Goal: Task Accomplishment & Management: Manage account settings

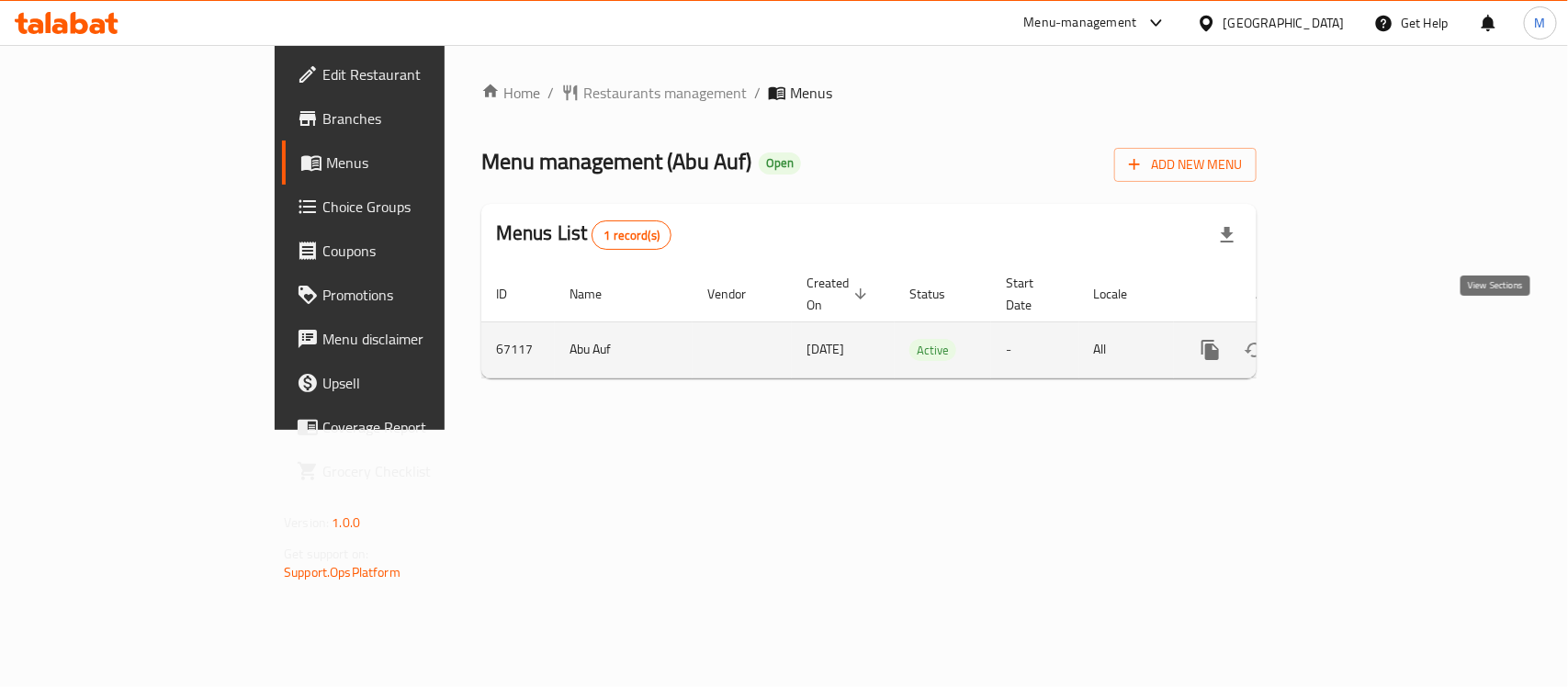
click at [1365, 328] on link "enhanced table" at bounding box center [1343, 350] width 44 height 44
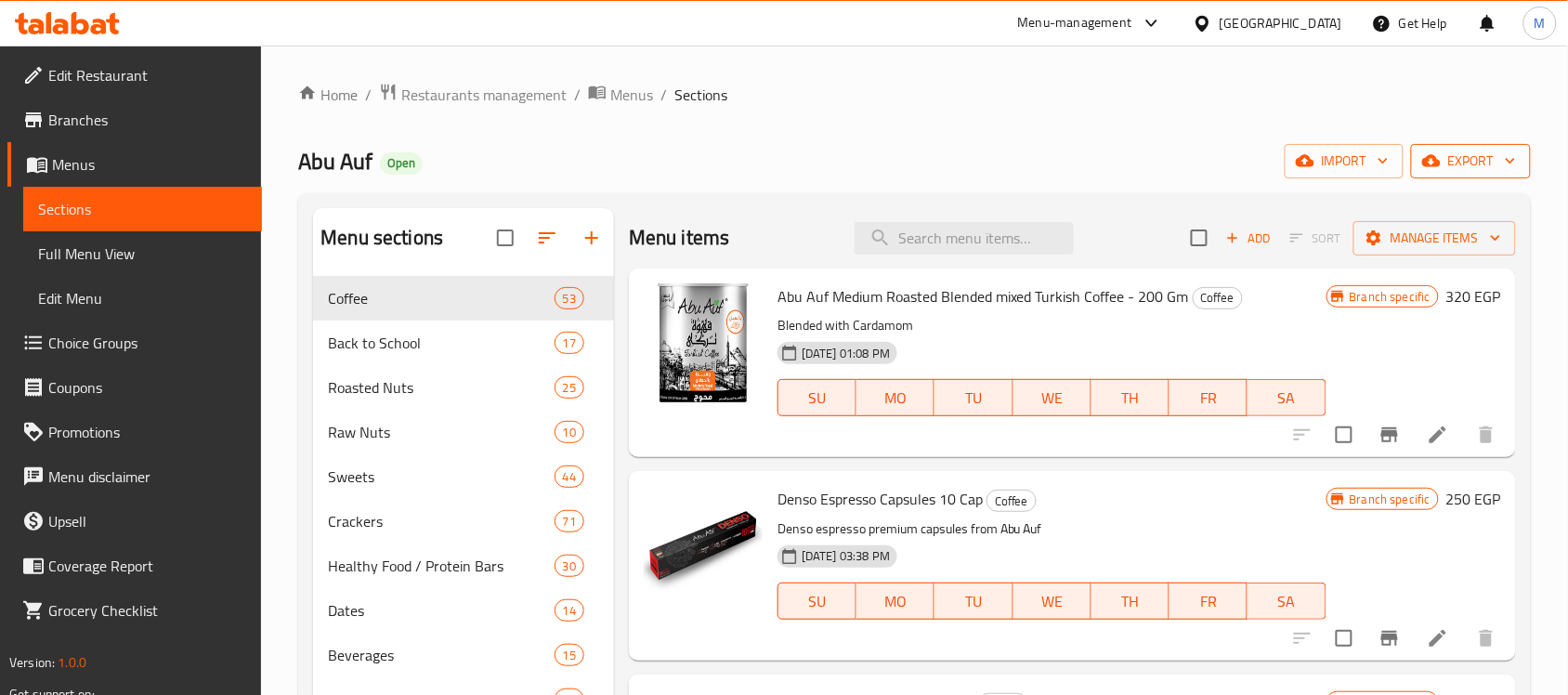
click at [1502, 173] on span "export" at bounding box center [1472, 161] width 90 height 23
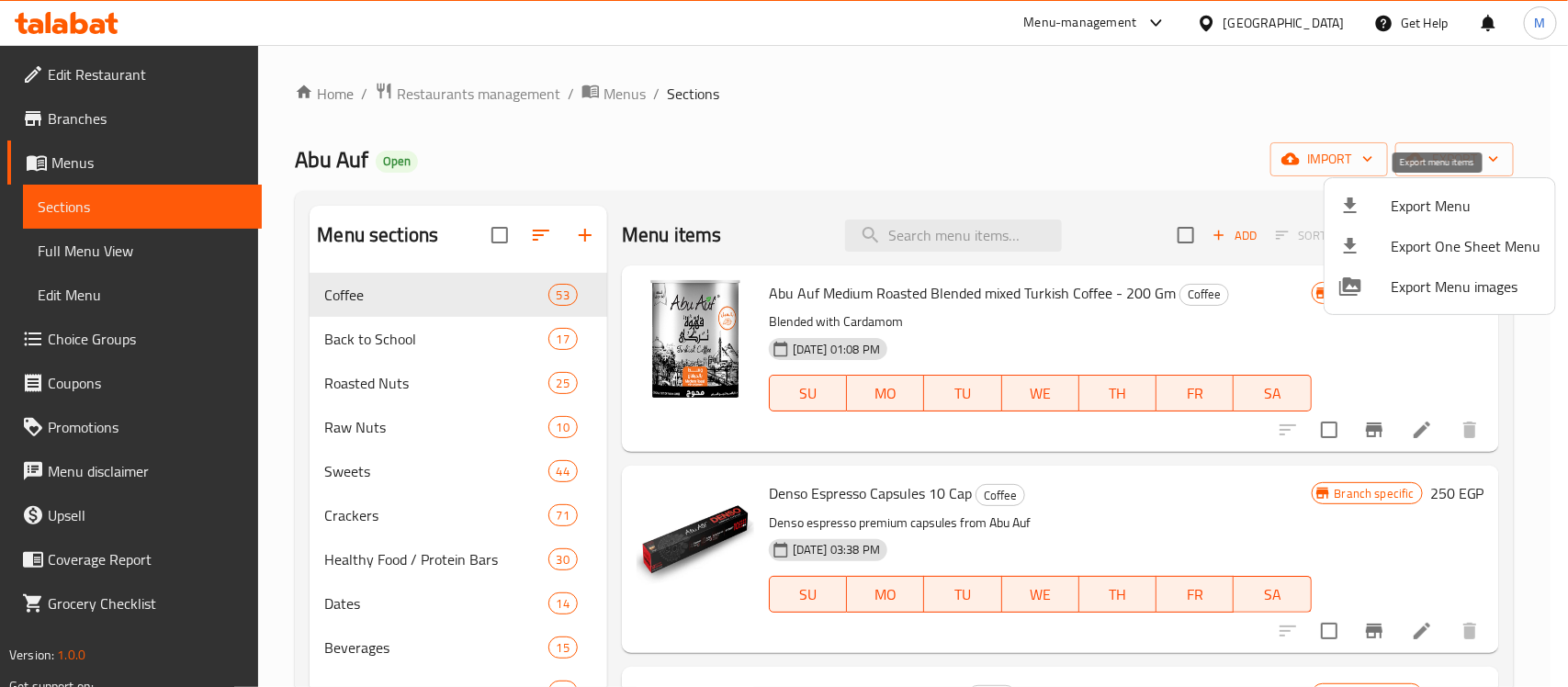
click at [1449, 205] on span "Export Menu" at bounding box center [1464, 206] width 149 height 22
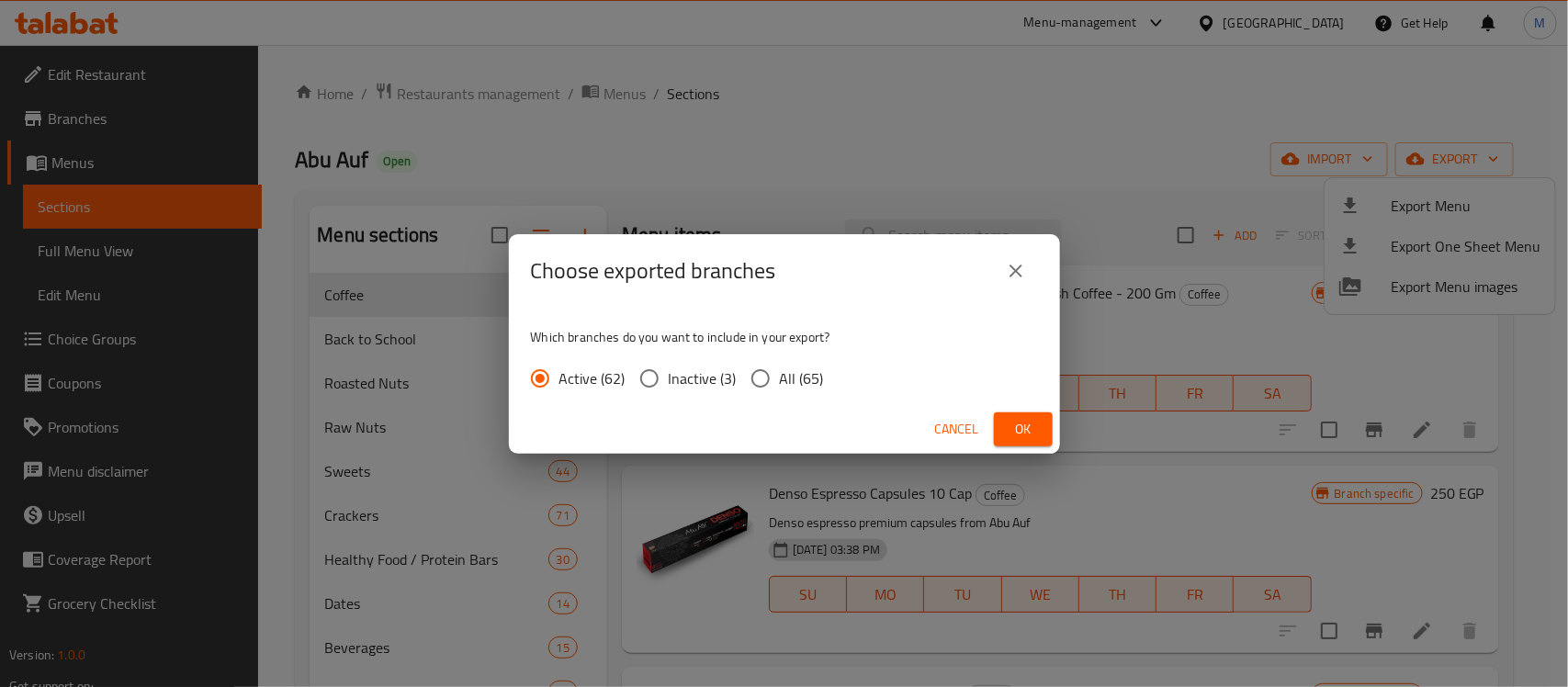
click at [776, 378] on input "All (65)" at bounding box center [760, 379] width 39 height 39
radio input "true"
click at [1017, 439] on span "Ok" at bounding box center [1022, 429] width 29 height 23
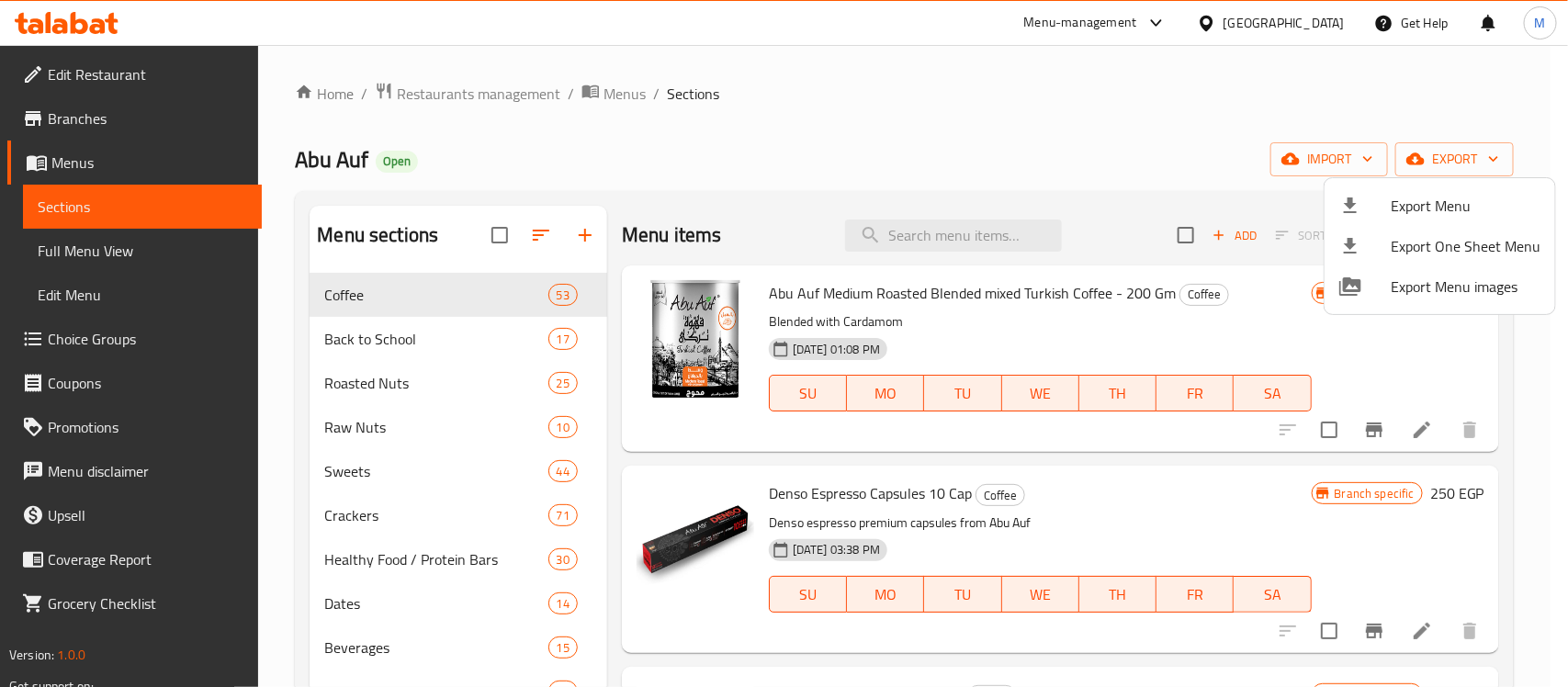
click at [56, 108] on div at bounding box center [784, 344] width 1568 height 687
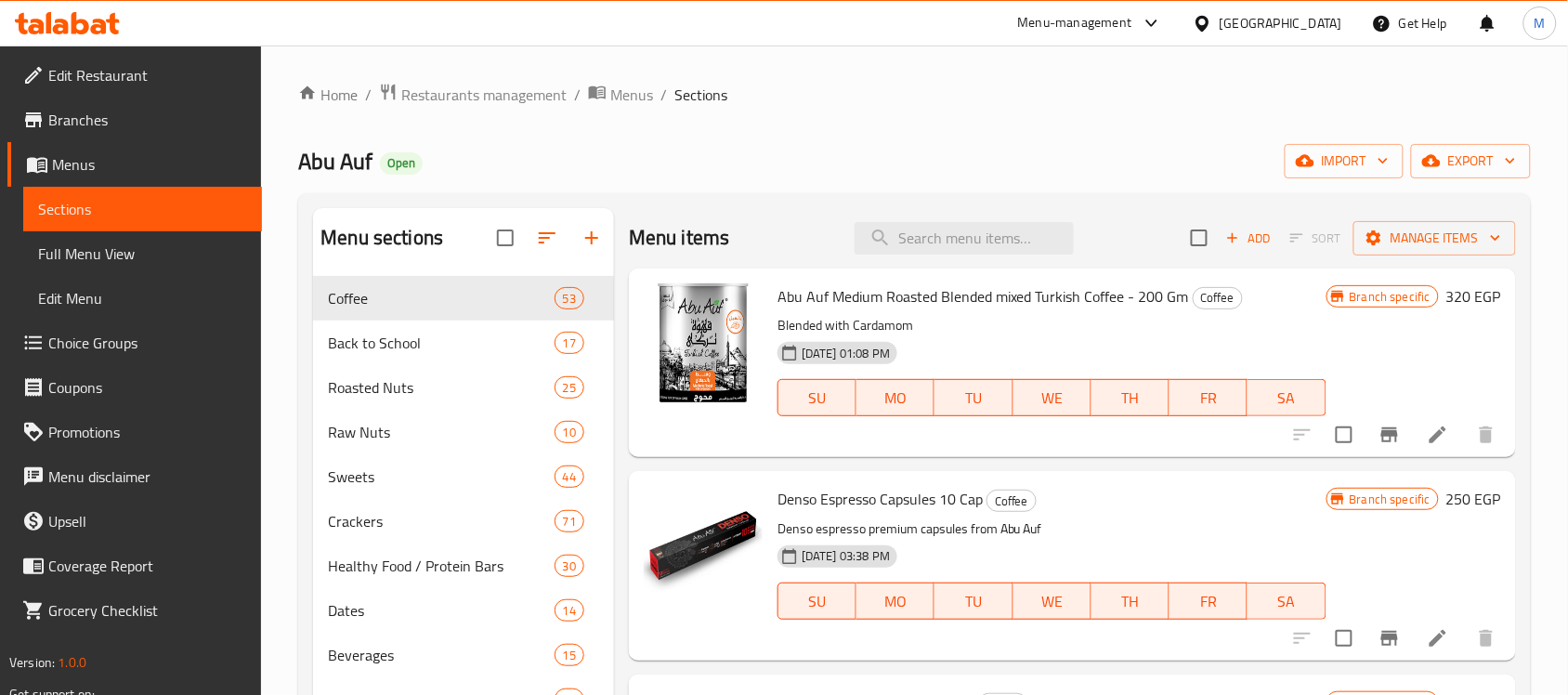
click at [68, 115] on span "Branches" at bounding box center [147, 119] width 199 height 22
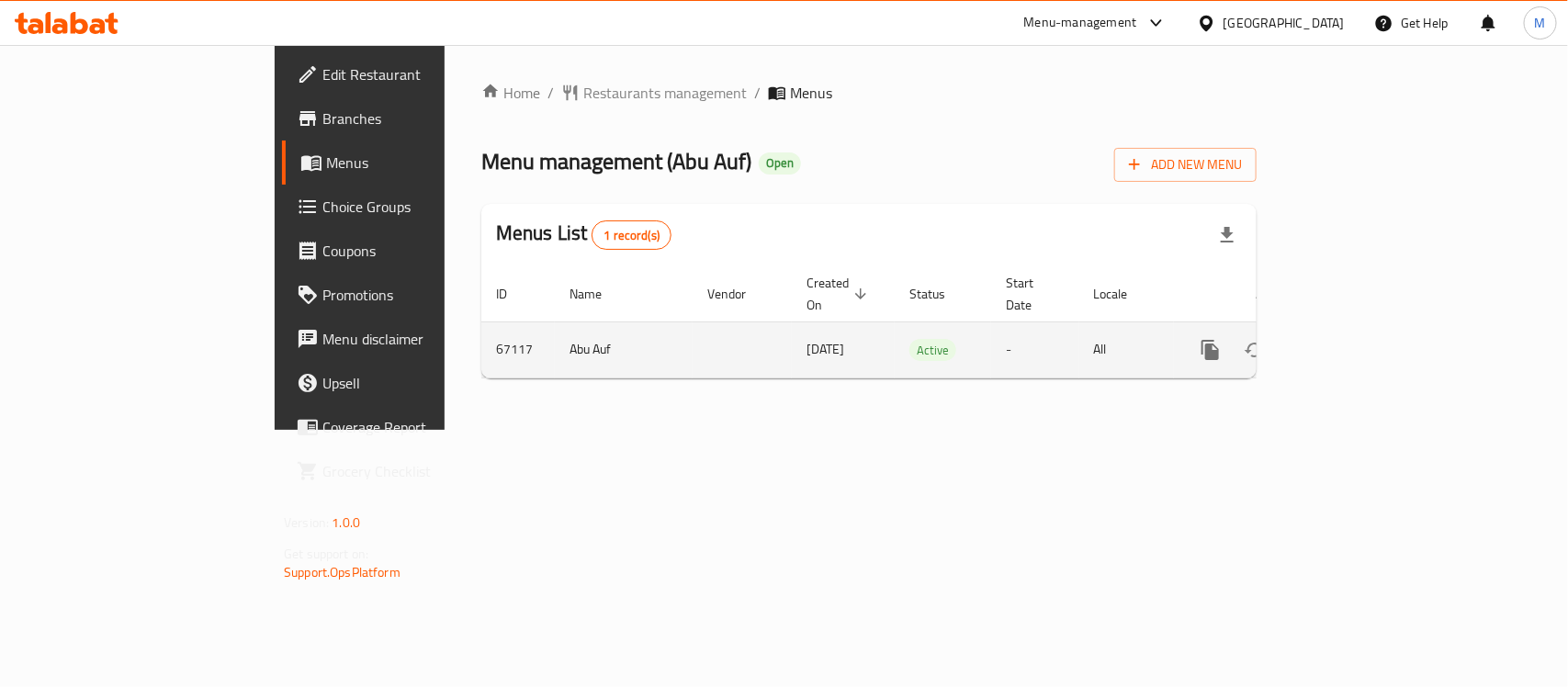
click at [1354, 339] on icon "enhanced table" at bounding box center [1342, 349] width 22 height 22
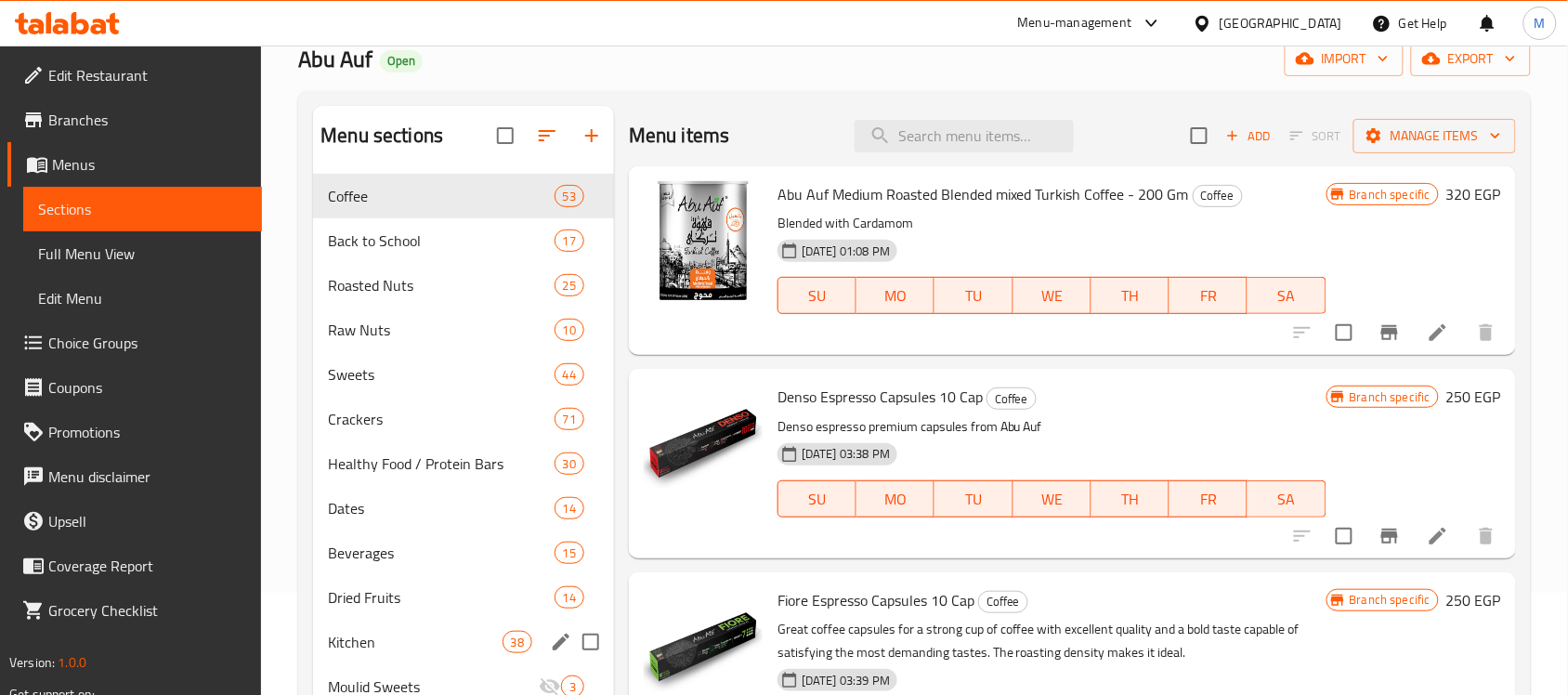
scroll to position [232, 0]
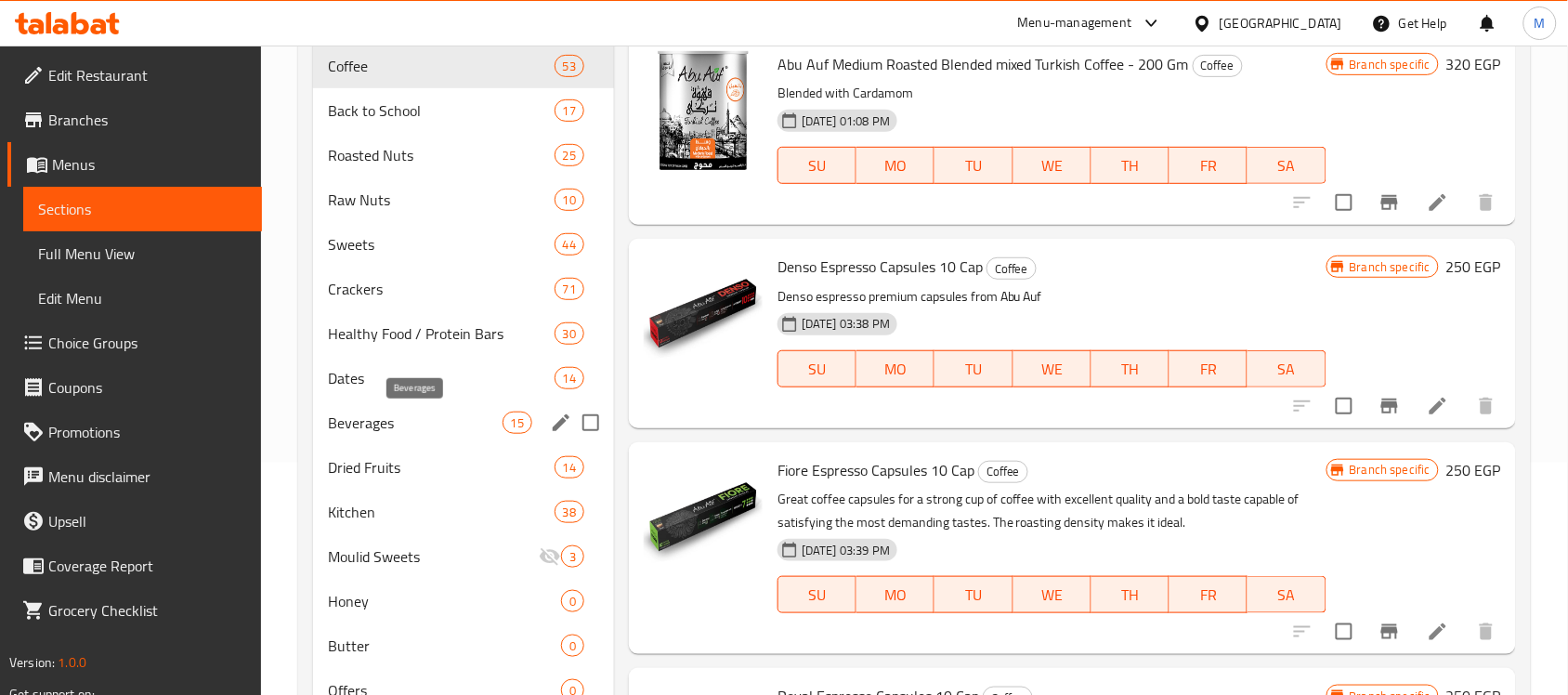
click at [423, 417] on span "Beverages" at bounding box center [415, 423] width 174 height 22
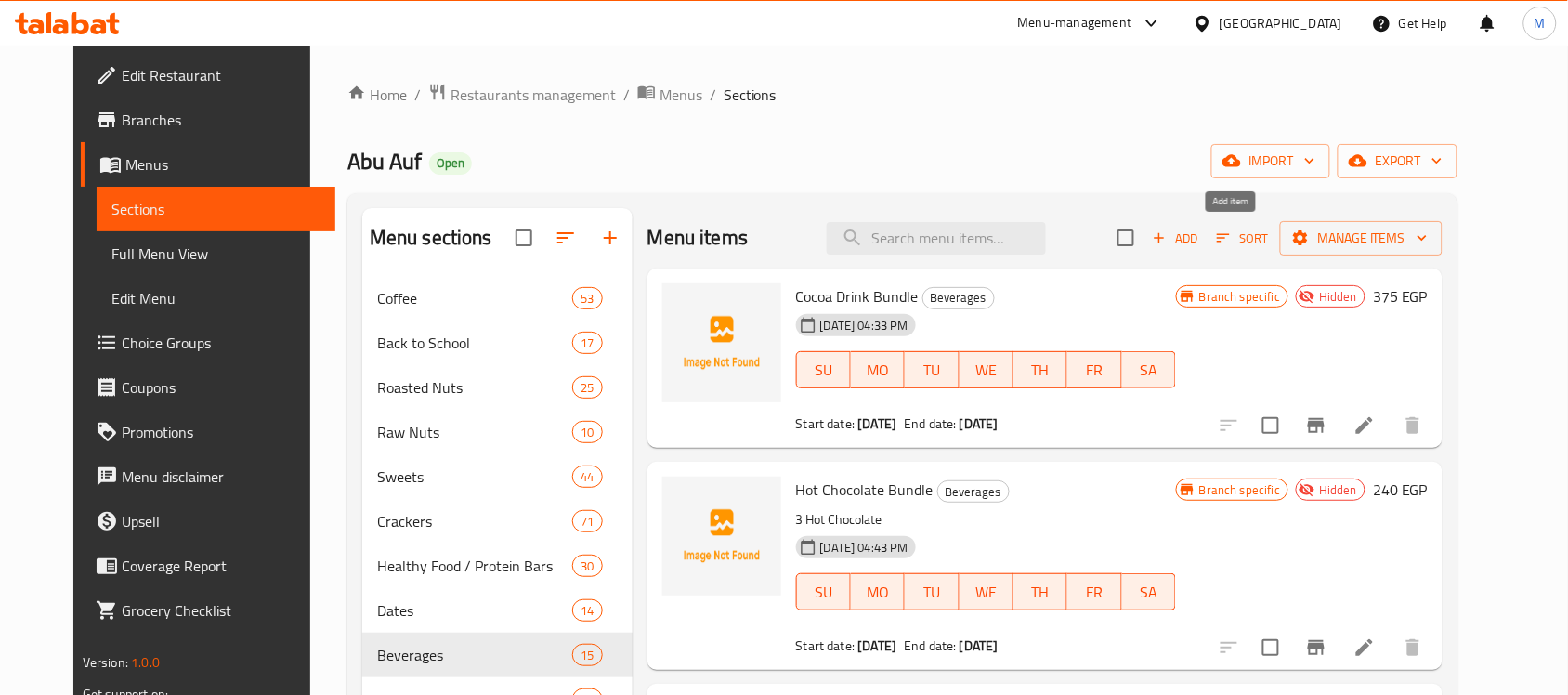
click at [1201, 243] on span "Add" at bounding box center [1176, 239] width 50 height 21
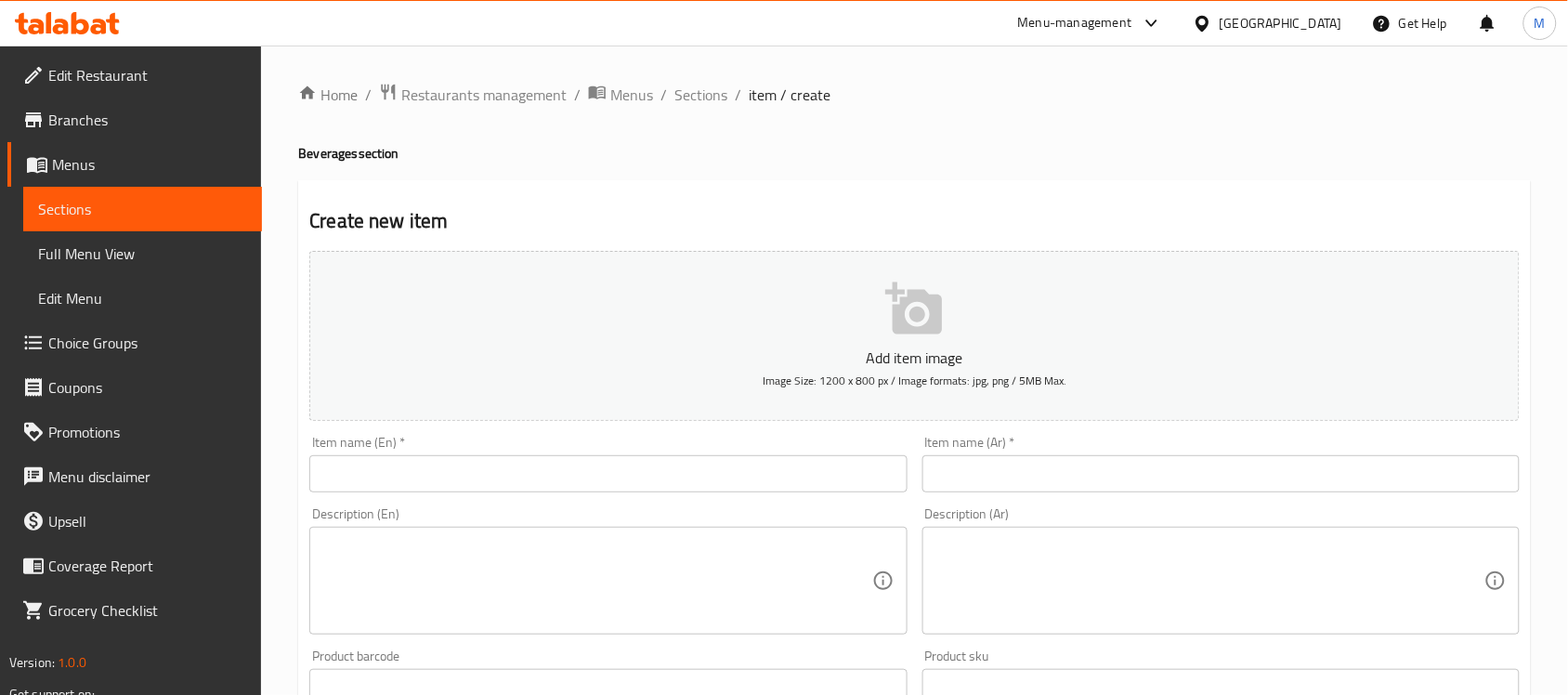
click at [490, 427] on div "Add item image Image Size: 1200 x 800 px / Image formats: jpg, png / 5MB Max." at bounding box center [915, 336] width 1226 height 185
click at [490, 466] on input "text" at bounding box center [608, 474] width 597 height 38
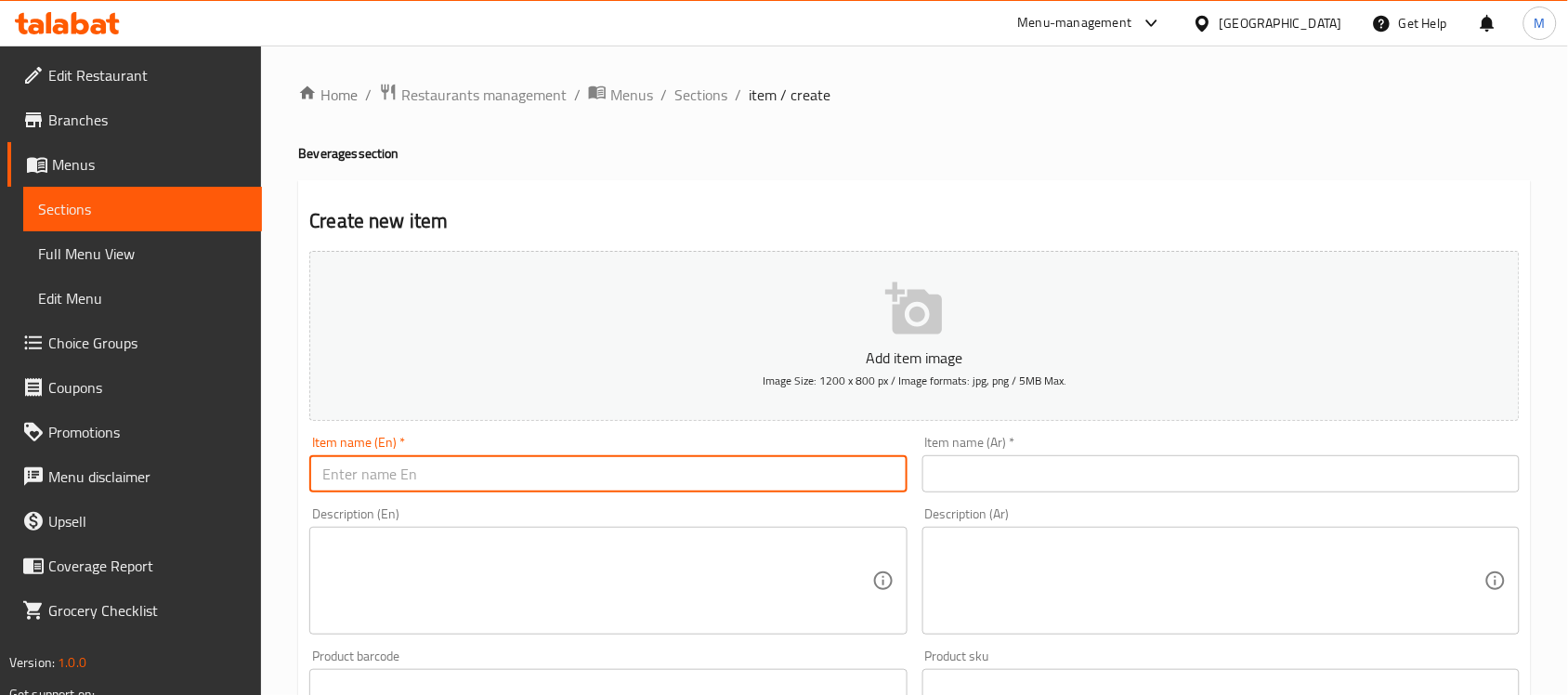
paste input "Abu Auf Sahlab - 180 GM"
click at [429, 484] on input "Abu Auf Sahlab - 180 GM" at bounding box center [608, 474] width 597 height 38
type input "Abu Auf Sahlab180 GM"
click at [1172, 468] on input "text" at bounding box center [1221, 474] width 597 height 38
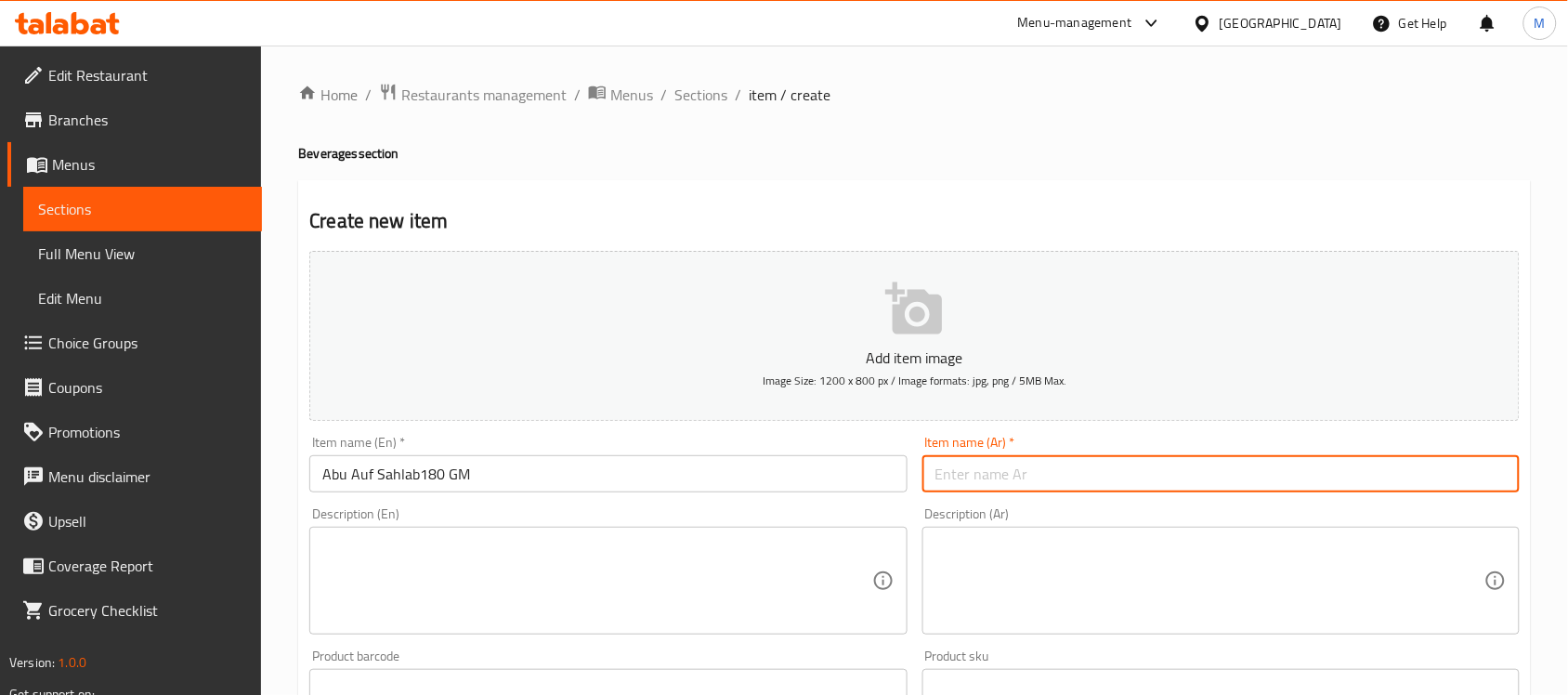
paste input "سحلب أبو عوف - 180 جم"
click at [1410, 465] on input "سحلب أبو عوف - 180 جم" at bounding box center [1221, 474] width 597 height 38
type input "سحلب أبو عوف 180 جم"
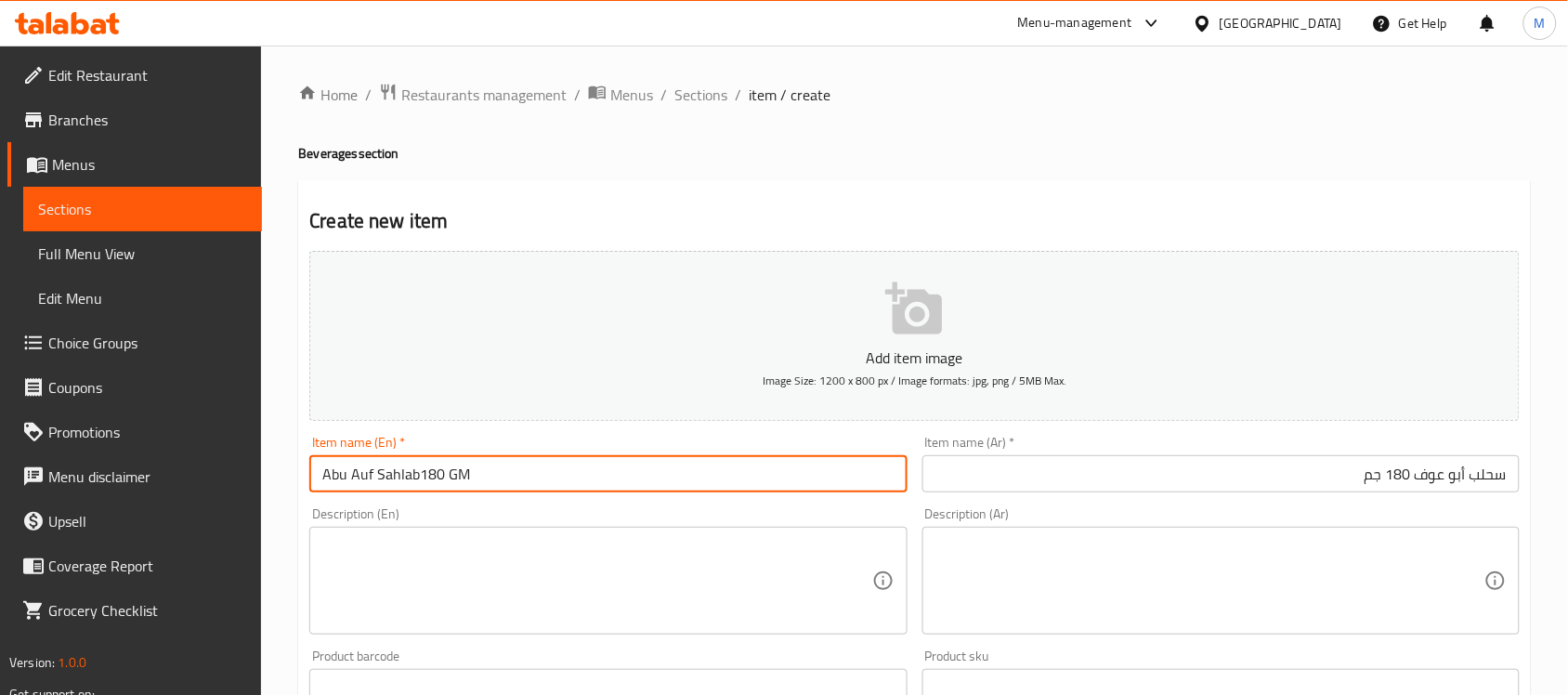
drag, startPoint x: 472, startPoint y: 473, endPoint x: 443, endPoint y: 480, distance: 29.8
click at [443, 480] on input "Abu Auf Sahlab180 GM" at bounding box center [608, 474] width 597 height 38
click at [442, 479] on input "Abu Auf Sahlab180gm" at bounding box center [608, 474] width 597 height 38
click at [485, 486] on input "Abu Auf Sahlab180 gm" at bounding box center [608, 474] width 597 height 38
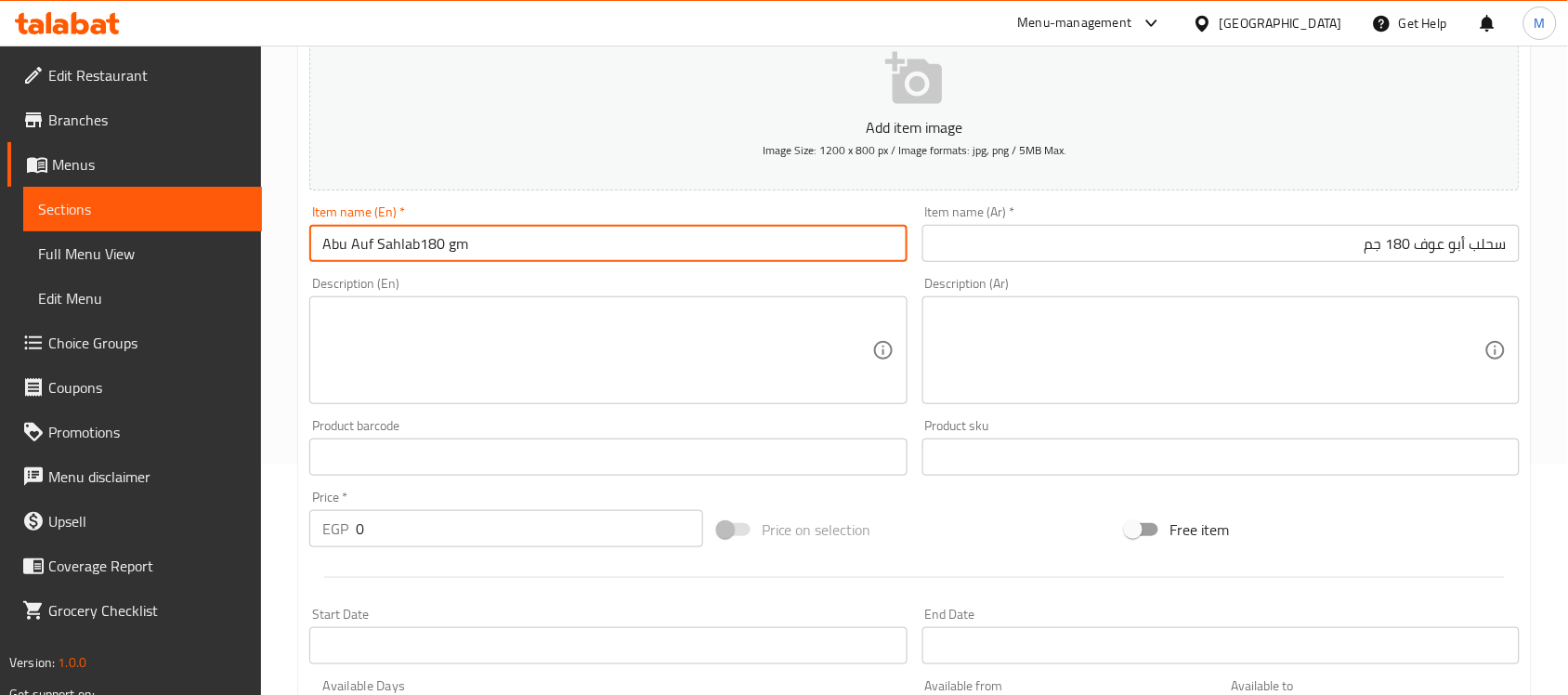
scroll to position [232, 0]
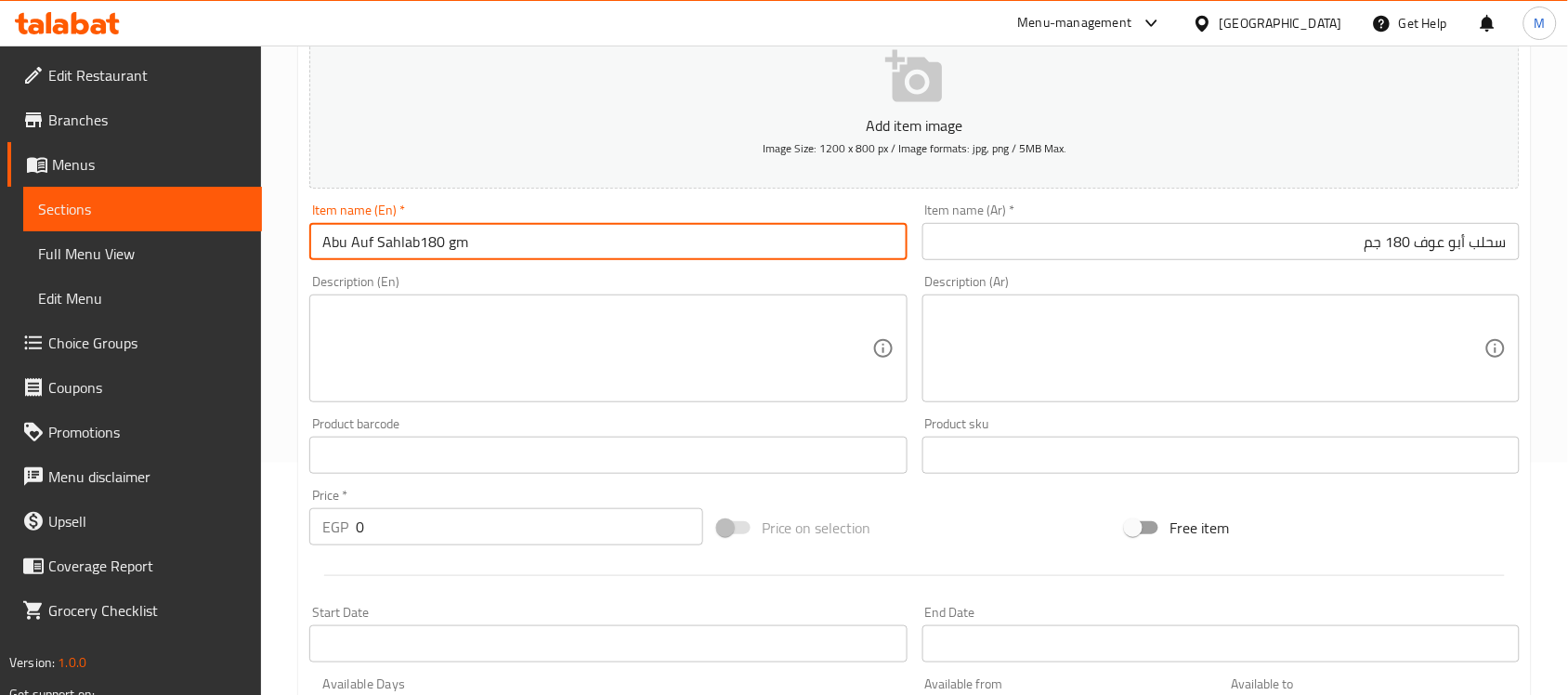
type input "Abu Auf Sahlab180 gm"
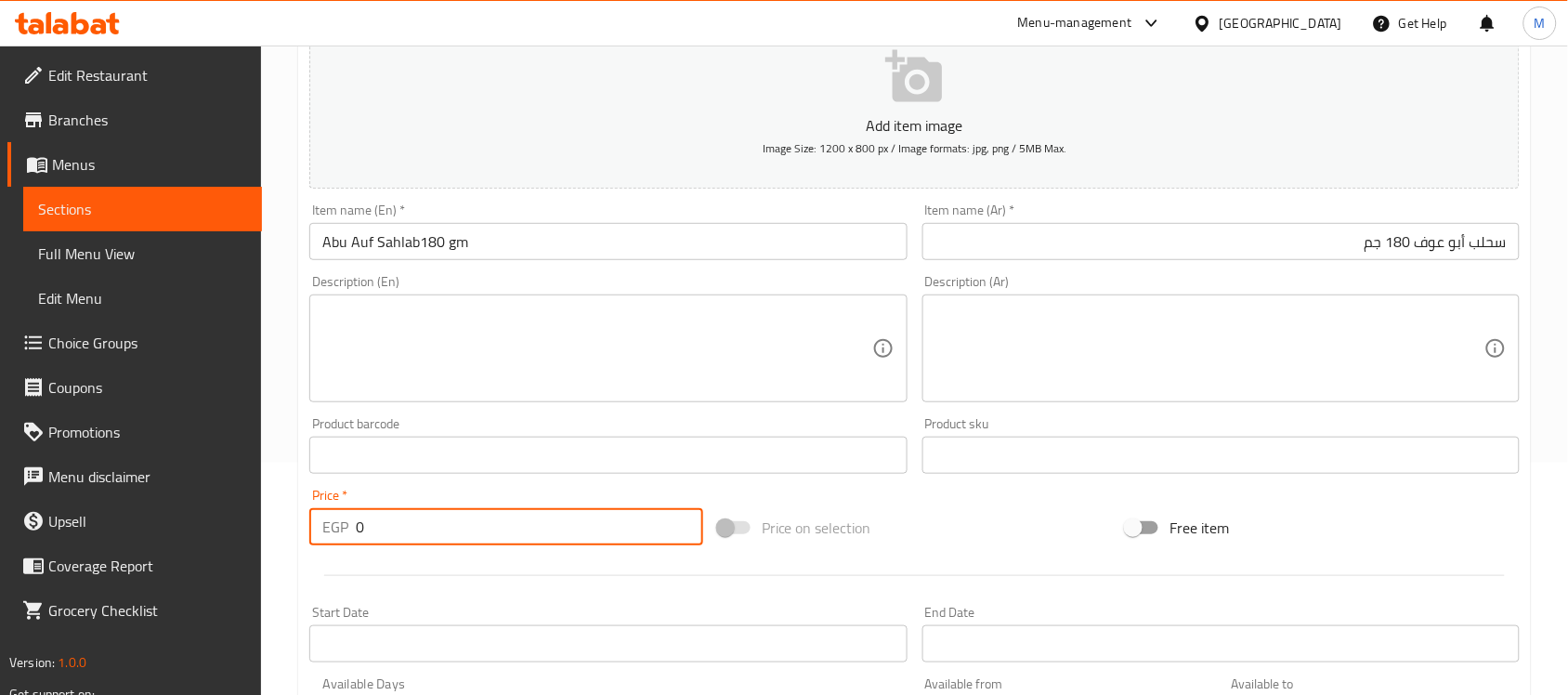
drag, startPoint x: 372, startPoint y: 537, endPoint x: 348, endPoint y: 531, distance: 24.7
click at [348, 531] on div "EGP 0 Price *" at bounding box center [507, 527] width 394 height 38
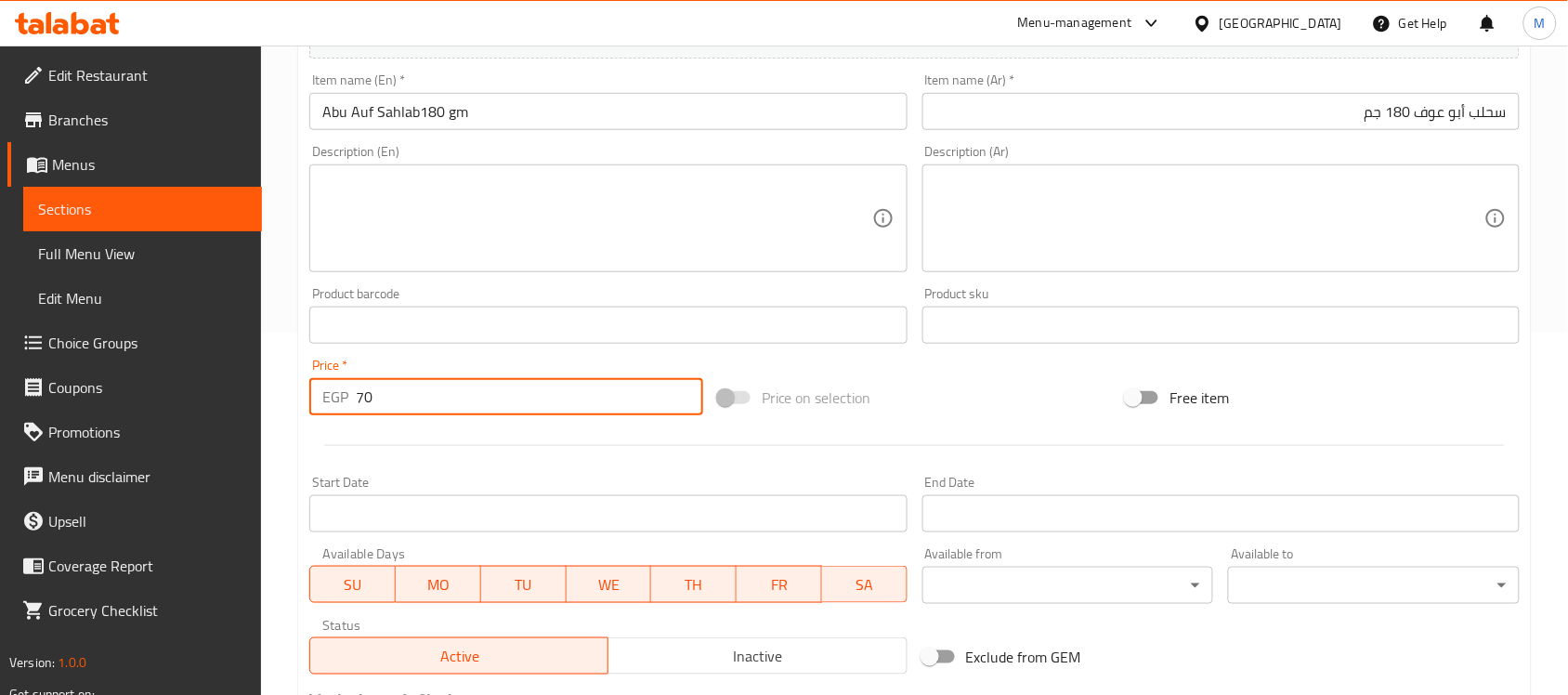
scroll to position [614, 0]
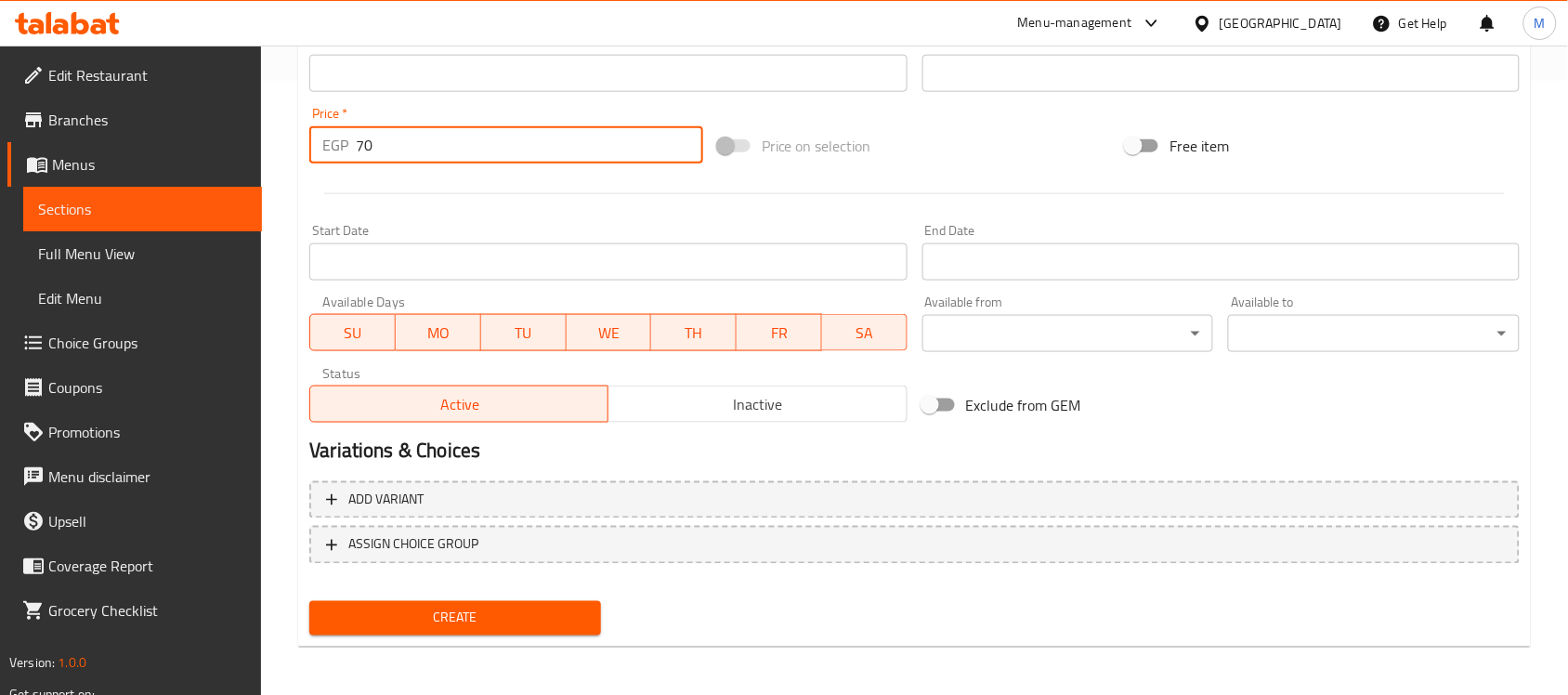
type input "70"
click at [444, 632] on button "Create" at bounding box center [455, 619] width 291 height 35
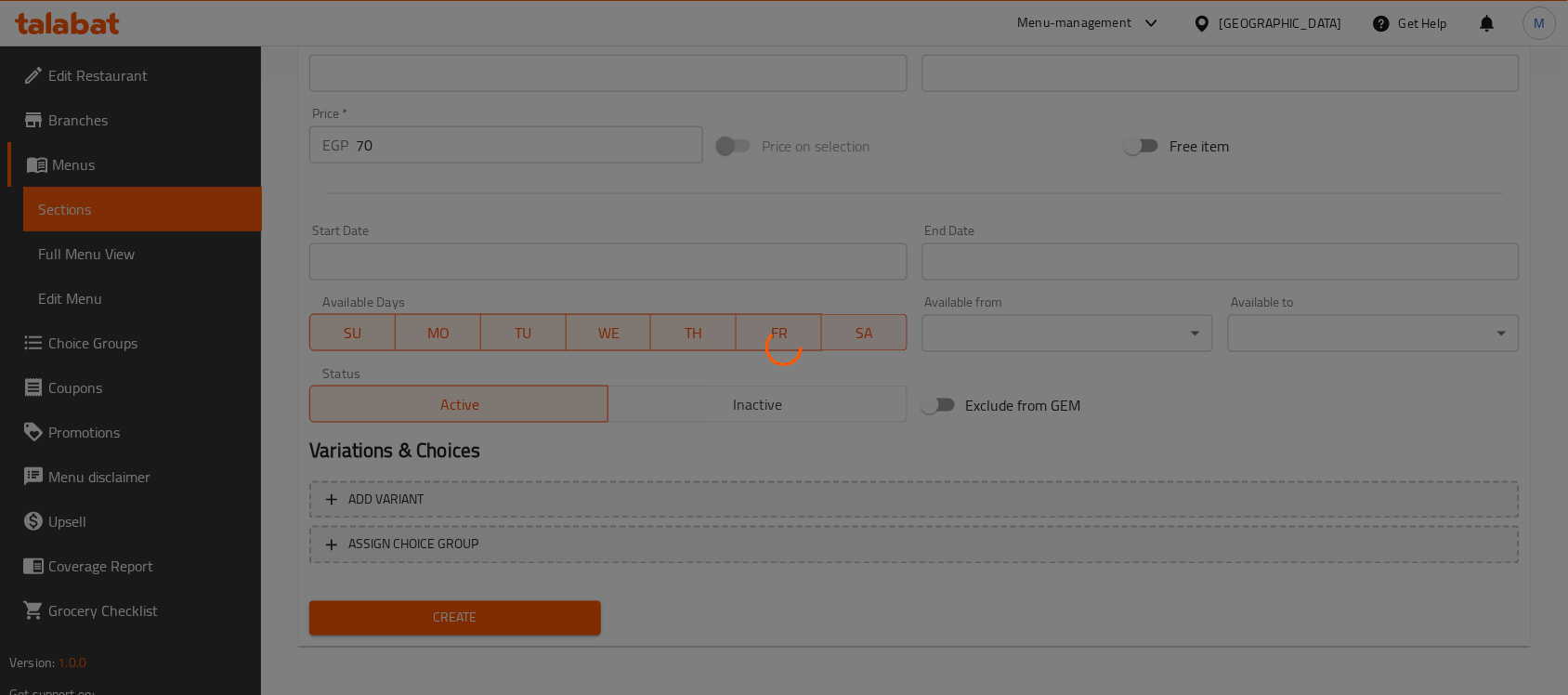
type input "0"
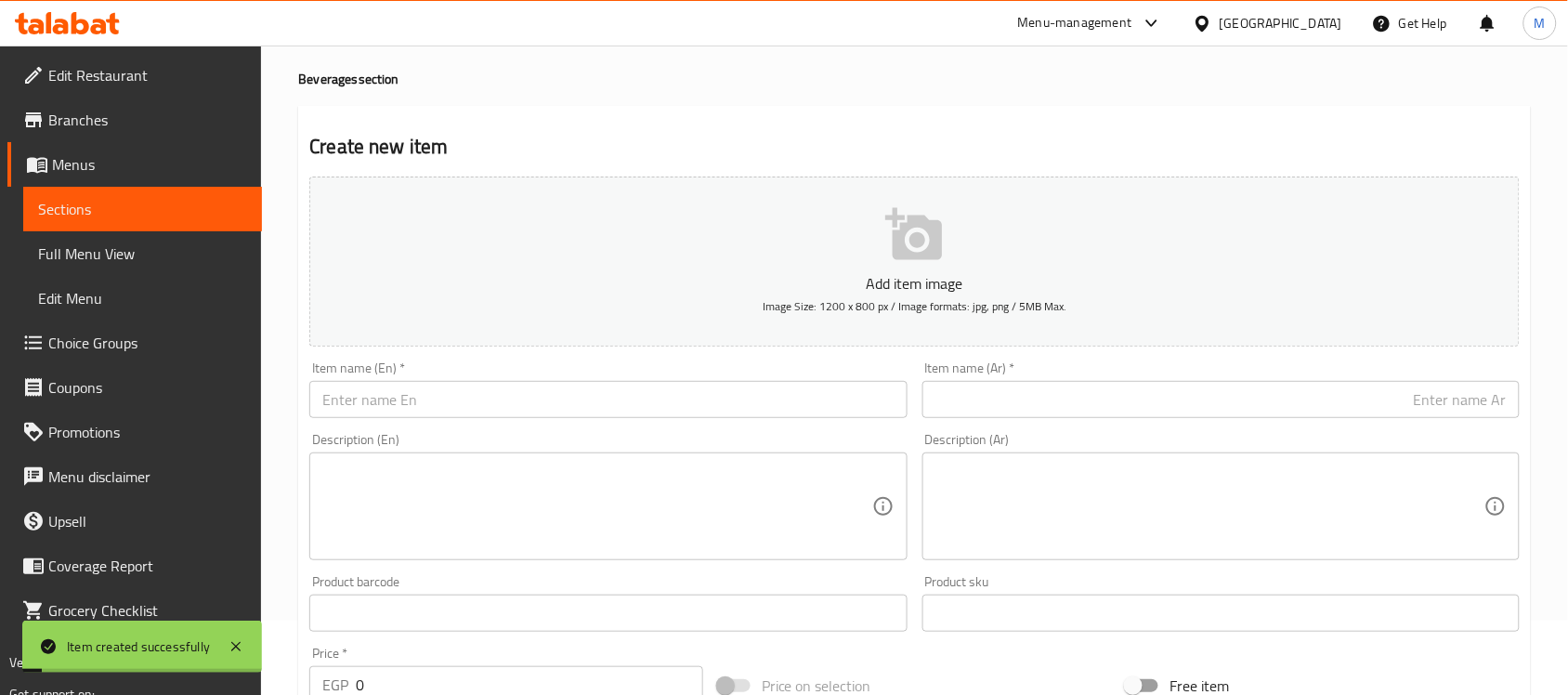
scroll to position [0, 0]
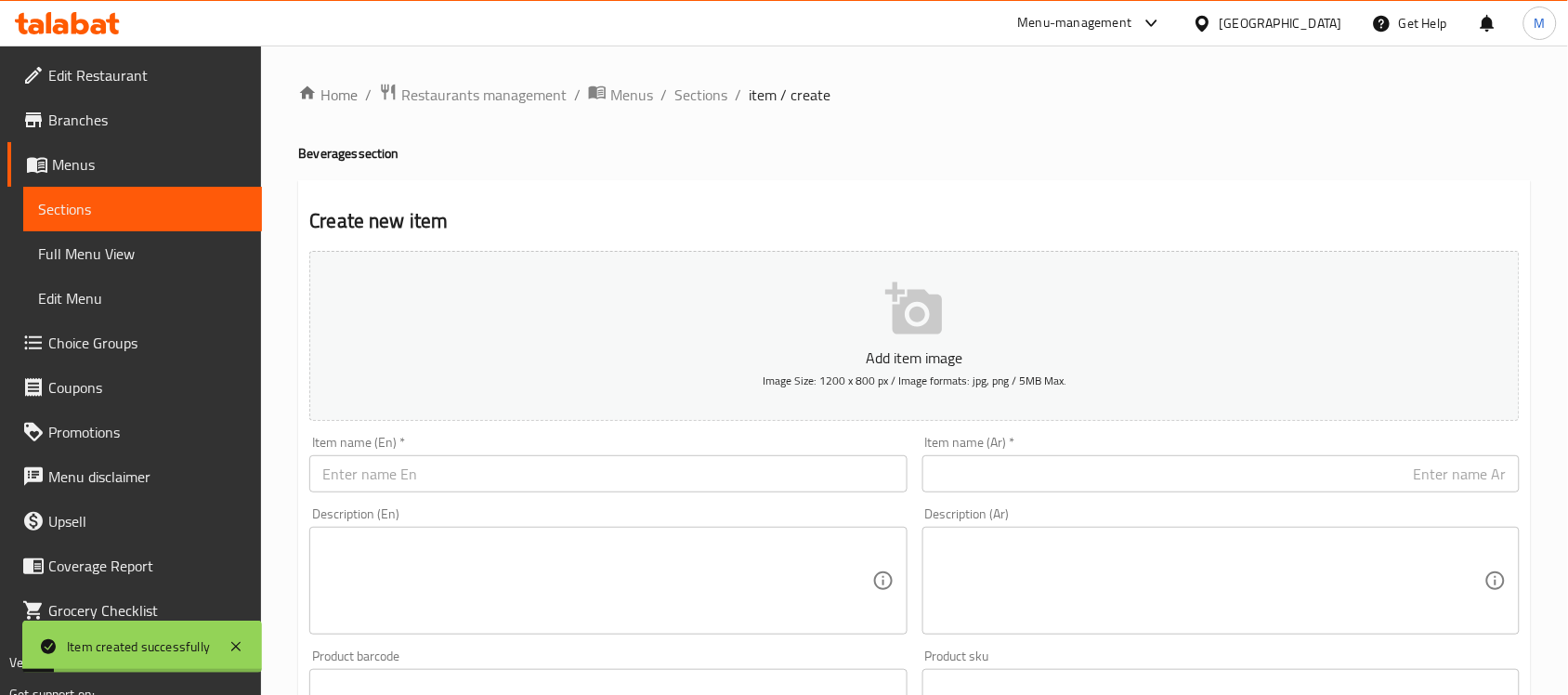
drag, startPoint x: 704, startPoint y: 80, endPoint x: 698, endPoint y: 113, distance: 33.5
click at [704, 84] on span "Sections" at bounding box center [700, 94] width 53 height 22
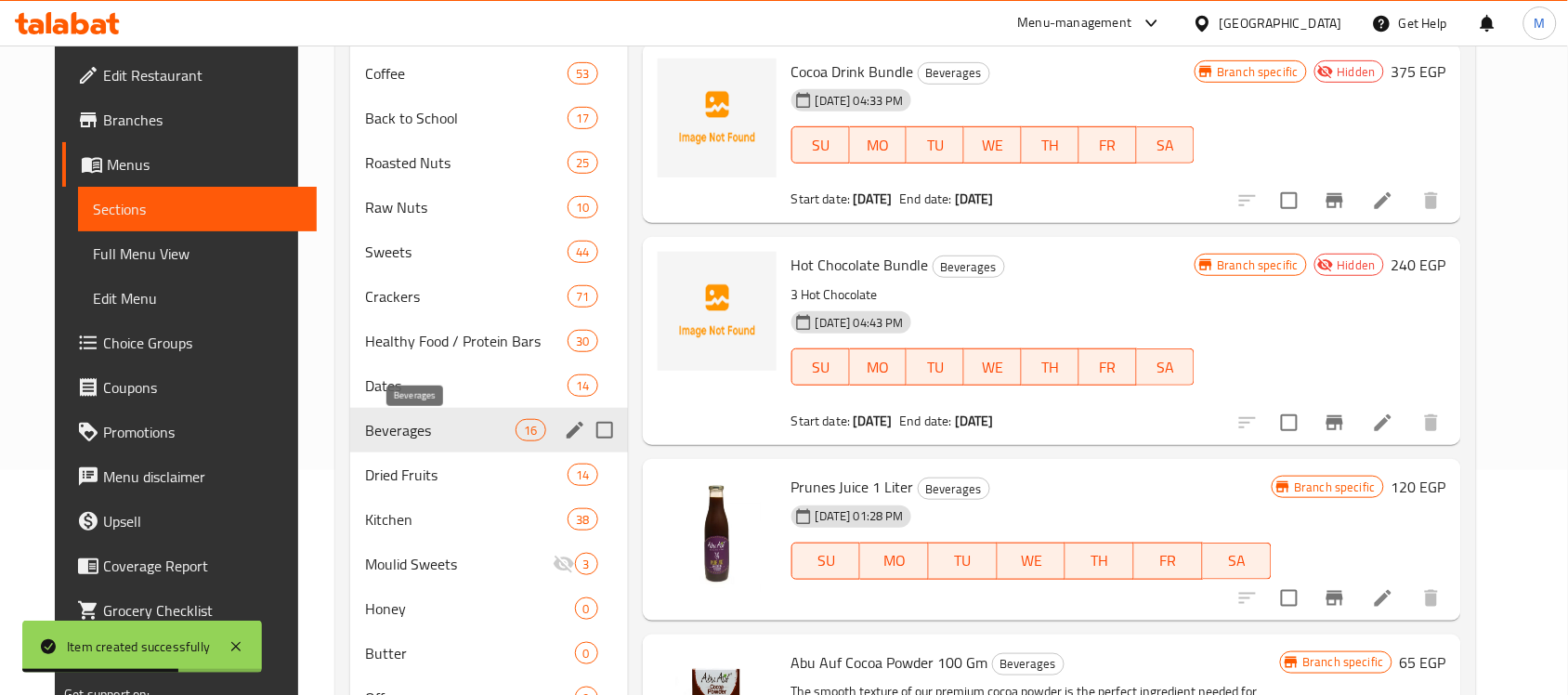
scroll to position [232, 0]
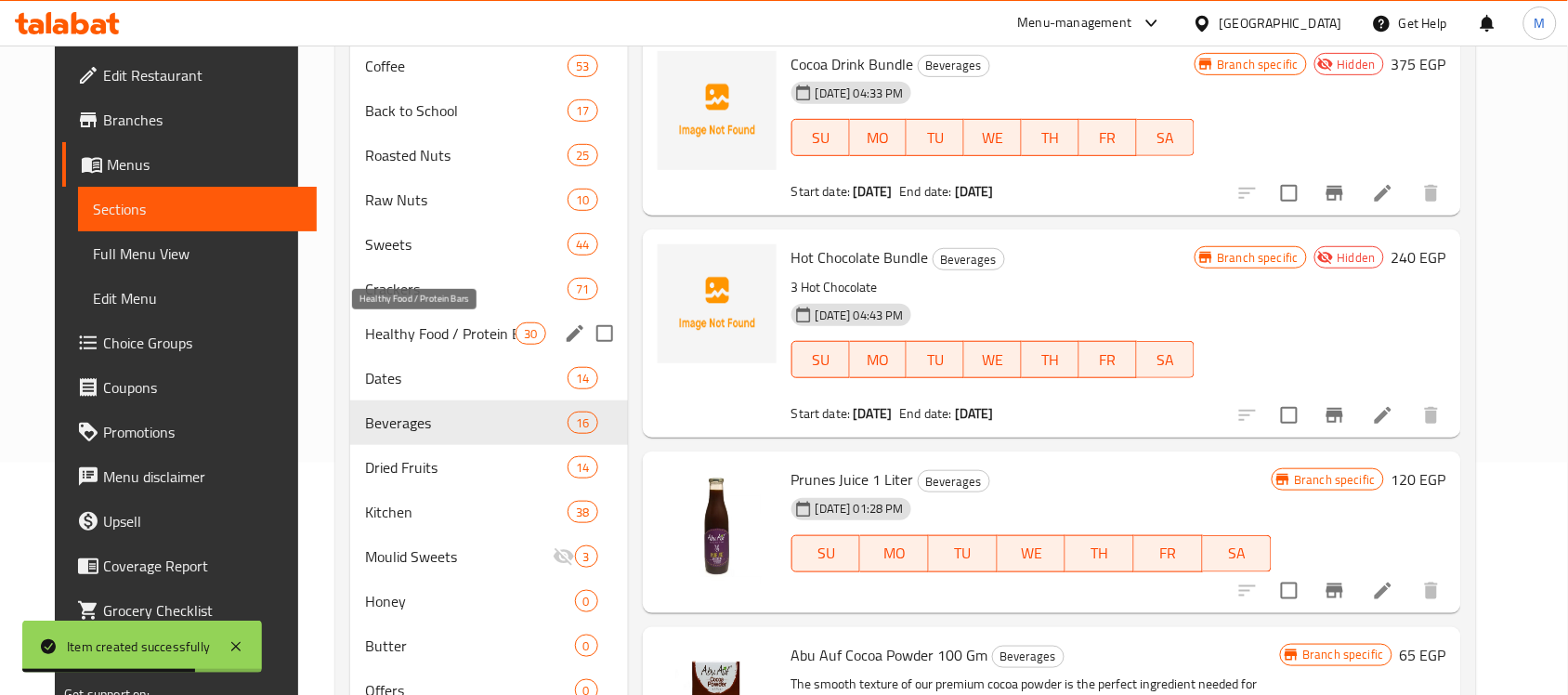
click at [388, 338] on span "Healthy Food / Protein Bars" at bounding box center [441, 333] width 151 height 22
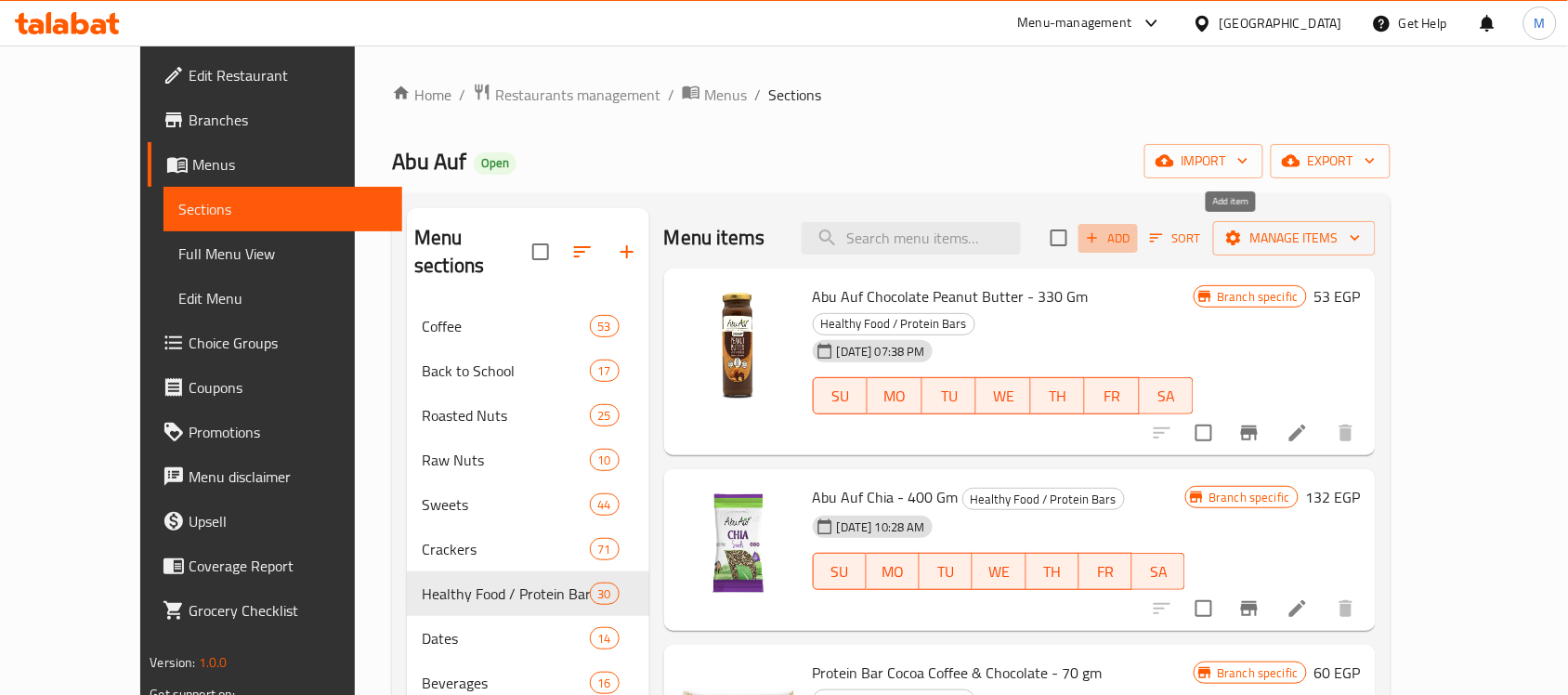
click at [1133, 238] on span "Add" at bounding box center [1108, 239] width 50 height 21
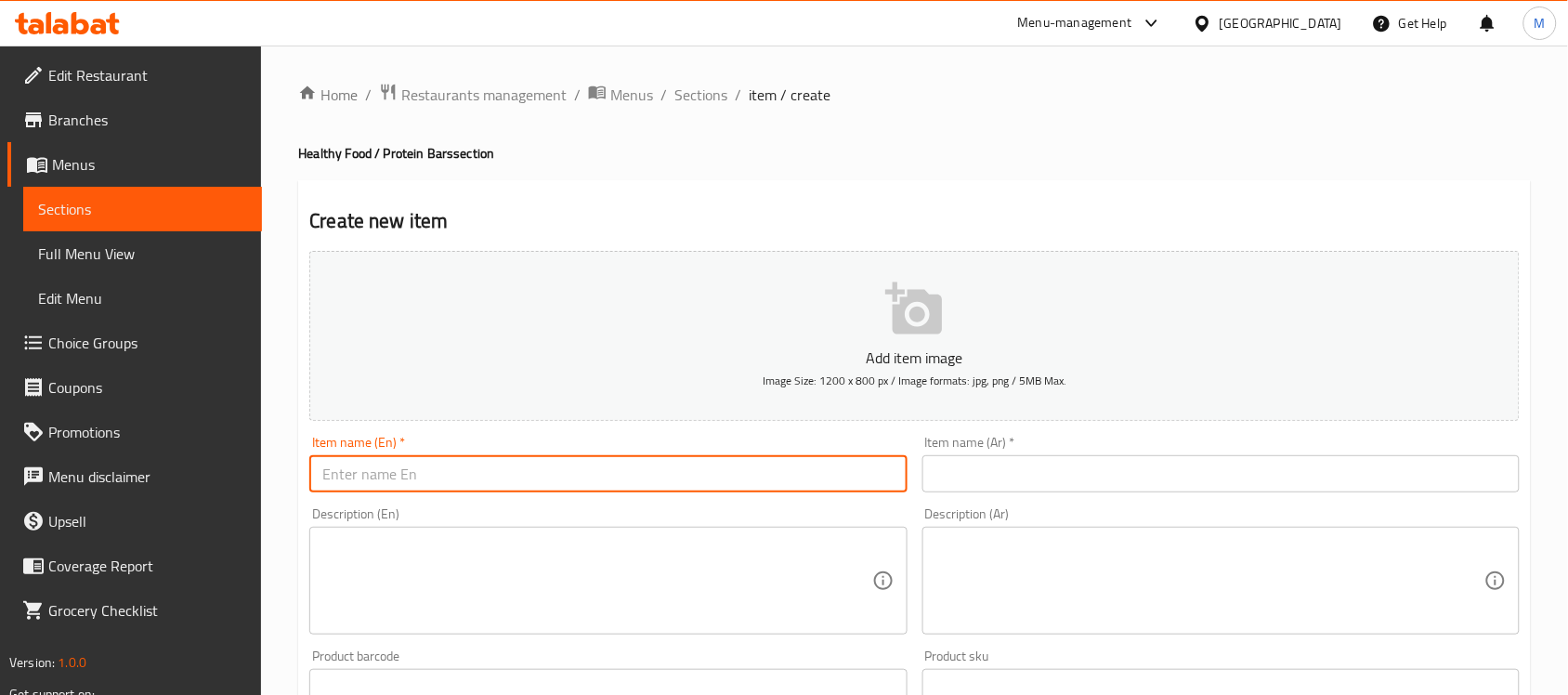
click at [582, 479] on input "text" at bounding box center [608, 474] width 597 height 38
paste input "تمر بالقرفة سبريد - 230 جم"
type input "تمر بالقرفة سبريد - 230 جم"
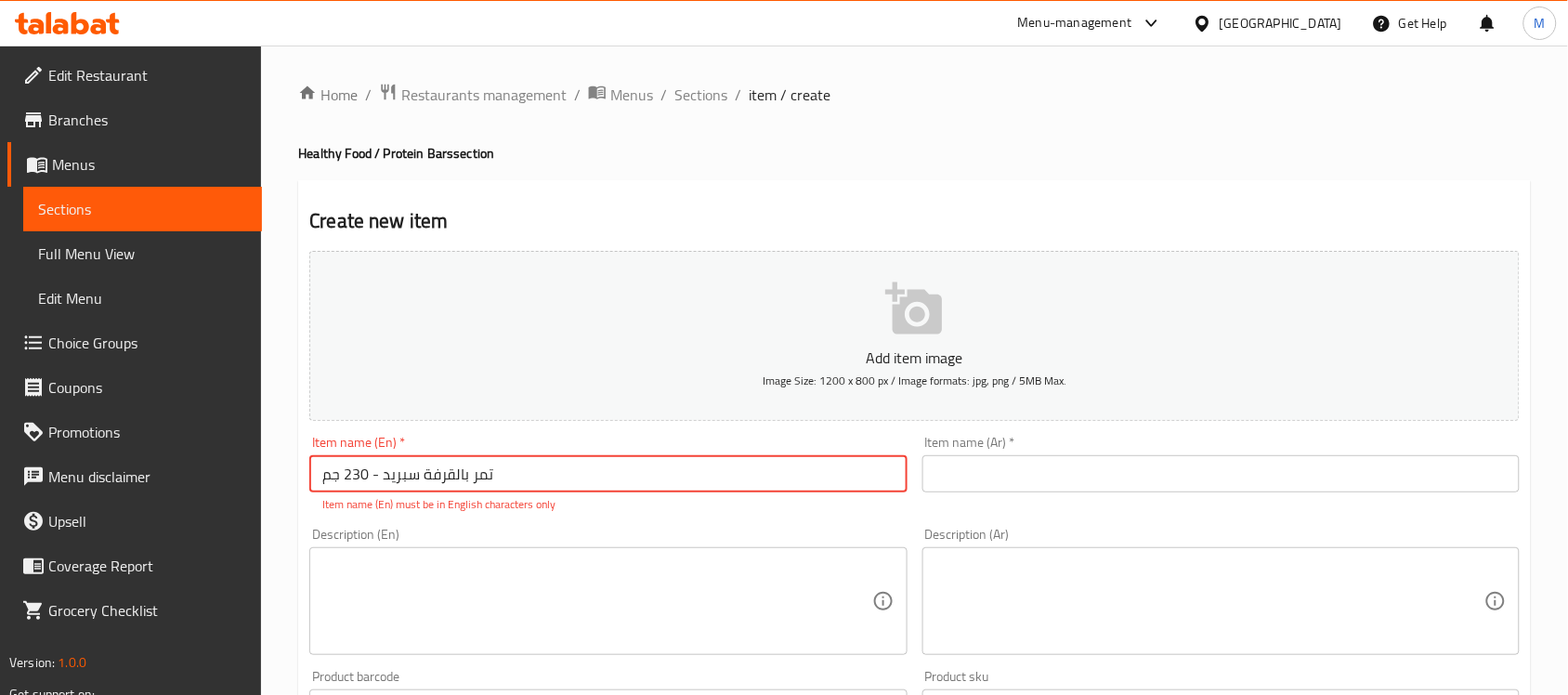
click at [467, 479] on input "تمر بالقرفة سبريد - 230 جم" at bounding box center [608, 474] width 597 height 38
click at [1139, 476] on input "text" at bounding box center [1221, 474] width 597 height 38
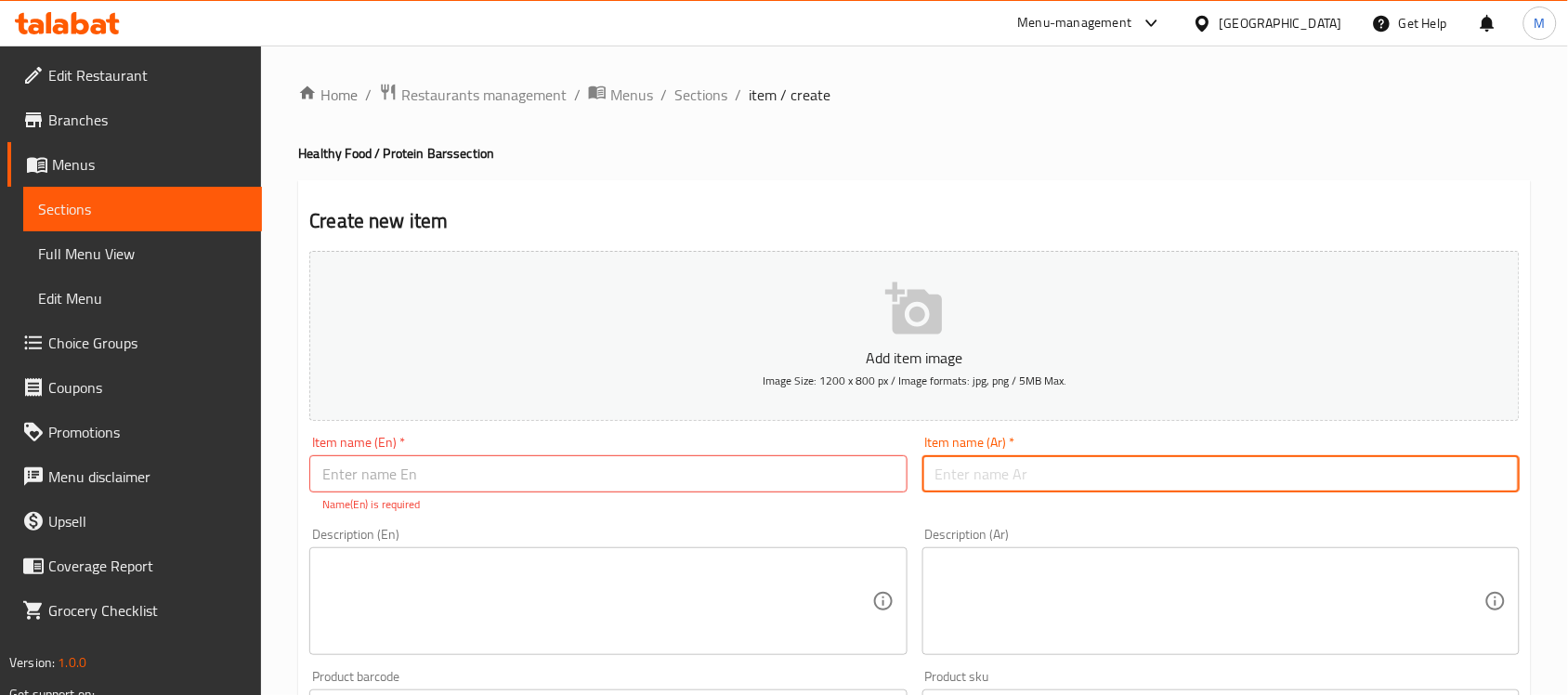
paste input "تمر بالقرفة سبريد - 230 جم"
click at [1385, 472] on input "تمر بالقرفة سبريد - 230 جم" at bounding box center [1221, 474] width 597 height 38
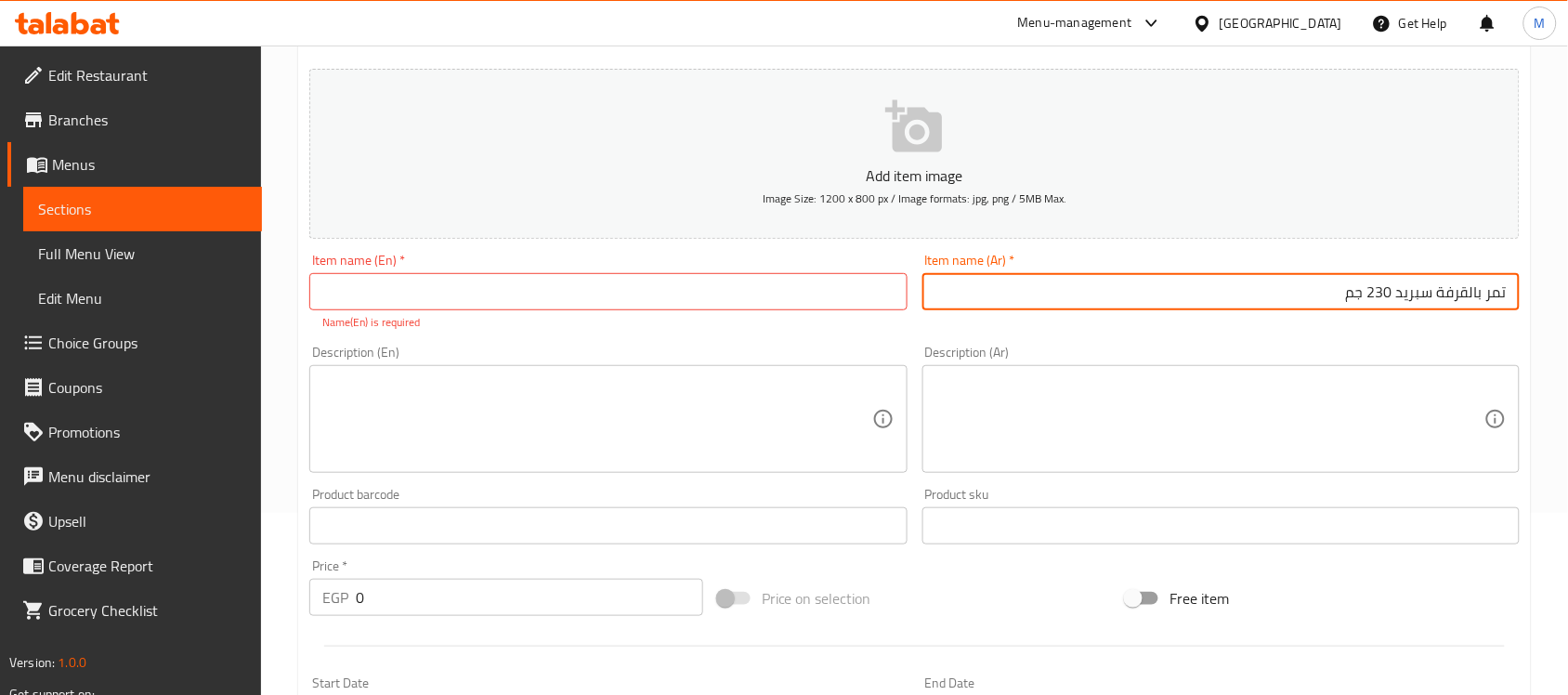
scroll to position [226, 0]
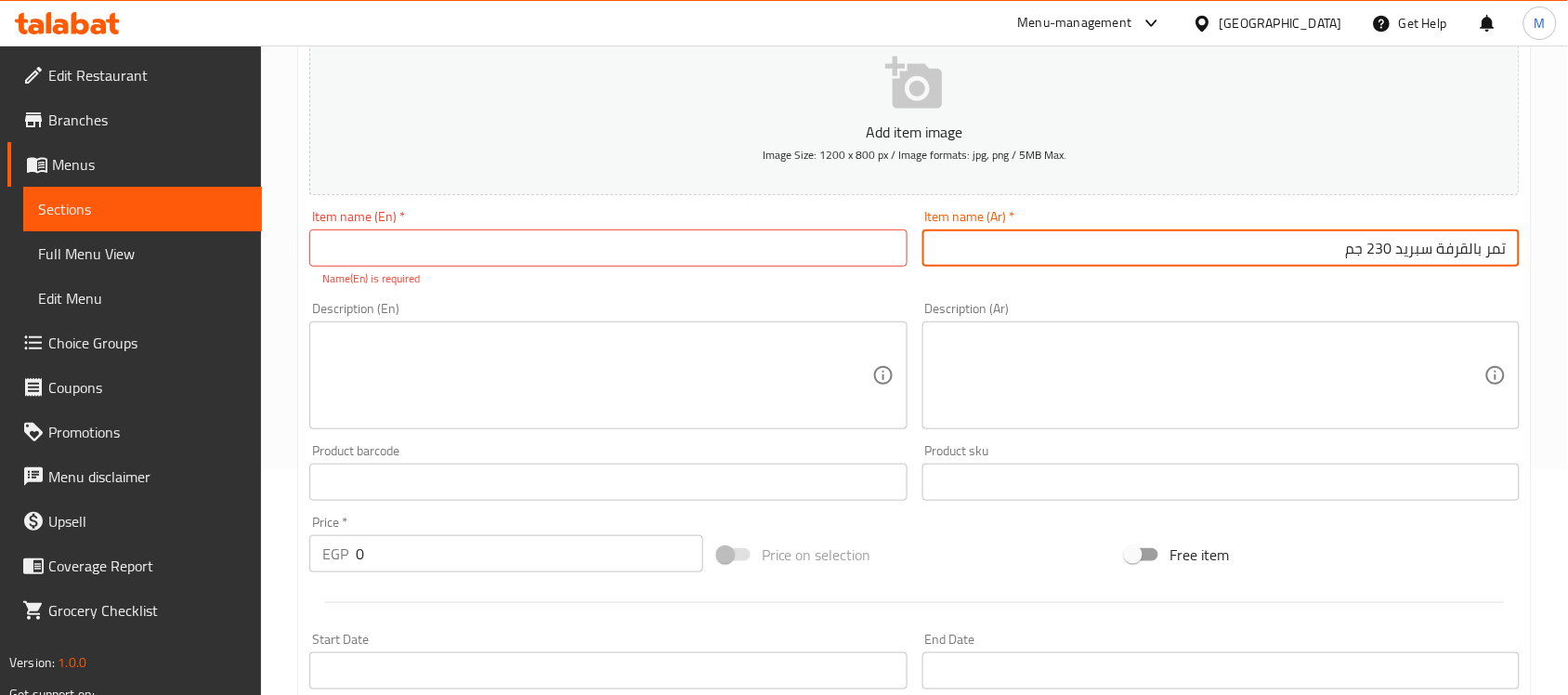
type input "تمر بالقرفة سبريد 230 جم"
click at [429, 252] on input "text" at bounding box center [608, 248] width 597 height 38
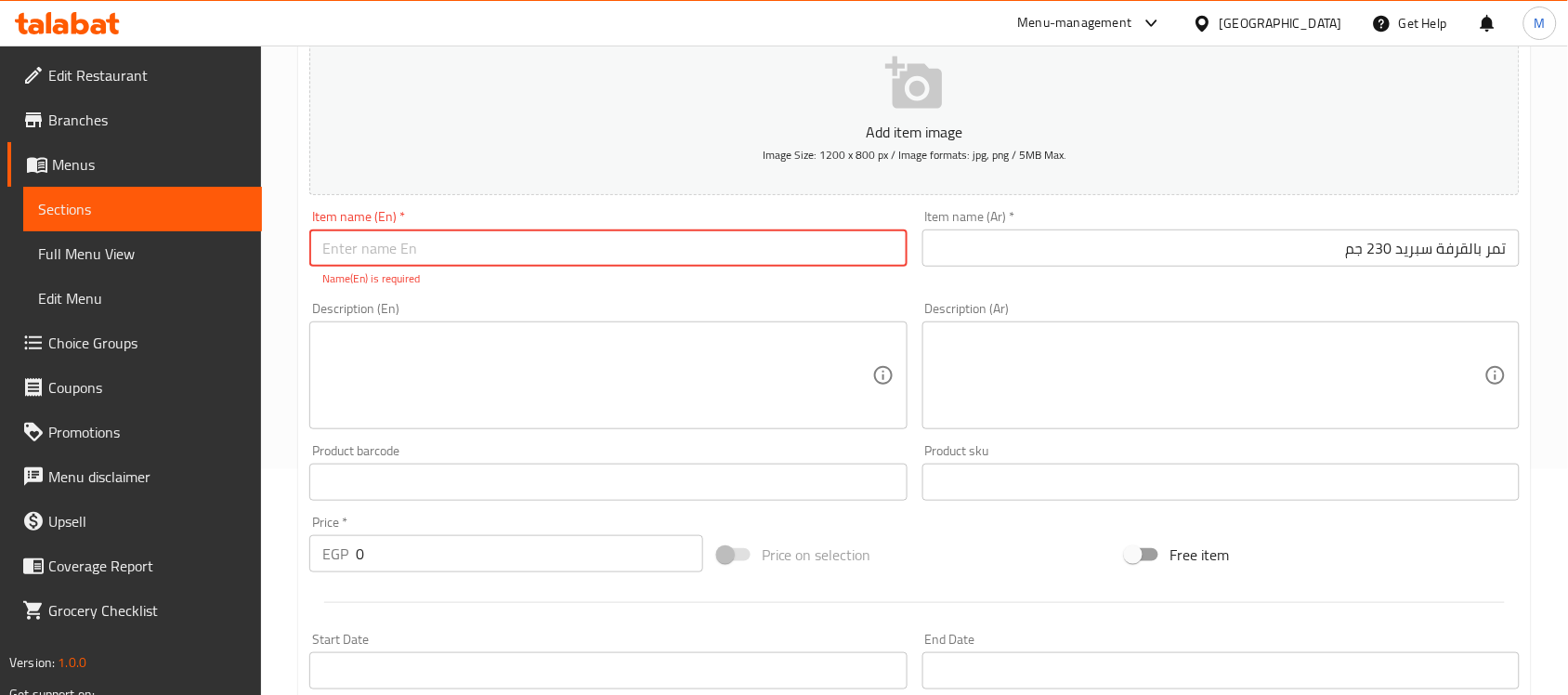
paste input "Date Spread cinnamon - 230 GM"
click at [472, 253] on input "Date Spread cinnamon - 230 GM" at bounding box center [608, 248] width 597 height 38
click at [518, 249] on input "Date Spread cinnamon 230 GM" at bounding box center [608, 248] width 597 height 38
click at [470, 249] on input "Date Spread cinnamon 230 gm" at bounding box center [608, 248] width 597 height 38
type input "Date Spread cinnamon 230 gm"
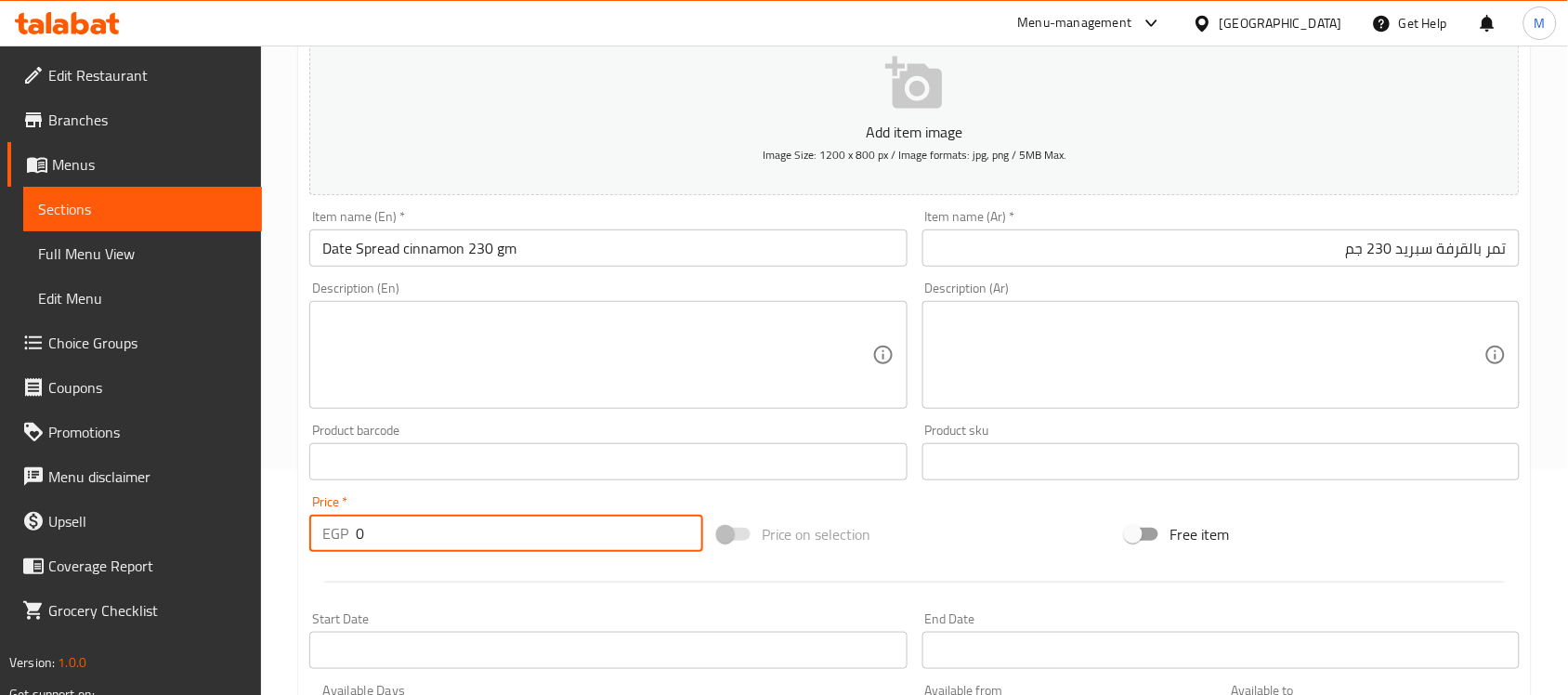
drag, startPoint x: 407, startPoint y: 537, endPoint x: 340, endPoint y: 544, distance: 67.4
click at [340, 544] on div "EGP 0 Price *" at bounding box center [507, 533] width 394 height 38
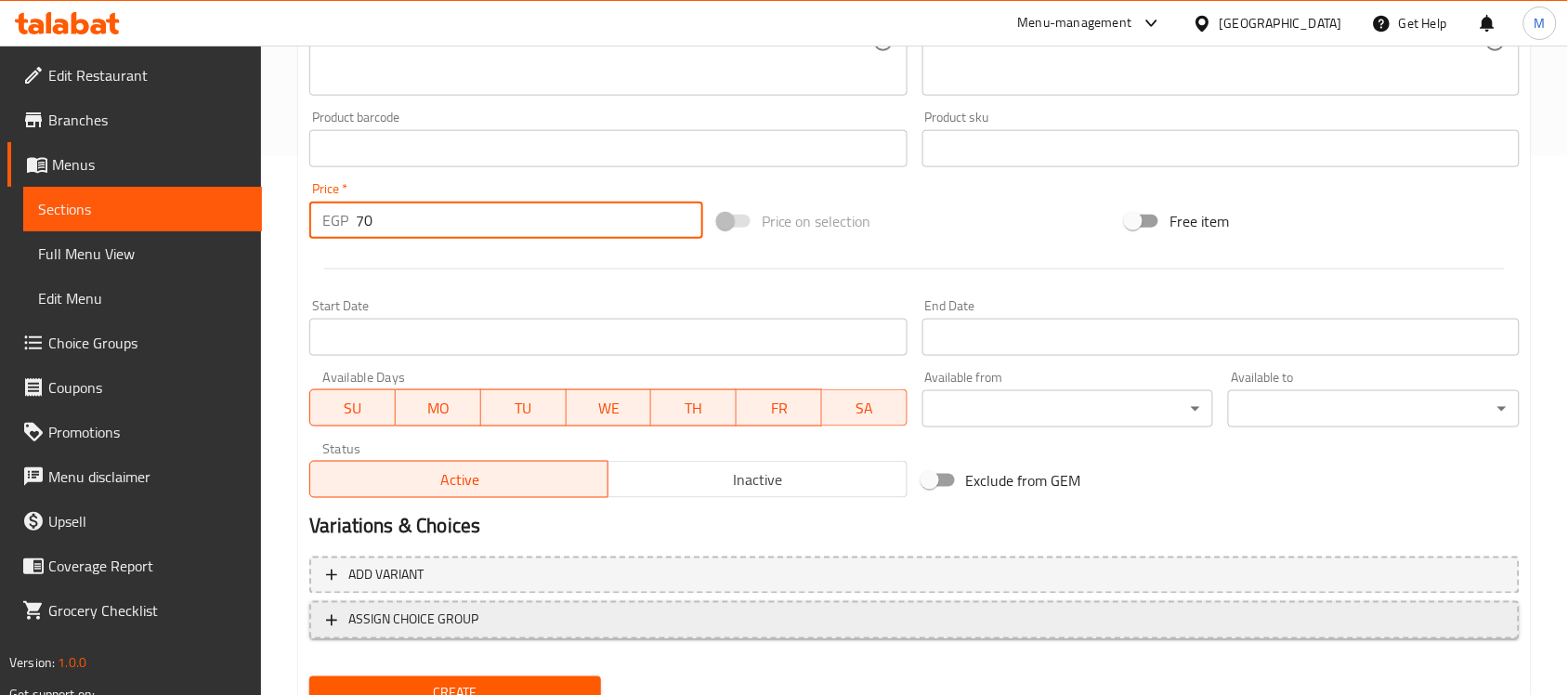
scroll to position [574, 0]
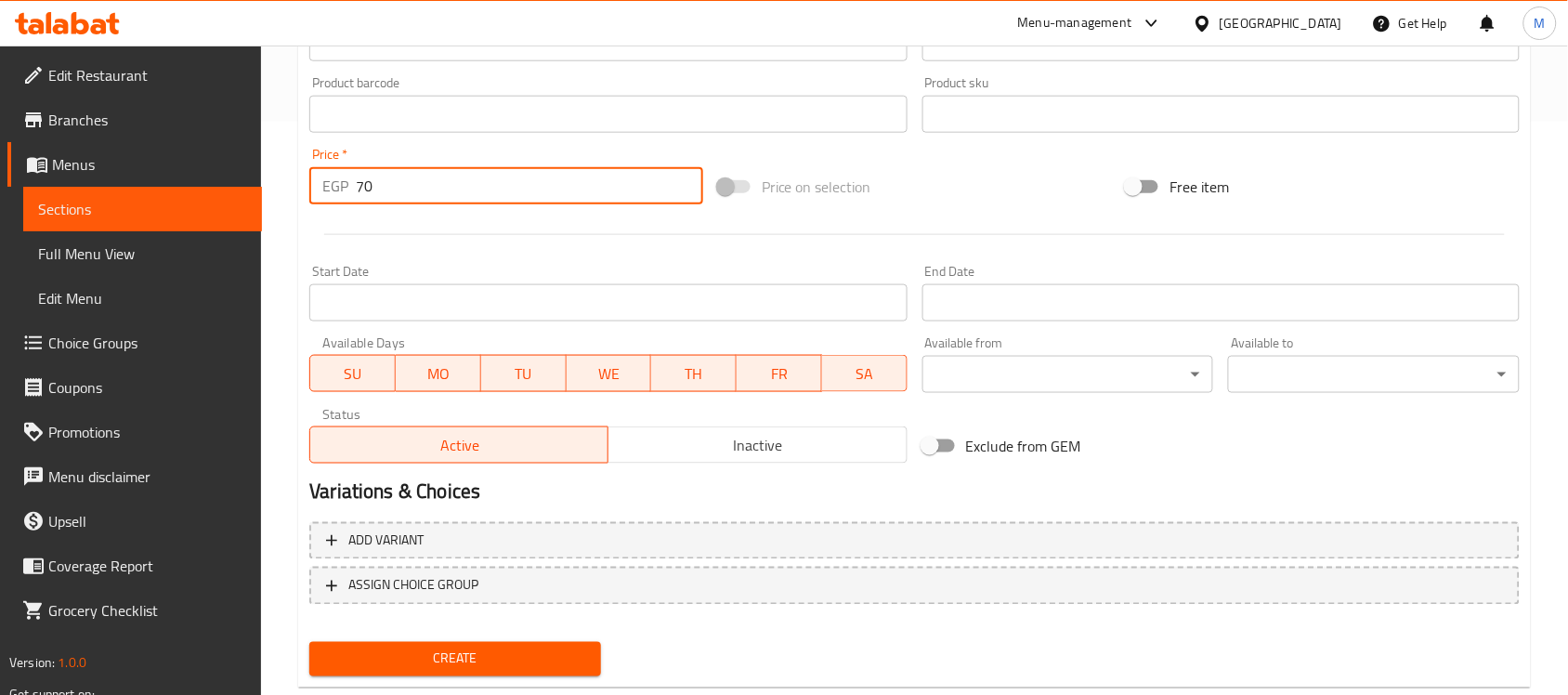
type input "70"
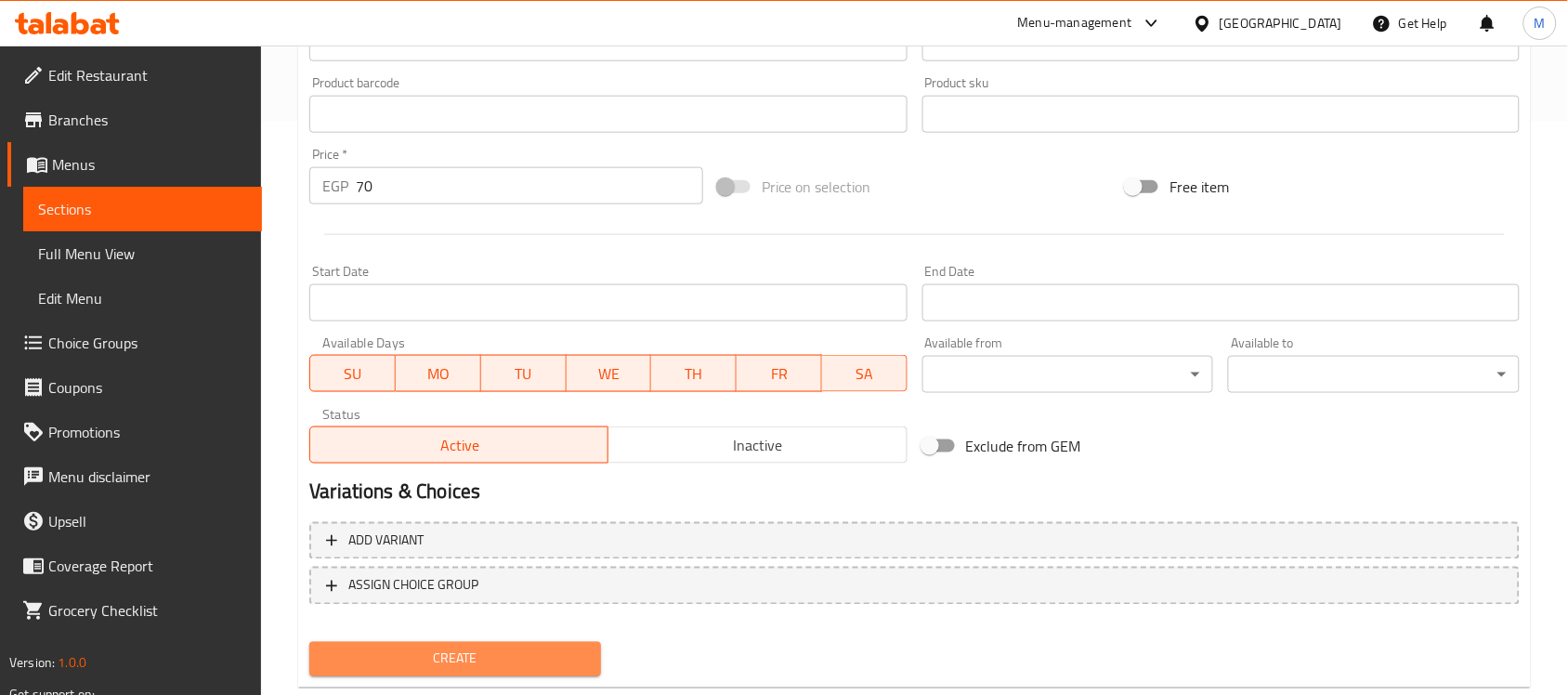
click at [474, 658] on span "Create" at bounding box center [455, 659] width 262 height 23
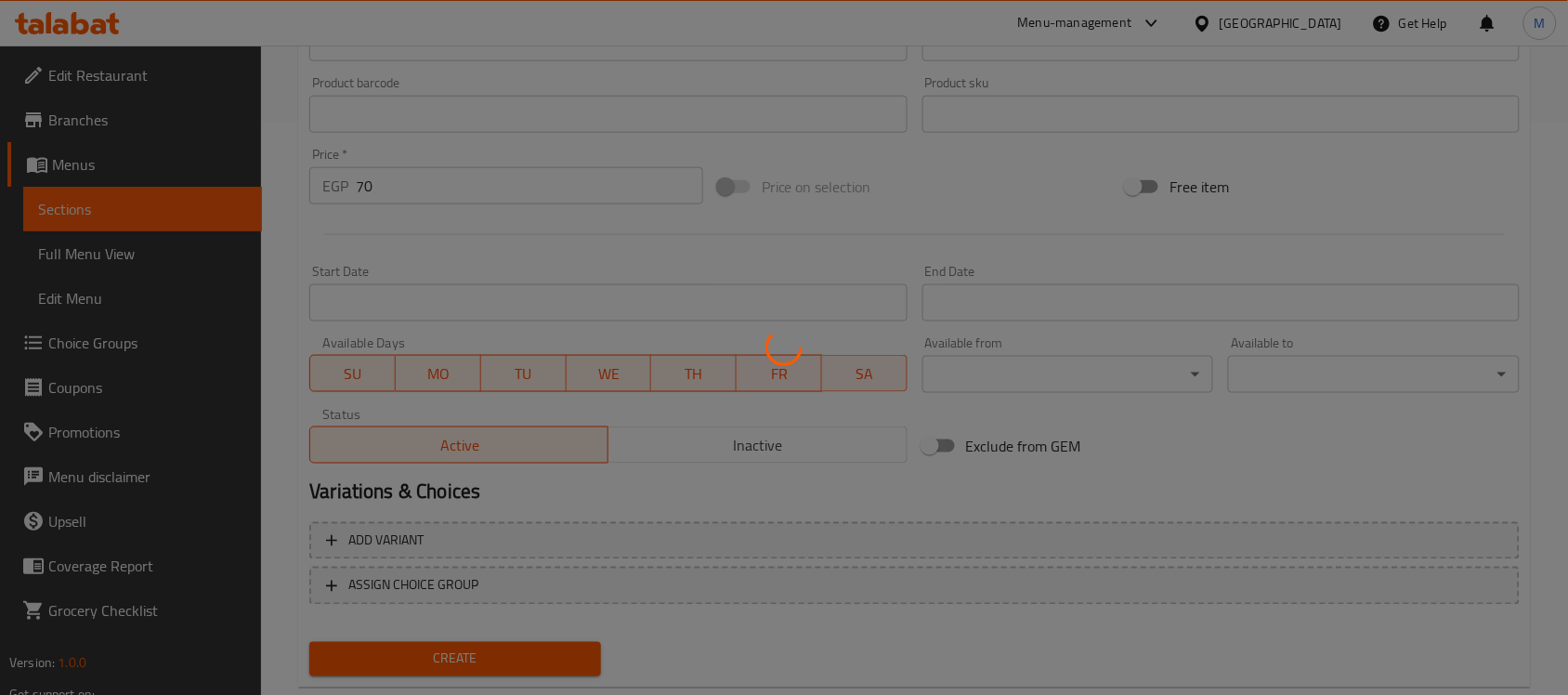
type input "0"
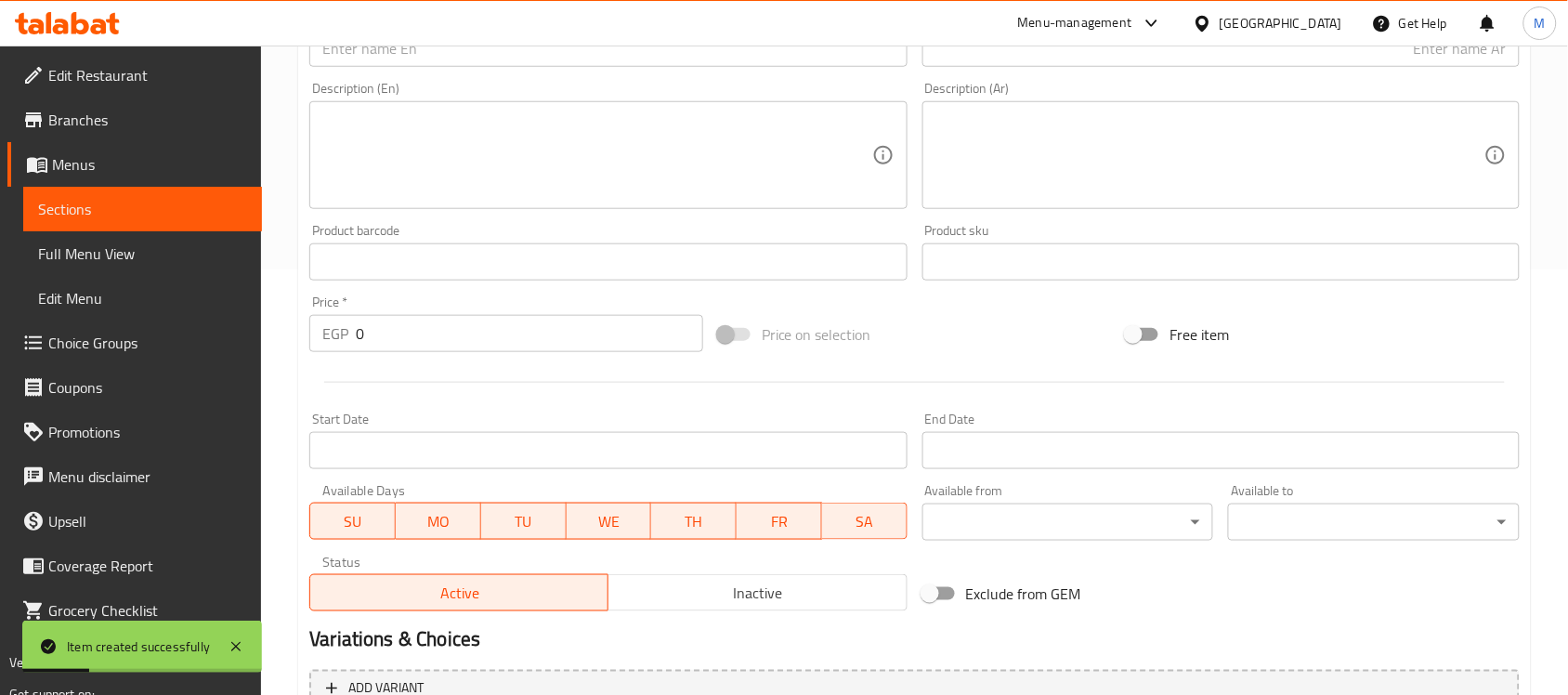
scroll to position [225, 0]
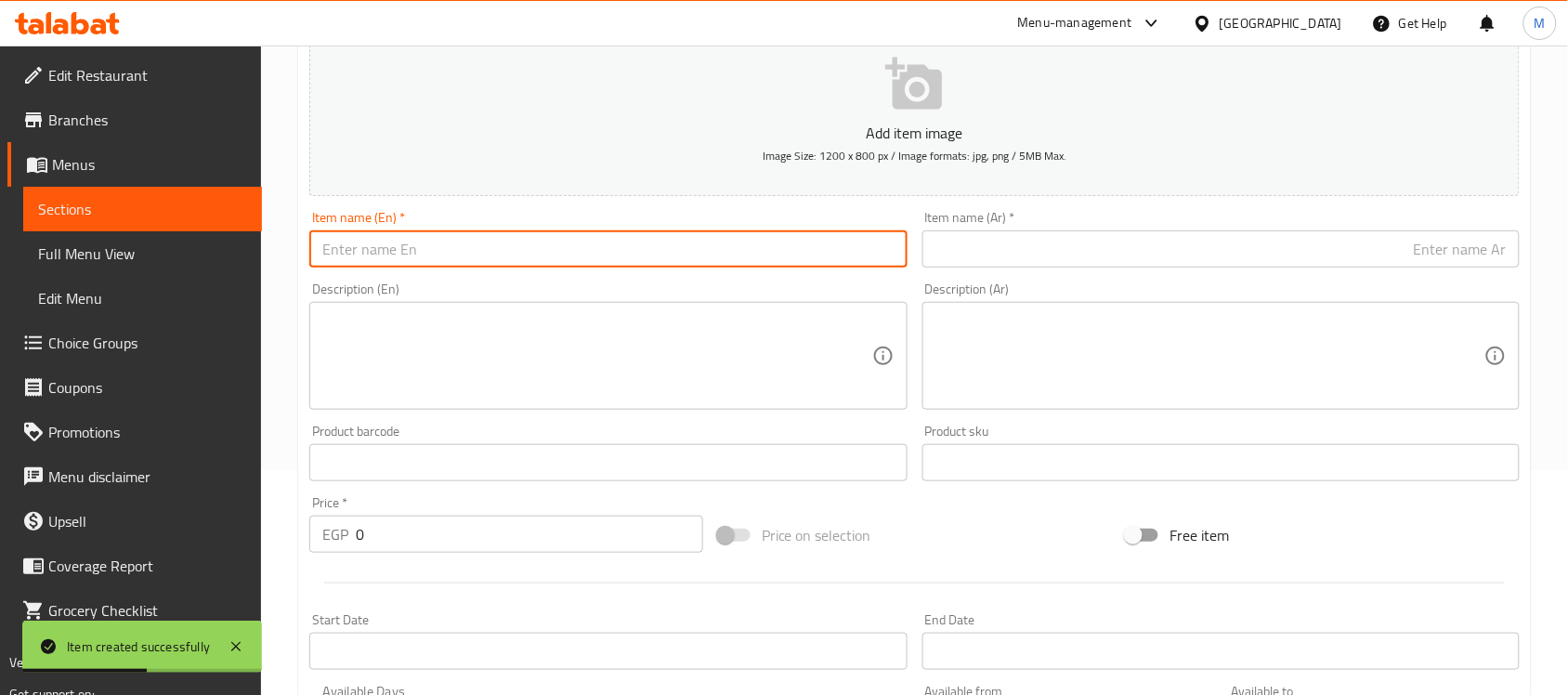
click at [490, 253] on input "text" at bounding box center [608, 249] width 597 height 38
paste input "Date Spread plain - 230 GM"
click at [490, 253] on input "Date Spread plain - 230 GM" at bounding box center [608, 249] width 597 height 38
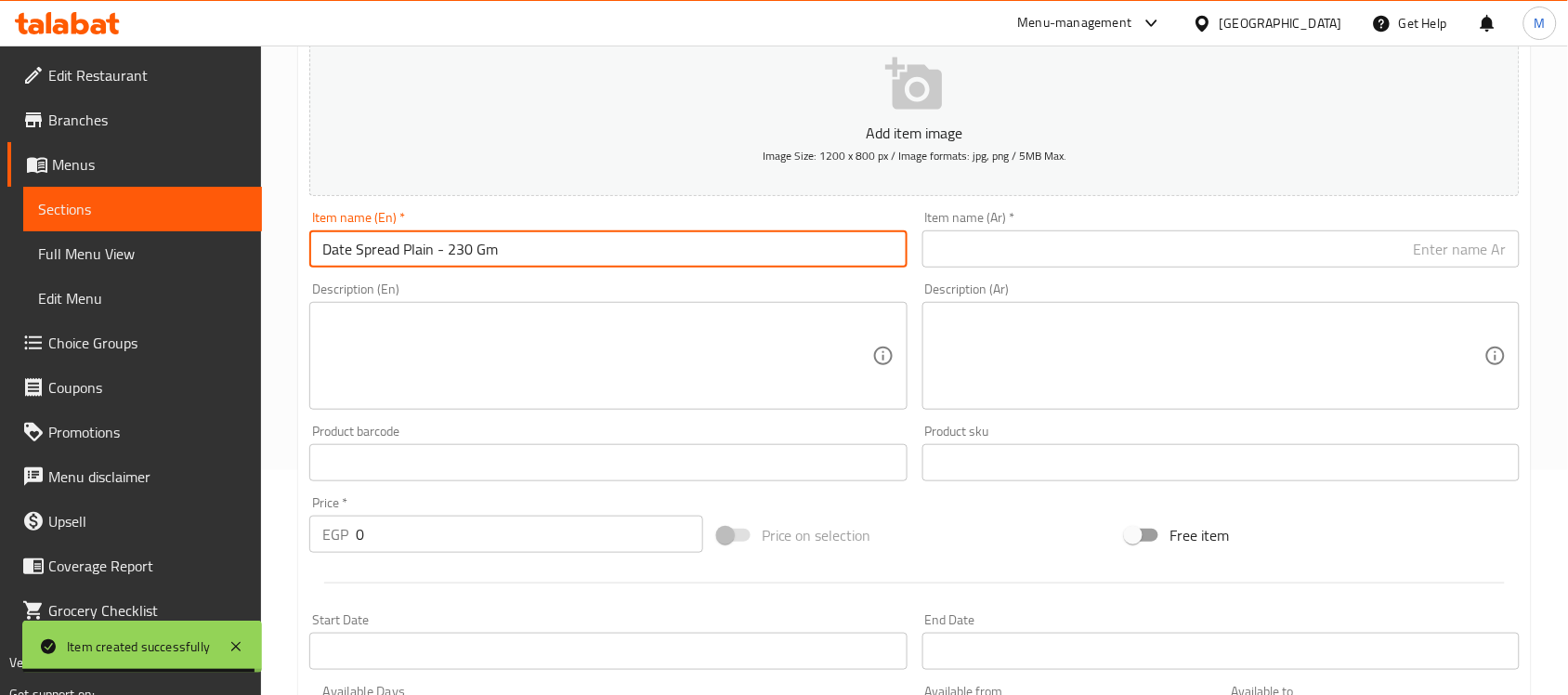
click at [447, 256] on input "Date Spread Plain - 230 Gm" at bounding box center [608, 249] width 597 height 38
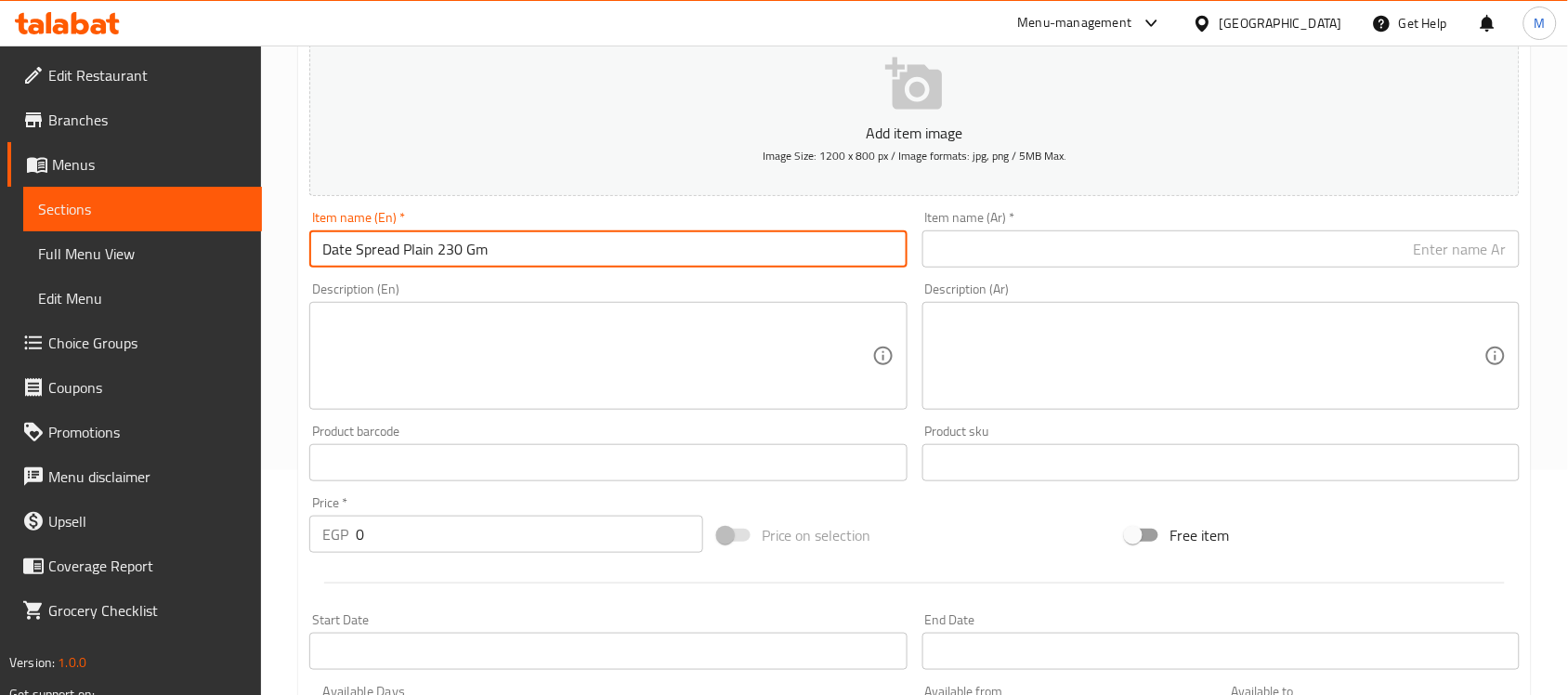
click at [495, 248] on input "Date Spread Plain 230 Gm" at bounding box center [608, 249] width 597 height 38
type input "Date Spread Plain 230 gm"
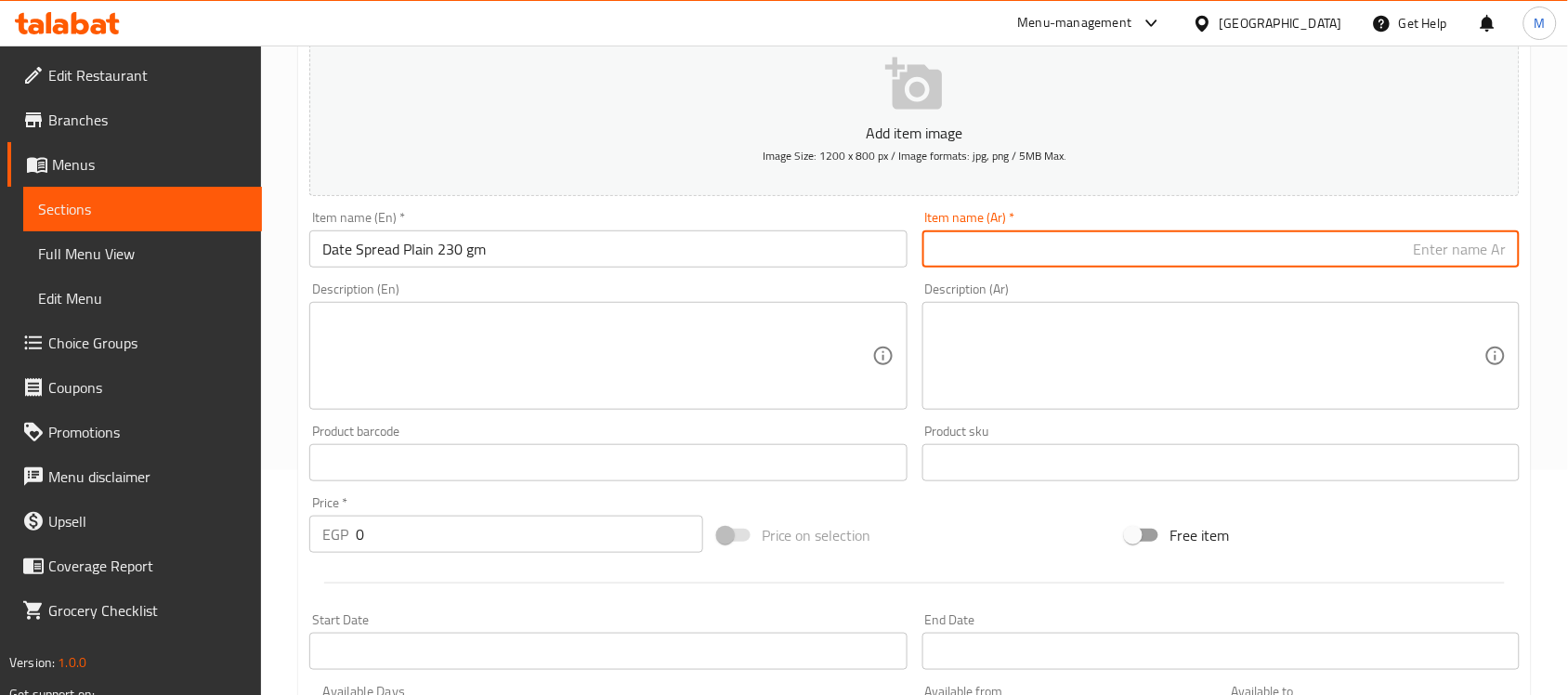
click at [1234, 249] on input "text" at bounding box center [1221, 249] width 597 height 38
paste input "تمر ساده سبريد - 230 جم"
click at [1403, 245] on input "تمر ساده سبريد - 230 جم" at bounding box center [1221, 249] width 597 height 38
click at [1399, 246] on input "تمر ساده سبريد - 230 جم" at bounding box center [1221, 249] width 597 height 38
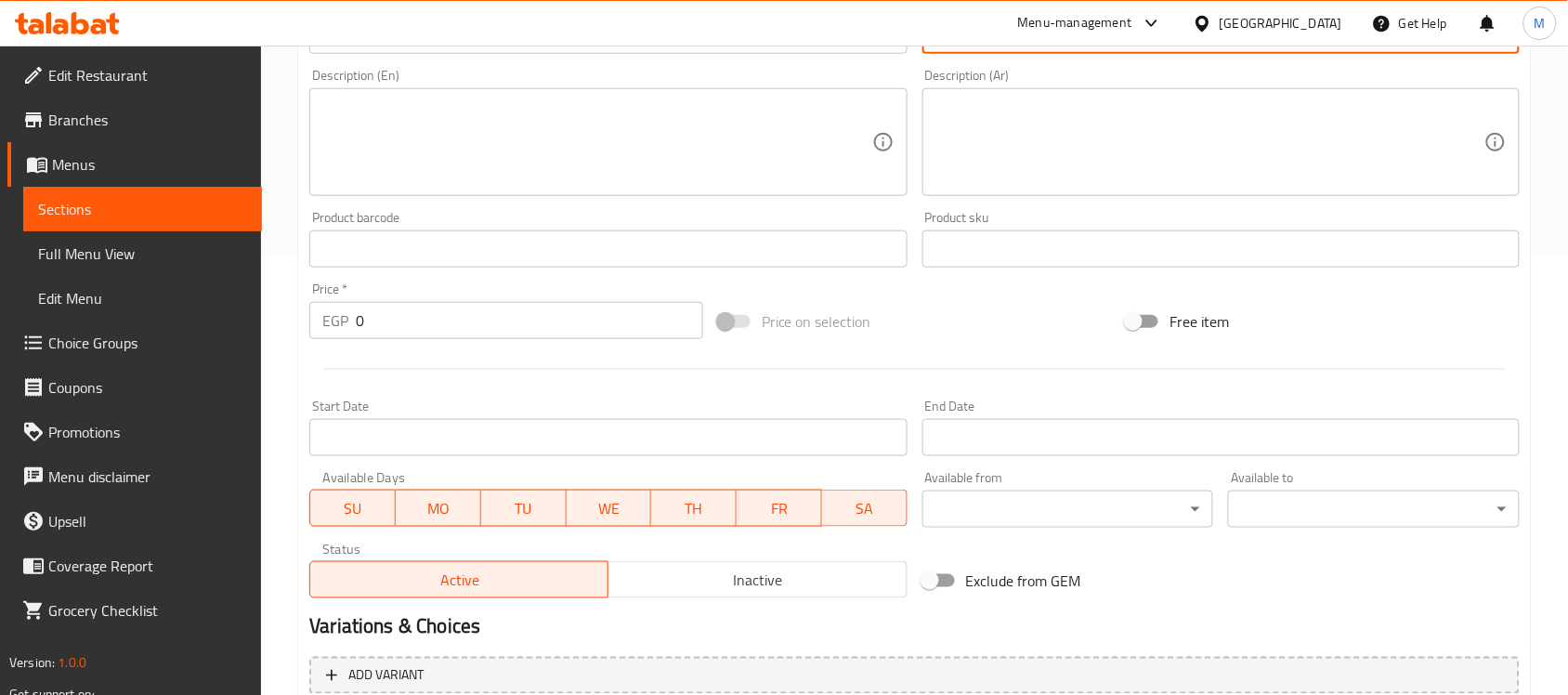
scroll to position [437, 0]
type input "تمر ساده سبريد 230 جم"
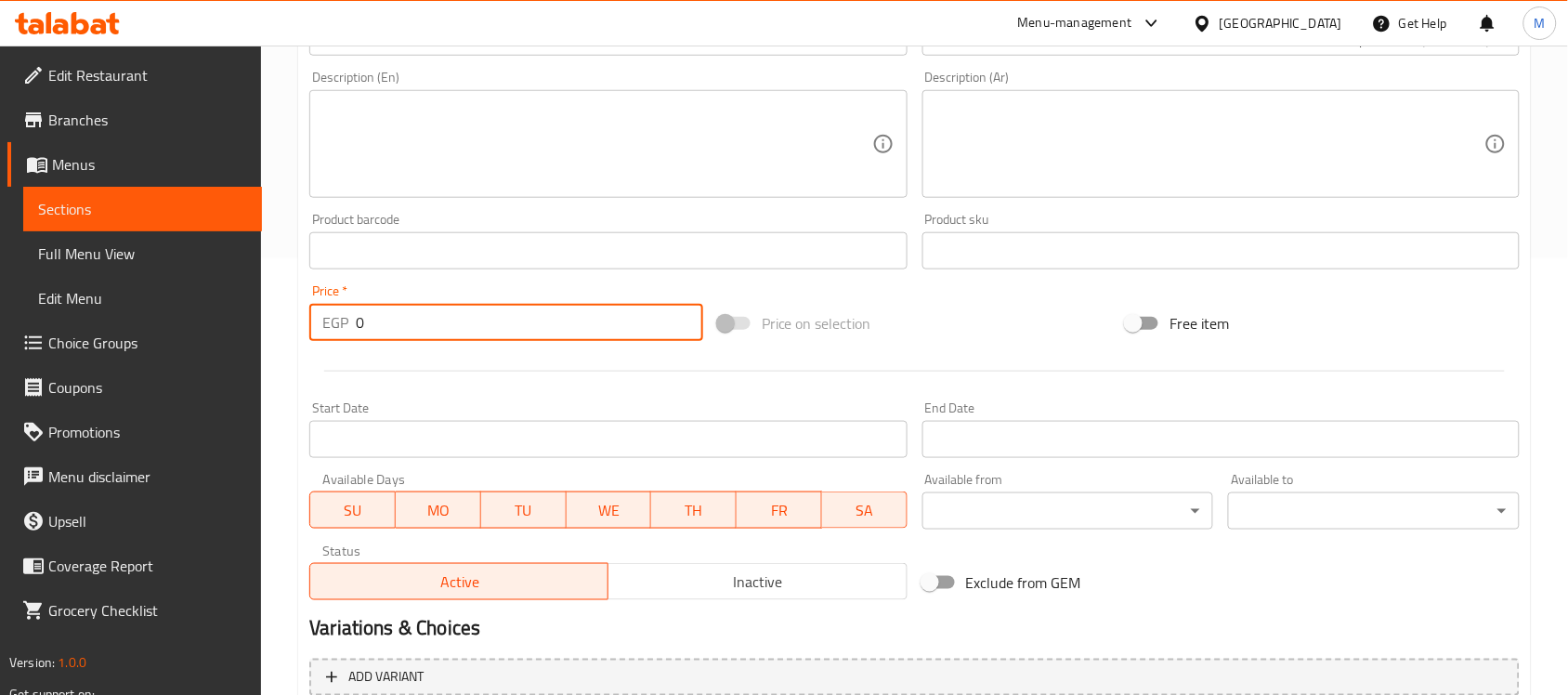
click at [353, 319] on div "EGP 0 Price *" at bounding box center [507, 322] width 394 height 38
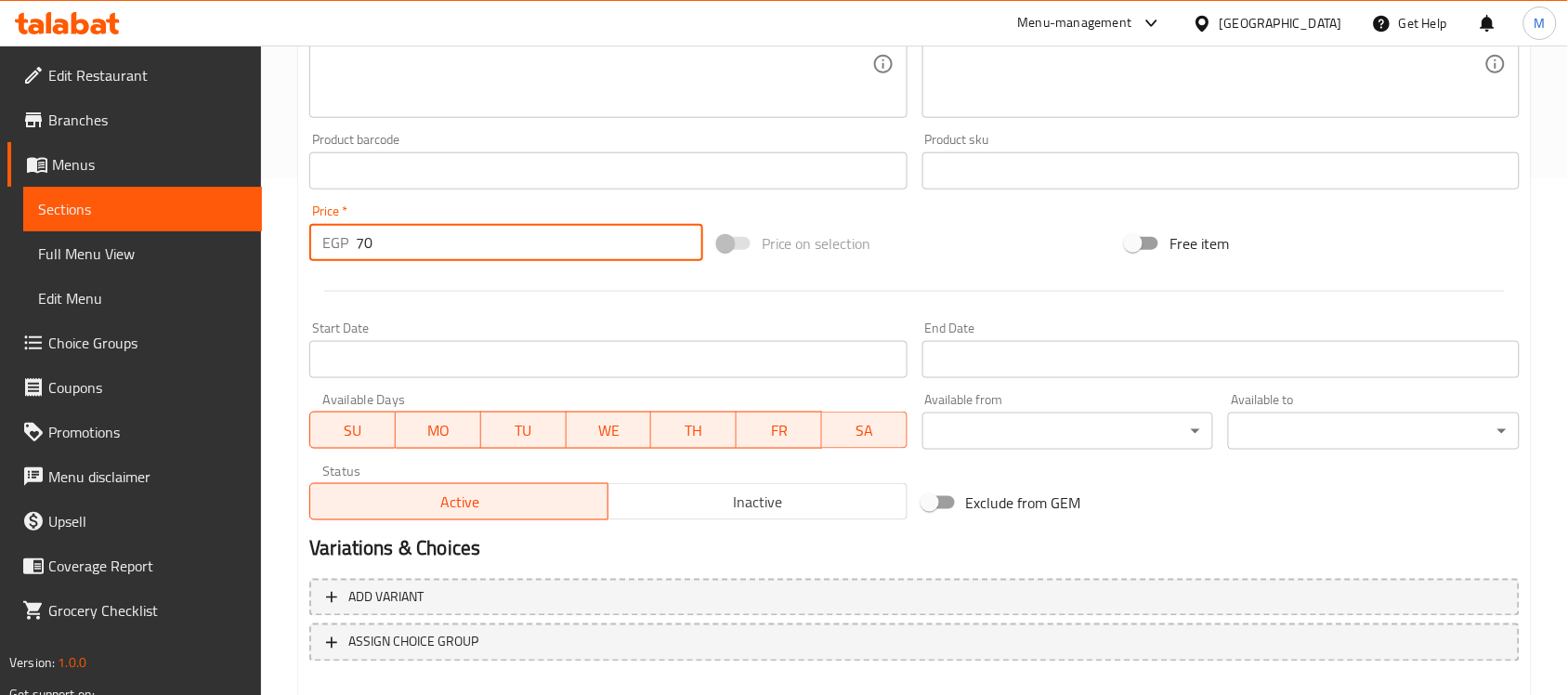
scroll to position [614, 0]
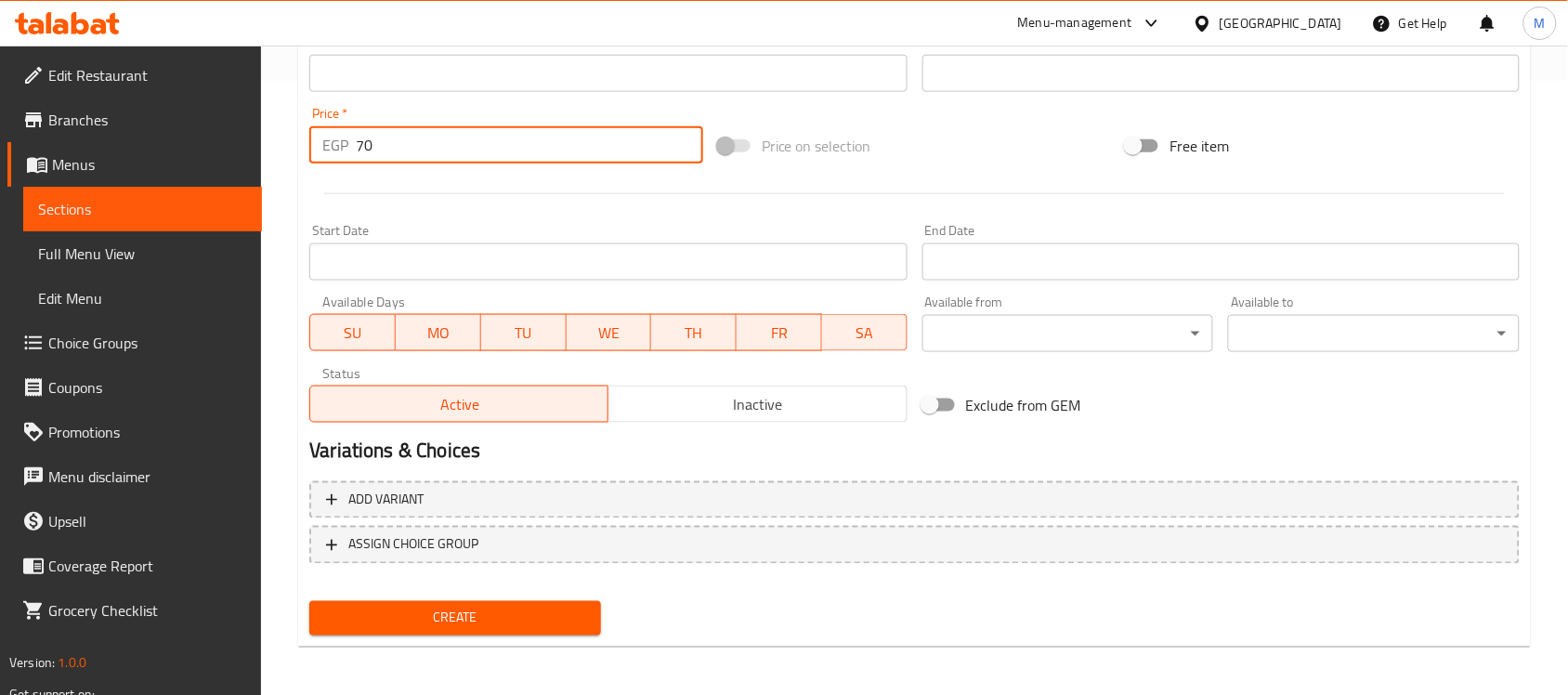
type input "70"
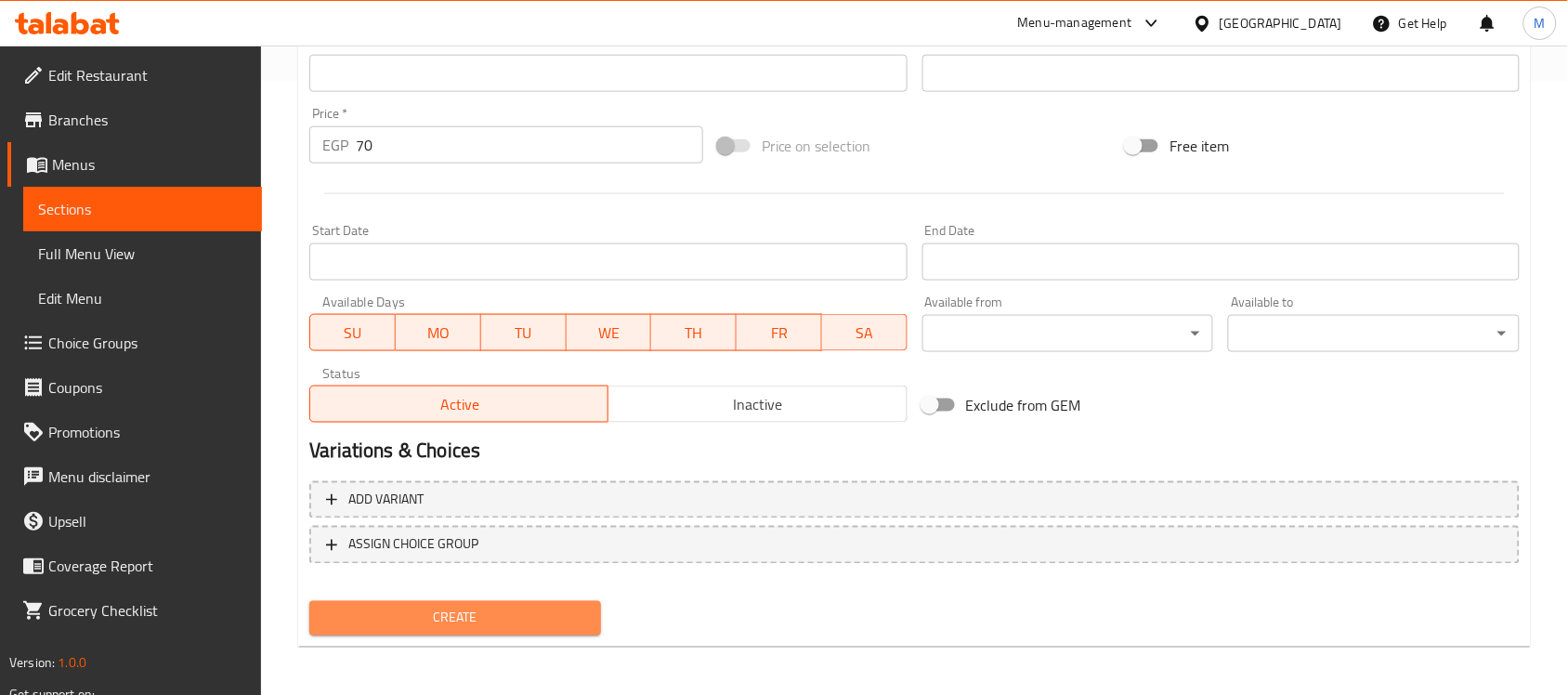
click at [506, 625] on span "Create" at bounding box center [455, 619] width 262 height 23
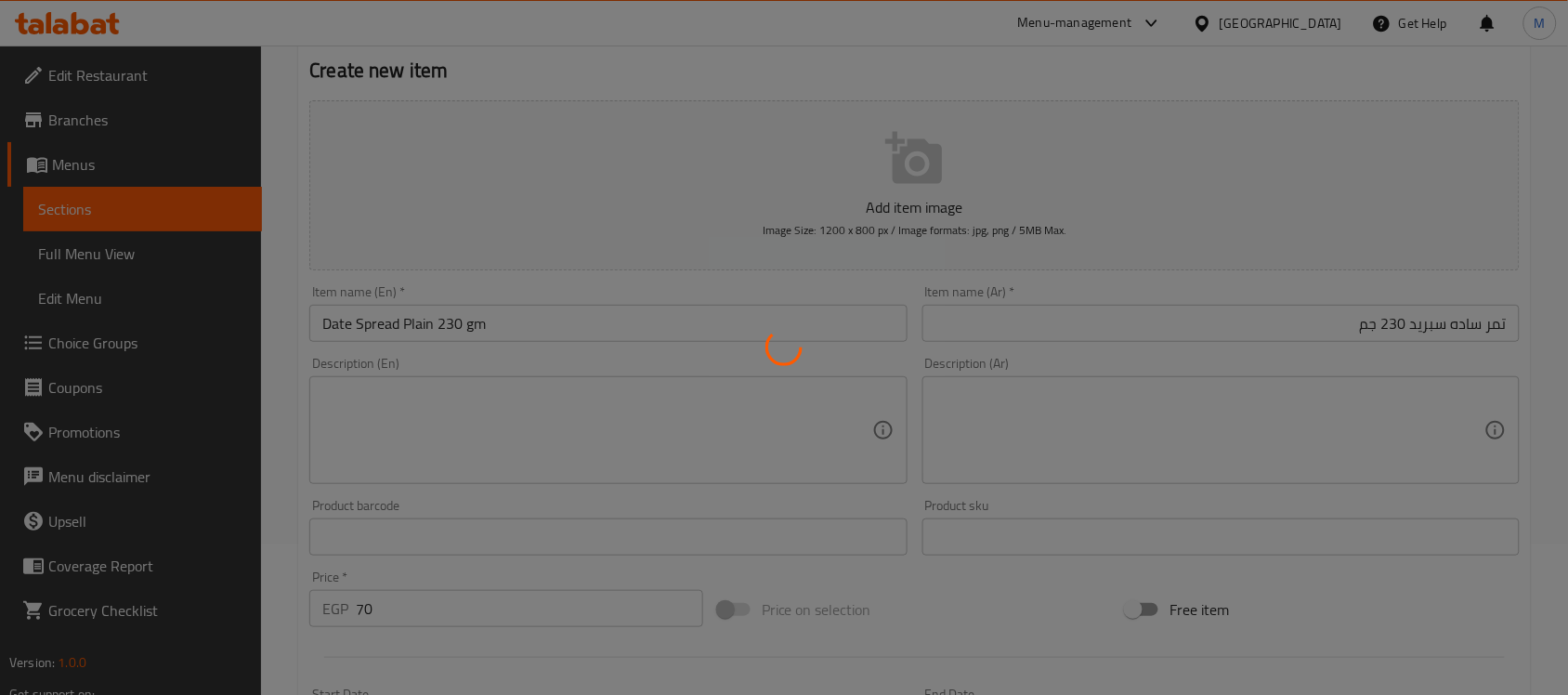
type input "0"
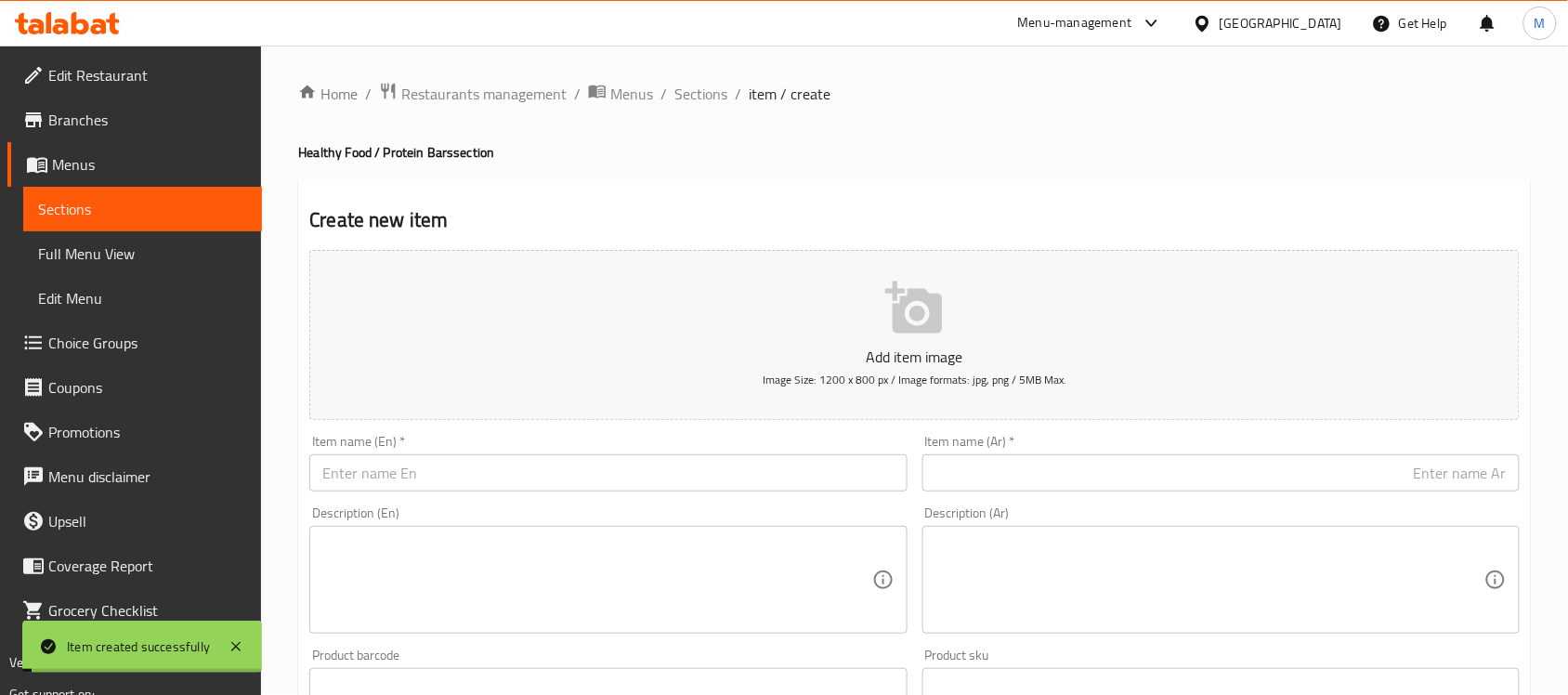
scroll to position [0, 0]
click at [711, 95] on span "Sections" at bounding box center [700, 94] width 53 height 22
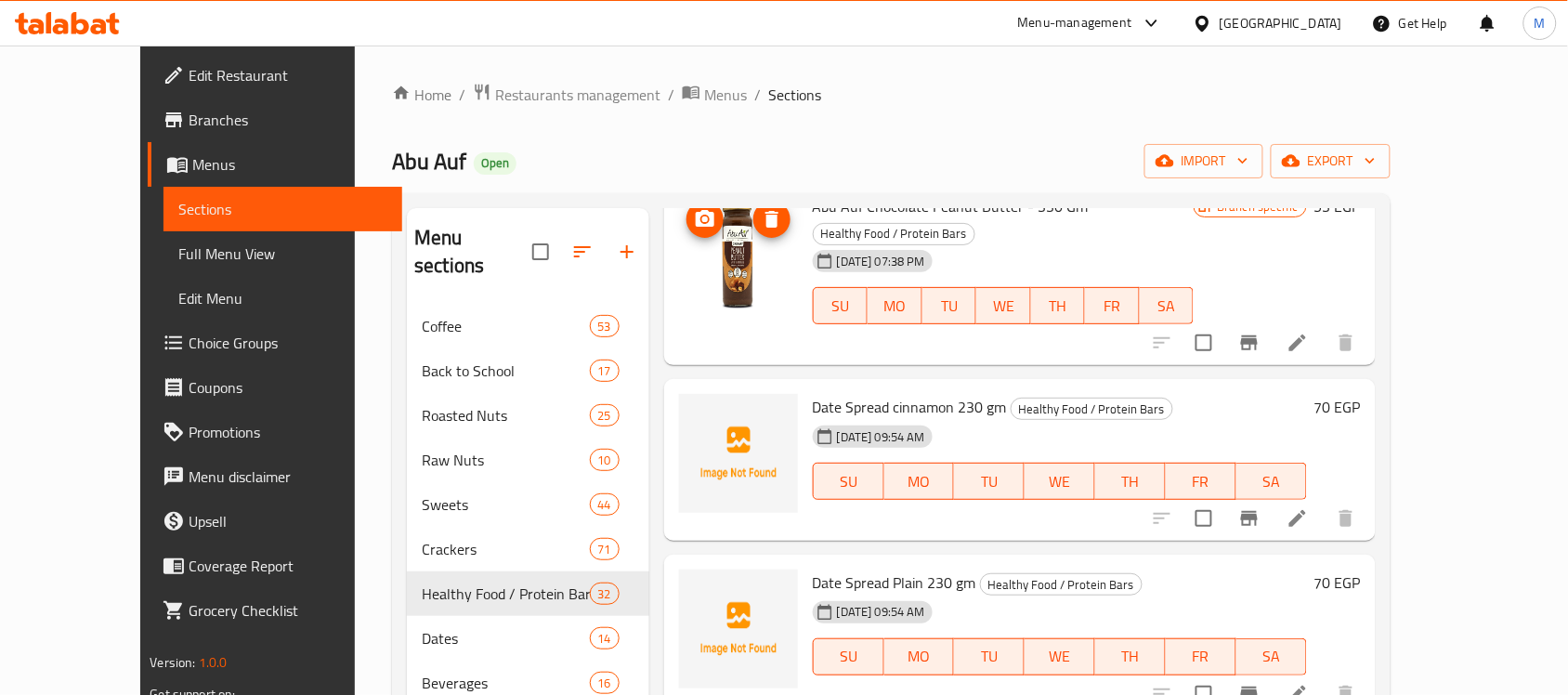
scroll to position [116, 0]
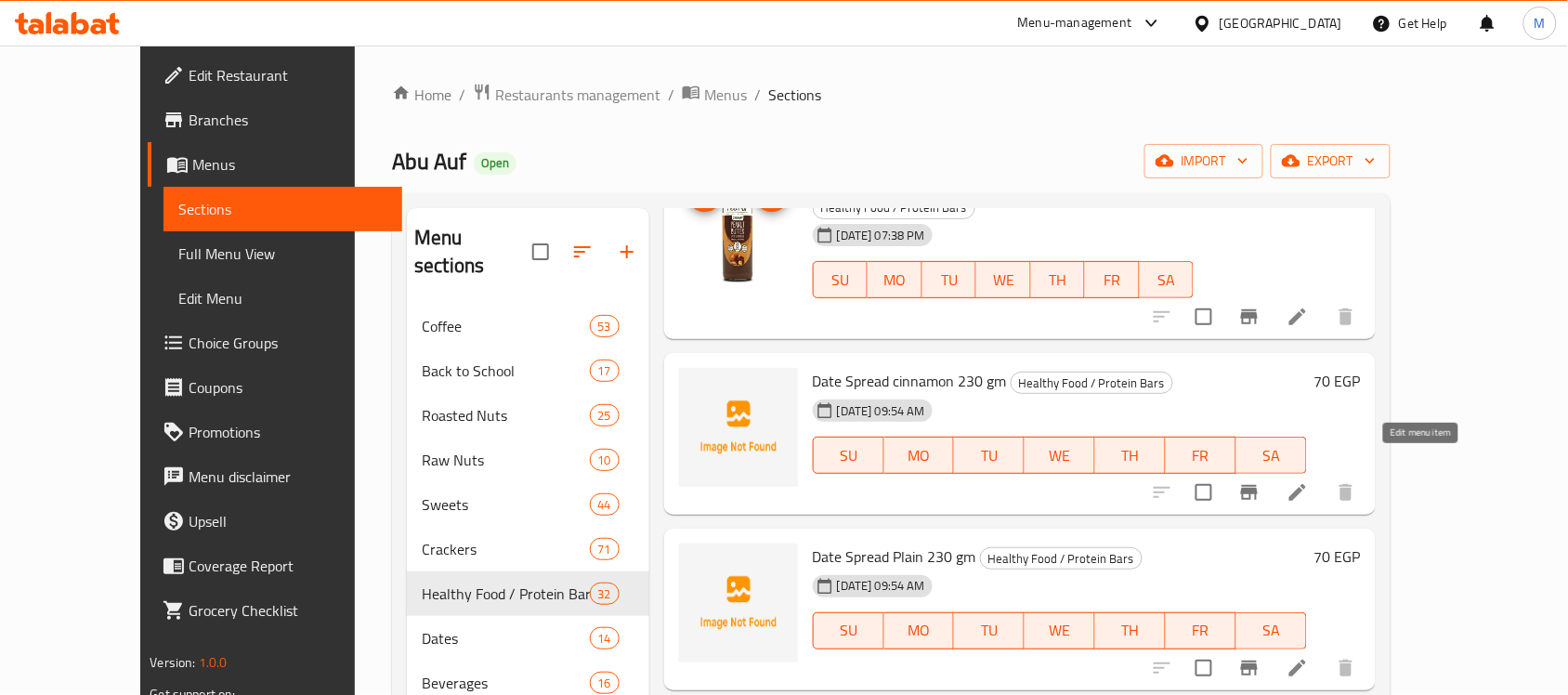
click at [1306, 484] on icon at bounding box center [1298, 492] width 16 height 16
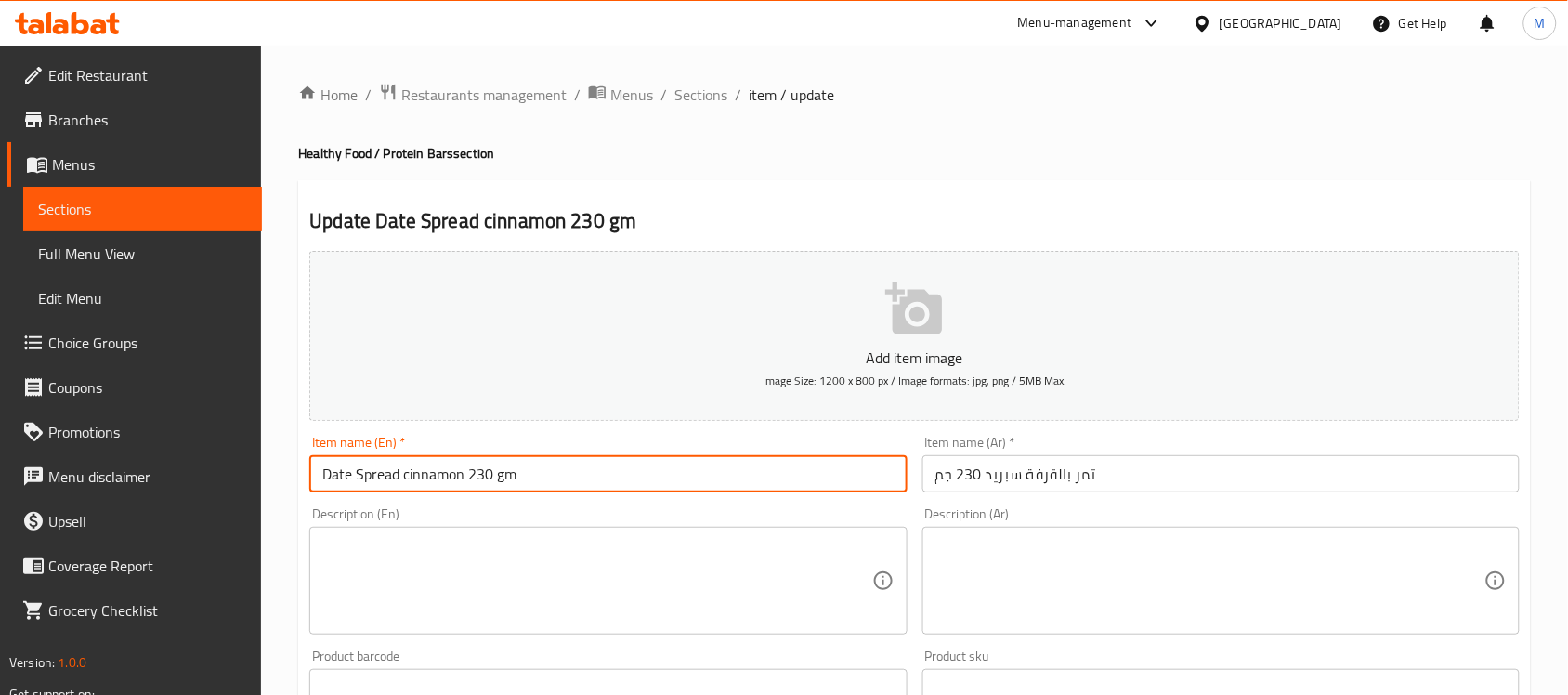
click at [402, 476] on input "Date Spread cinnamon 230 gm" at bounding box center [608, 474] width 597 height 38
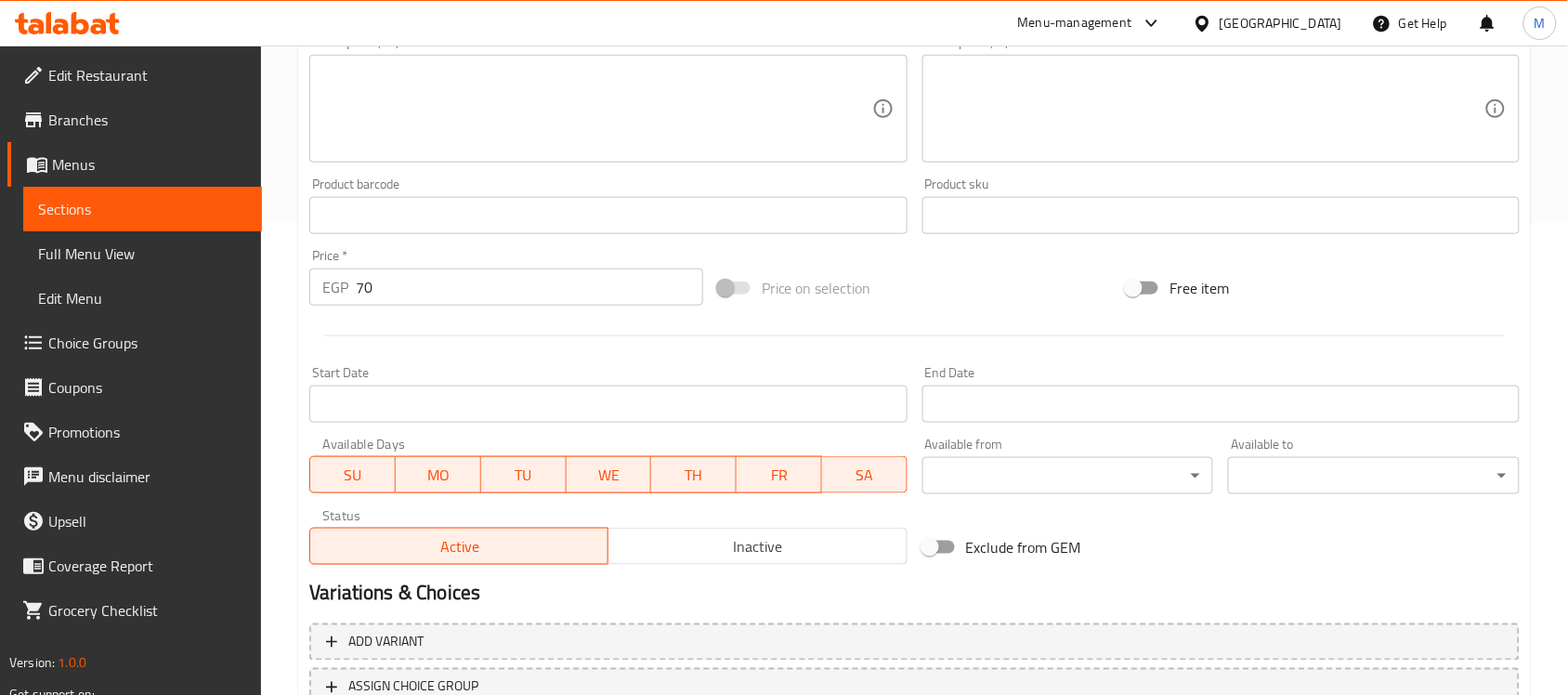
scroll to position [614, 0]
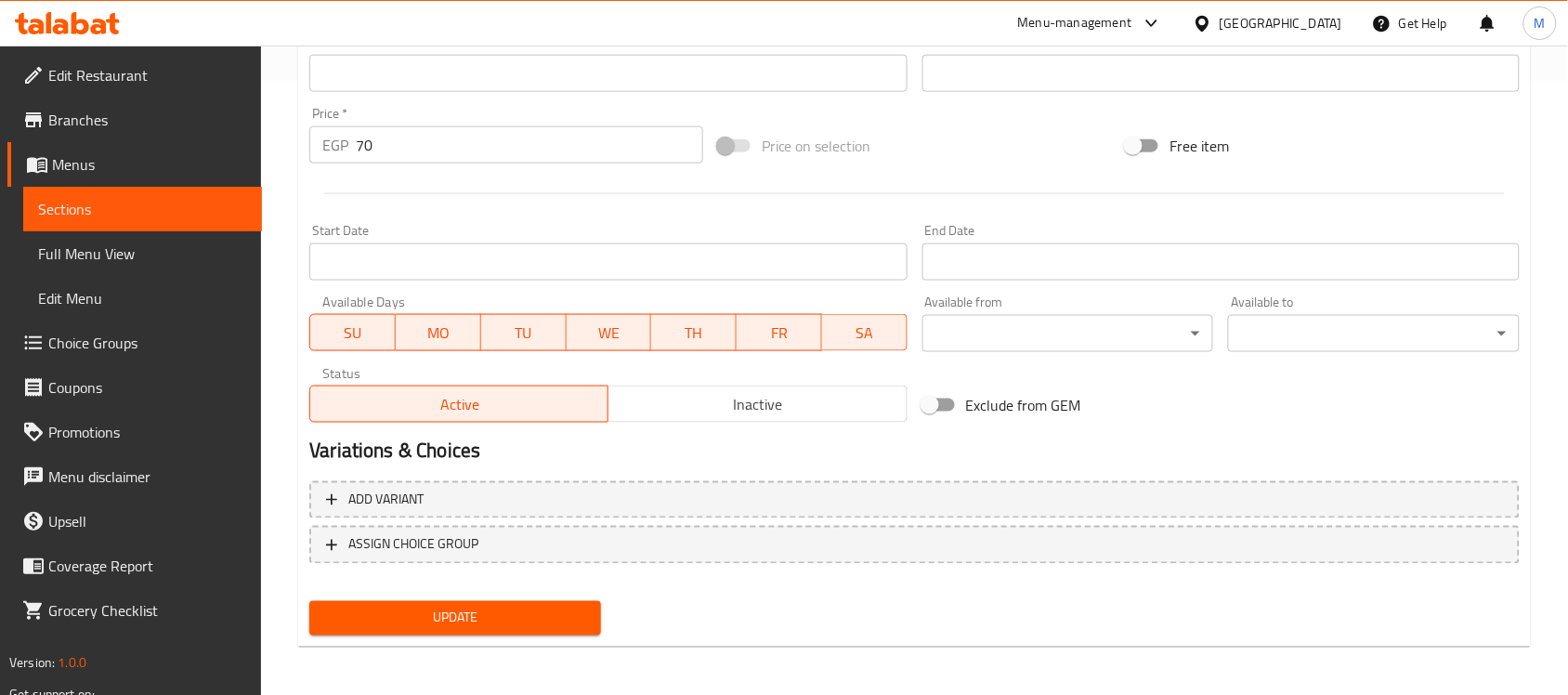
type input "Date Spread Cinnamon 230 gm"
click at [559, 615] on span "Update" at bounding box center [455, 619] width 262 height 23
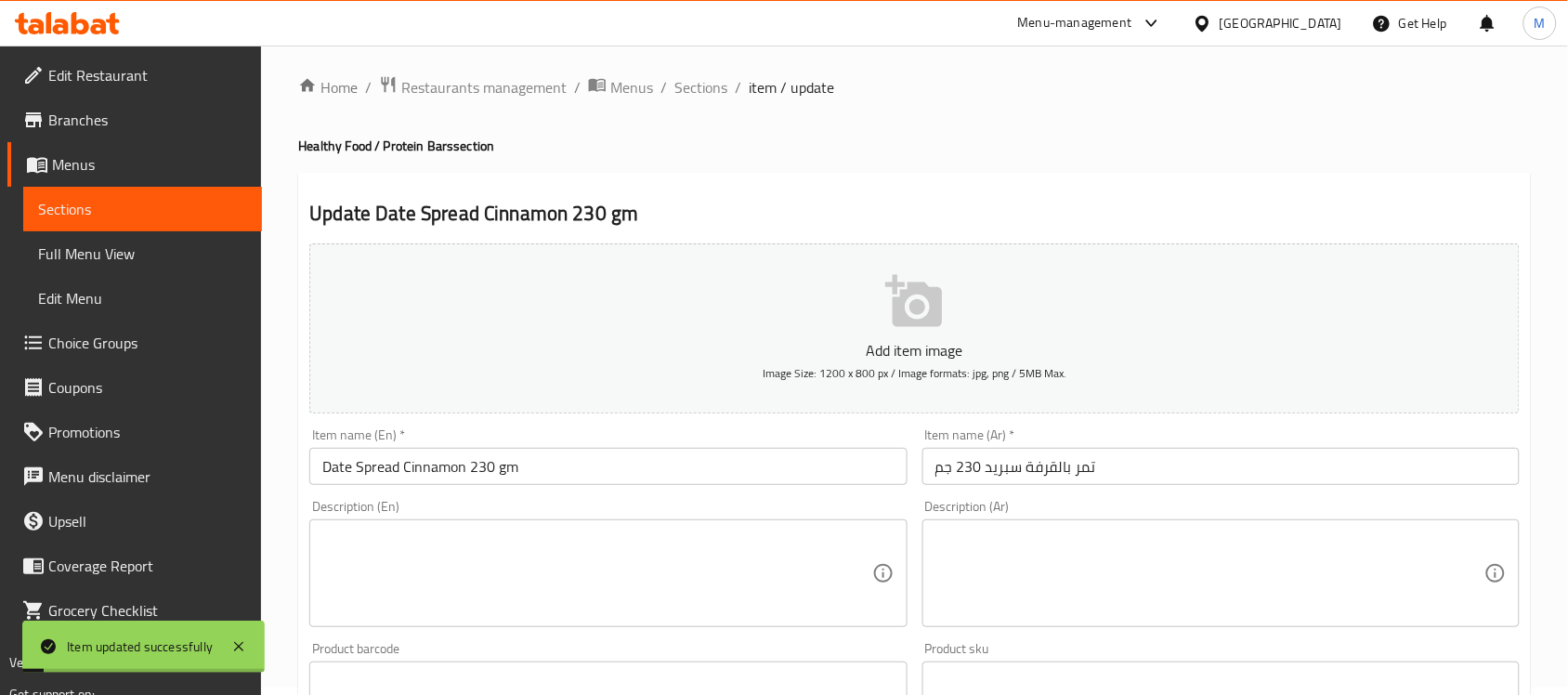
scroll to position [0, 0]
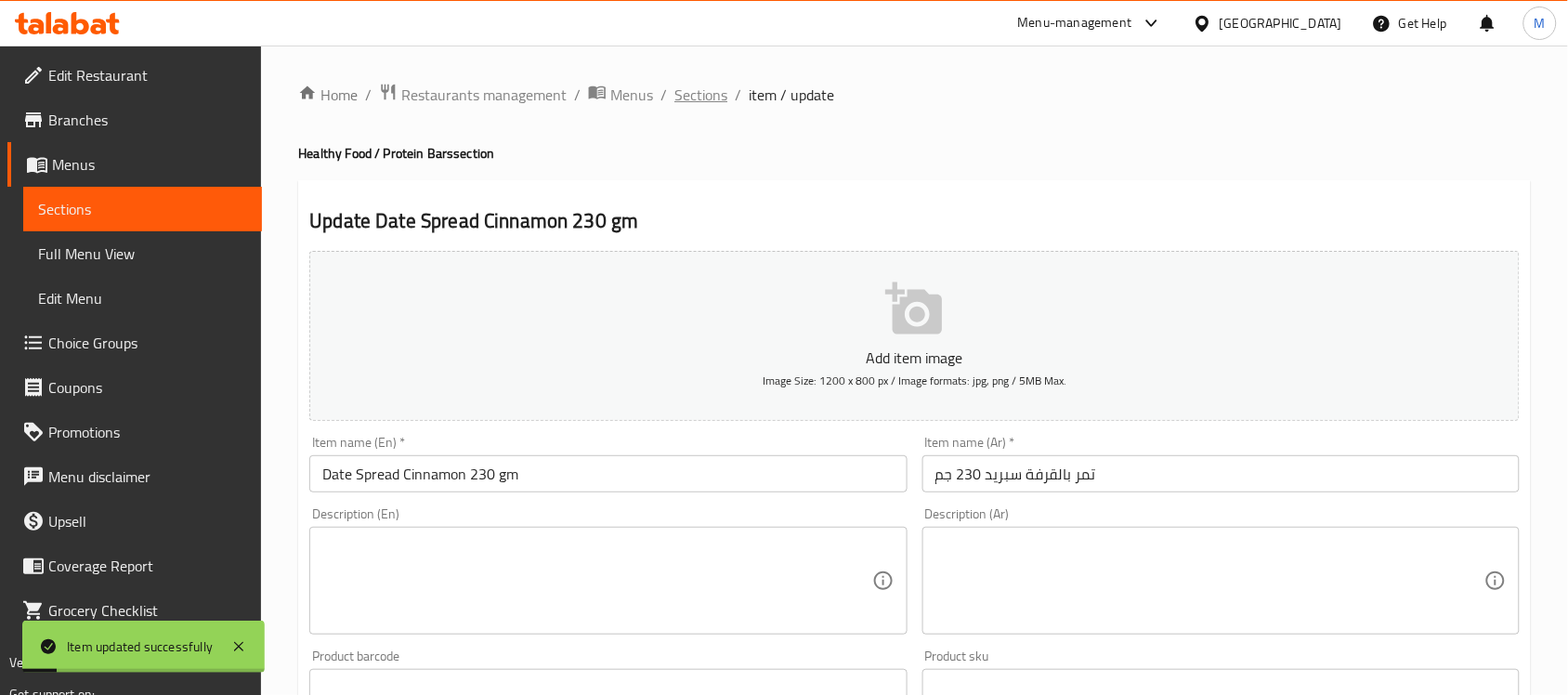
click at [697, 102] on span "Sections" at bounding box center [700, 94] width 53 height 22
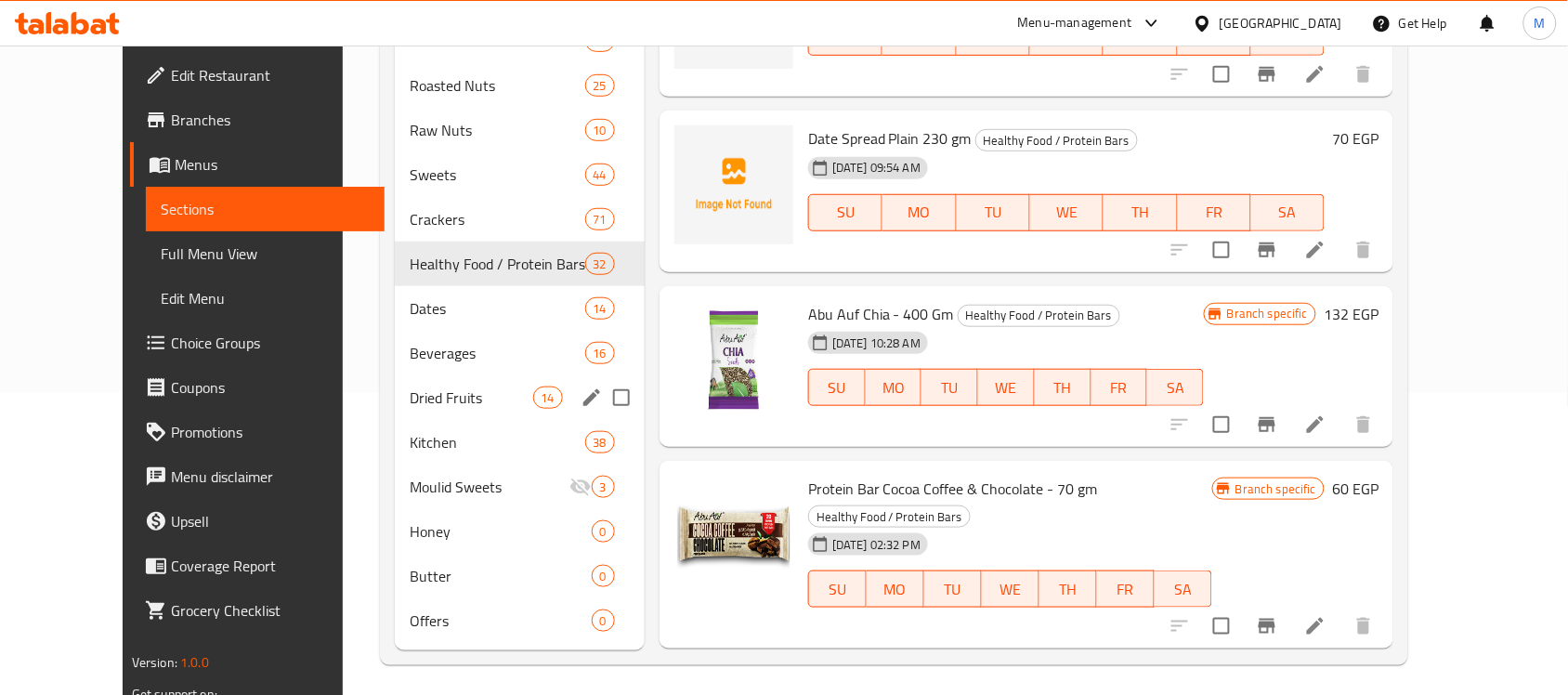
scroll to position [309, 0]
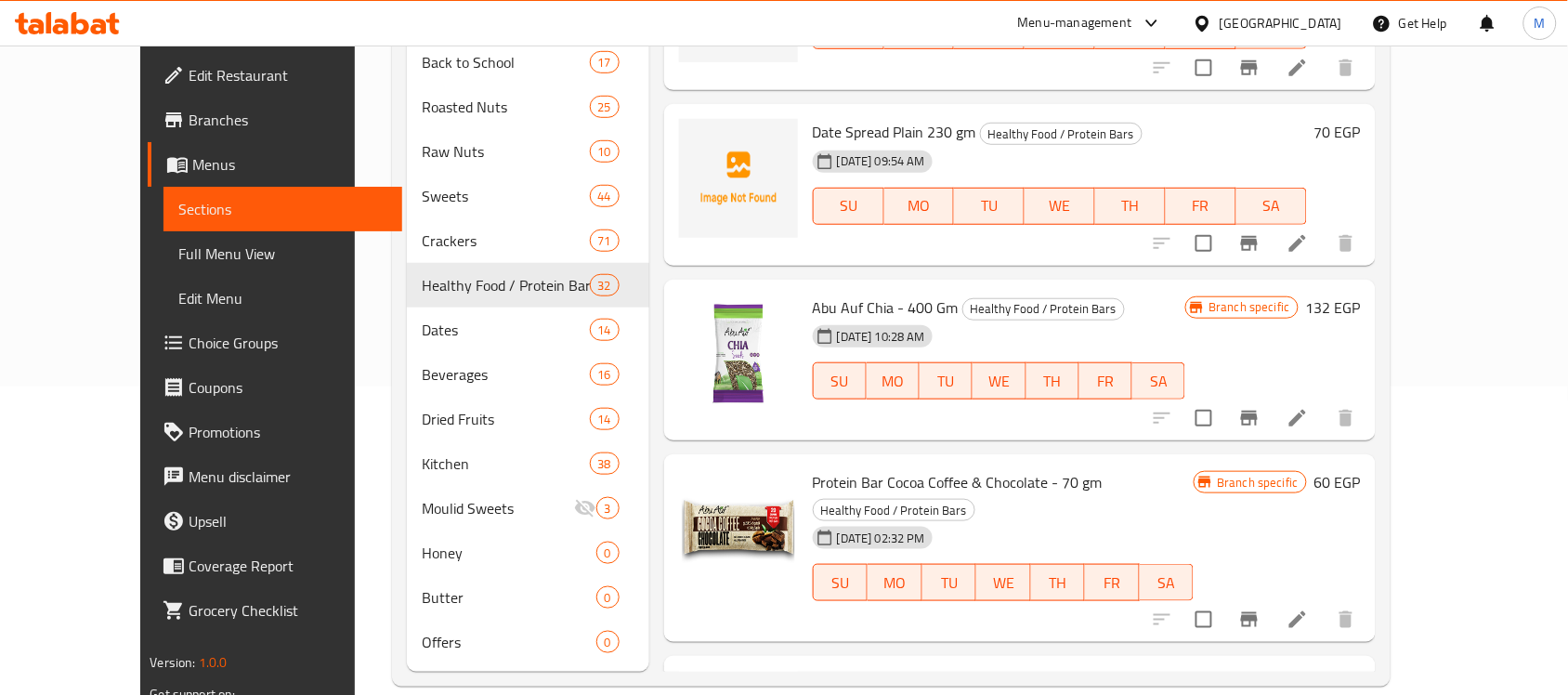
drag, startPoint x: 136, startPoint y: 253, endPoint x: 163, endPoint y: 455, distance: 203.8
click at [178, 253] on span "Full Menu View" at bounding box center [282, 253] width 209 height 22
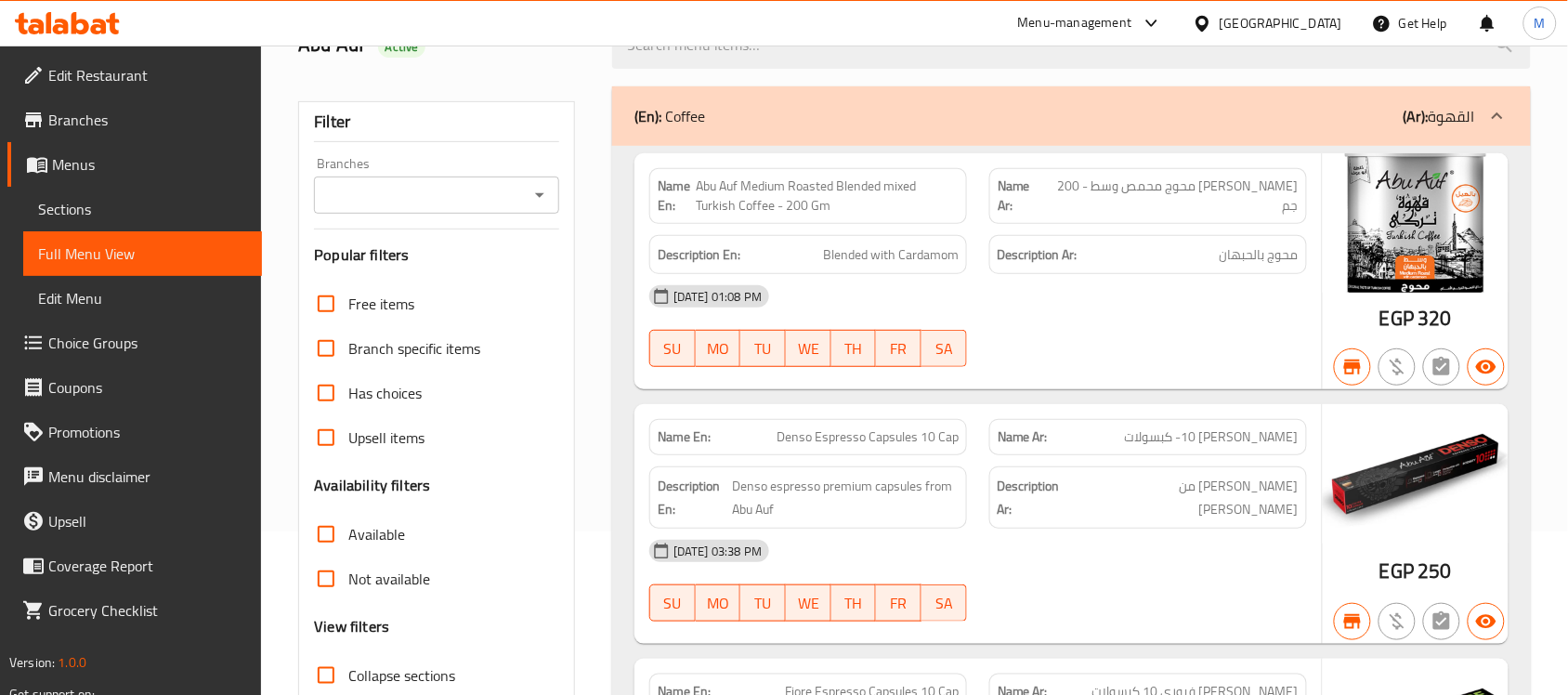
scroll to position [309, 0]
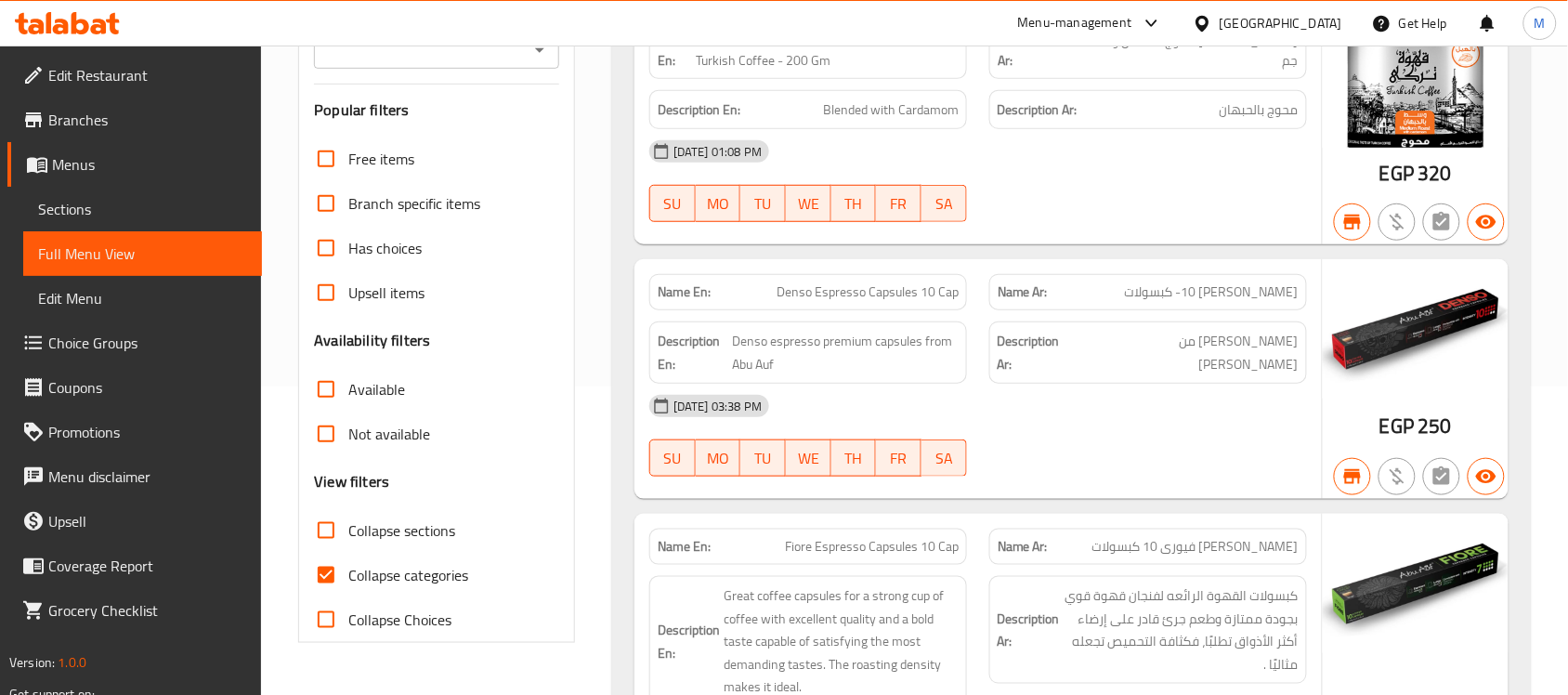
click at [325, 544] on input "Collapse sections" at bounding box center [326, 530] width 44 height 44
checkbox input "true"
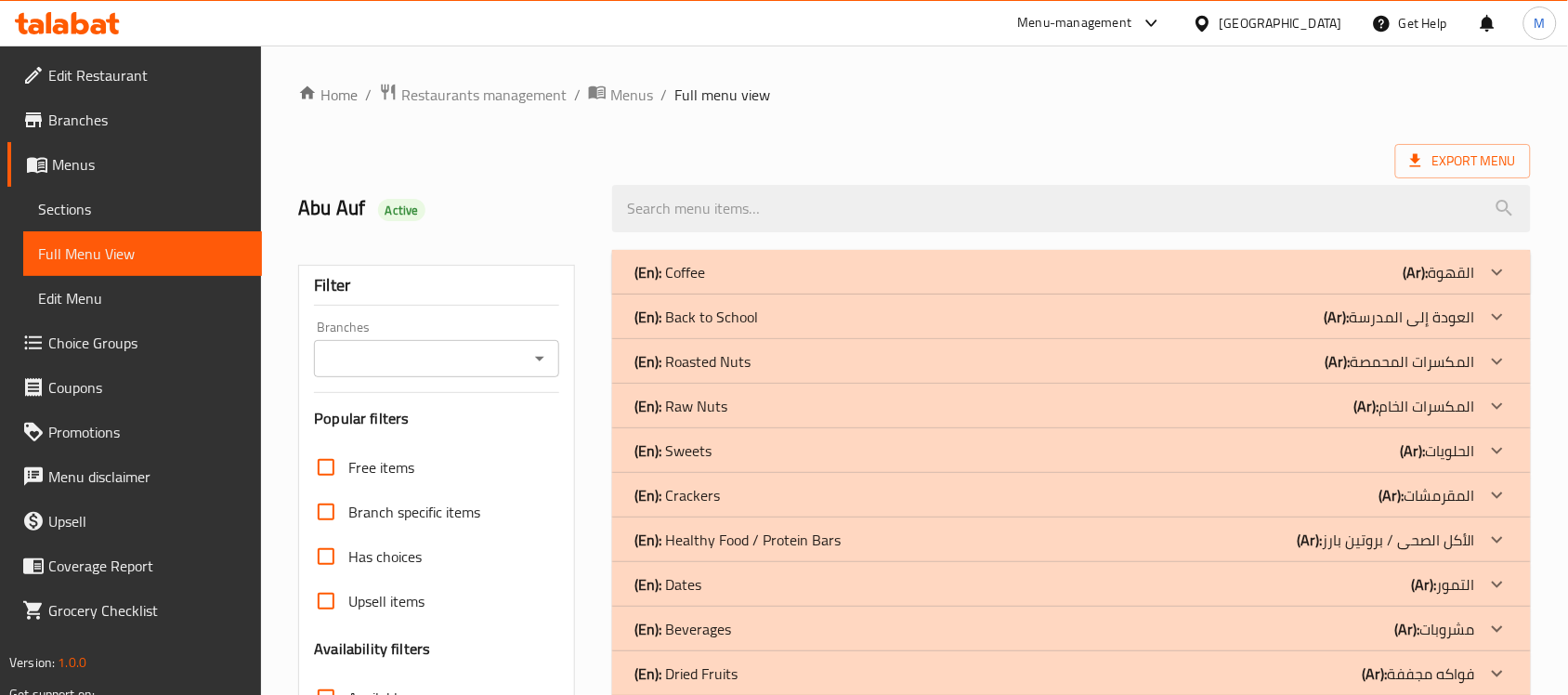
scroll to position [116, 0]
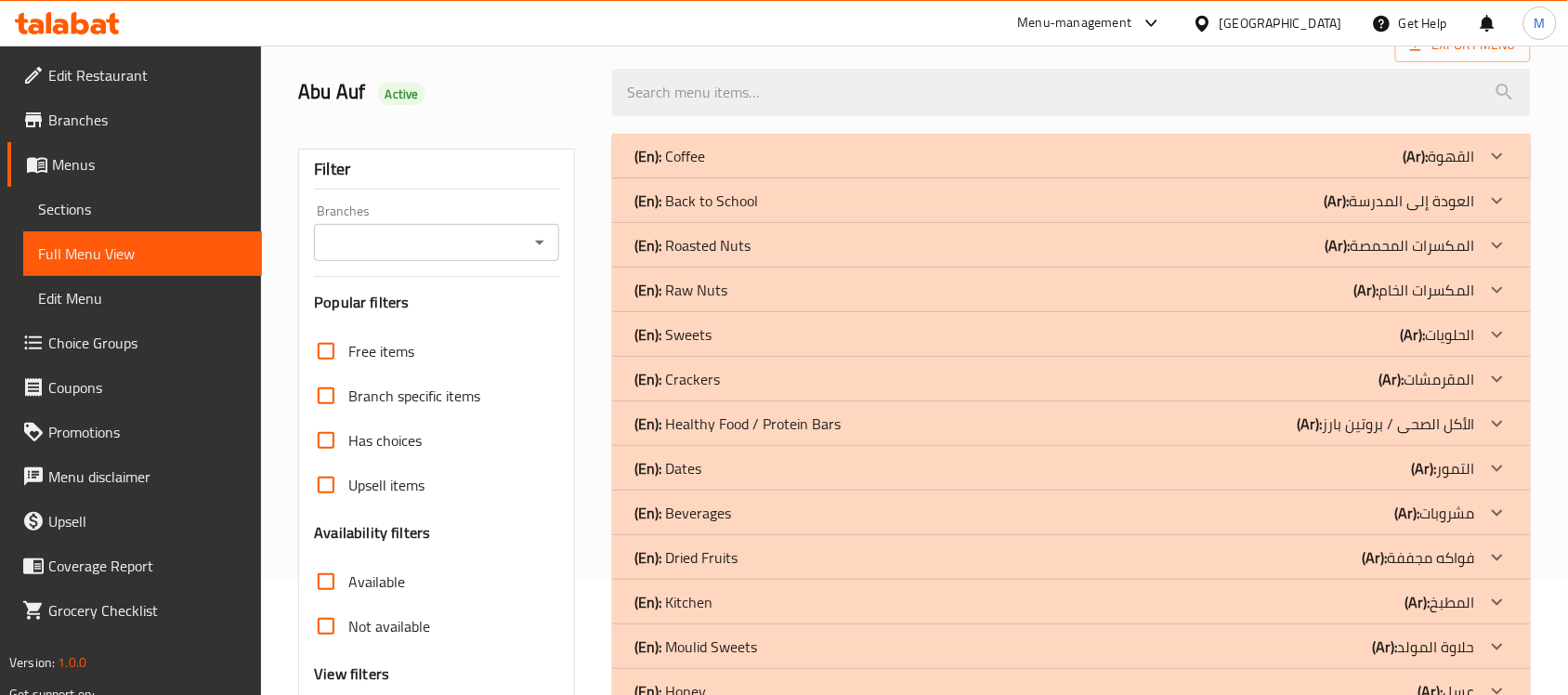
click at [1084, 421] on div "(En): Healthy Food / Protein Bars (Ar): الأكل الصحى / بروتين بارز" at bounding box center [1055, 424] width 841 height 22
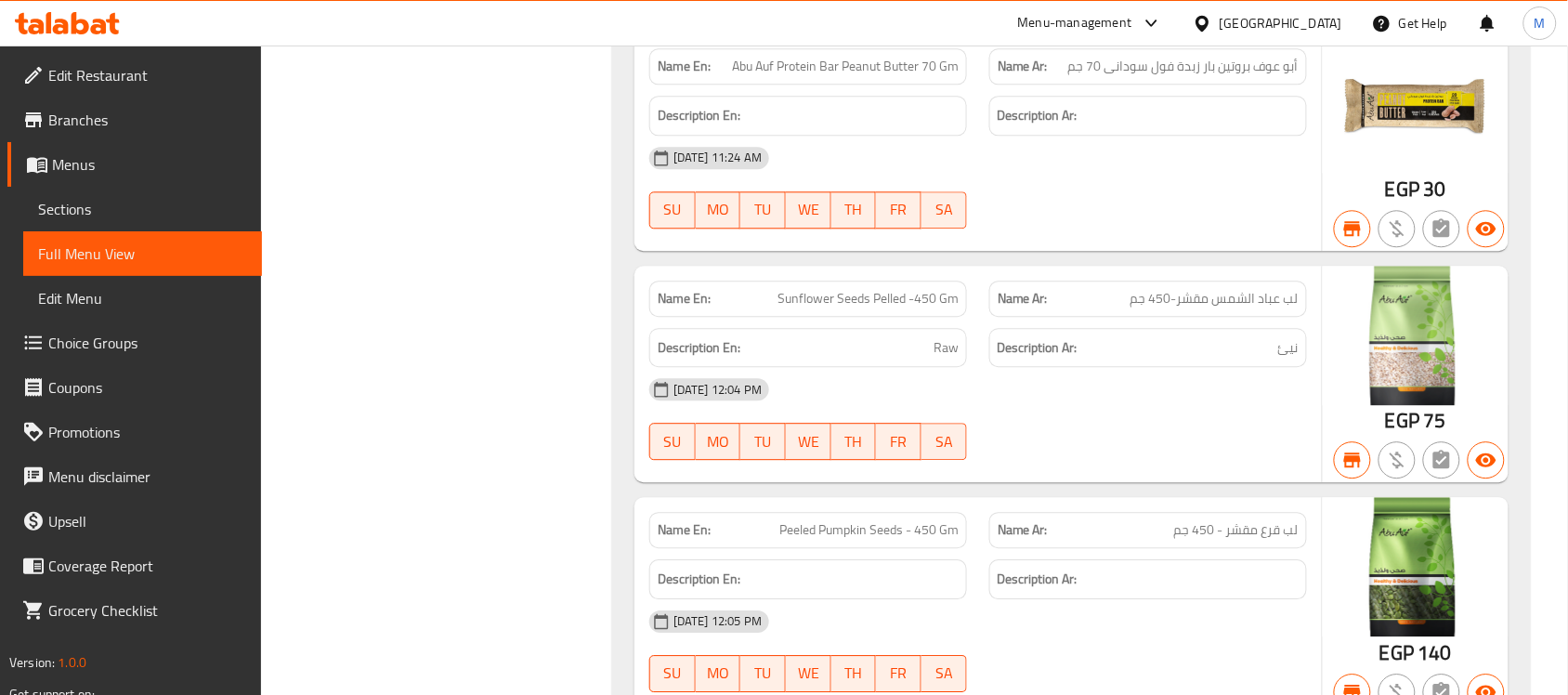
scroll to position [7983, 0]
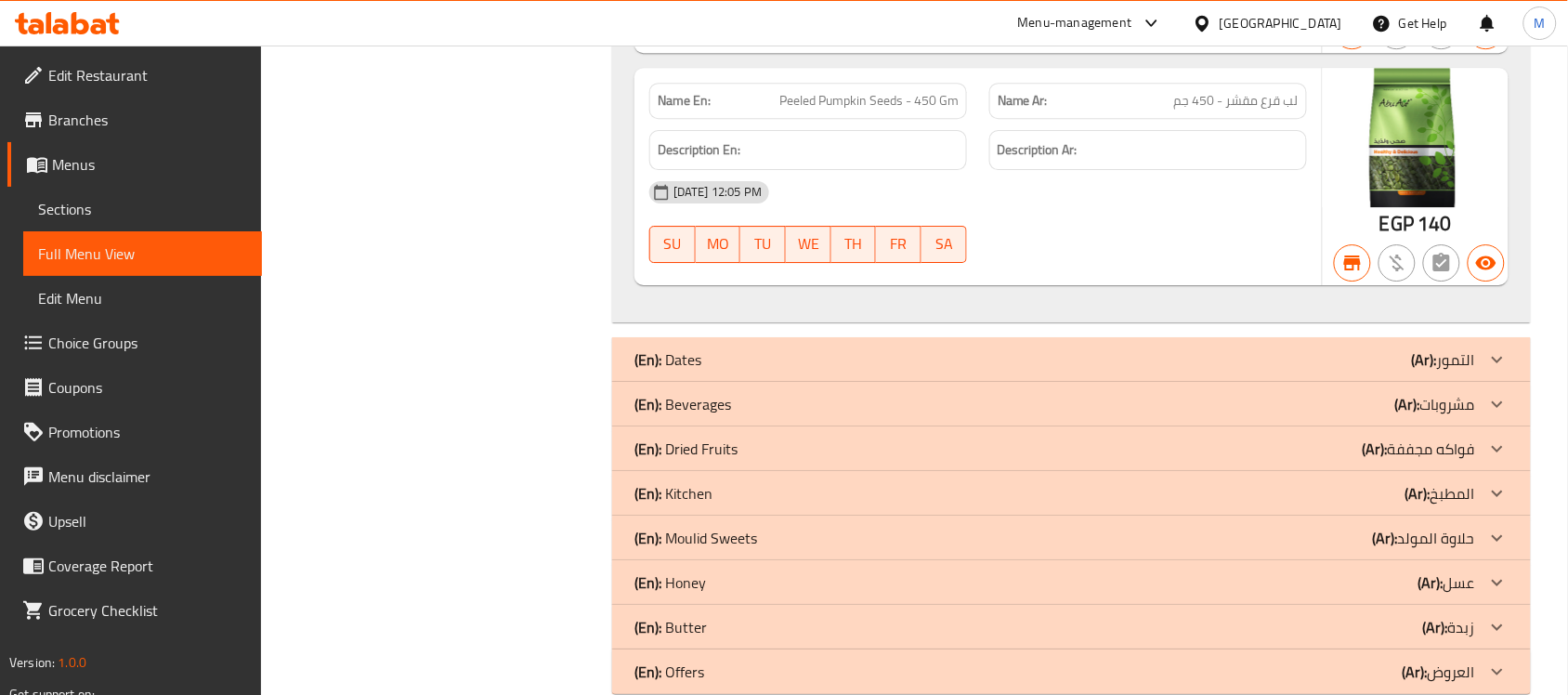
click at [1224, 394] on div "(En): Beverages (Ar): مشروبات" at bounding box center [1055, 404] width 841 height 22
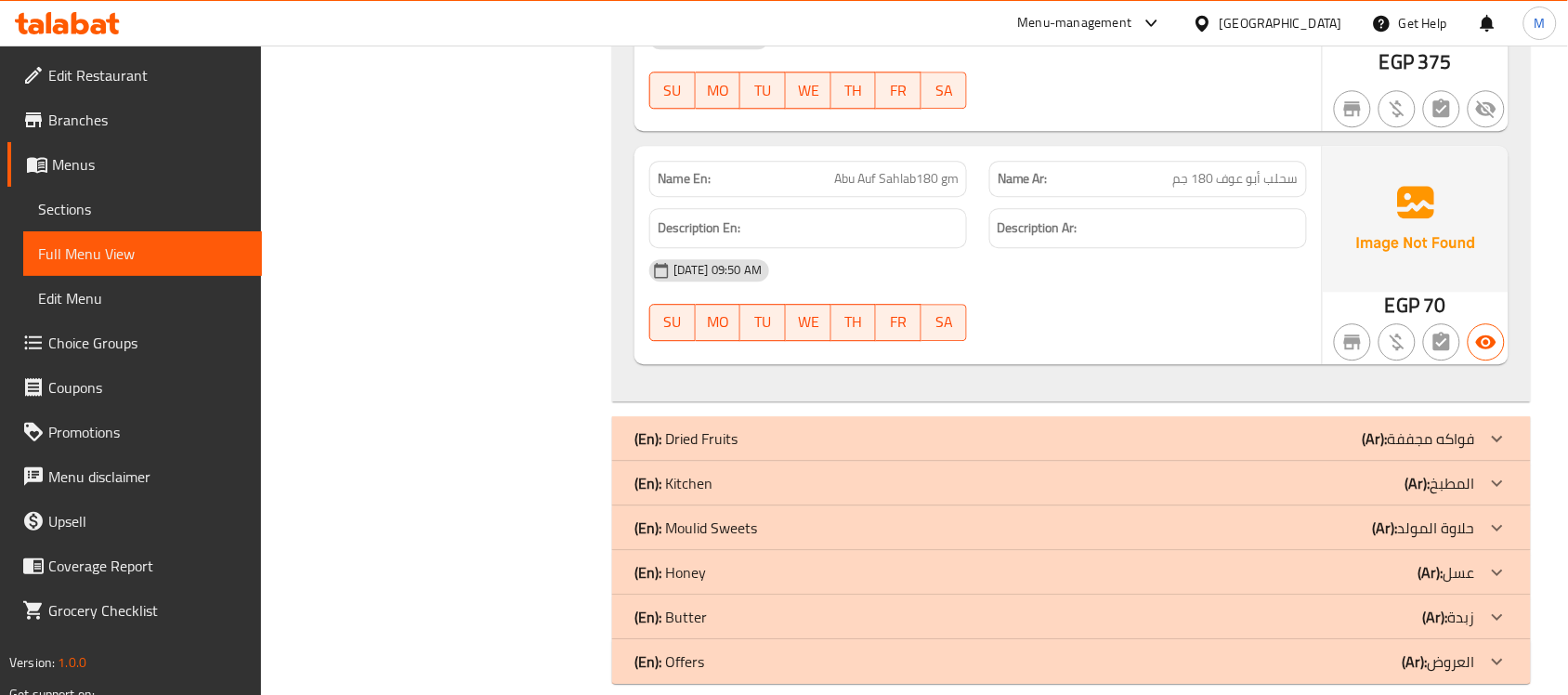
scroll to position [11851, 0]
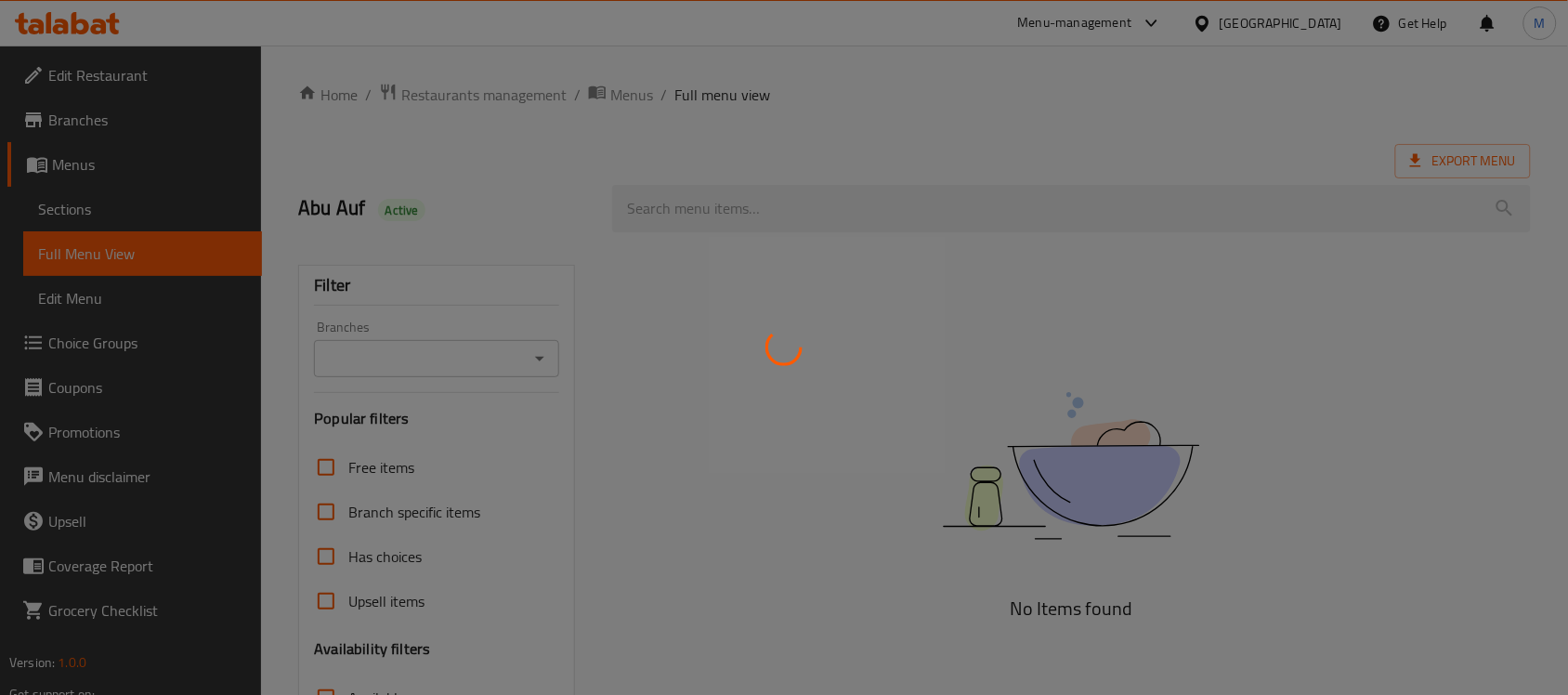
click at [1182, 25] on div at bounding box center [784, 348] width 1568 height 695
click at [1181, 20] on div at bounding box center [784, 348] width 1568 height 695
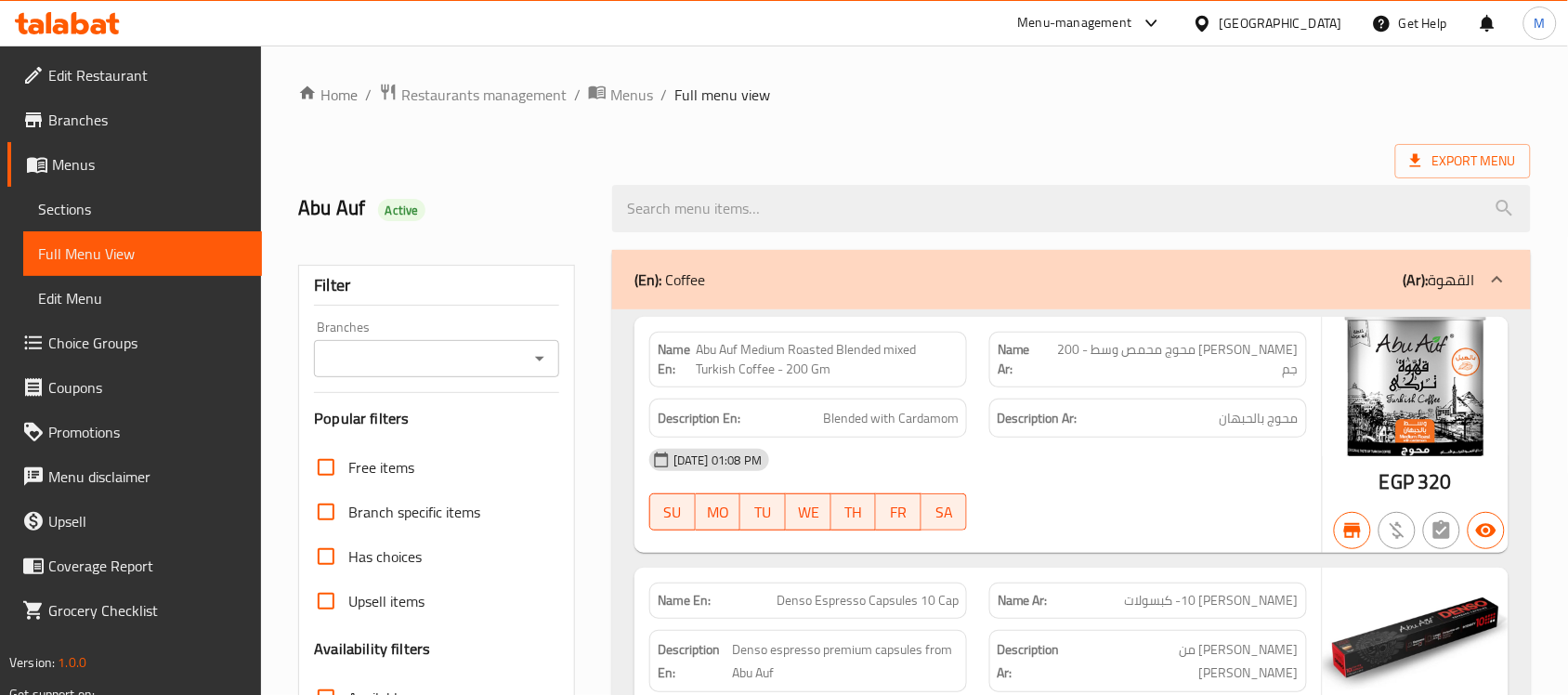
click at [1132, 29] on div "Menu-management" at bounding box center [1075, 23] width 114 height 22
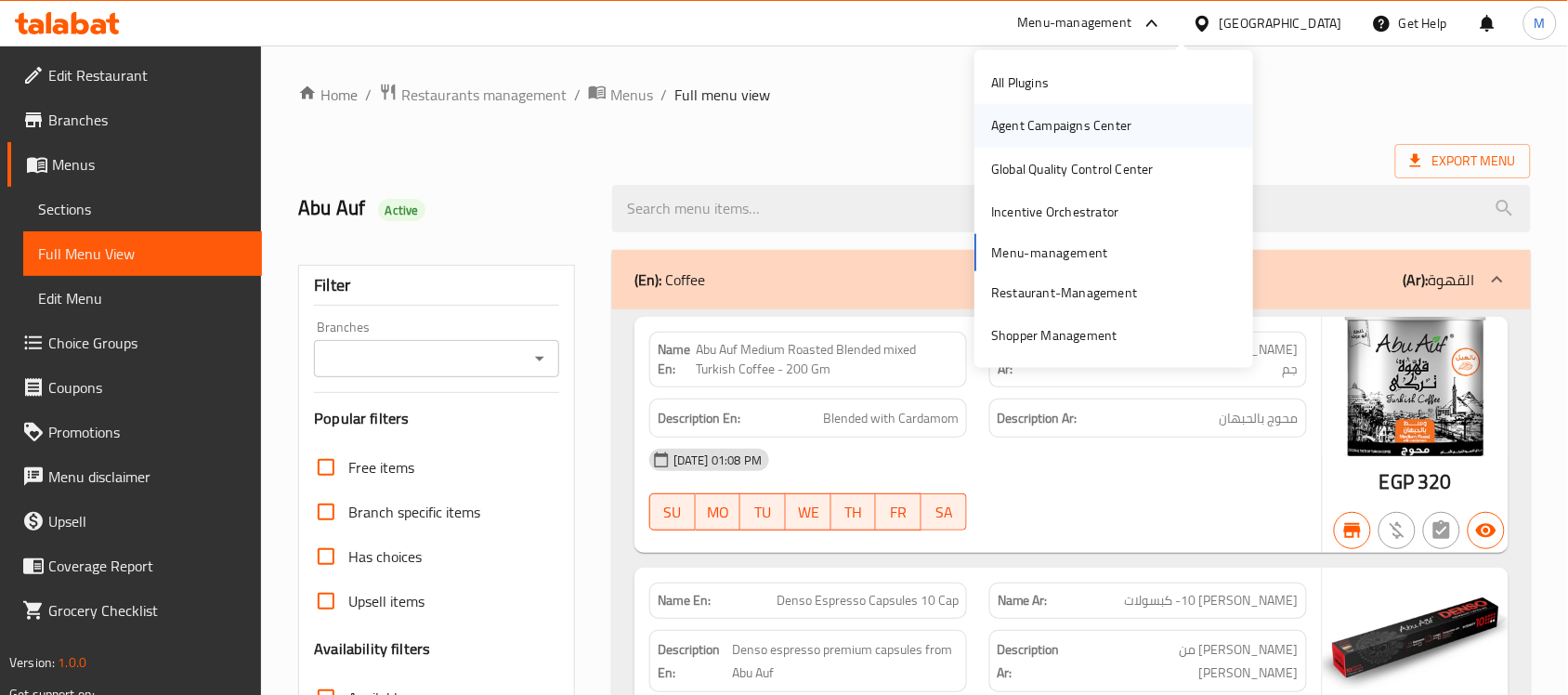
click at [1125, 117] on div "Agent Campaigns Center" at bounding box center [1062, 125] width 140 height 20
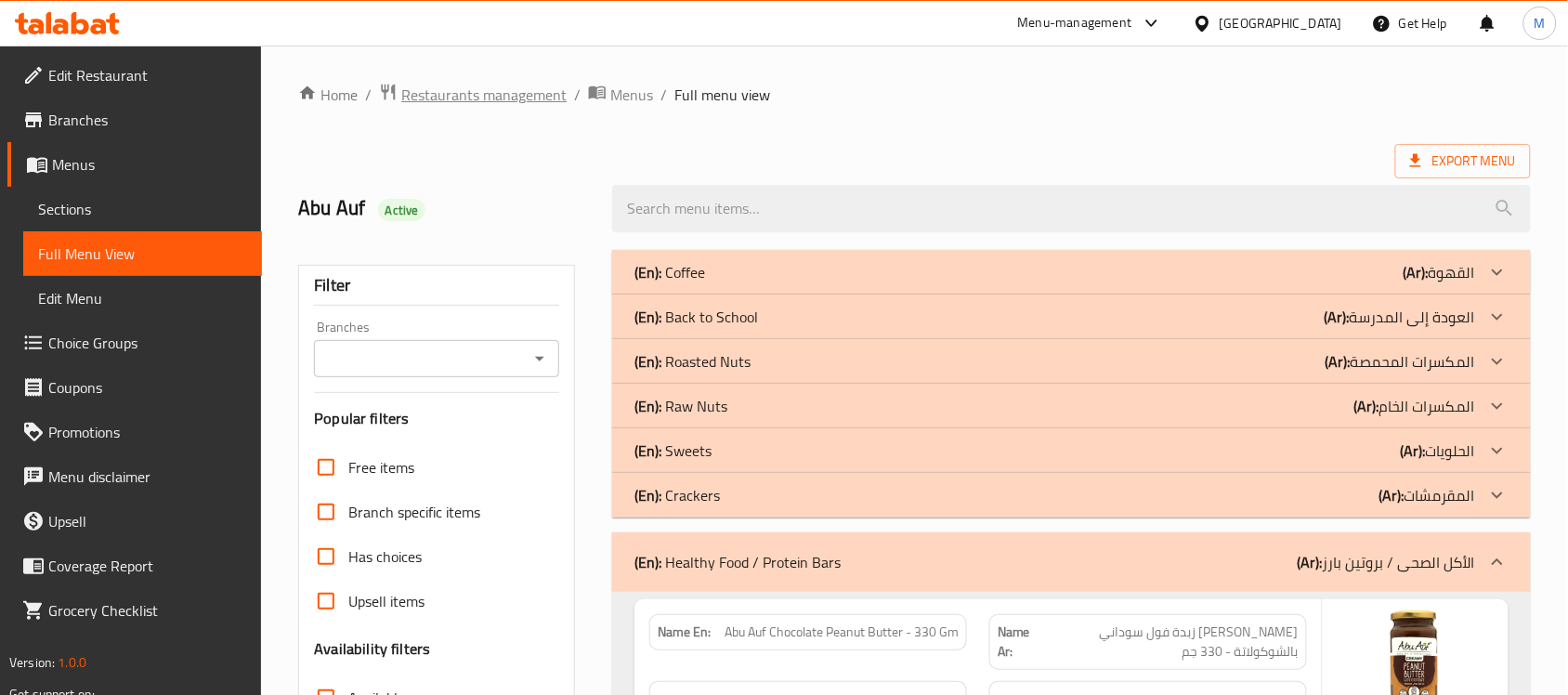
click at [504, 99] on span "Restaurants management" at bounding box center [484, 94] width 165 height 22
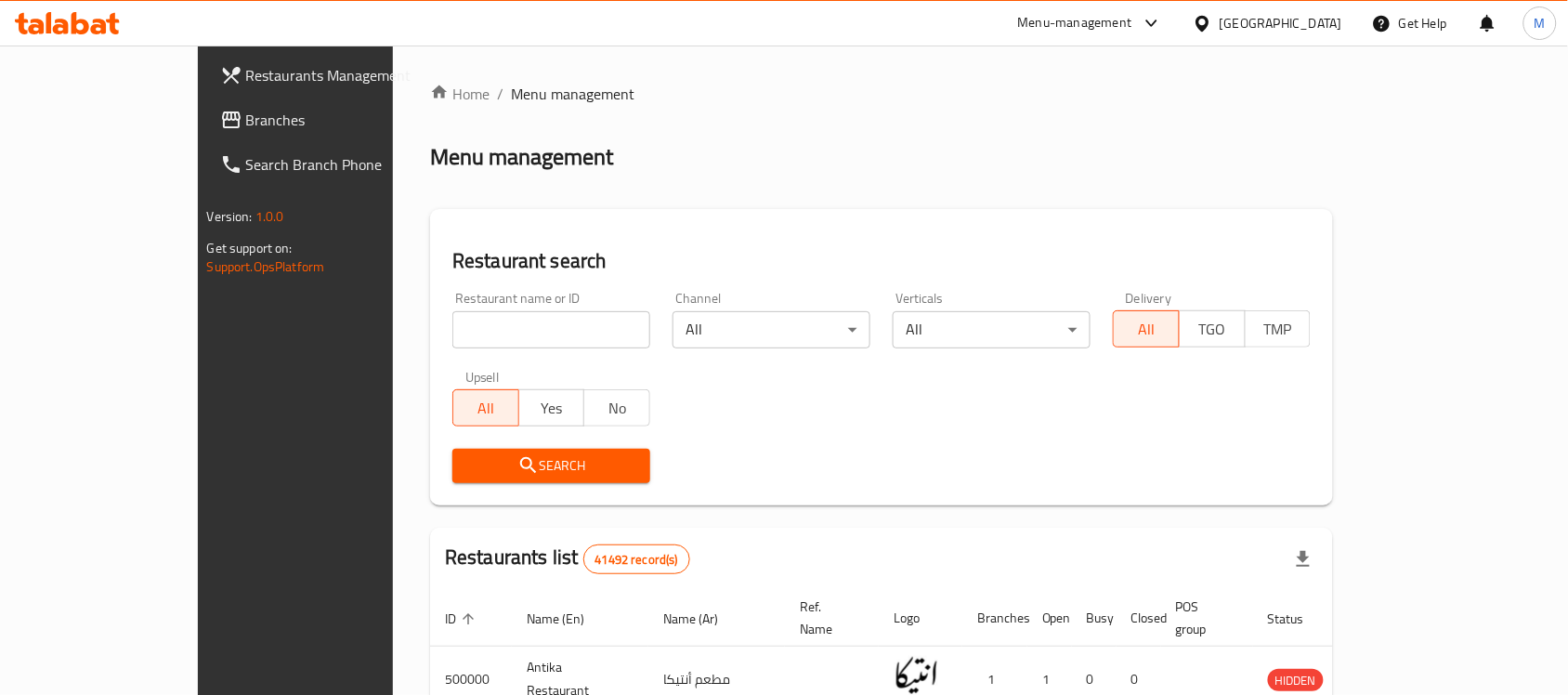
click at [452, 330] on input "search" at bounding box center [551, 330] width 198 height 38
paste input "692527"
type input "692527"
click button "Search" at bounding box center [551, 466] width 198 height 35
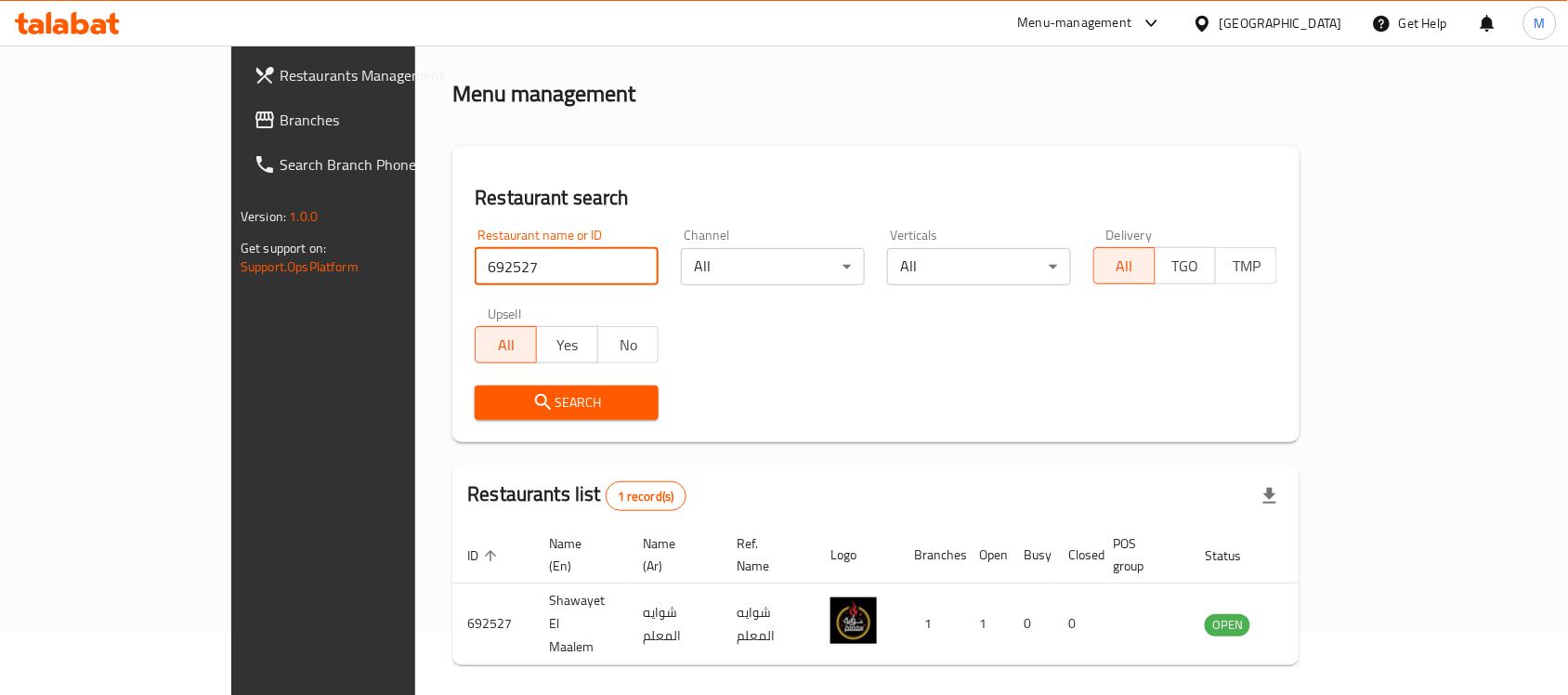
scroll to position [97, 0]
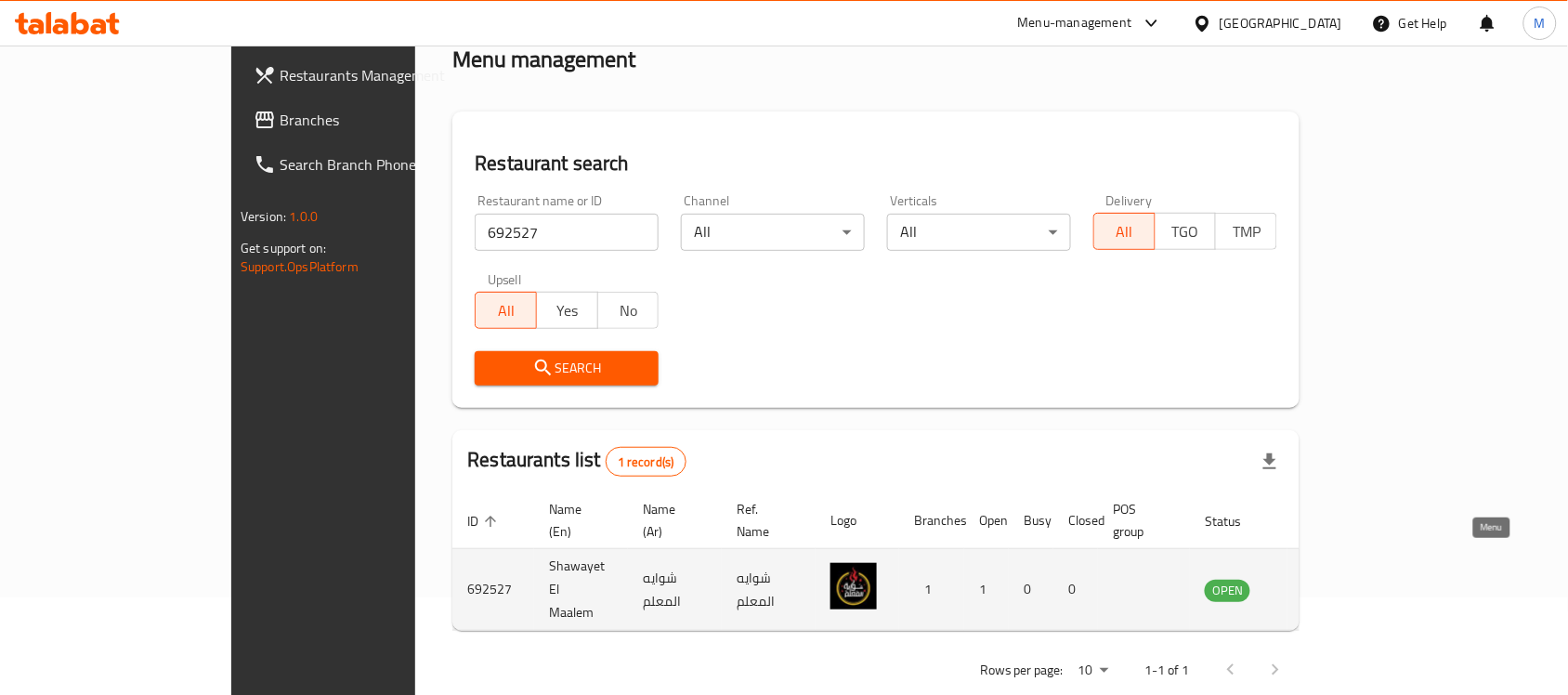
click at [1325, 579] on icon "enhanced table" at bounding box center [1313, 590] width 22 height 22
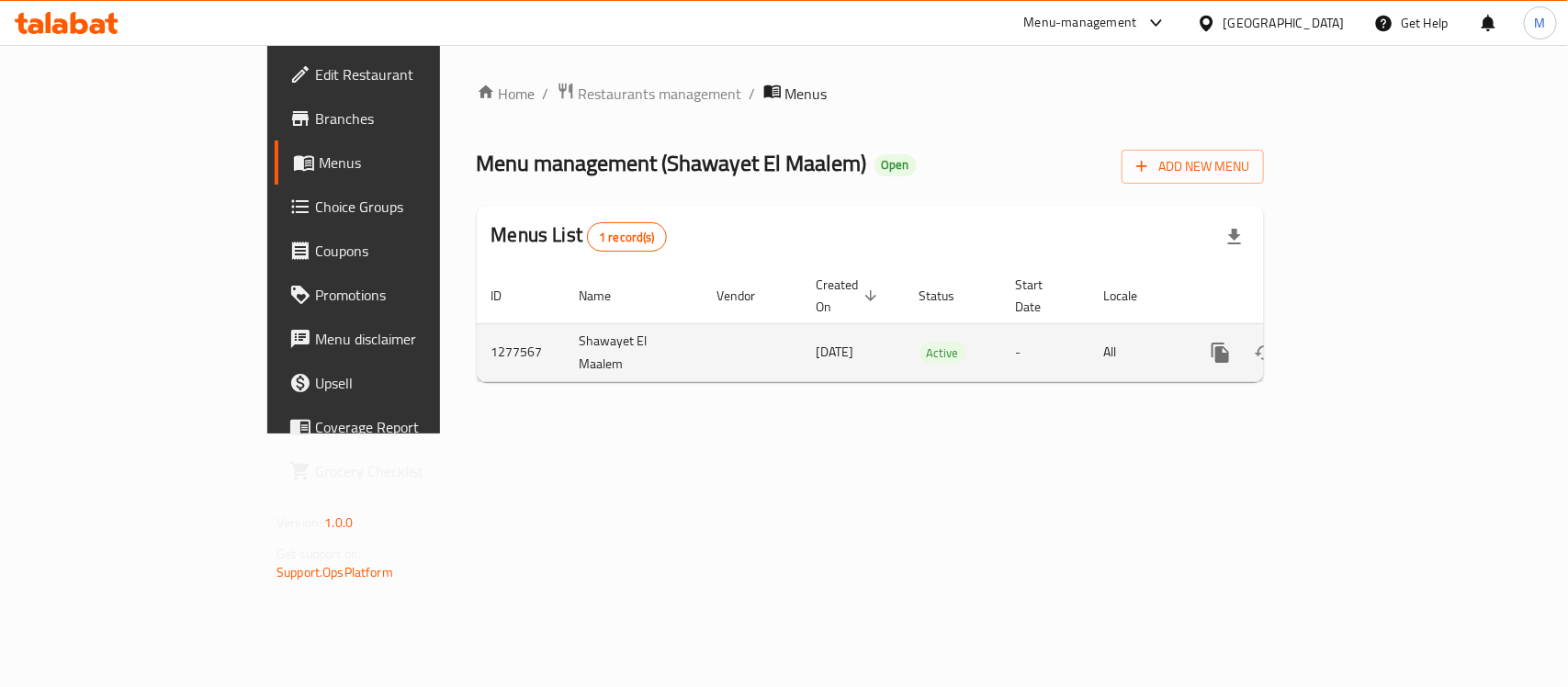
click at [565, 331] on td "Shawayet El Maalem" at bounding box center [633, 352] width 138 height 58
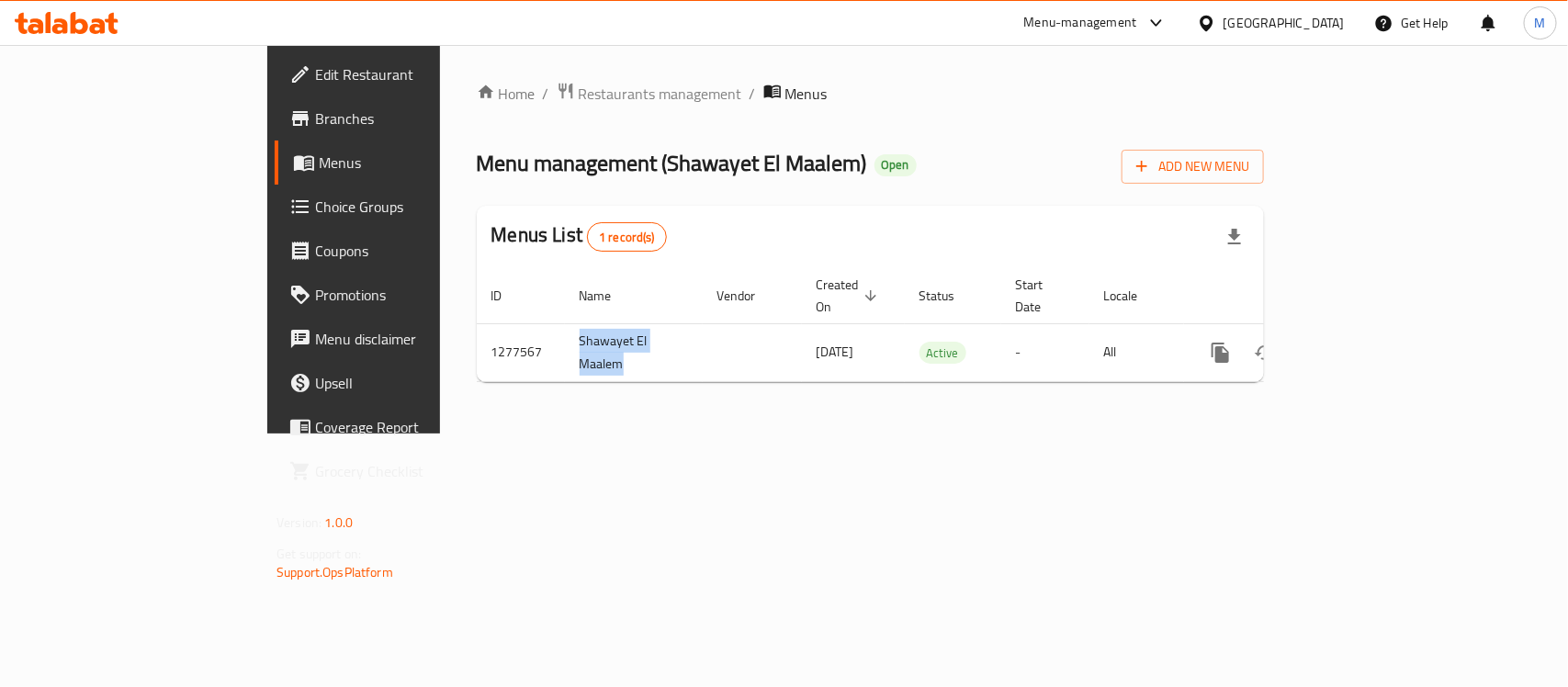
copy td "Shawayet El Maalem"
click at [315, 108] on span "Branches" at bounding box center [415, 118] width 200 height 22
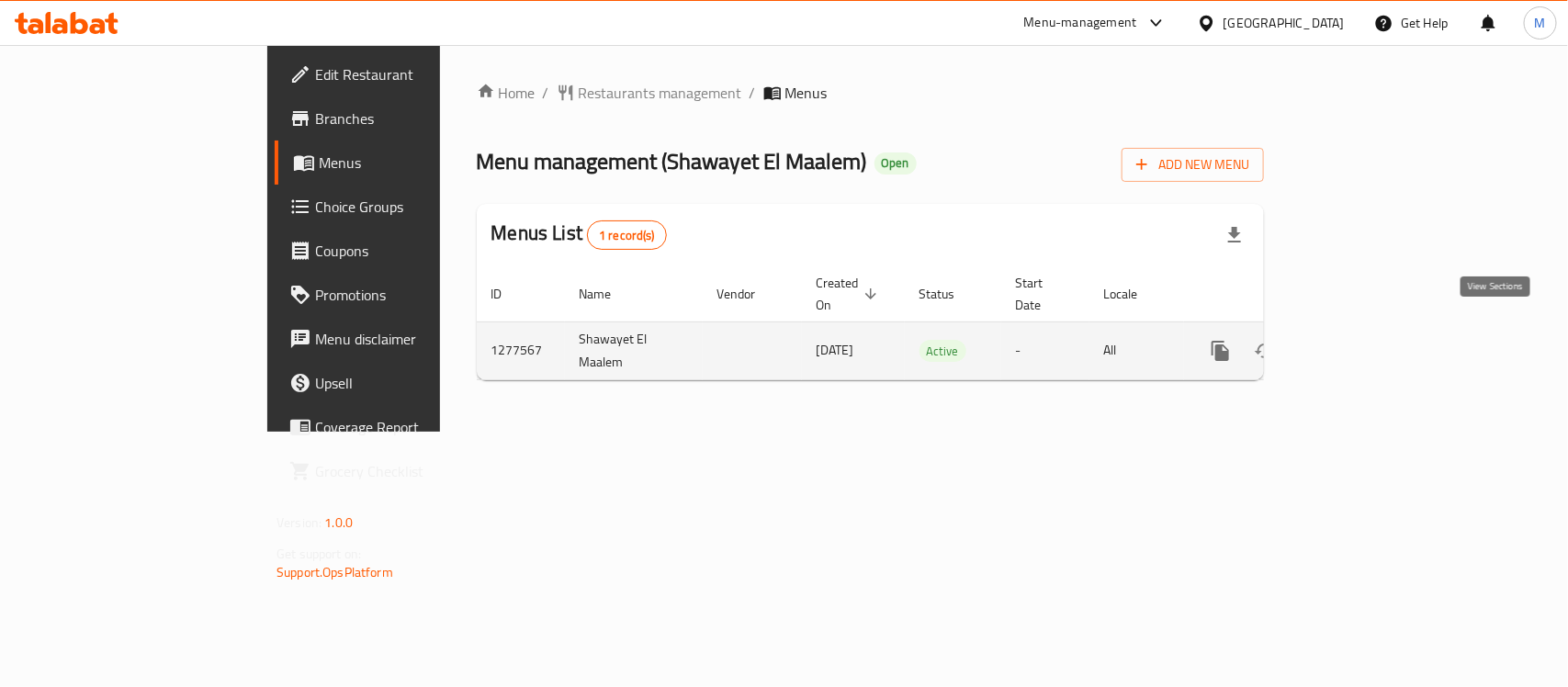
click at [1364, 340] on icon "enhanced table" at bounding box center [1352, 350] width 22 height 22
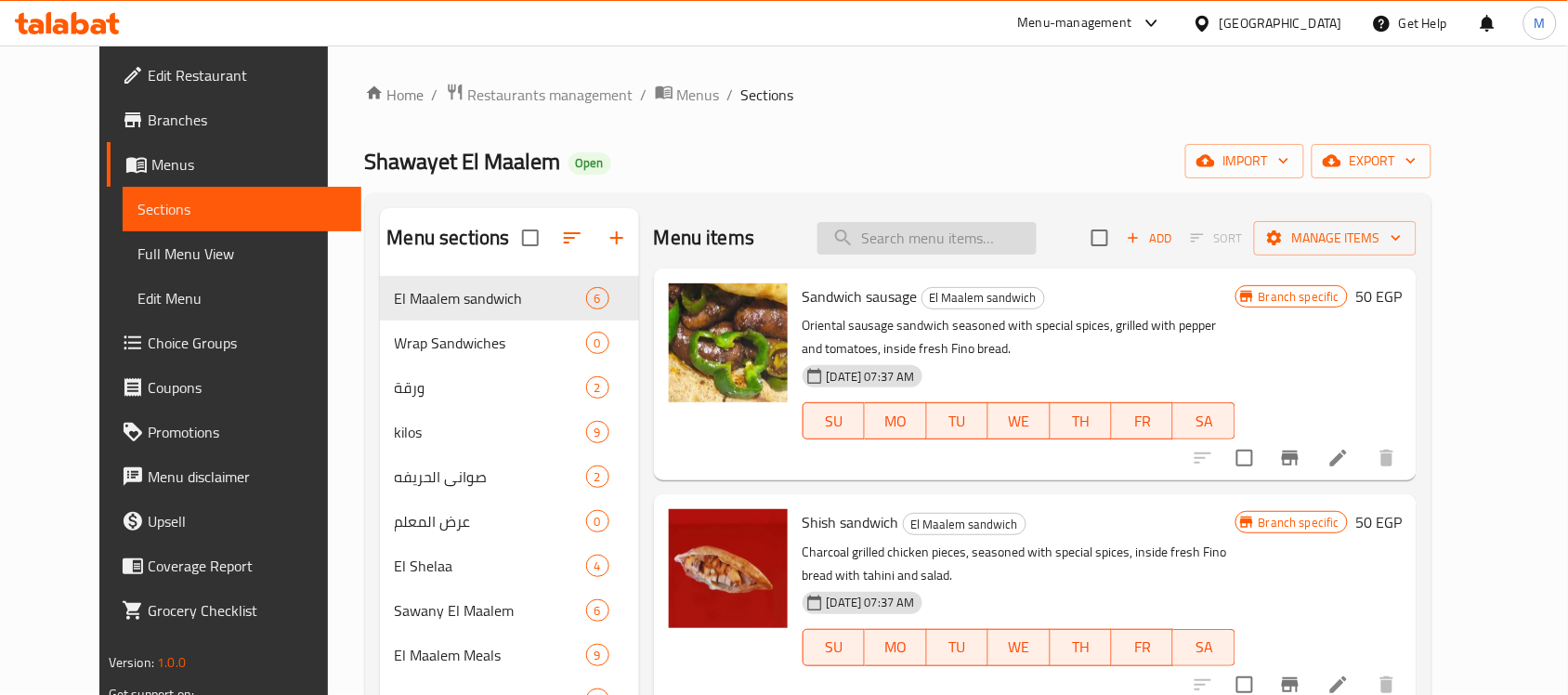
click at [913, 249] on input "search" at bounding box center [927, 239] width 219 height 33
paste input "El Maalem Offer"
type input "El Maalem Offer"
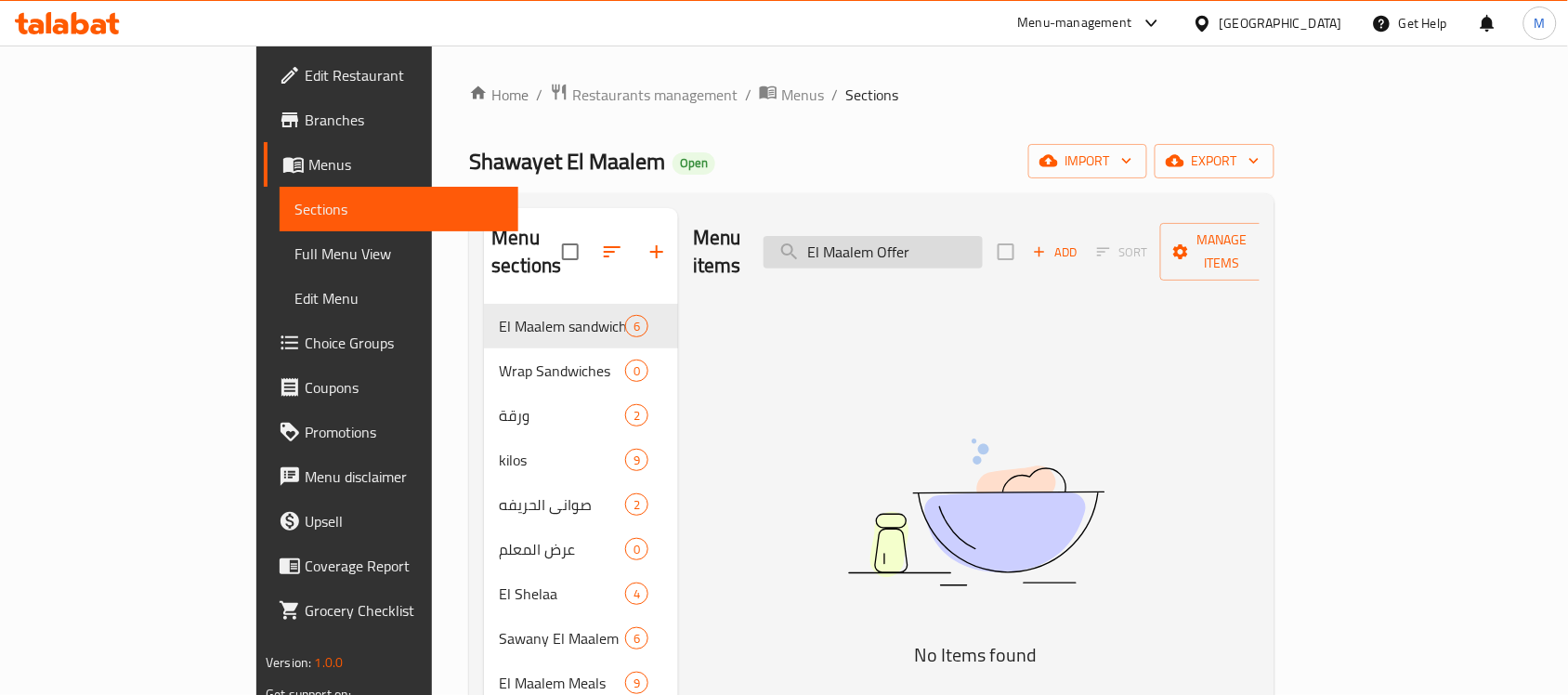
click at [913, 249] on input "El Maalem Offer" at bounding box center [873, 252] width 219 height 33
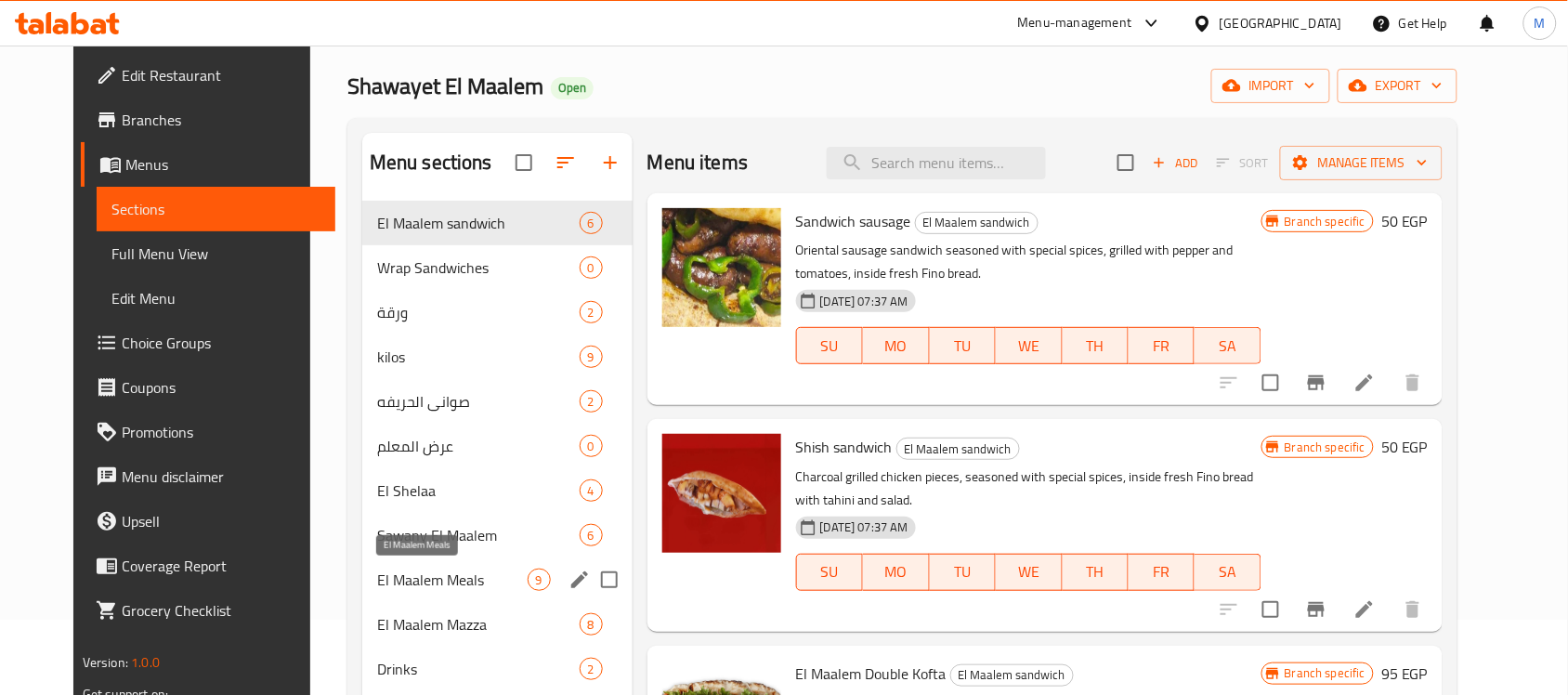
scroll to position [116, 0]
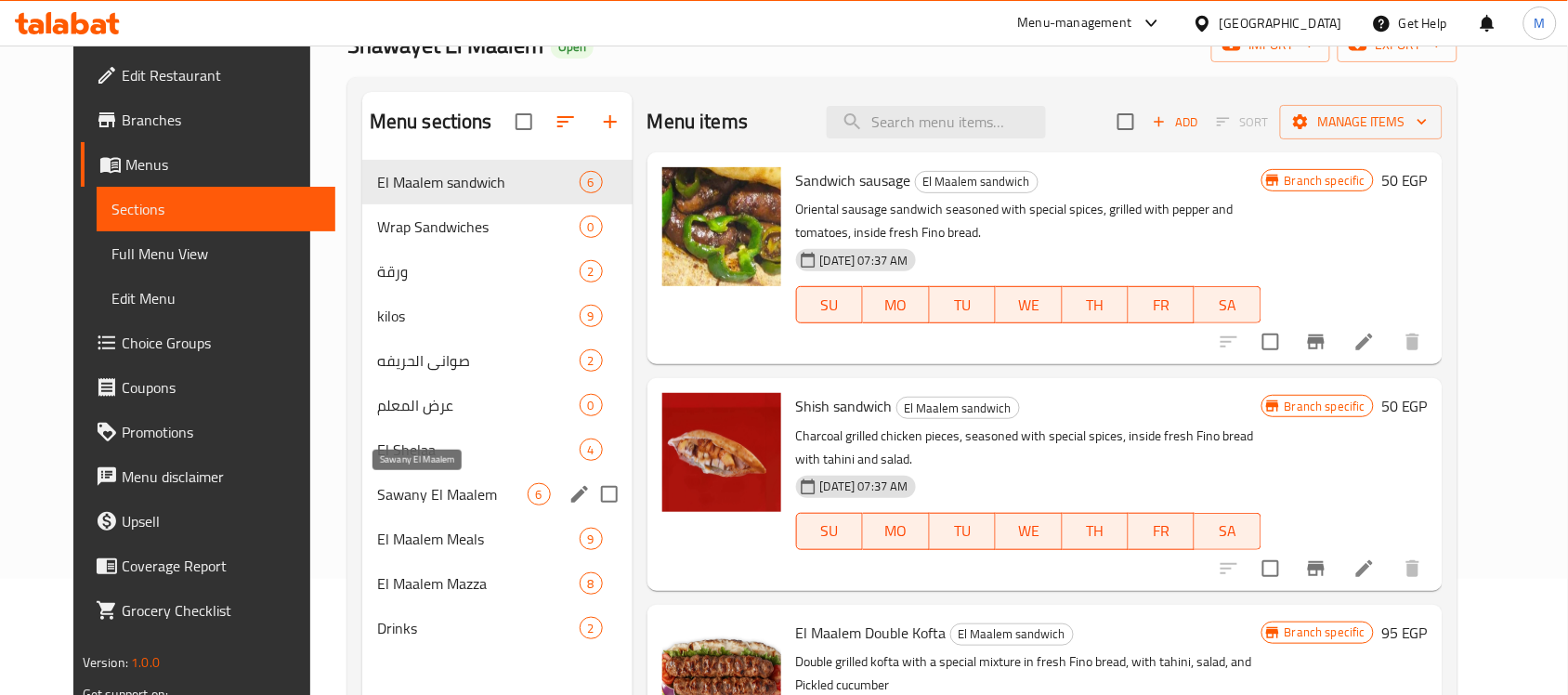
click at [425, 493] on span "Sawany El Maalem" at bounding box center [452, 494] width 150 height 22
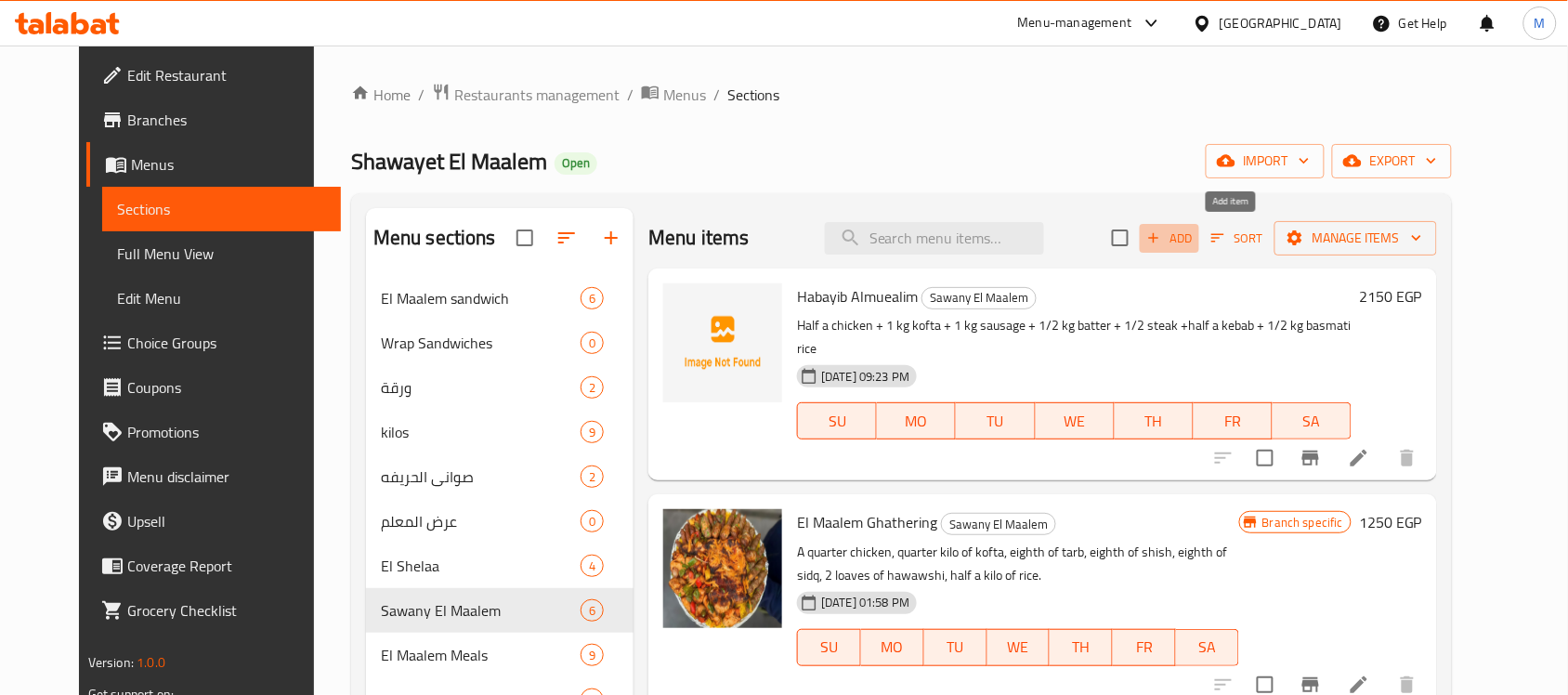
click at [1195, 244] on span "Add" at bounding box center [1170, 239] width 50 height 21
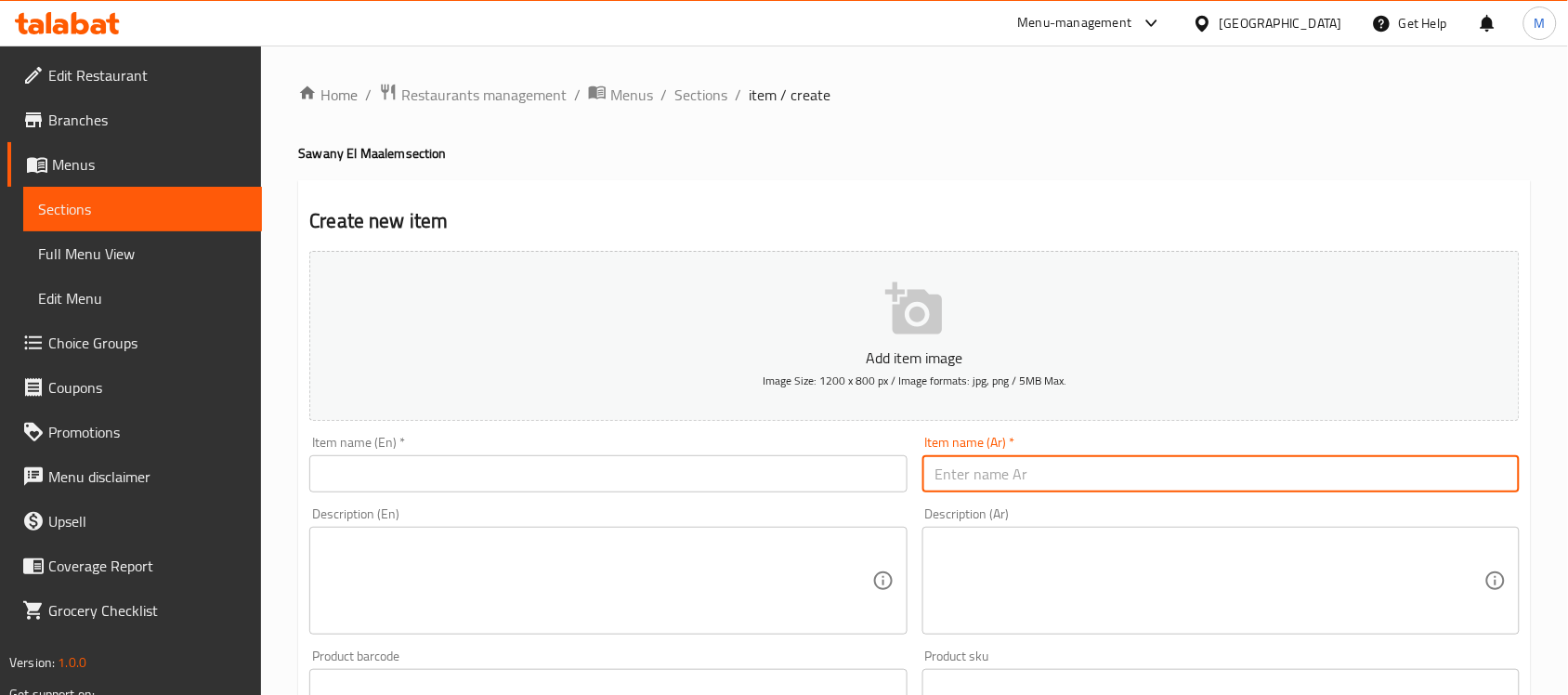
click at [1067, 468] on input "text" at bounding box center [1221, 474] width 597 height 38
click at [741, 476] on input "text" at bounding box center [608, 474] width 597 height 38
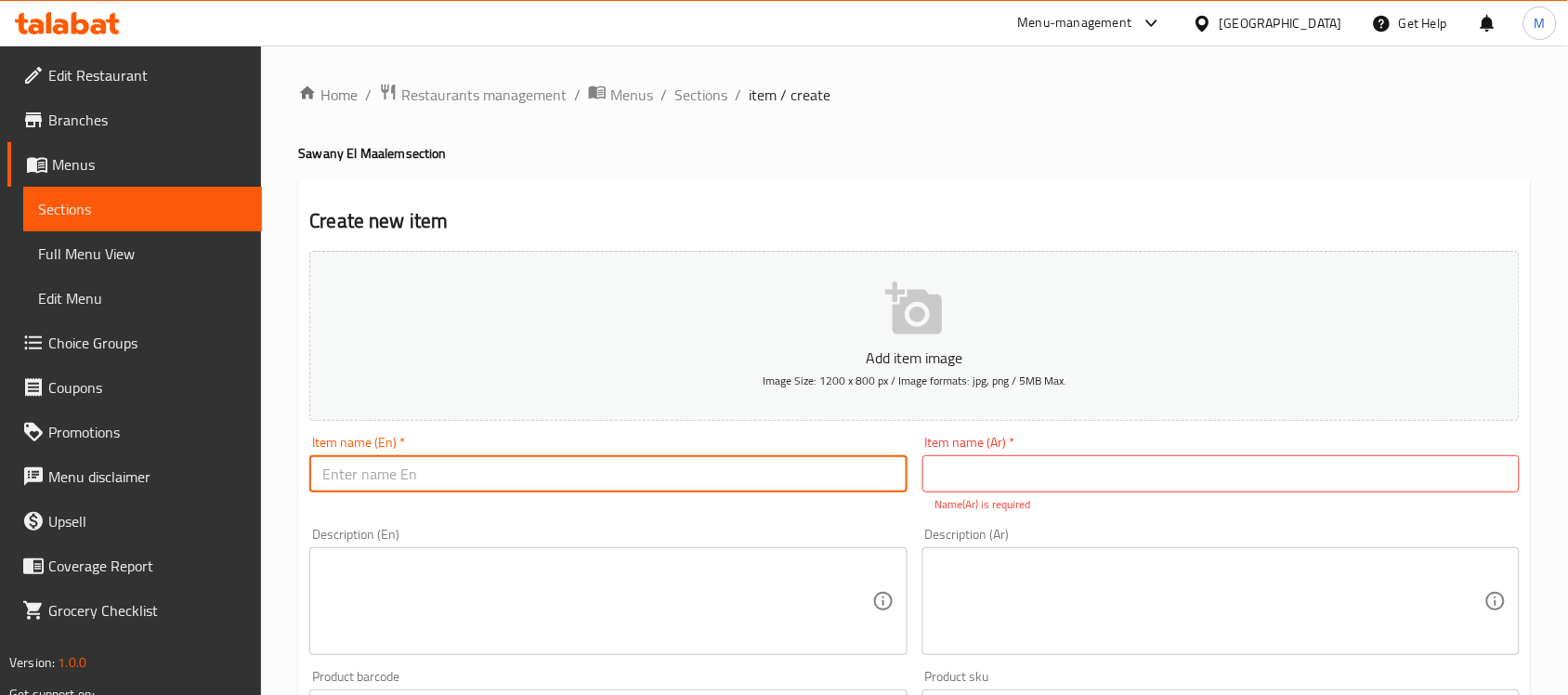
paste input "El Maalem Offer"
type input "El Maalem Offer"
click at [1154, 471] on input "text" at bounding box center [1221, 474] width 597 height 38
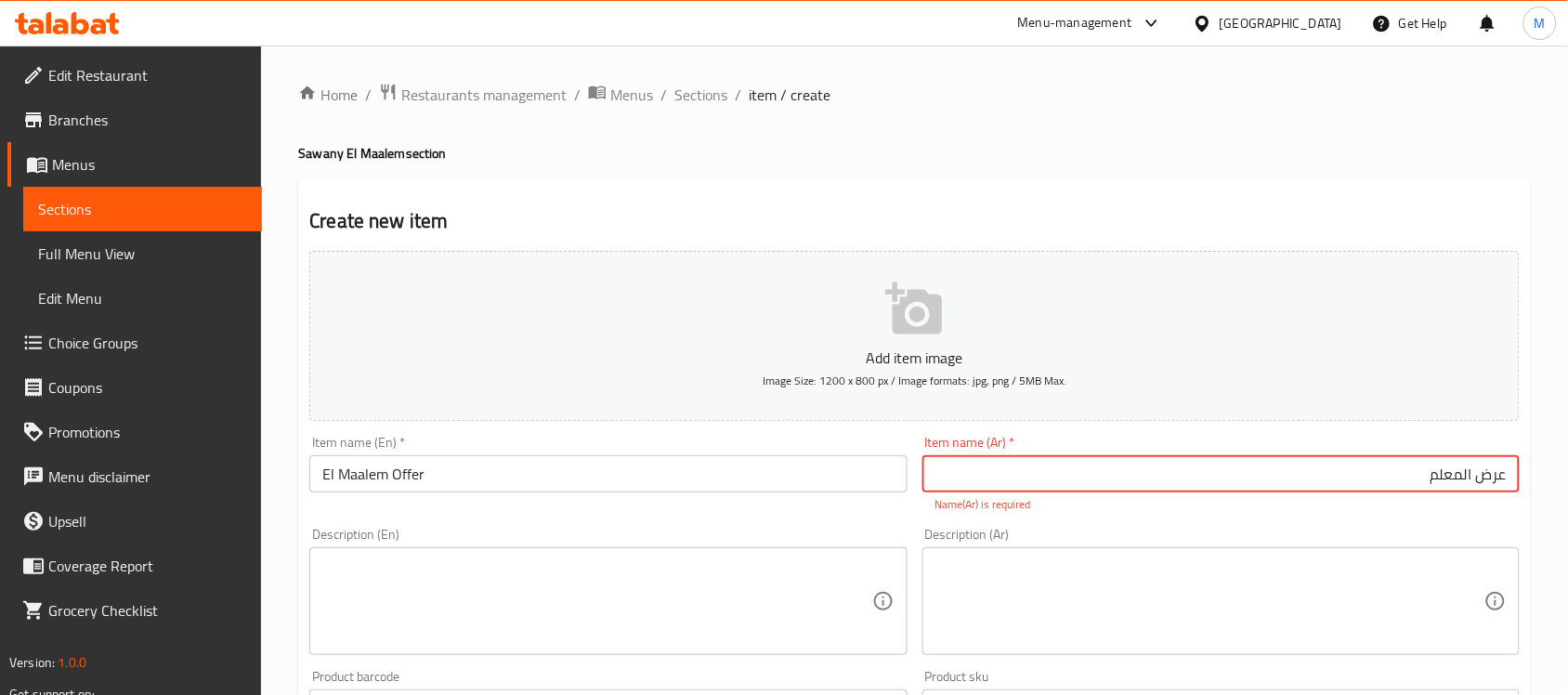
type input "عرض المعلم"
click at [1144, 573] on textarea at bounding box center [1210, 602] width 549 height 89
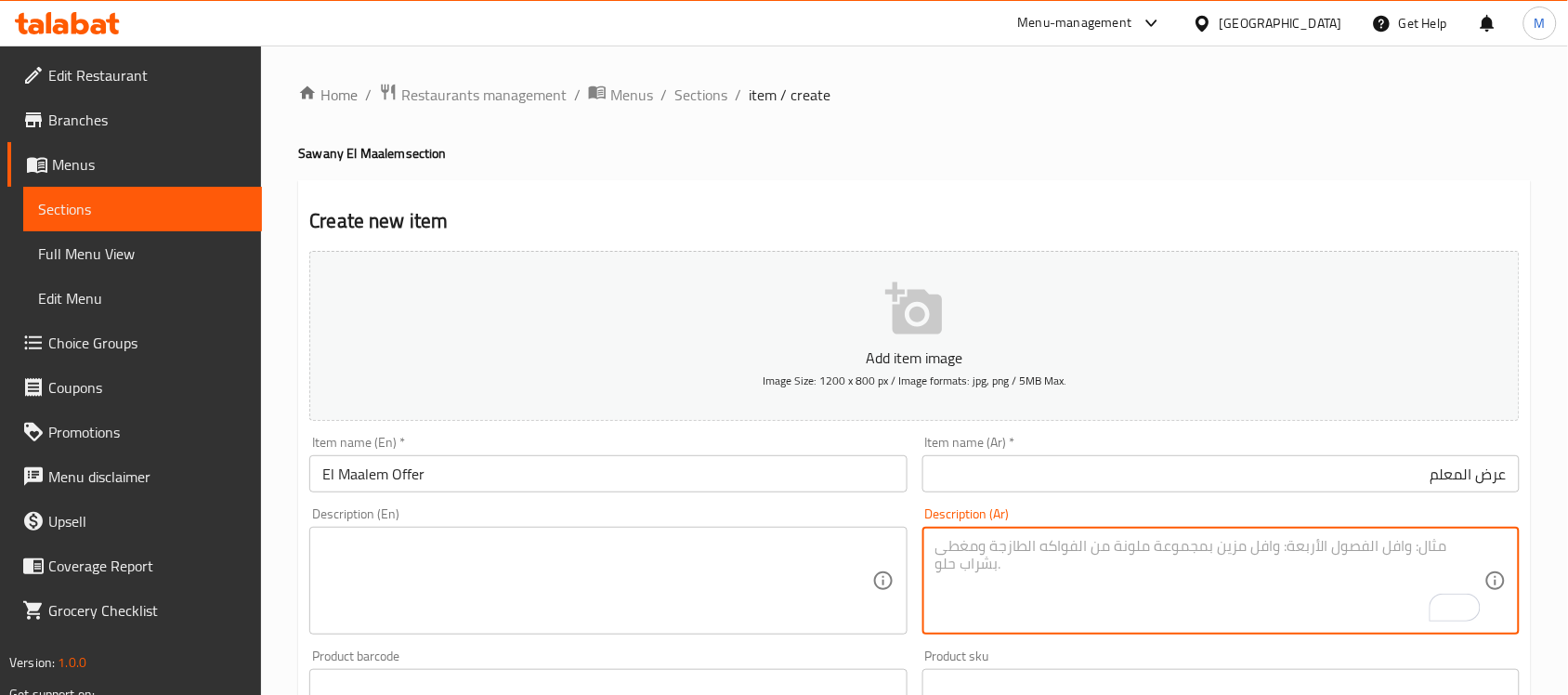
paste textarea "نص كيلو كفتة مع نص فرخه مشويه على الفحم مع سلطه و طحينه و ارز"
click at [1396, 545] on textarea "نص كيلو كفتة مع نص فرخه مشويه على الفحم مع سلطه و طحينه و ارز" at bounding box center [1210, 581] width 549 height 89
click at [1371, 552] on textarea "نص كيلو كفتة، مع نص فرخه مشويه على الفحم مع سلطه و طحينه و ارز" at bounding box center [1210, 581] width 549 height 89
click at [1362, 553] on textarea "نص كيلو كفتة، مع نص فرخه مشويه على الفحم مع سلطه و طحينه و ارز" at bounding box center [1210, 581] width 549 height 89
click at [1369, 552] on textarea "نص كيلو كفتة، مع نص فرخه مشويه على الفحم مع سلطه و طحينه و ارز" at bounding box center [1210, 581] width 549 height 89
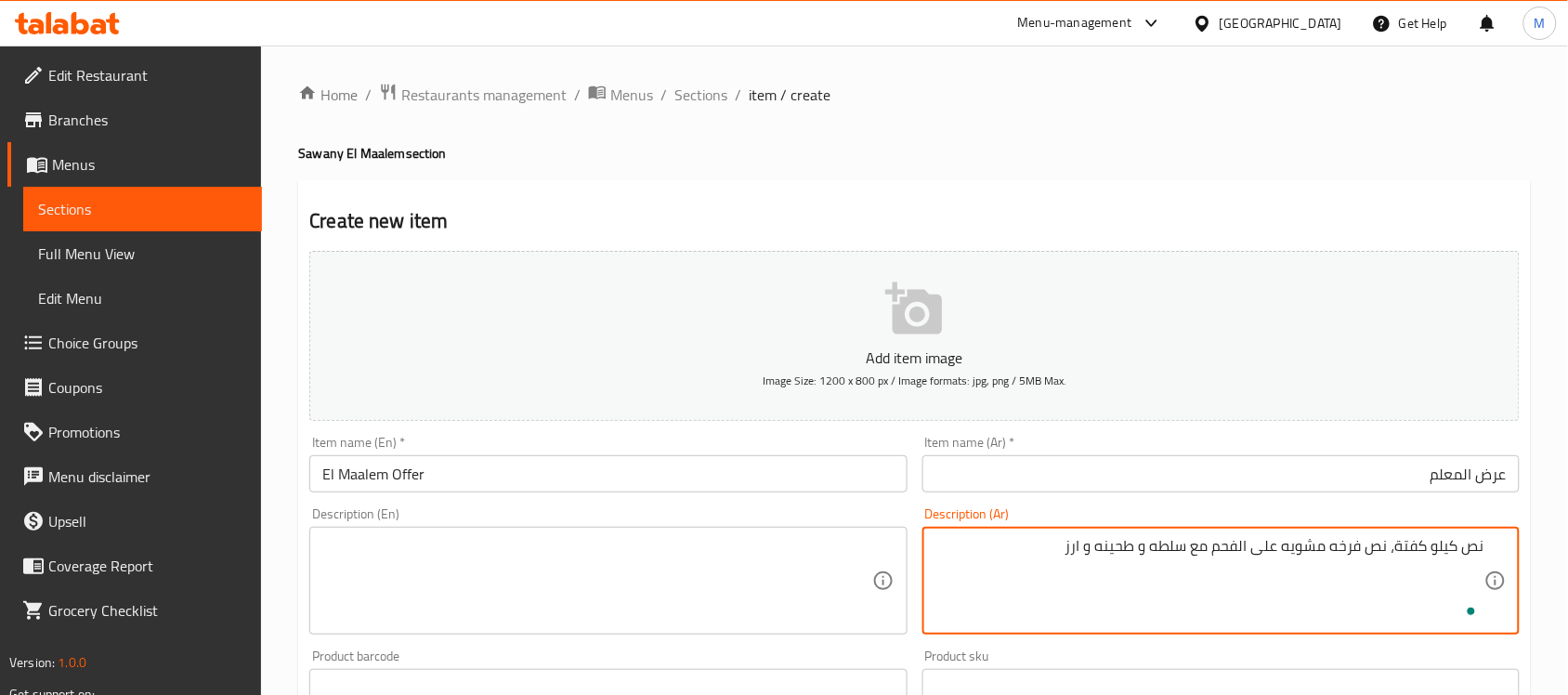
click at [1352, 555] on textarea "نص كيلو كفتة، نص فرخه مشويه على الفحم مع سلطه و طحينه و ارز" at bounding box center [1210, 581] width 549 height 89
click at [1152, 555] on textarea "نص كيلو كفتة، نص دجاجة مشويه على الفحم مع سلطه و طحينه و ارز" at bounding box center [1210, 581] width 549 height 89
click at [1128, 554] on textarea "نص كيلو كفتة، نص دجاجة مشويه على الفحم مع سلطه، و طحينه و ارز" at bounding box center [1210, 581] width 549 height 89
click at [1087, 545] on textarea "نص كيلو كفتة، نص دجاجة مشويه على الفحم مع سلطه، طحينه و ارز" at bounding box center [1210, 581] width 549 height 89
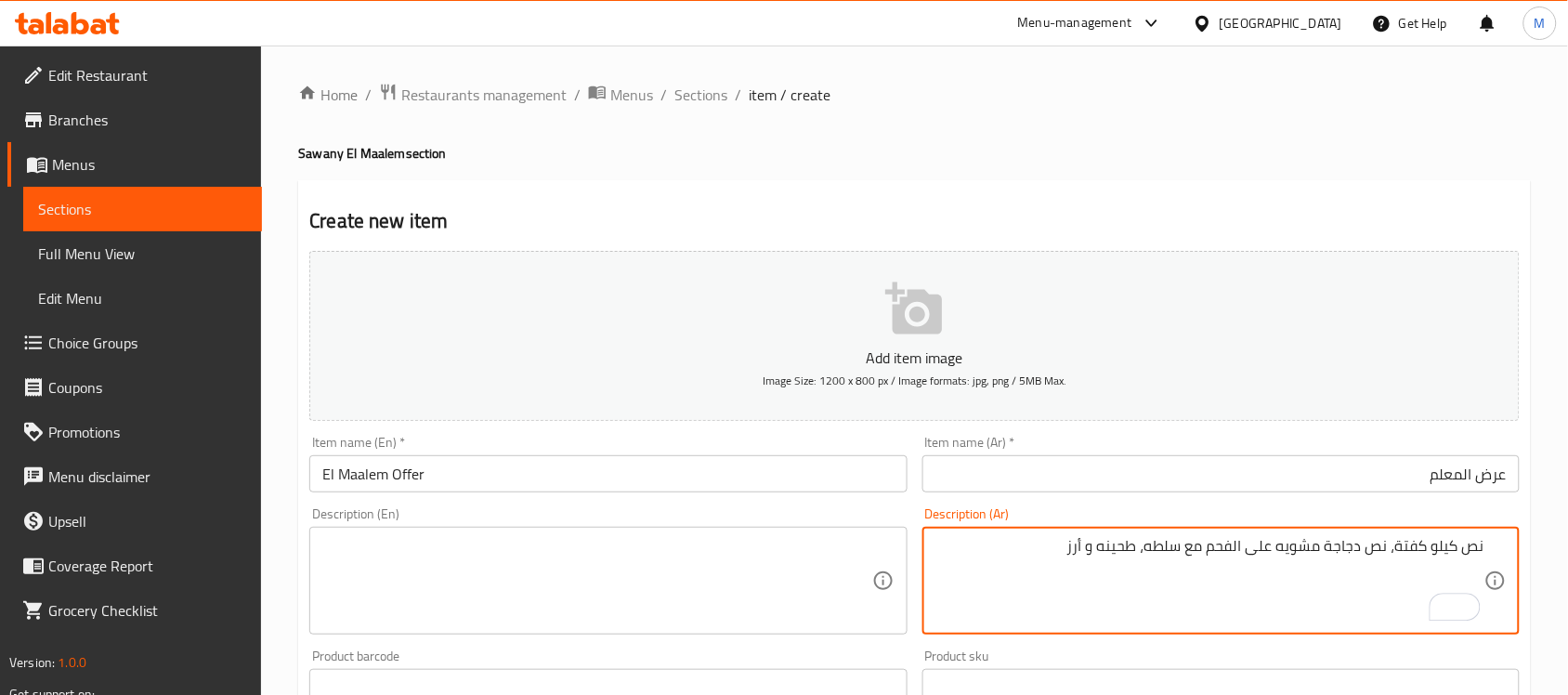
click at [1264, 547] on textarea "نص كيلو كفتة، نص دجاجة مشويه على الفحم مع سلطه، طحينه و أرز" at bounding box center [1210, 581] width 549 height 89
type textarea "نص كيلو كفتة، نص دجاجة مشويه على الفحم مع سلطه، طحينه و أرز"
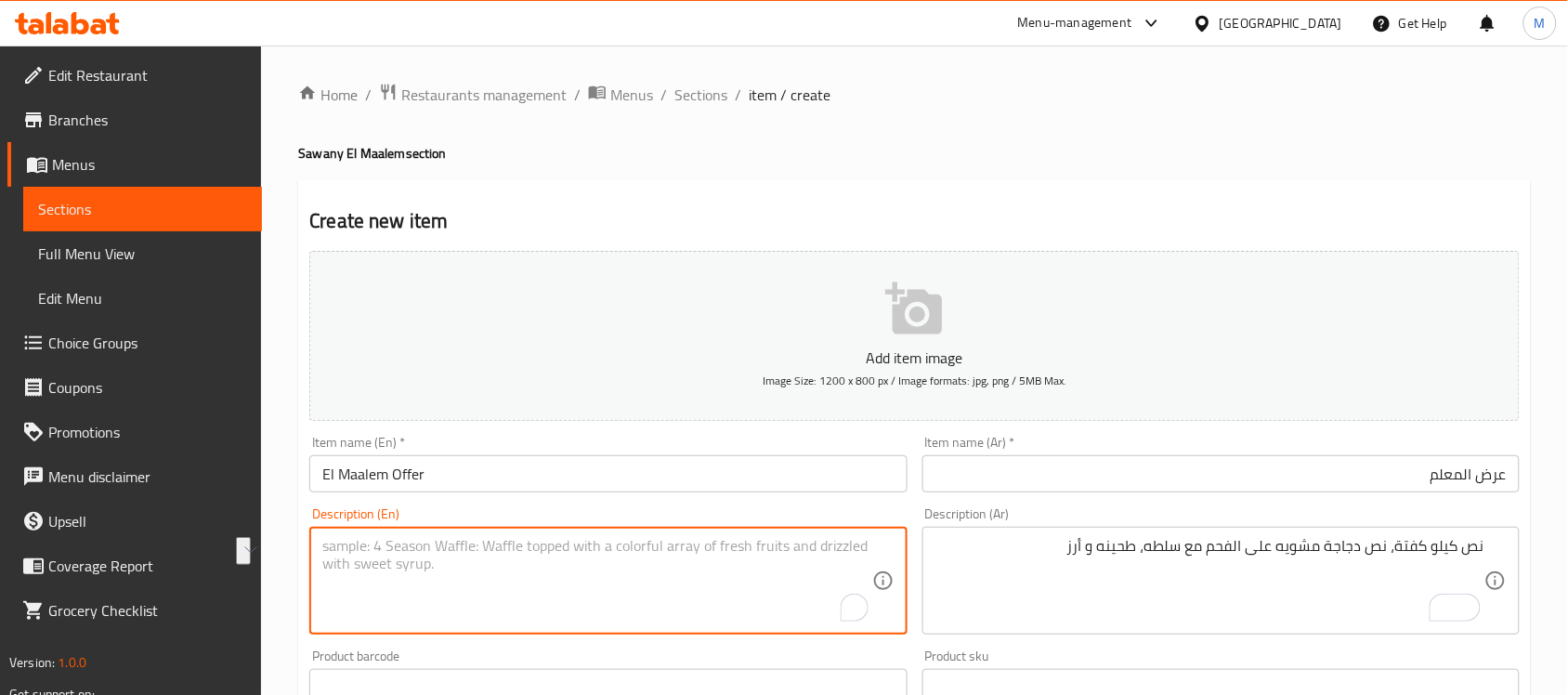
click at [451, 552] on textarea "To enrich screen reader interactions, please activate Accessibility in Grammarl…" at bounding box center [596, 581] width 549 height 89
paste textarea "Half a kilo of kofta, half a charcoal-grilled chicken with salad, tahini and ri…"
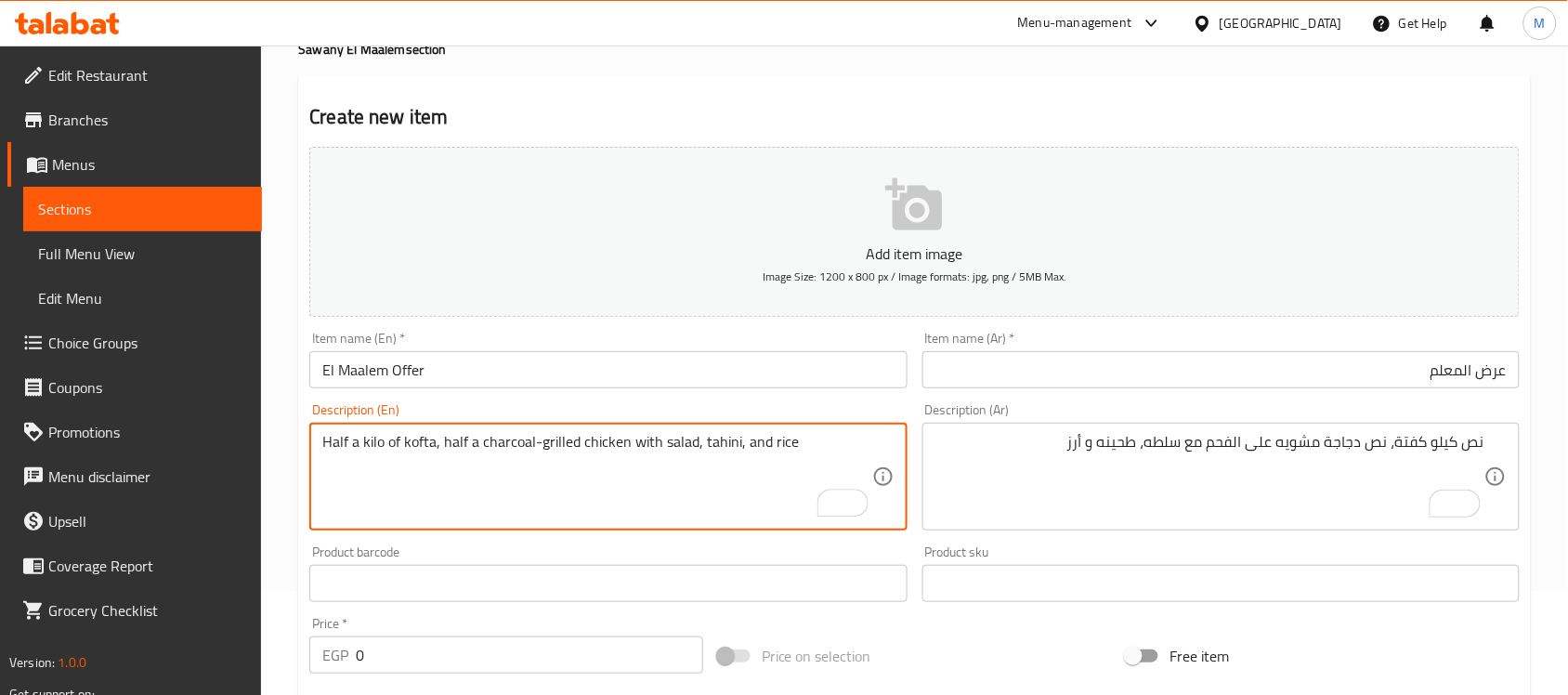
scroll to position [232, 0]
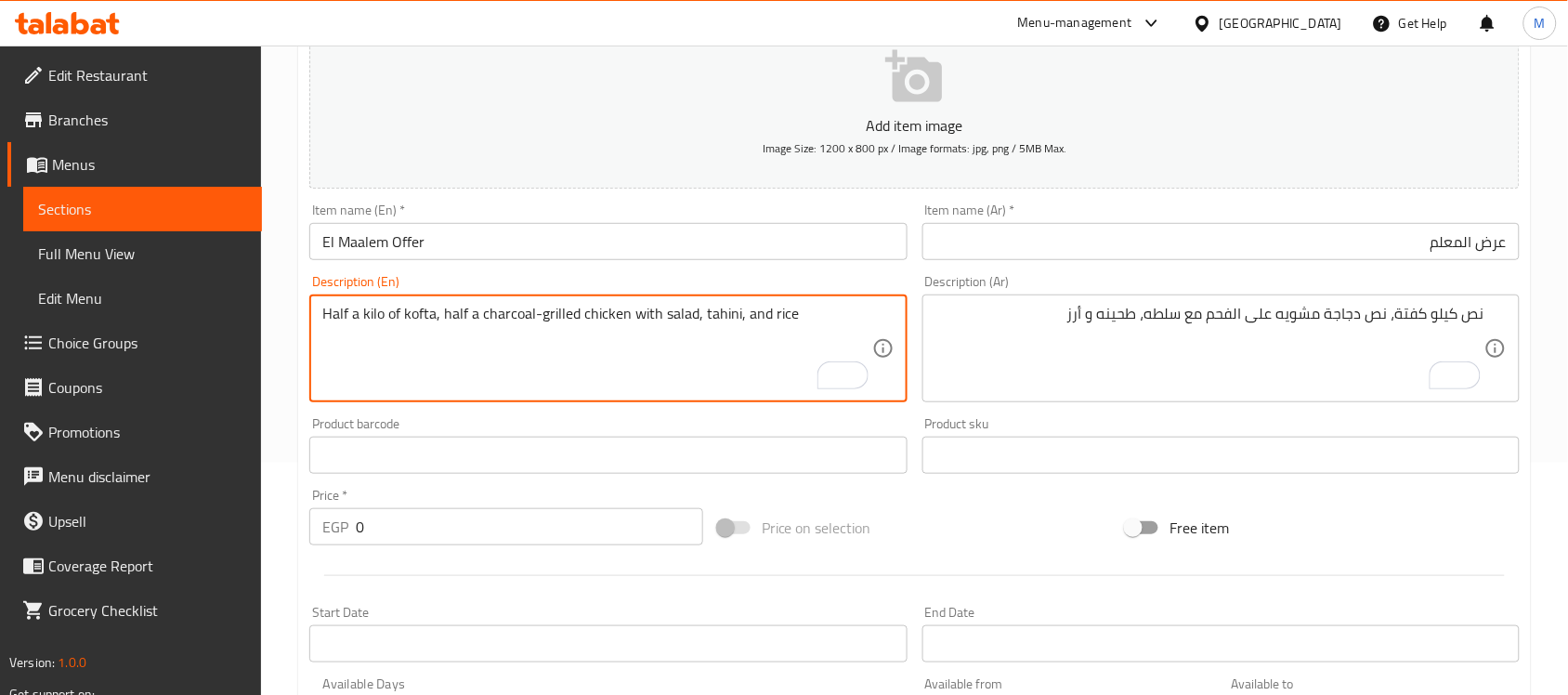
click at [540, 321] on textarea "Half a kilo of kofta, half a charcoal-grilled chicken with salad, tahini, and r…" at bounding box center [596, 349] width 549 height 89
drag, startPoint x: 402, startPoint y: 316, endPoint x: 313, endPoint y: 298, distance: 90.8
click at [313, 298] on div "Half a kilo of kofta, half a charcoal grilled chicken with salad, tahini, and r…" at bounding box center [608, 348] width 597 height 108
type textarea "1/2k kofta, half a charcoal grilled chicken with salad, tahini, and rice"
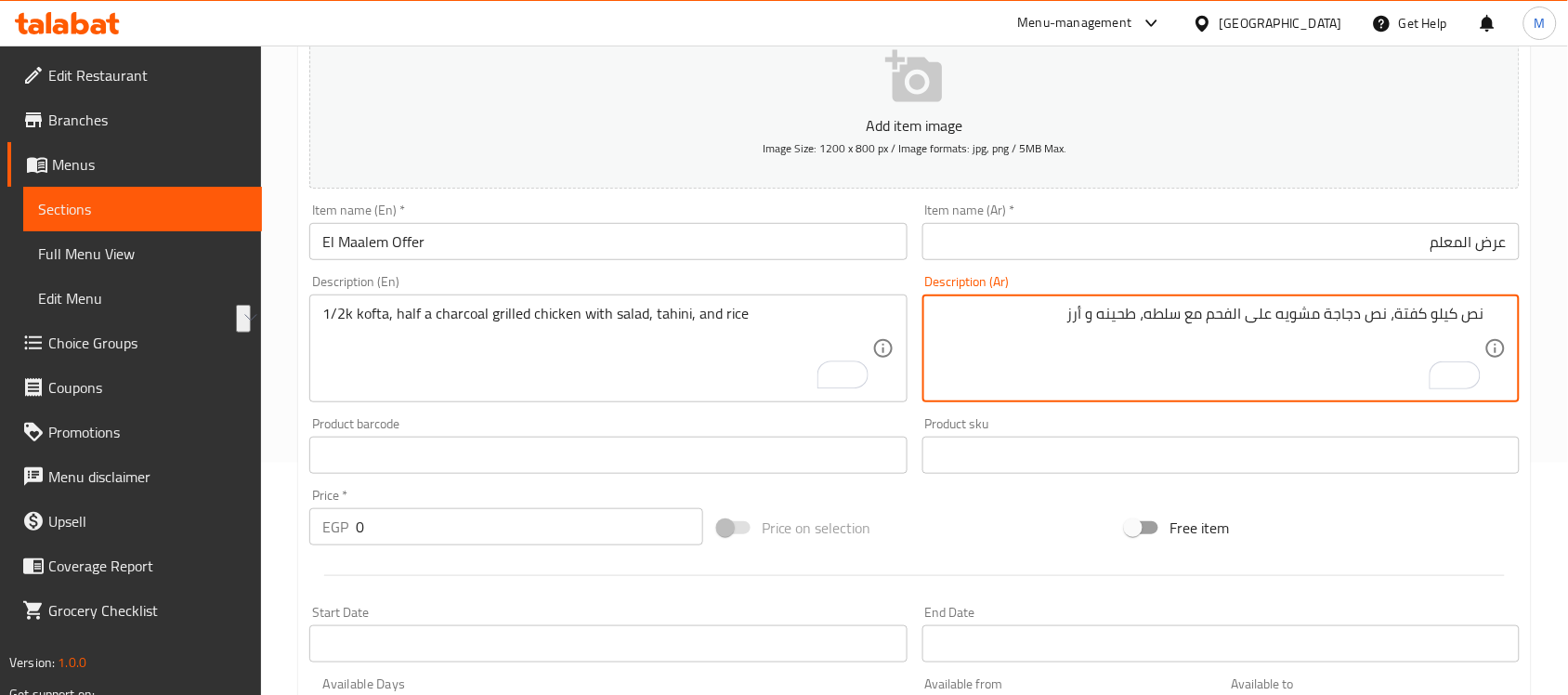
drag, startPoint x: 1429, startPoint y: 317, endPoint x: 1492, endPoint y: 317, distance: 63.0
click at [1479, 323] on textarea "نص كيلو كفتة، نص دجاجة مشويه على الفحم مع سلطه، طحينه و أرز" at bounding box center [1210, 349] width 549 height 89
click at [1384, 318] on textarea "1/2كيلو كفتة، نص دجاجة مشويه على الفحم مع سلطه، طحينه و أرز" at bounding box center [1210, 349] width 549 height 89
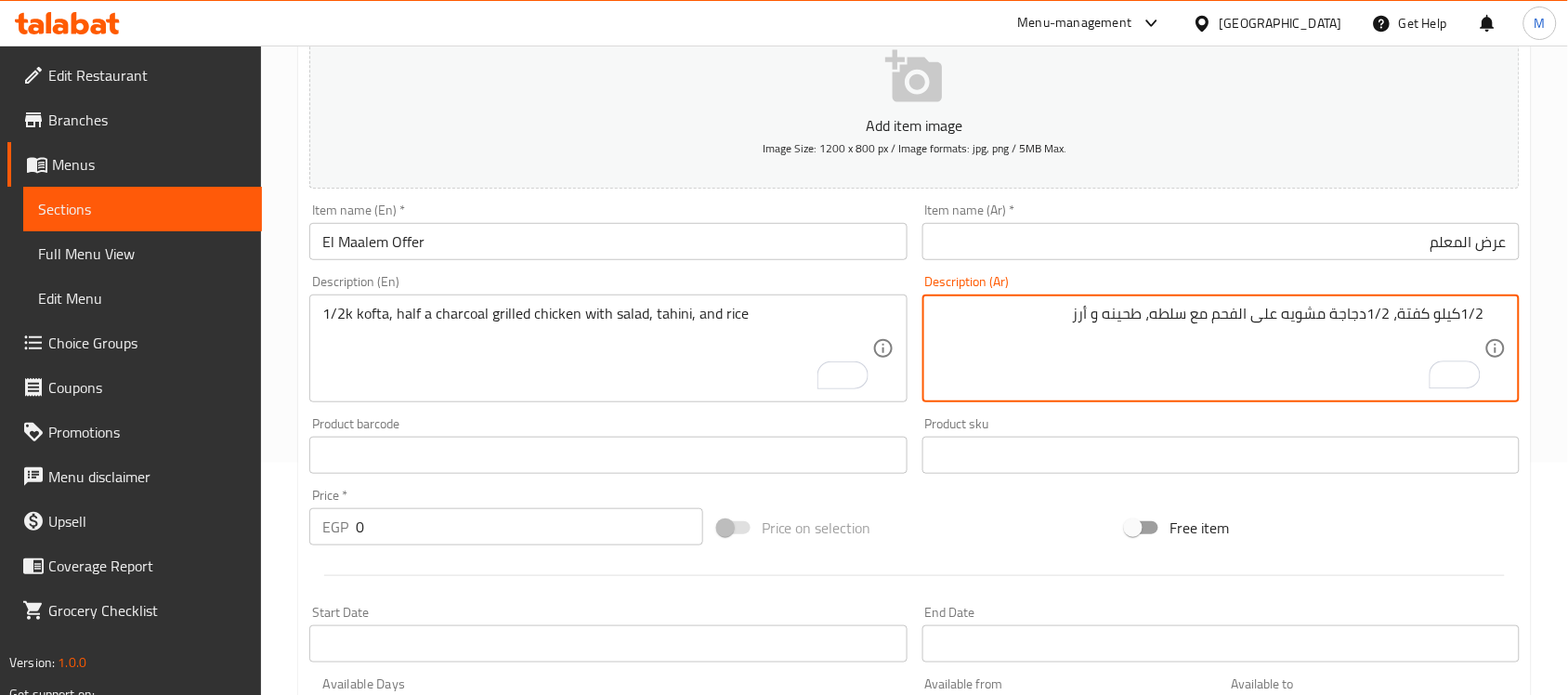
type textarea "1/2كيلو كفتة، 1/2دجاجة مشويه على الفحم مع سلطه، طحينه و أرز"
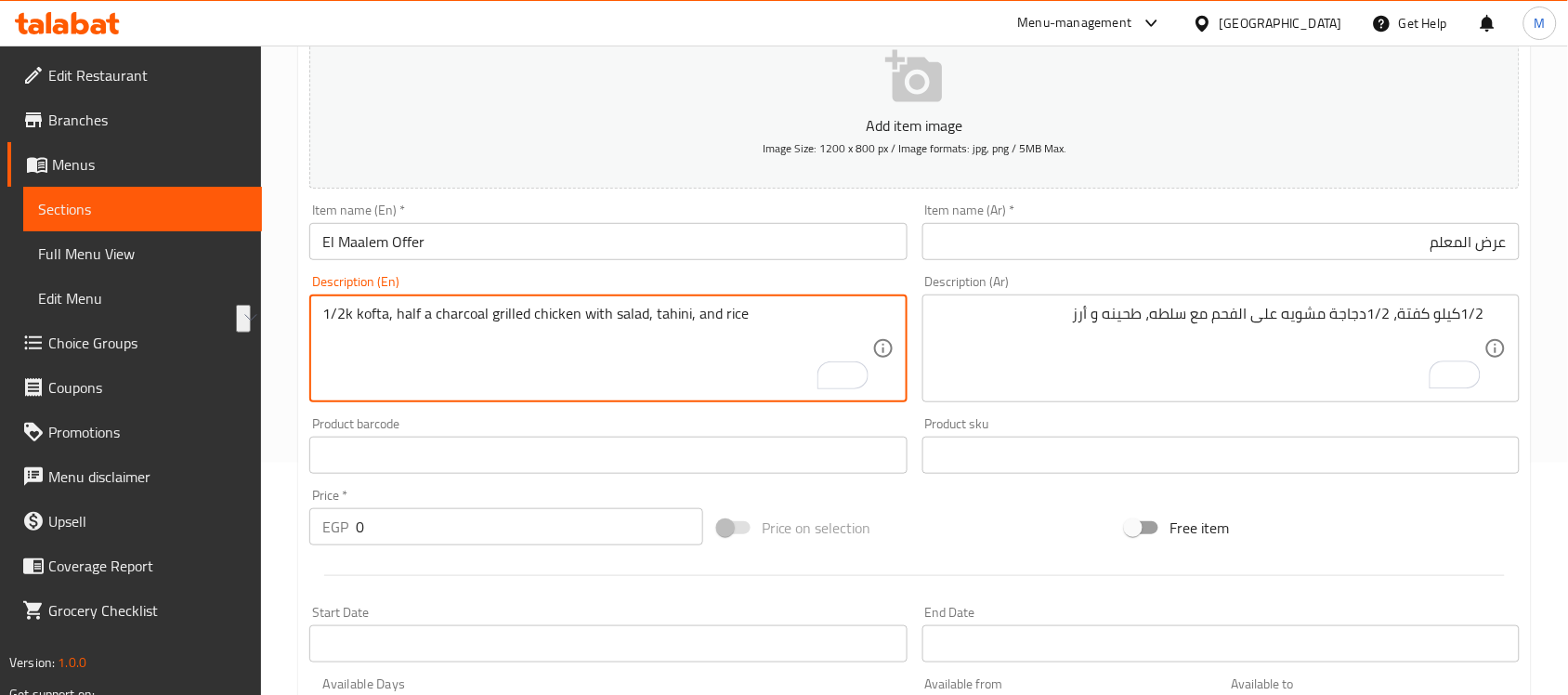
drag, startPoint x: 432, startPoint y: 313, endPoint x: 396, endPoint y: 305, distance: 36.9
type textarea "1/2k kofta, 1/2 charcoal grilled chicken with salad, tahini, and rice"
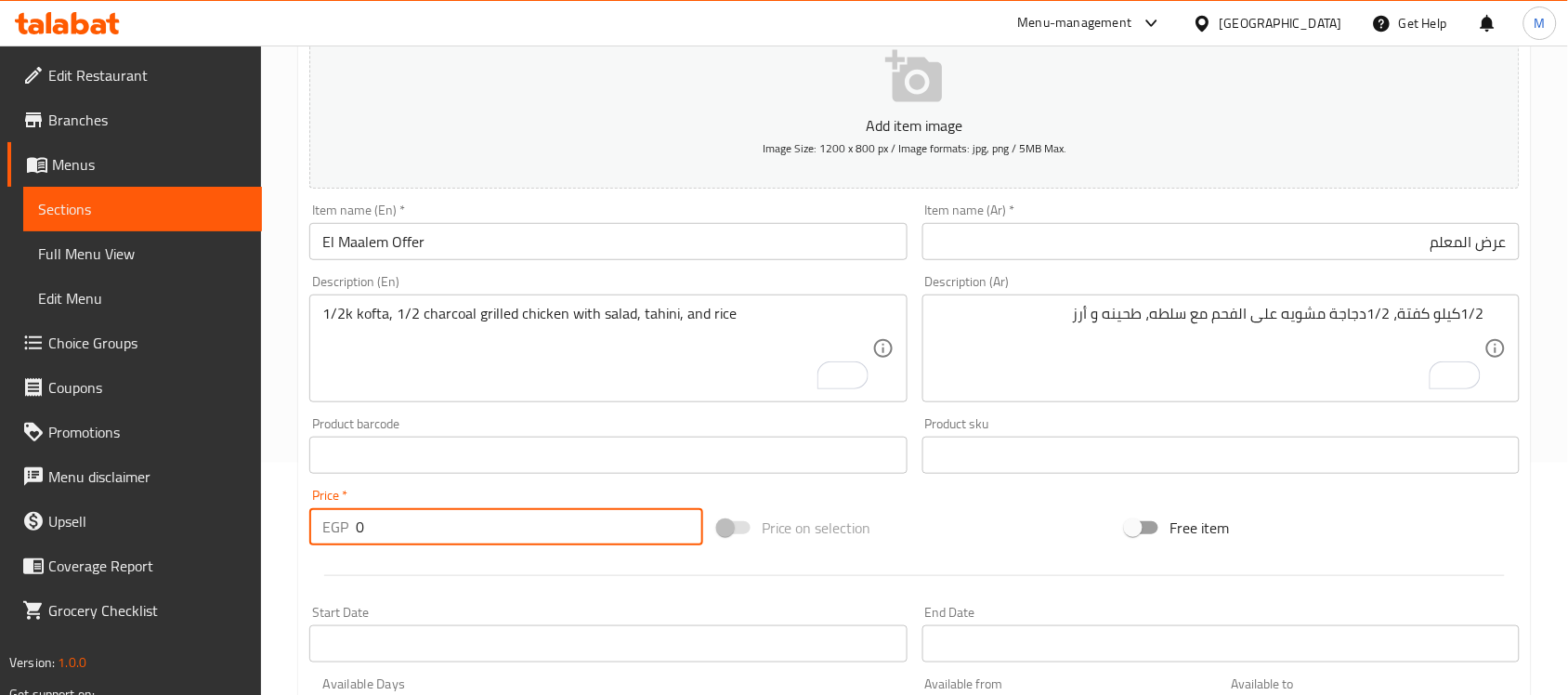
drag, startPoint x: 422, startPoint y: 521, endPoint x: 344, endPoint y: 531, distance: 78.6
click at [344, 531] on div "EGP 0 Price *" at bounding box center [507, 527] width 394 height 38
paste input "47"
type input "470"
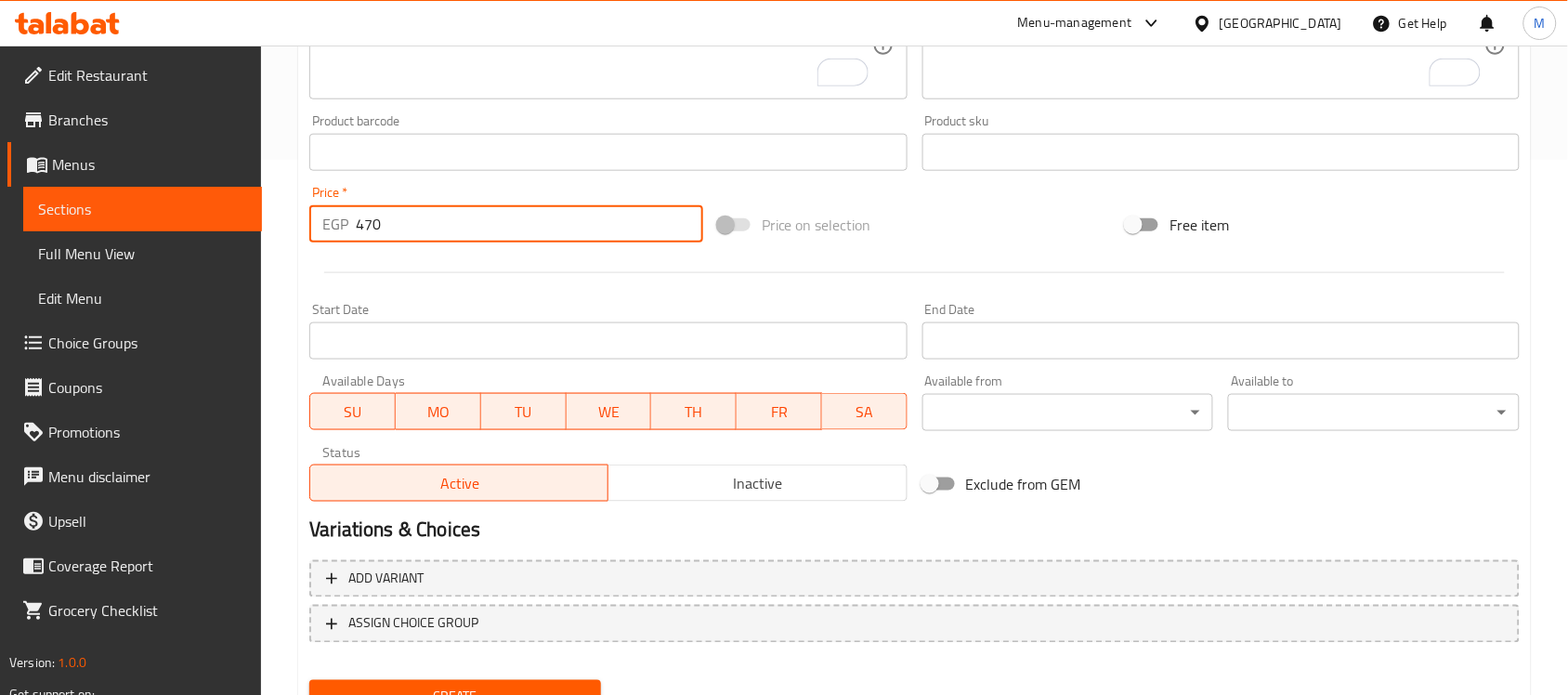
scroll to position [614, 0]
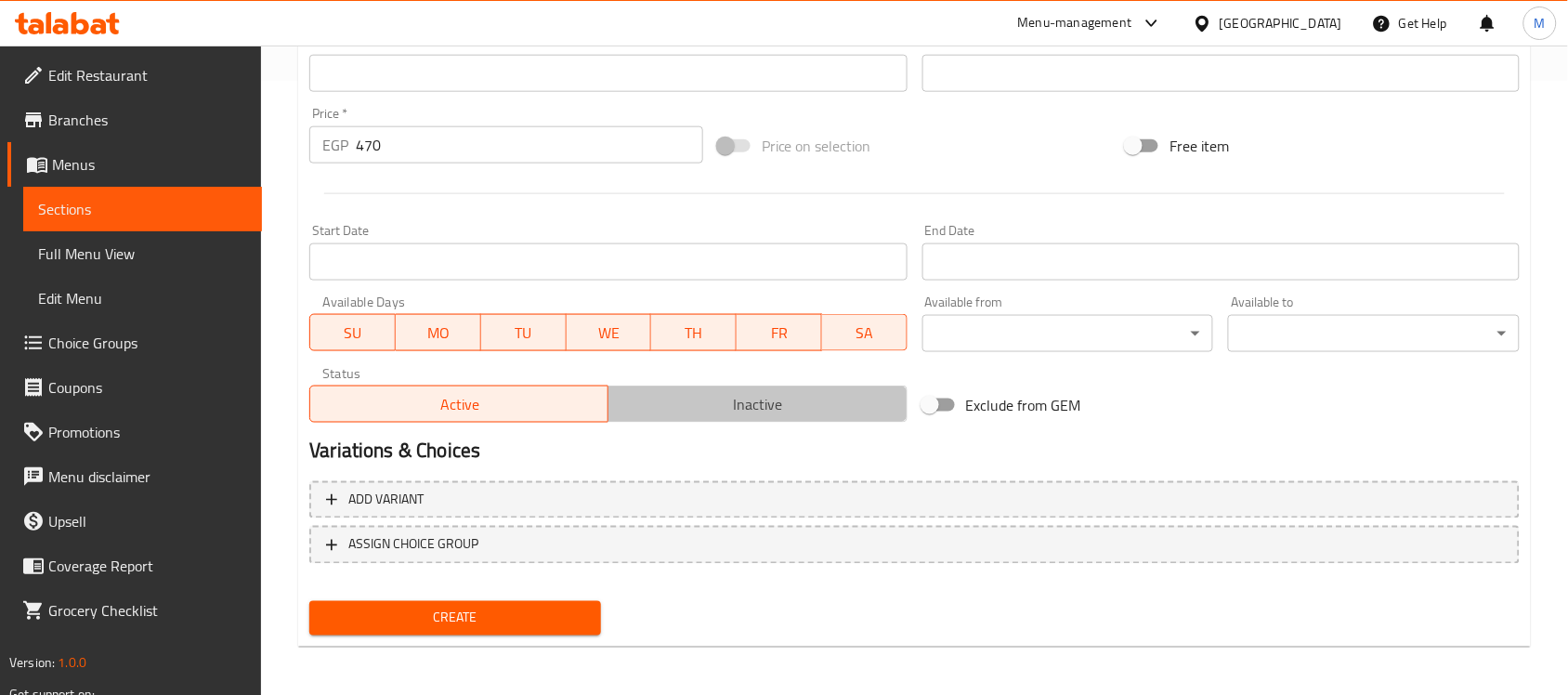
click at [759, 409] on span "Inactive" at bounding box center [757, 405] width 284 height 27
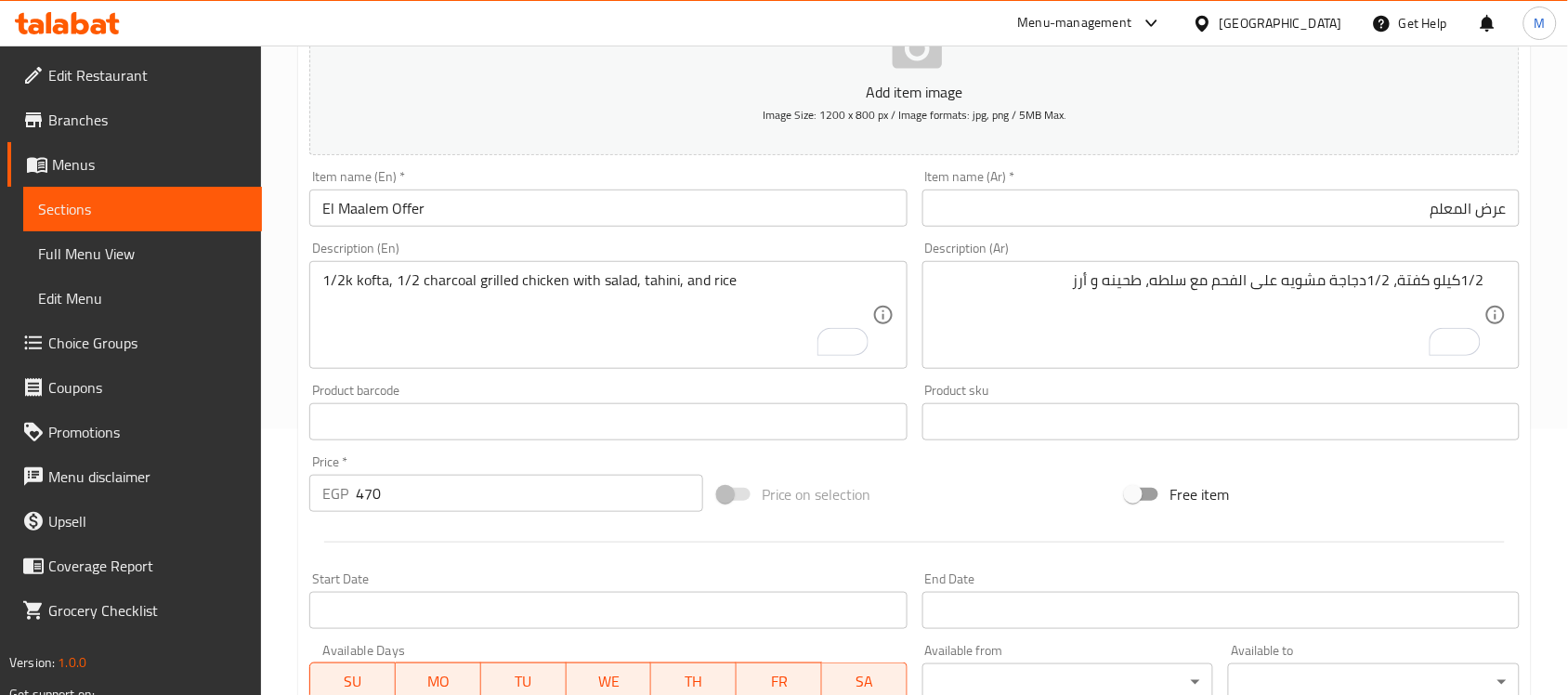
scroll to position [382, 0]
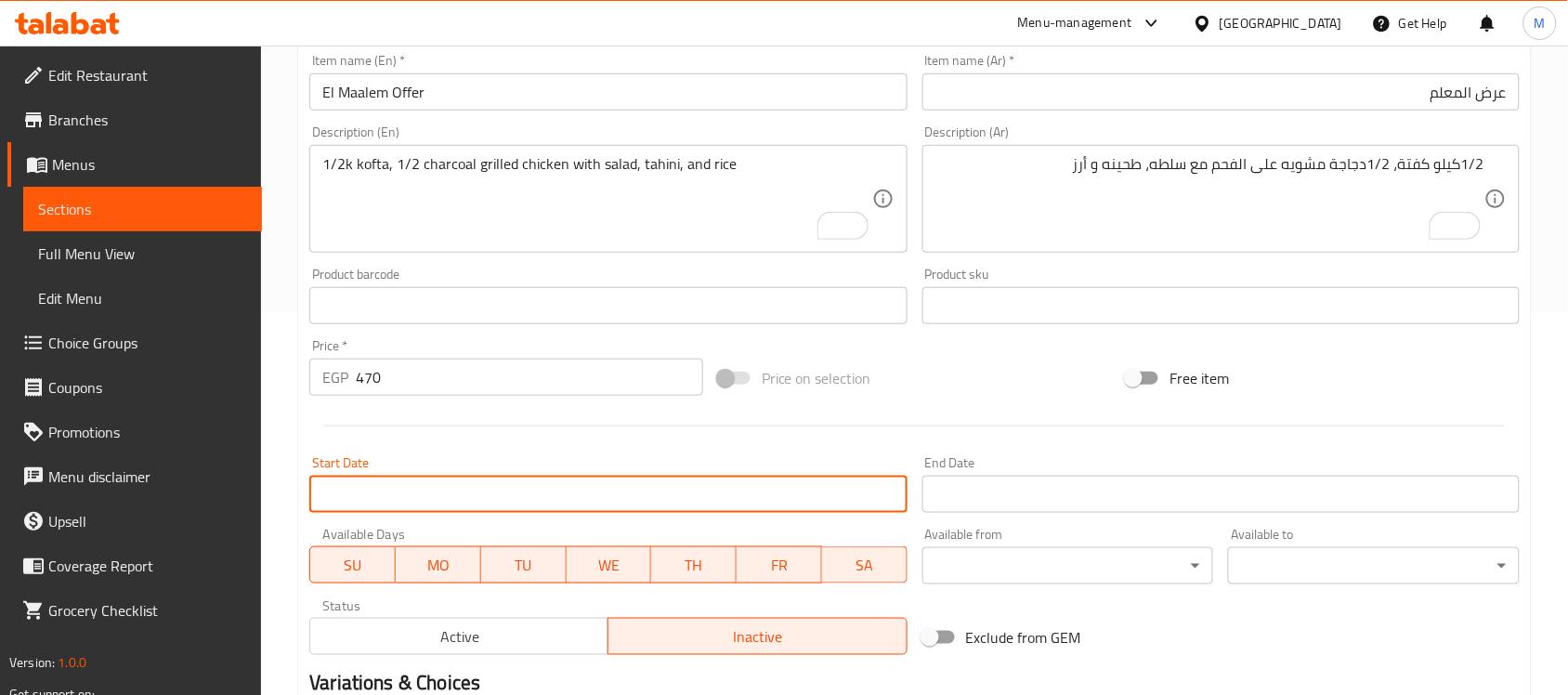
click at [476, 493] on input "Start Date" at bounding box center [608, 494] width 597 height 38
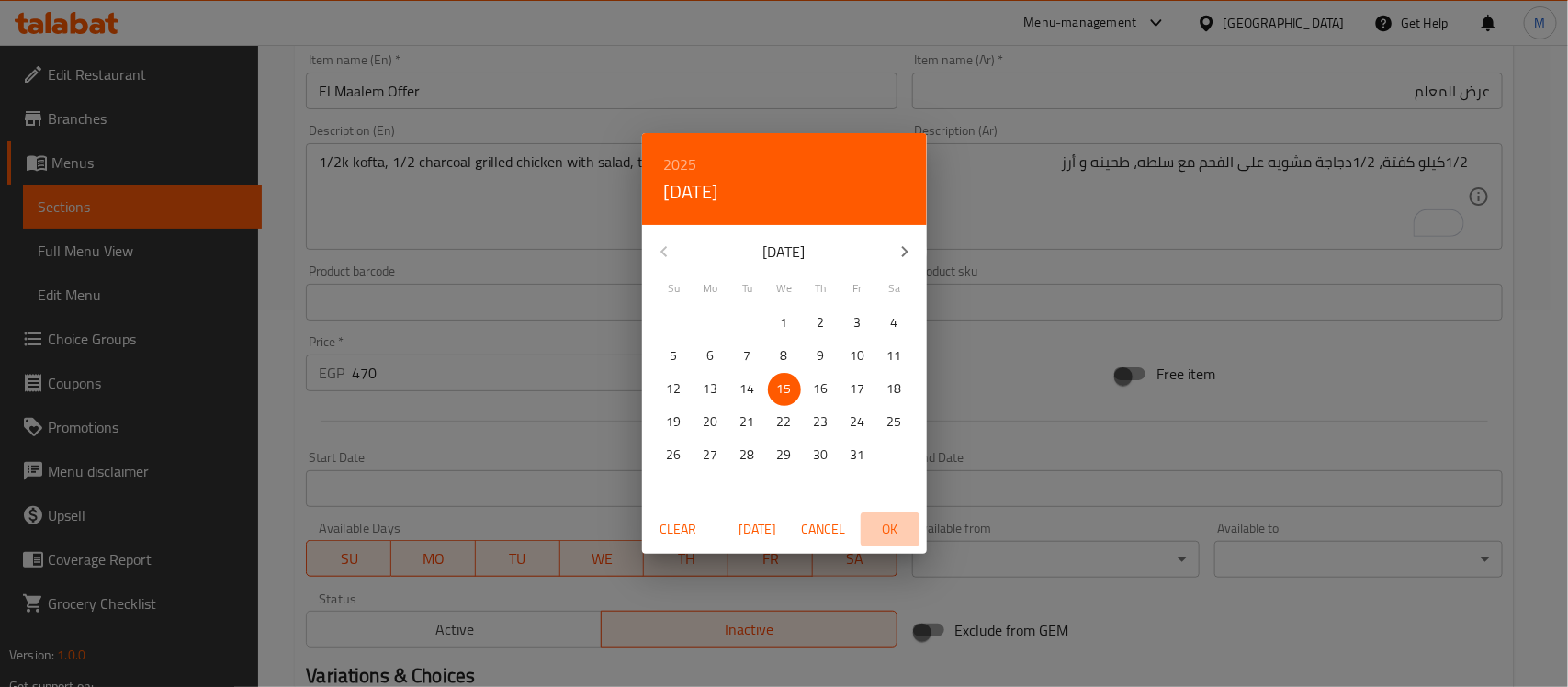
click at [883, 520] on span "OK" at bounding box center [890, 530] width 44 height 23
type input "[DATE]"
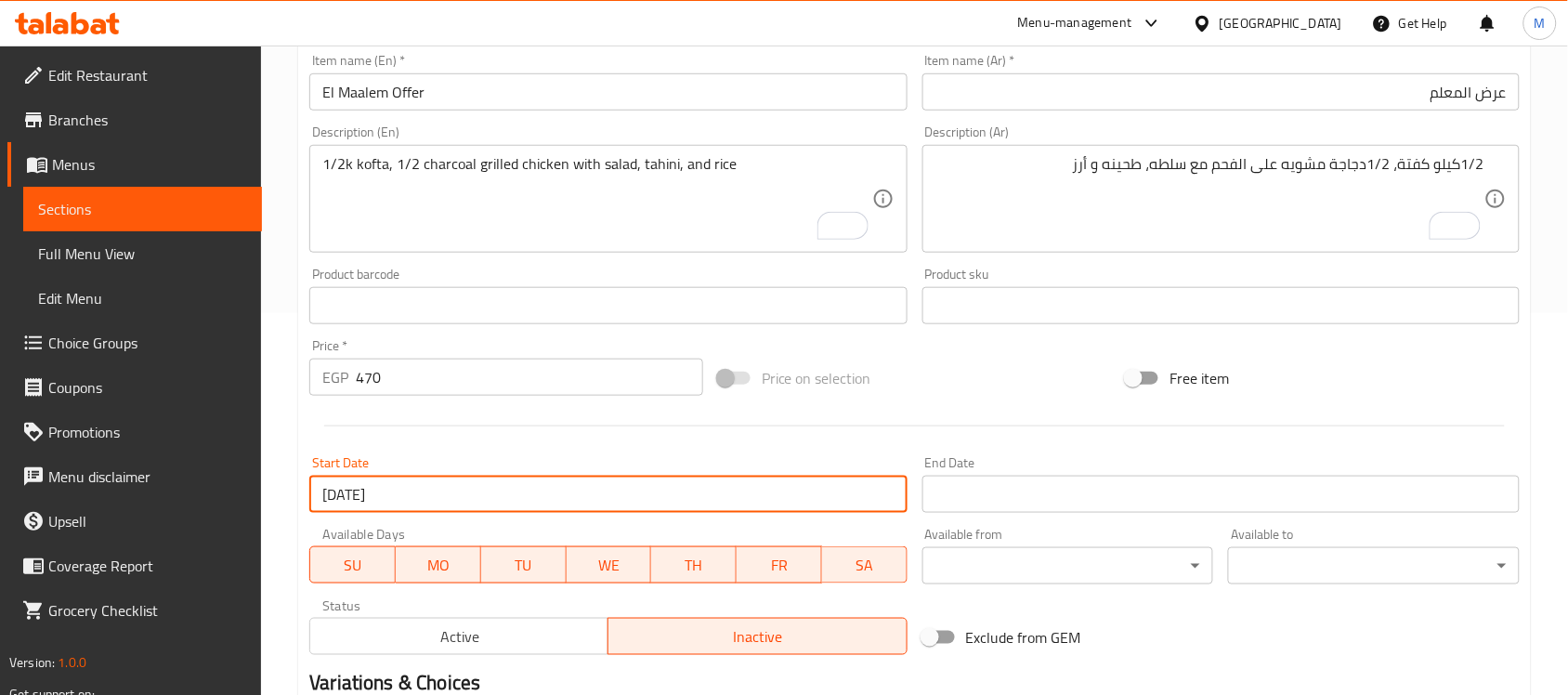
click at [1034, 507] on input "Start Date" at bounding box center [1221, 494] width 597 height 38
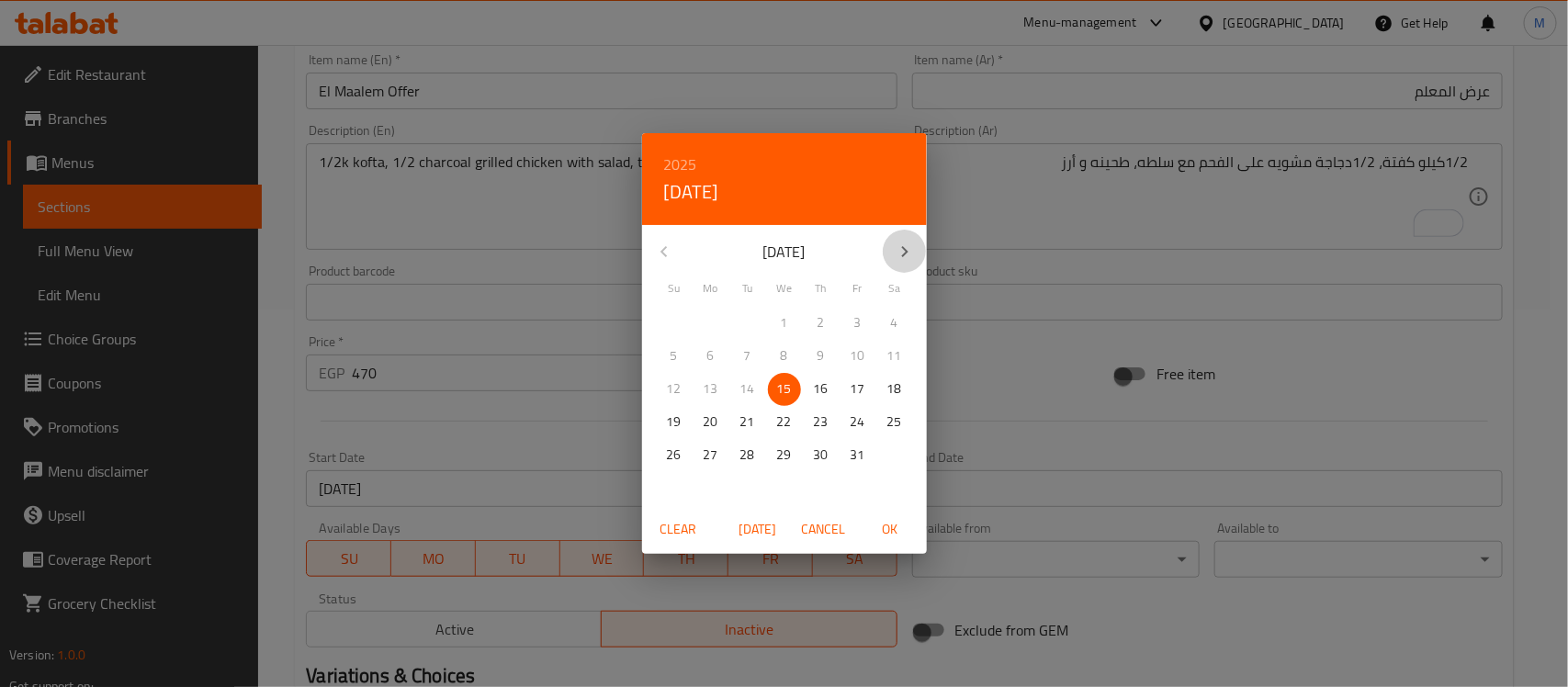
click at [910, 239] on button "button" at bounding box center [904, 251] width 44 height 44
click at [675, 253] on button "button" at bounding box center [664, 251] width 44 height 44
click at [783, 462] on p "31" at bounding box center [784, 455] width 14 height 23
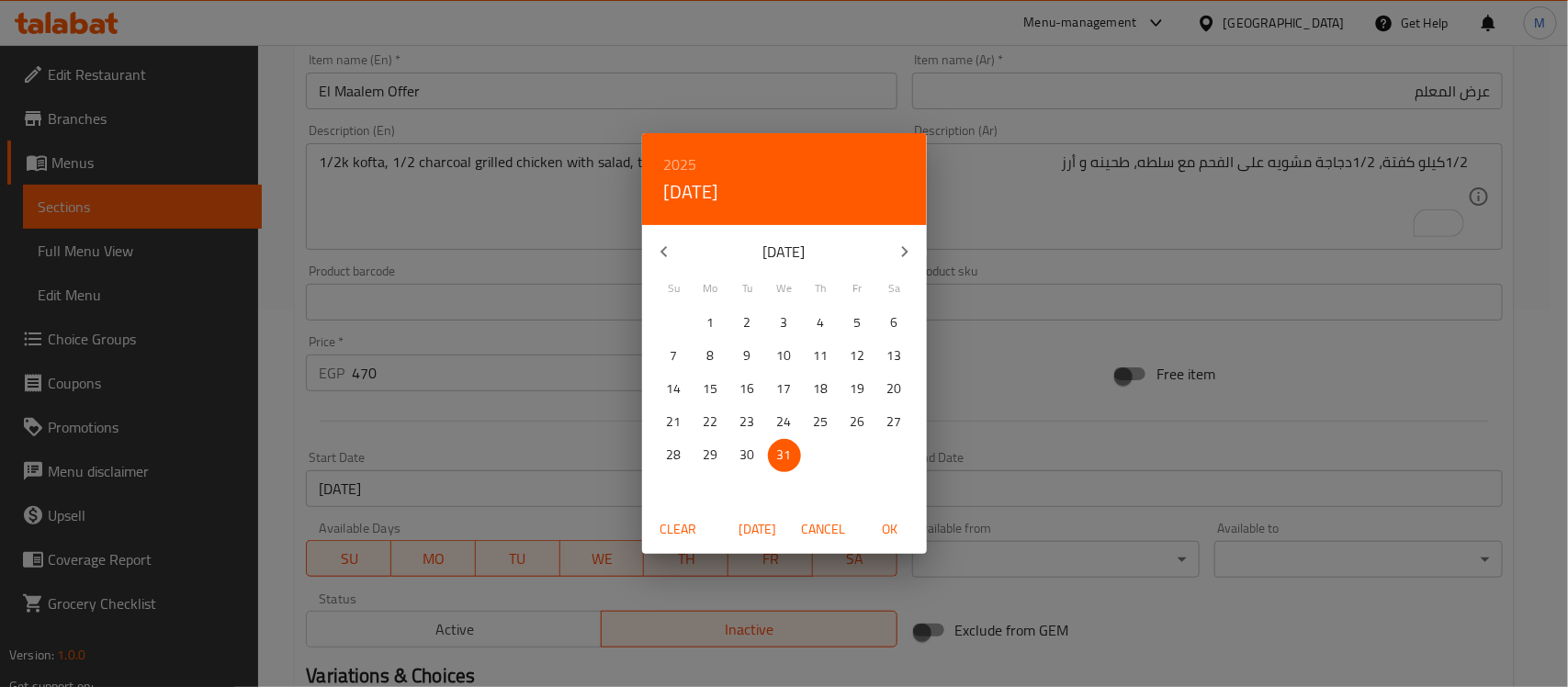
click at [893, 522] on span "OK" at bounding box center [890, 530] width 44 height 23
type input "[DATE]"
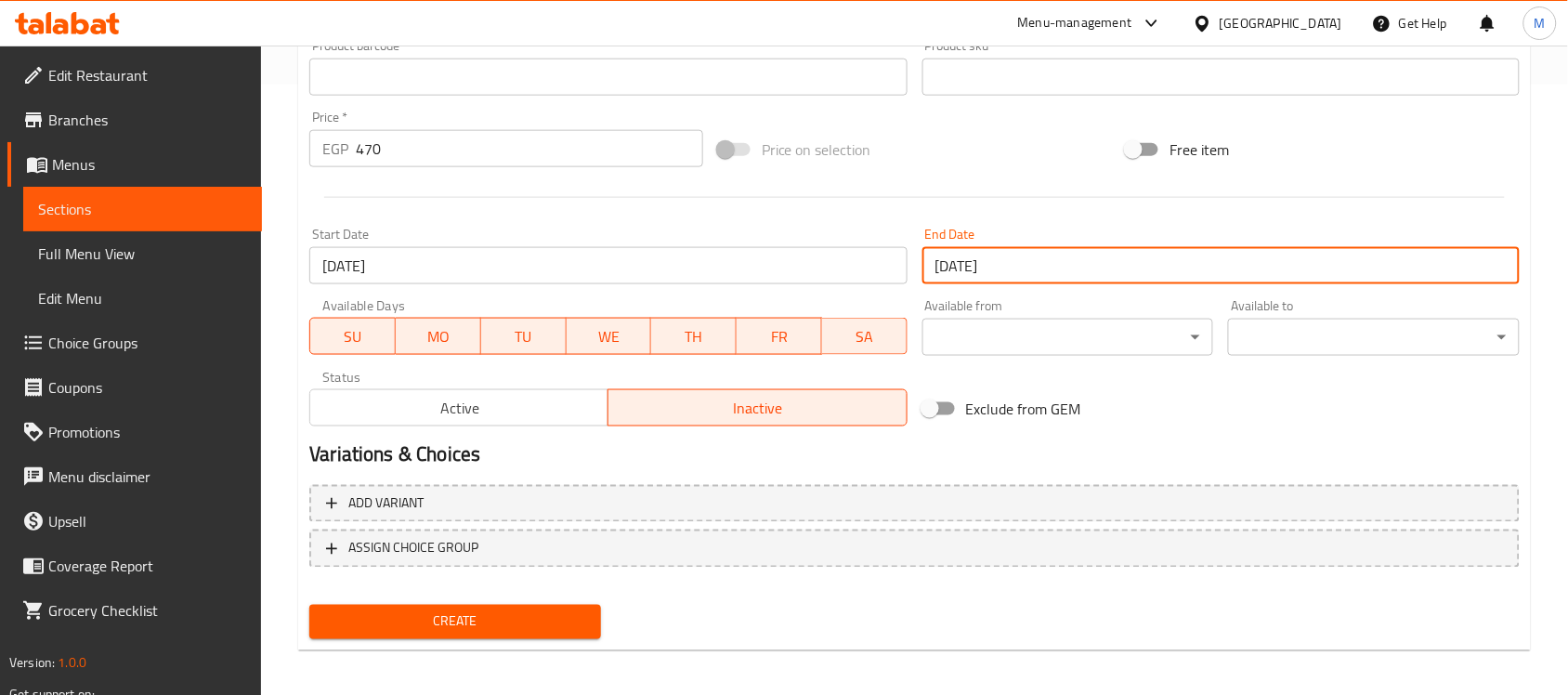
scroll to position [614, 0]
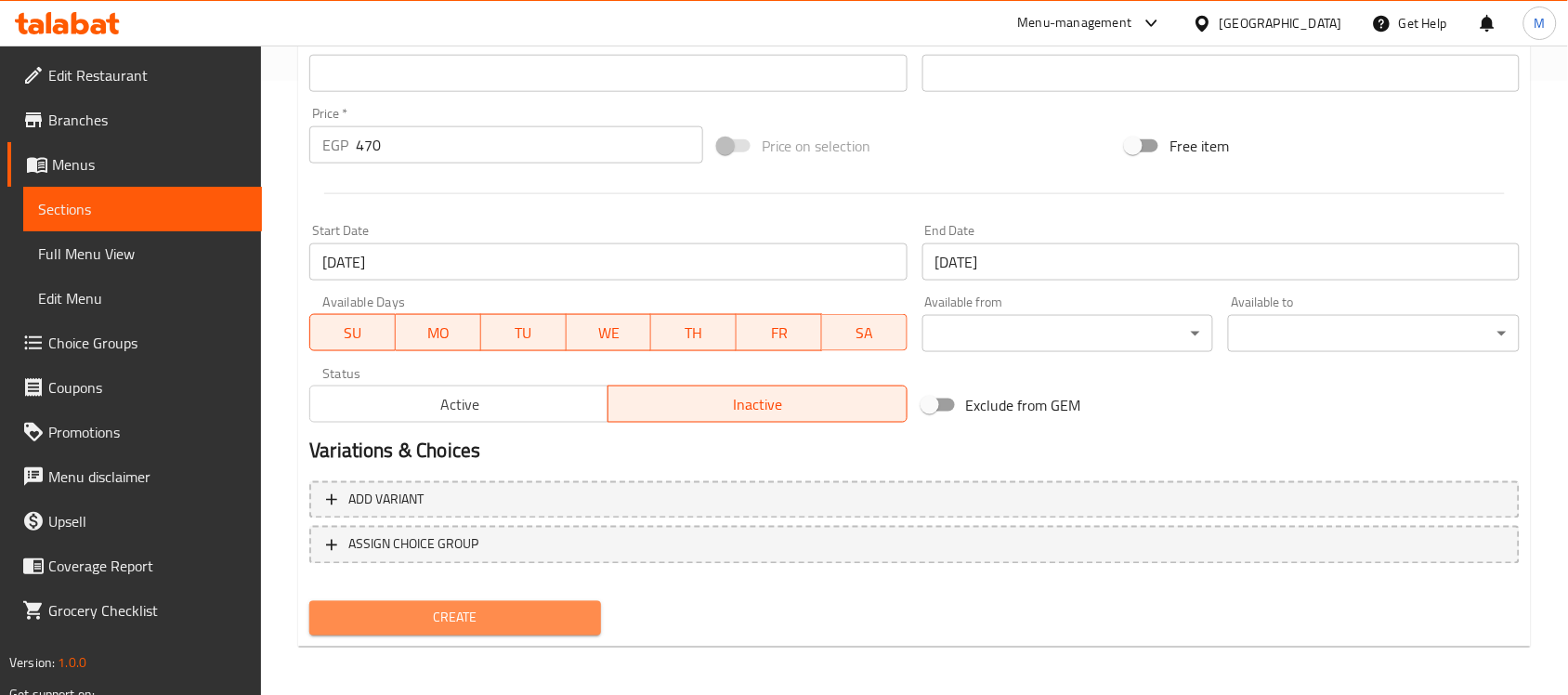
click at [504, 614] on span "Create" at bounding box center [455, 619] width 262 height 23
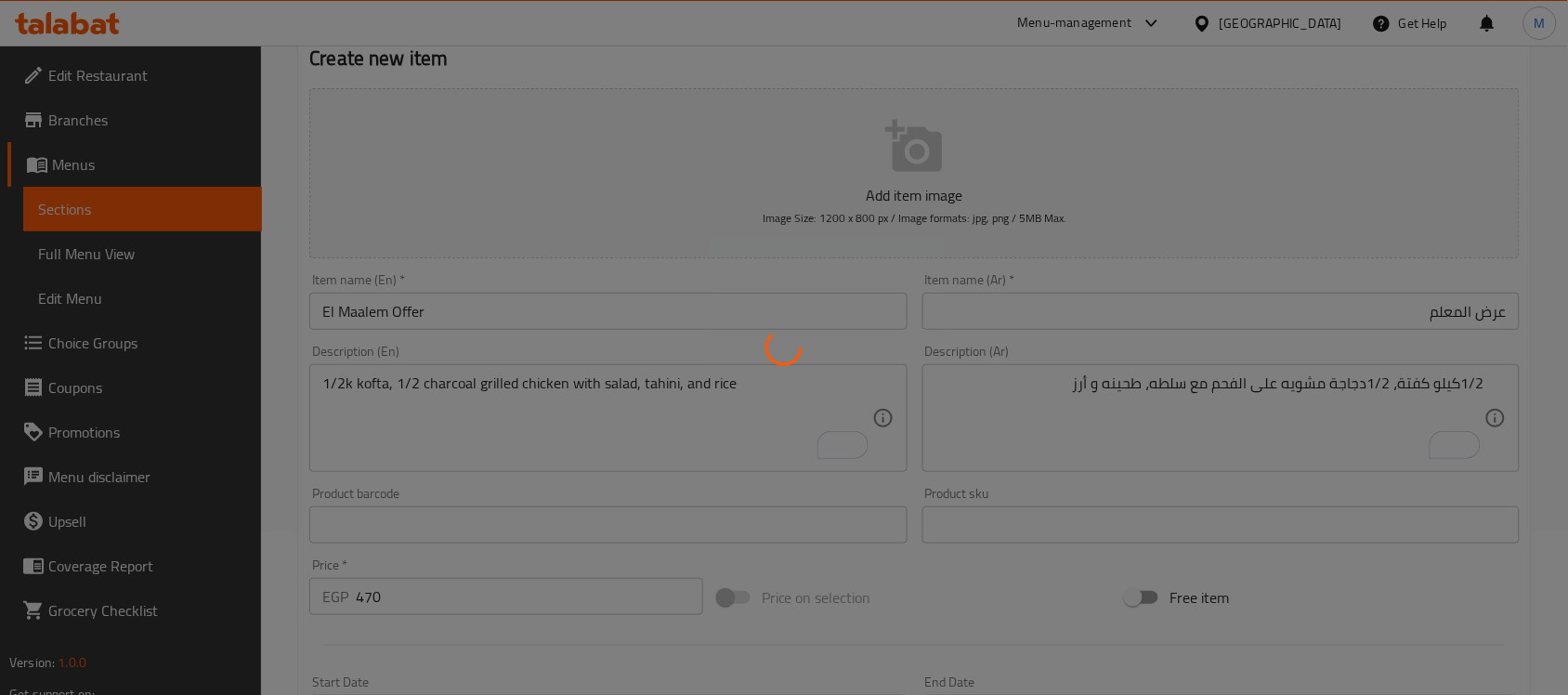
type input "0"
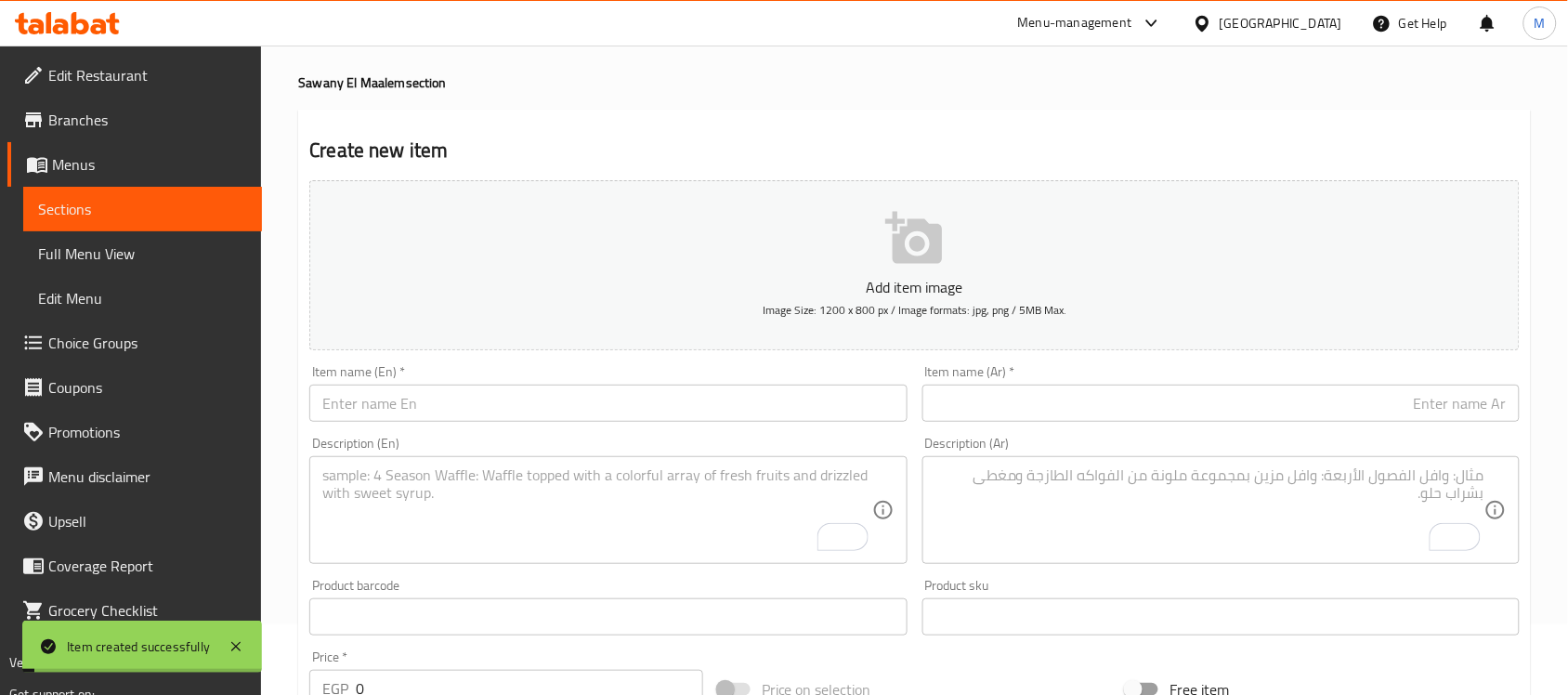
scroll to position [0, 0]
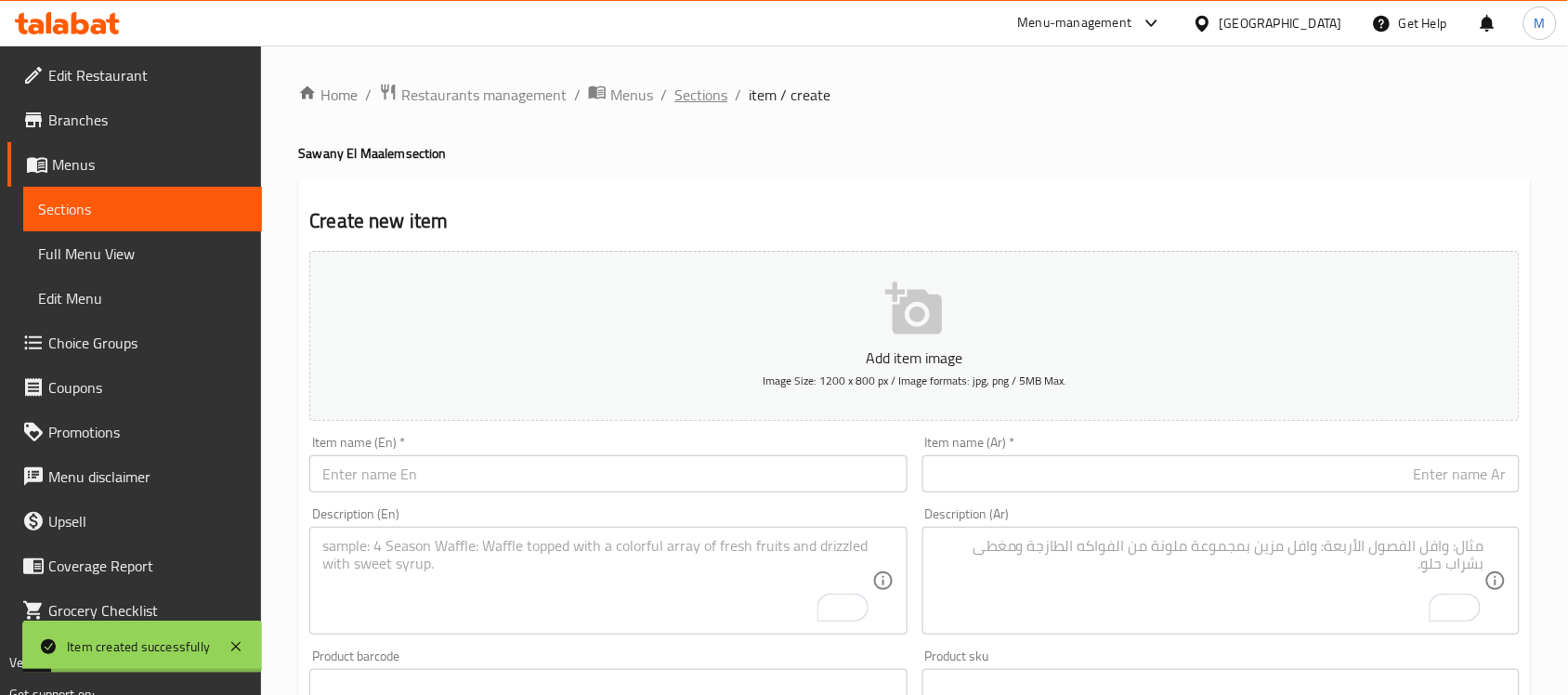
click at [703, 100] on span "Sections" at bounding box center [700, 94] width 53 height 22
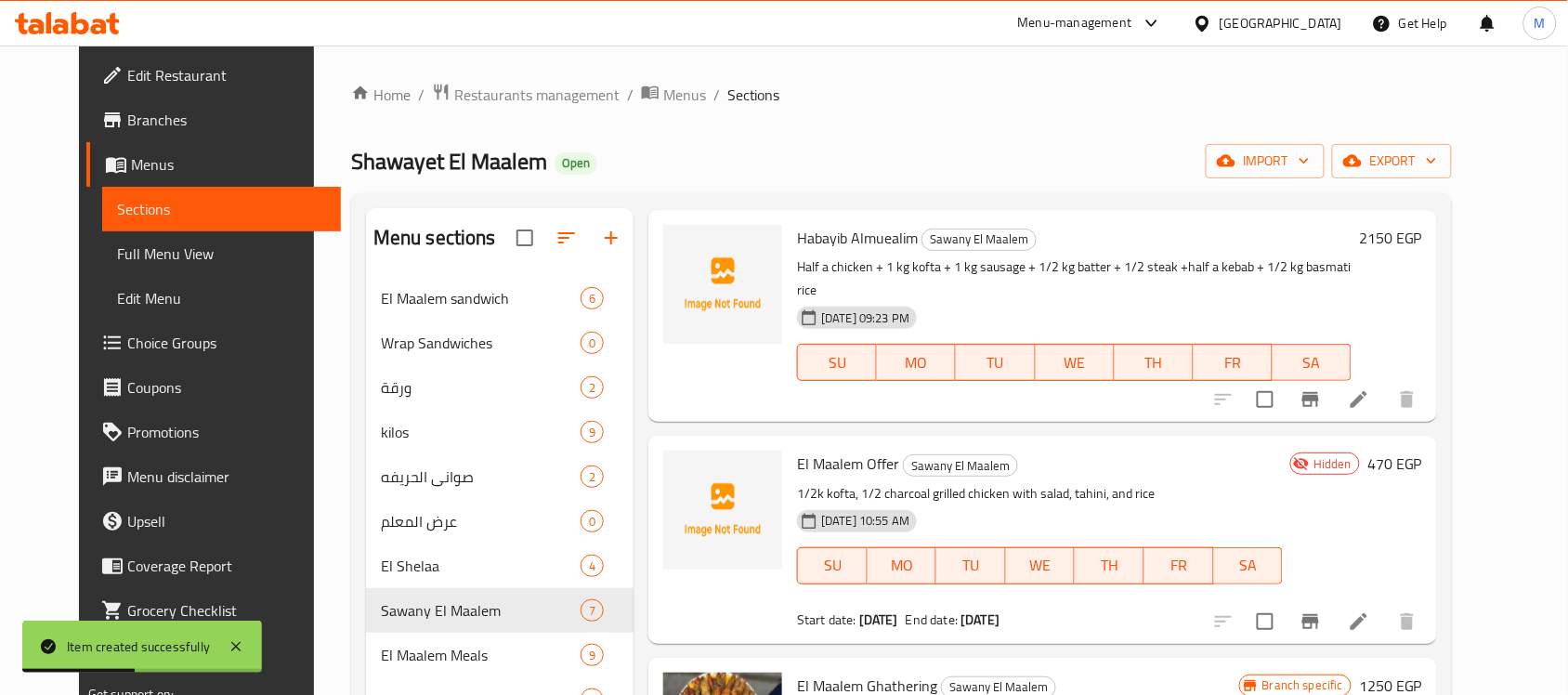
scroll to position [116, 0]
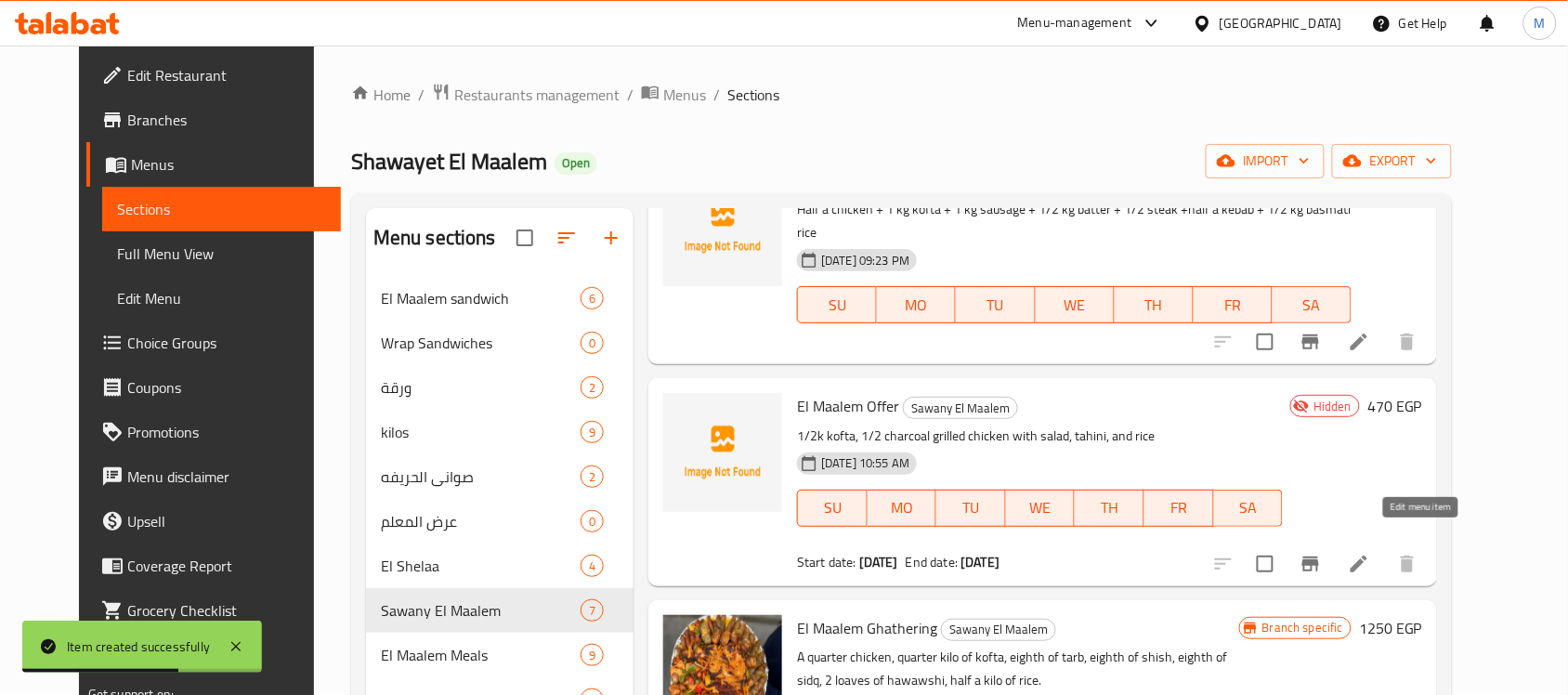
click at [1368, 556] on icon at bounding box center [1358, 564] width 16 height 16
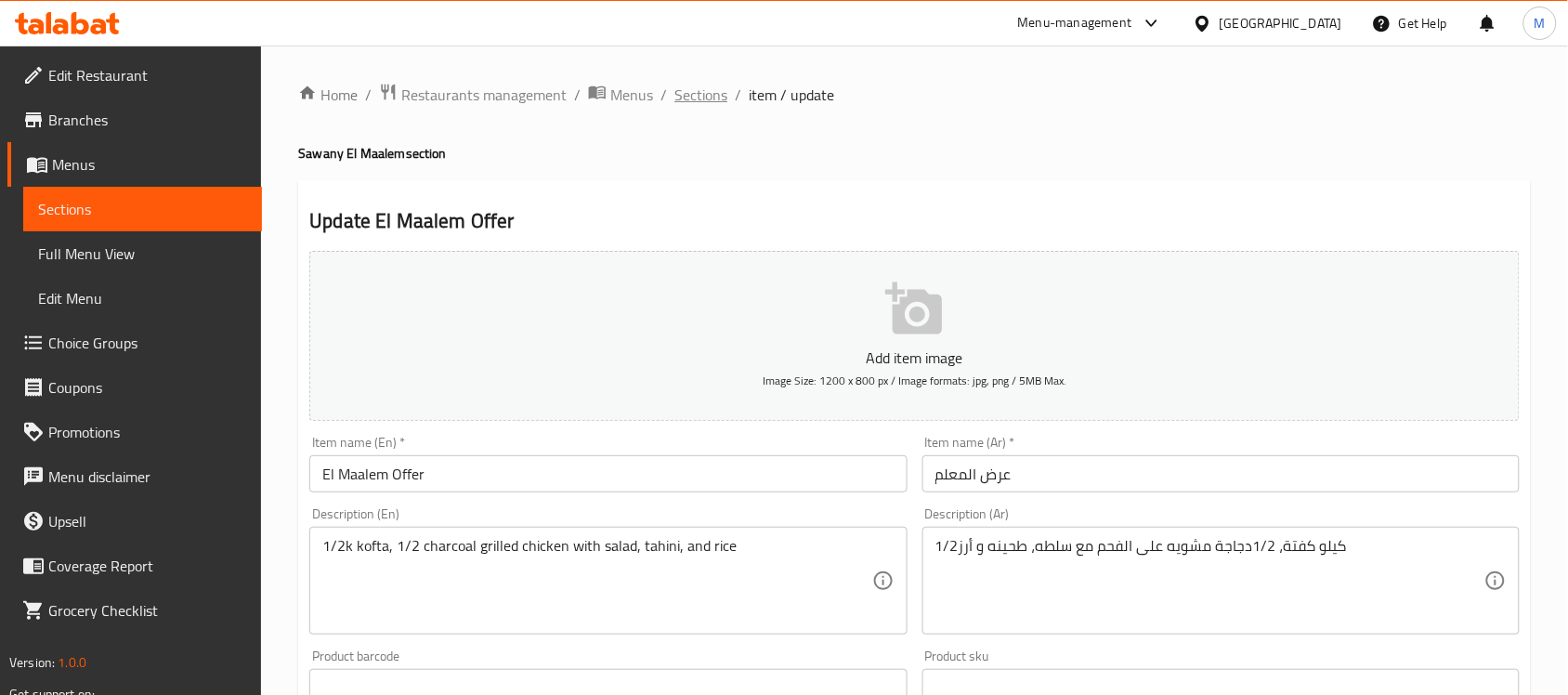
click at [701, 93] on span "Sections" at bounding box center [700, 94] width 53 height 22
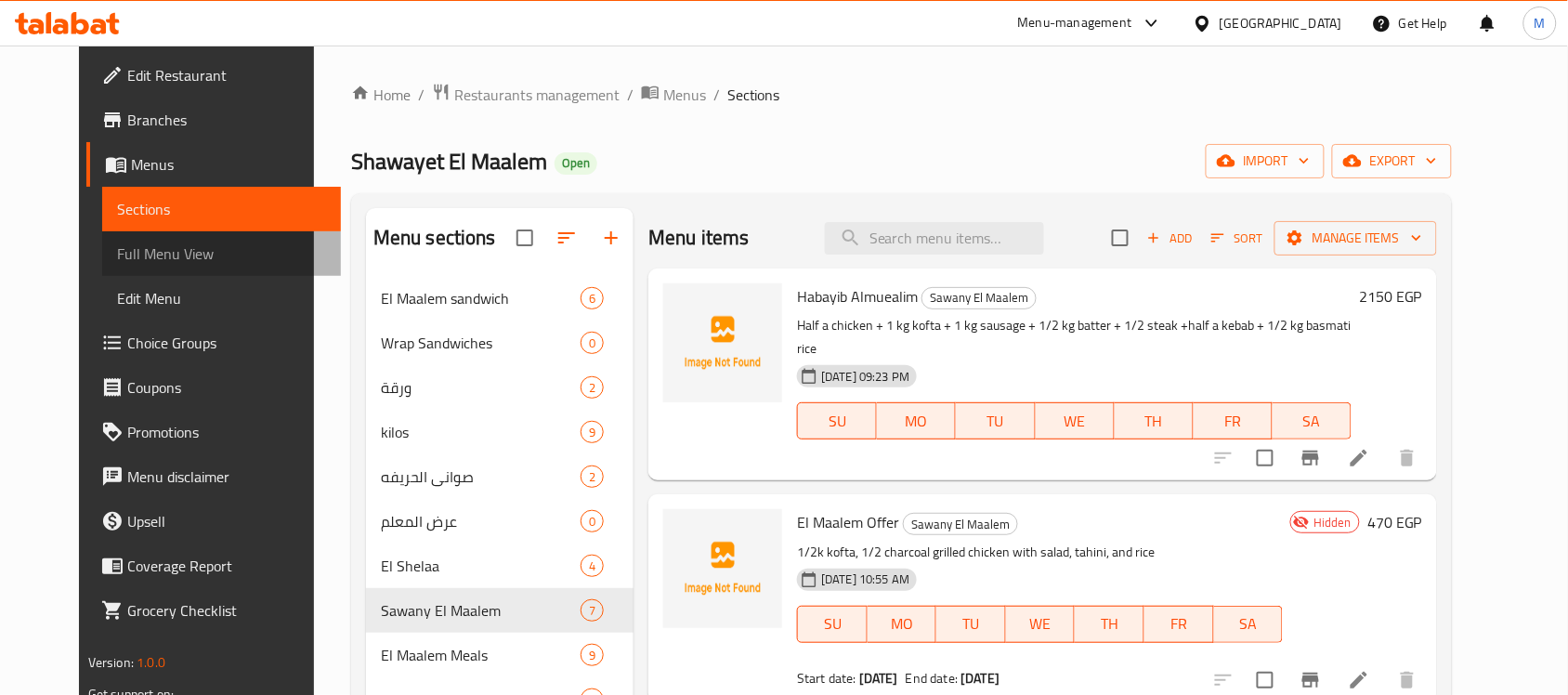
click at [117, 253] on span "Full Menu View" at bounding box center [221, 253] width 209 height 22
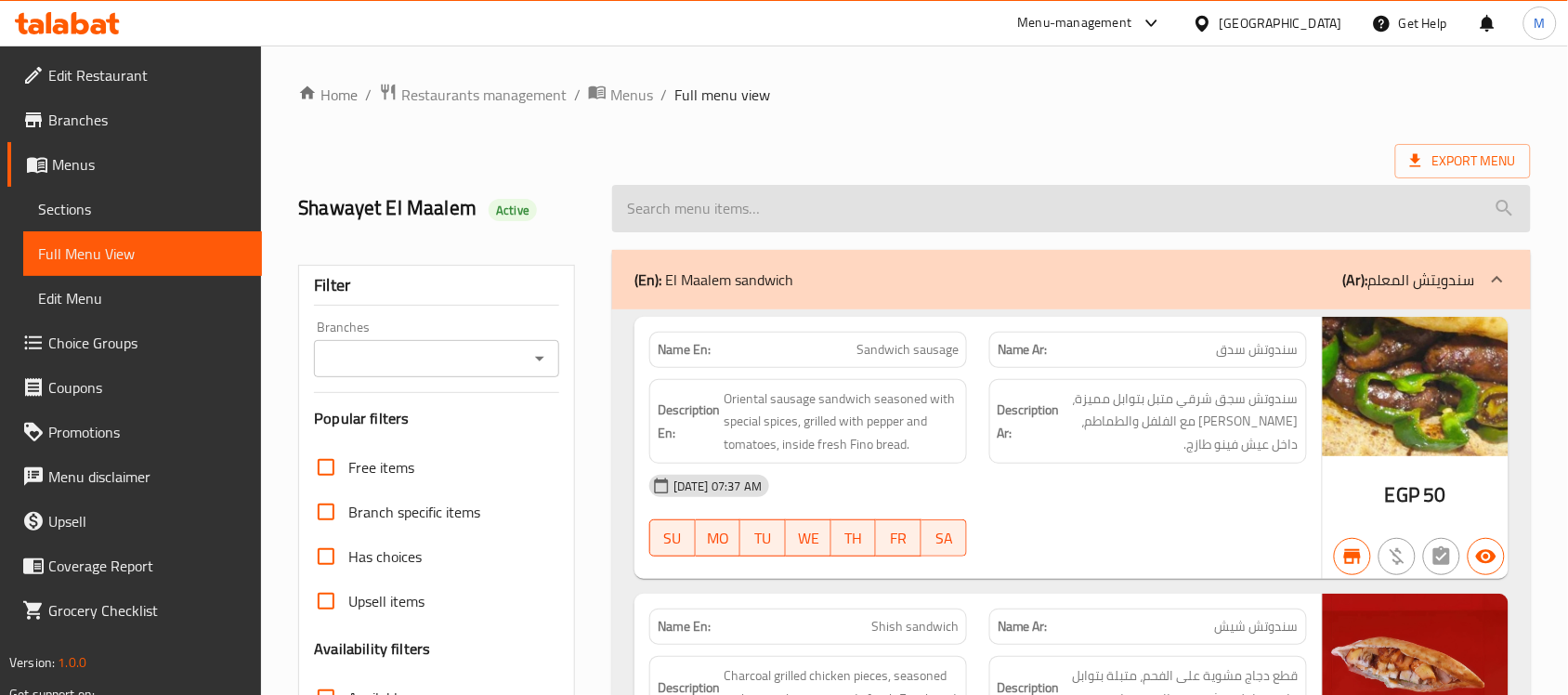
click at [814, 224] on input "search" at bounding box center [1071, 208] width 919 height 47
paste input "El Maalem Offer"
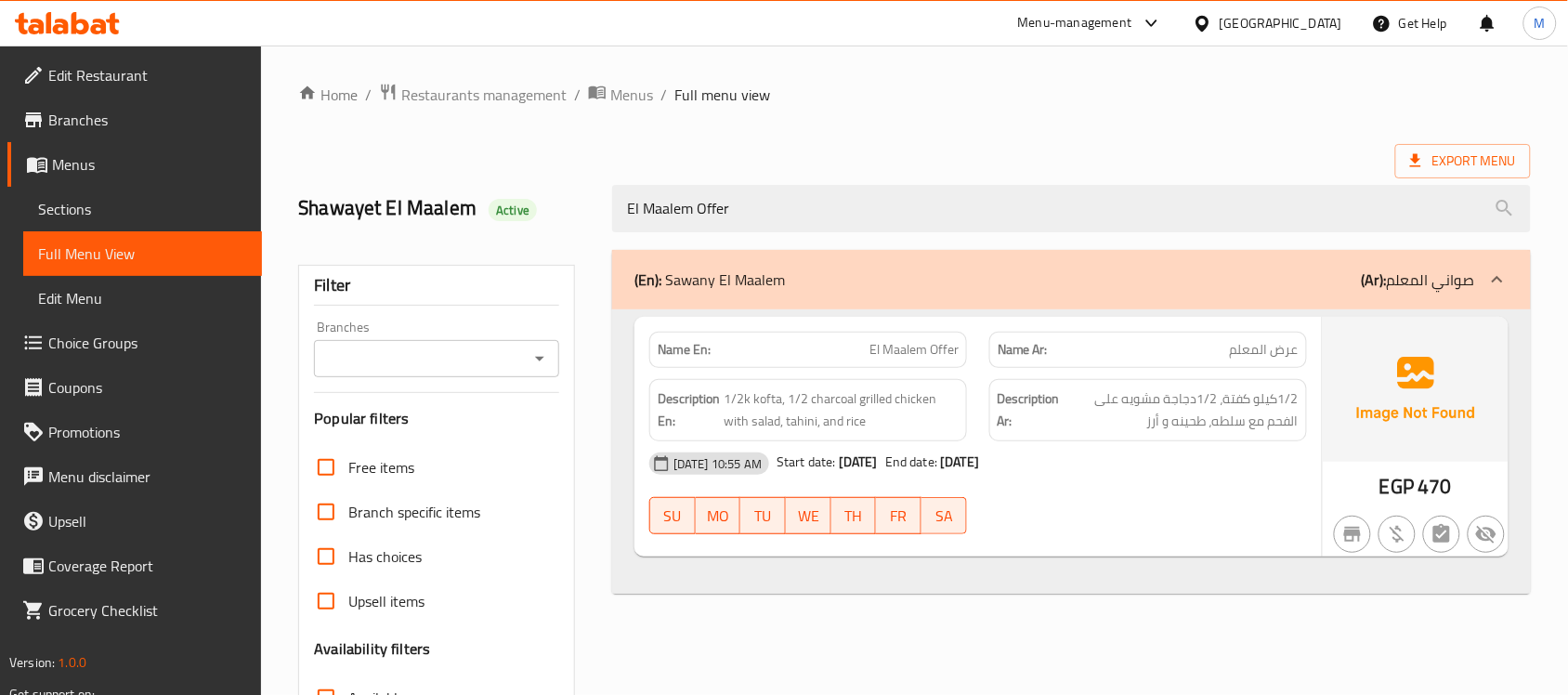
type input "El Maalem Offer"
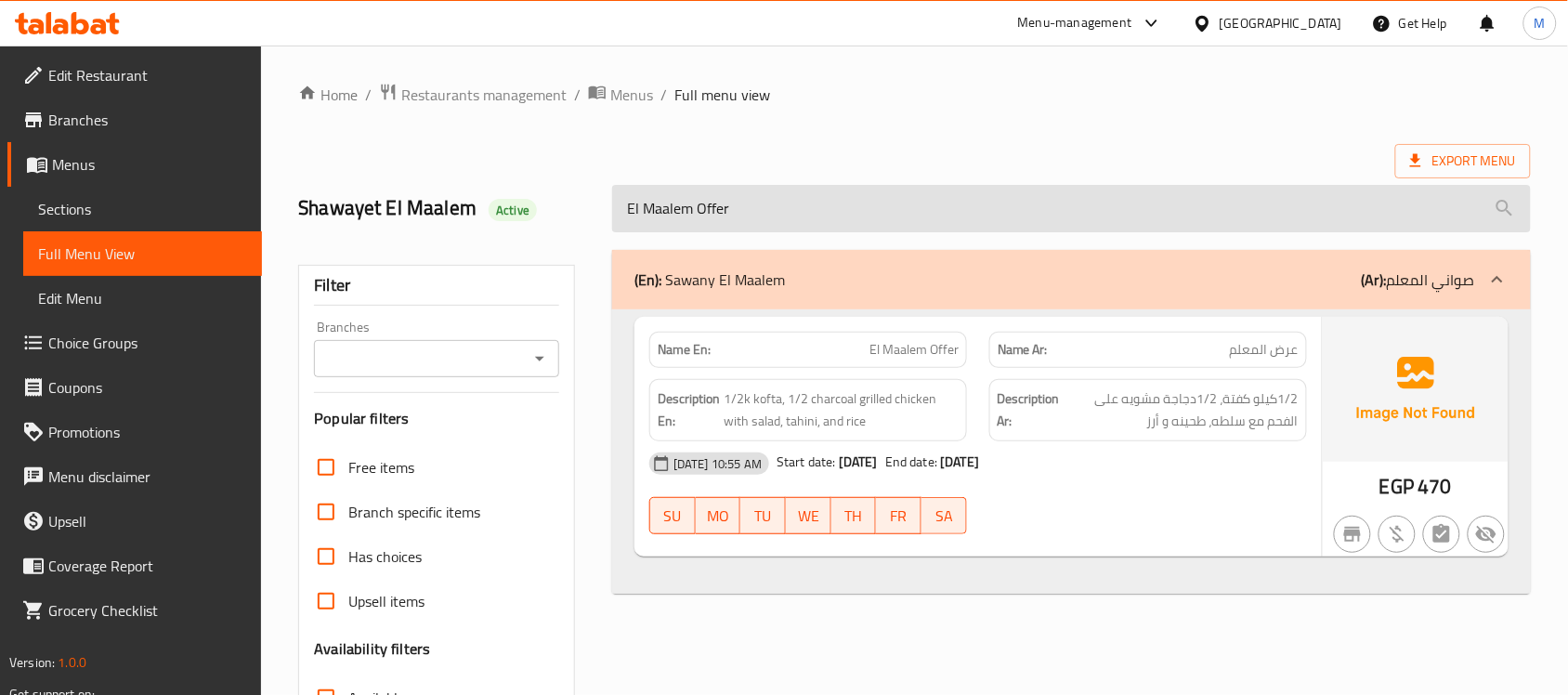
click at [857, 205] on input "El Maalem Offer" at bounding box center [1071, 208] width 919 height 47
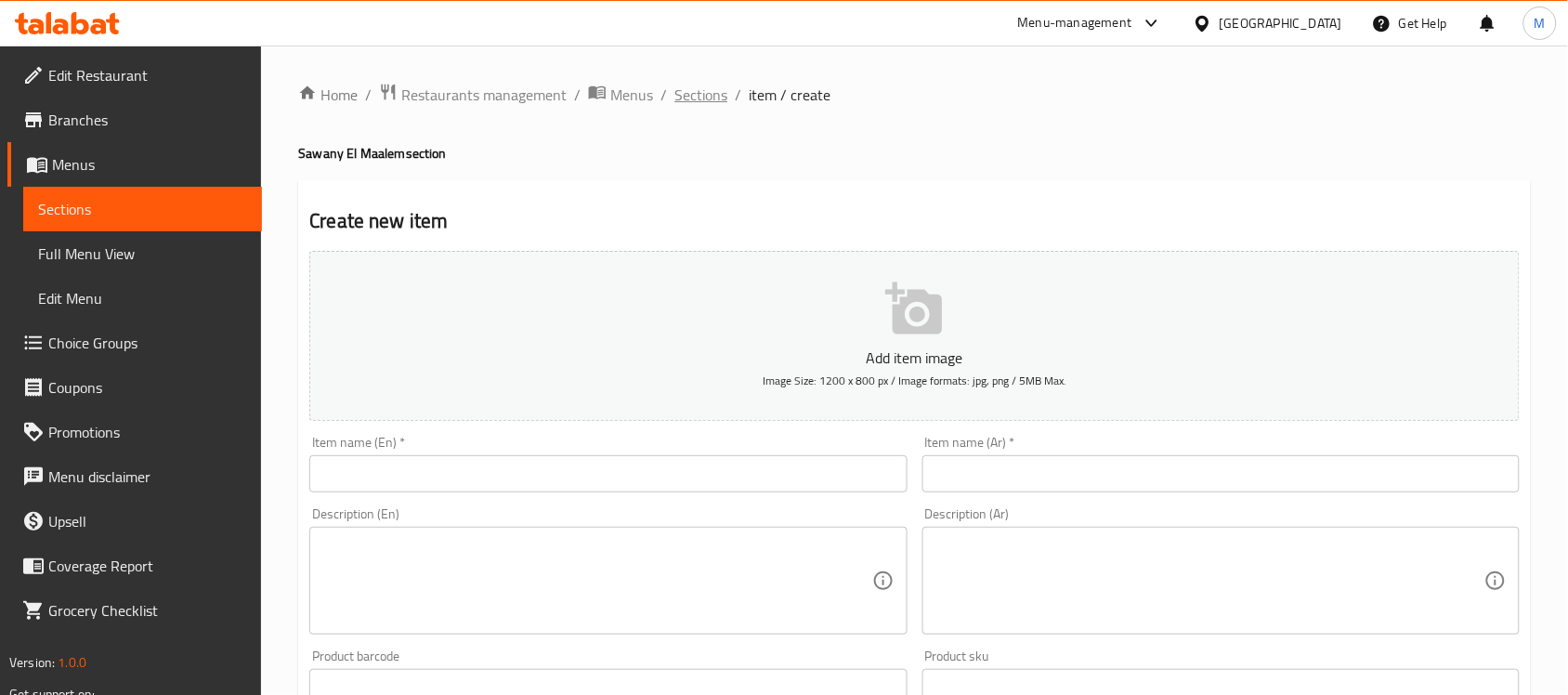
click at [696, 93] on span "Sections" at bounding box center [700, 94] width 53 height 22
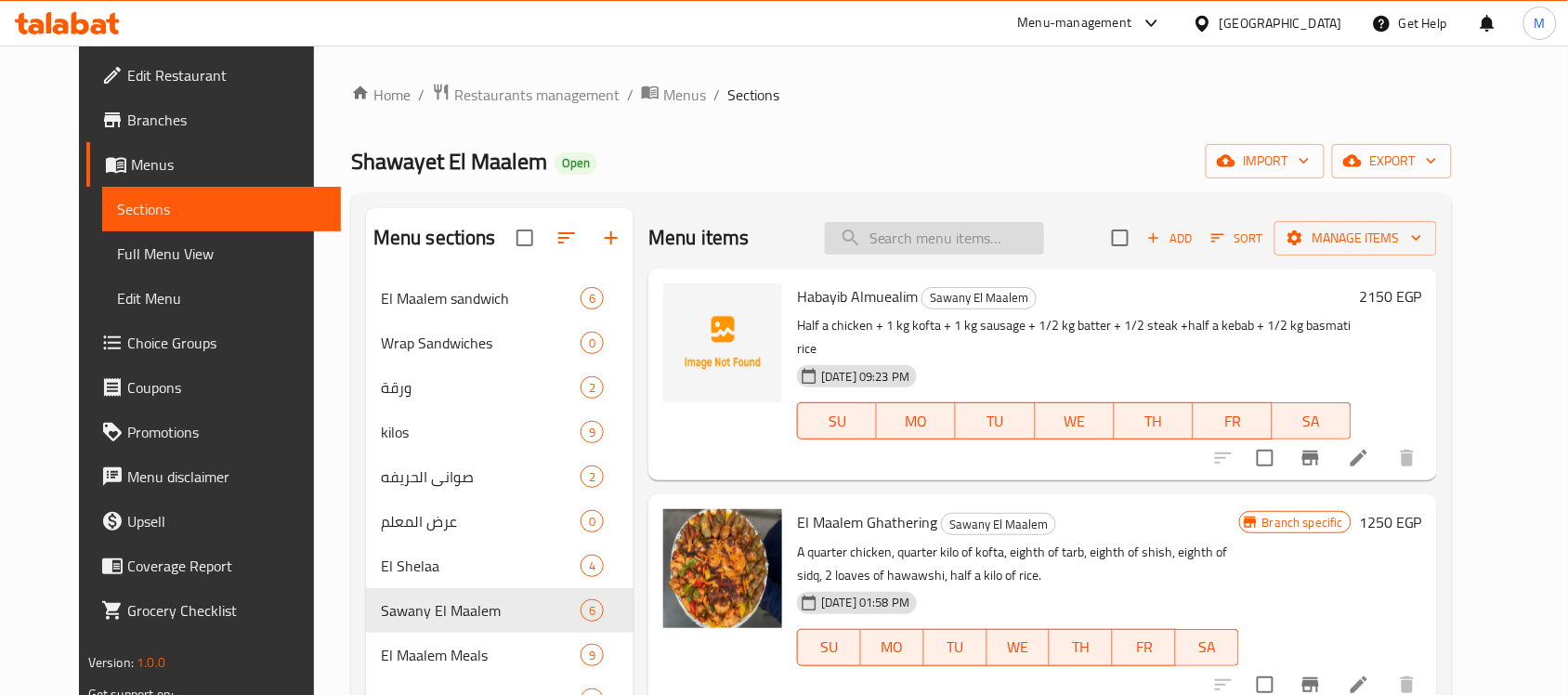
click at [945, 235] on input "search" at bounding box center [935, 239] width 219 height 33
type input "d"
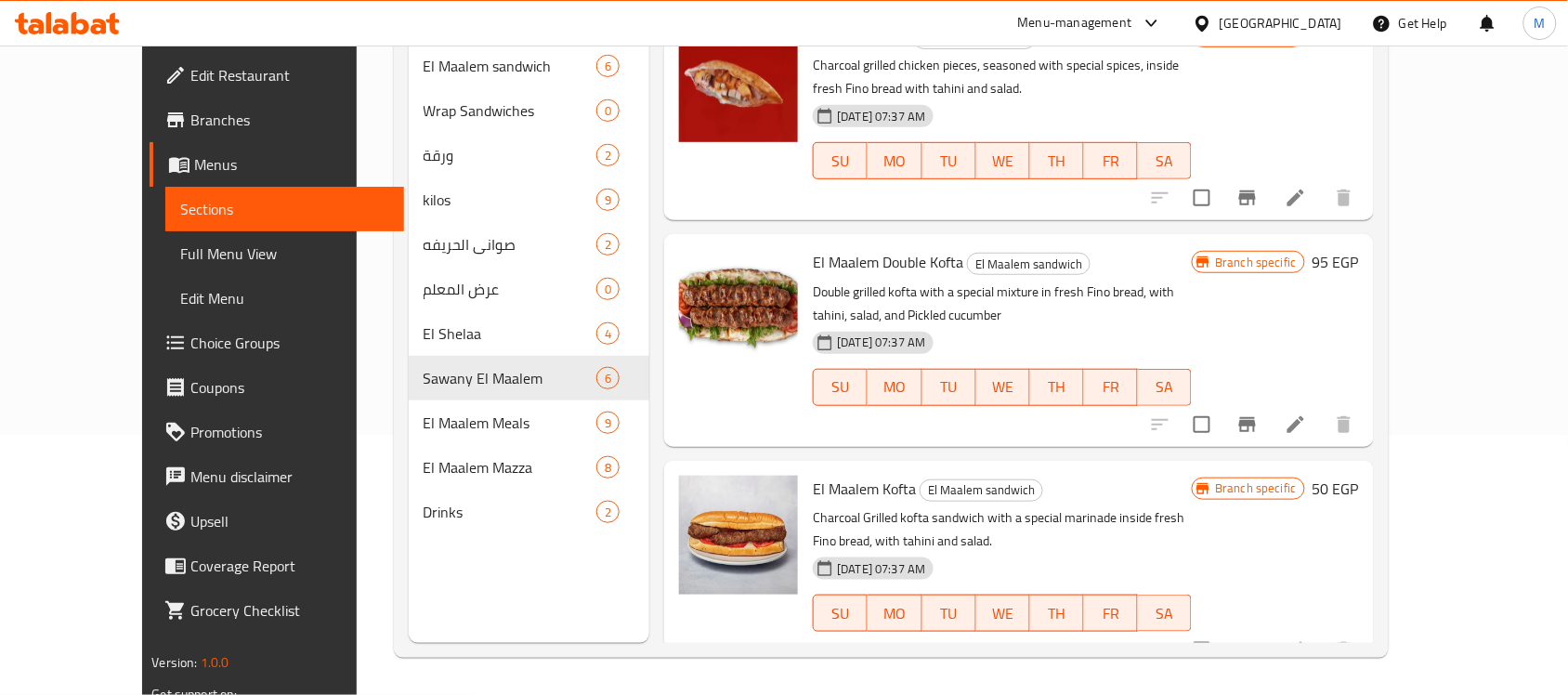
type input "salad"
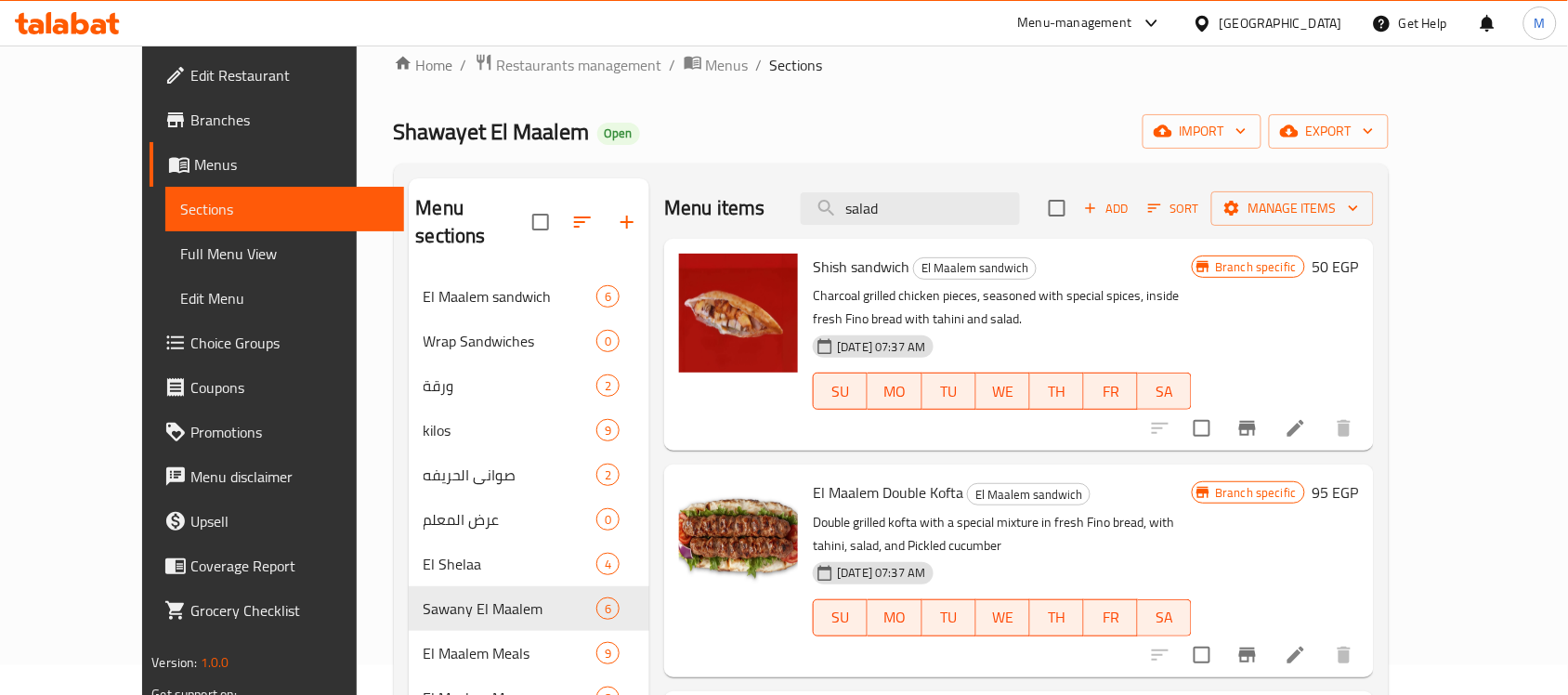
scroll to position [29, 0]
click at [190, 113] on span "Branches" at bounding box center [290, 119] width 199 height 22
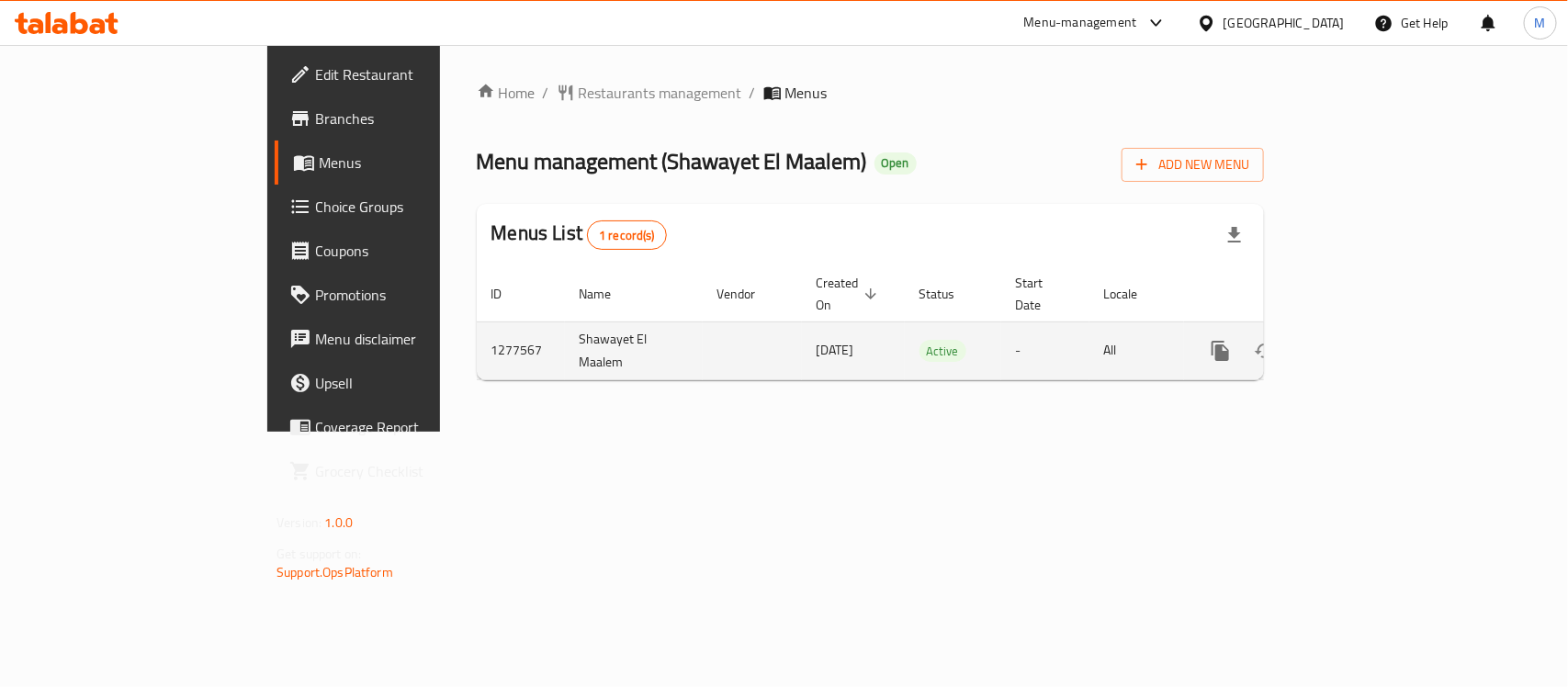
click at [1364, 340] on icon "enhanced table" at bounding box center [1352, 350] width 22 height 22
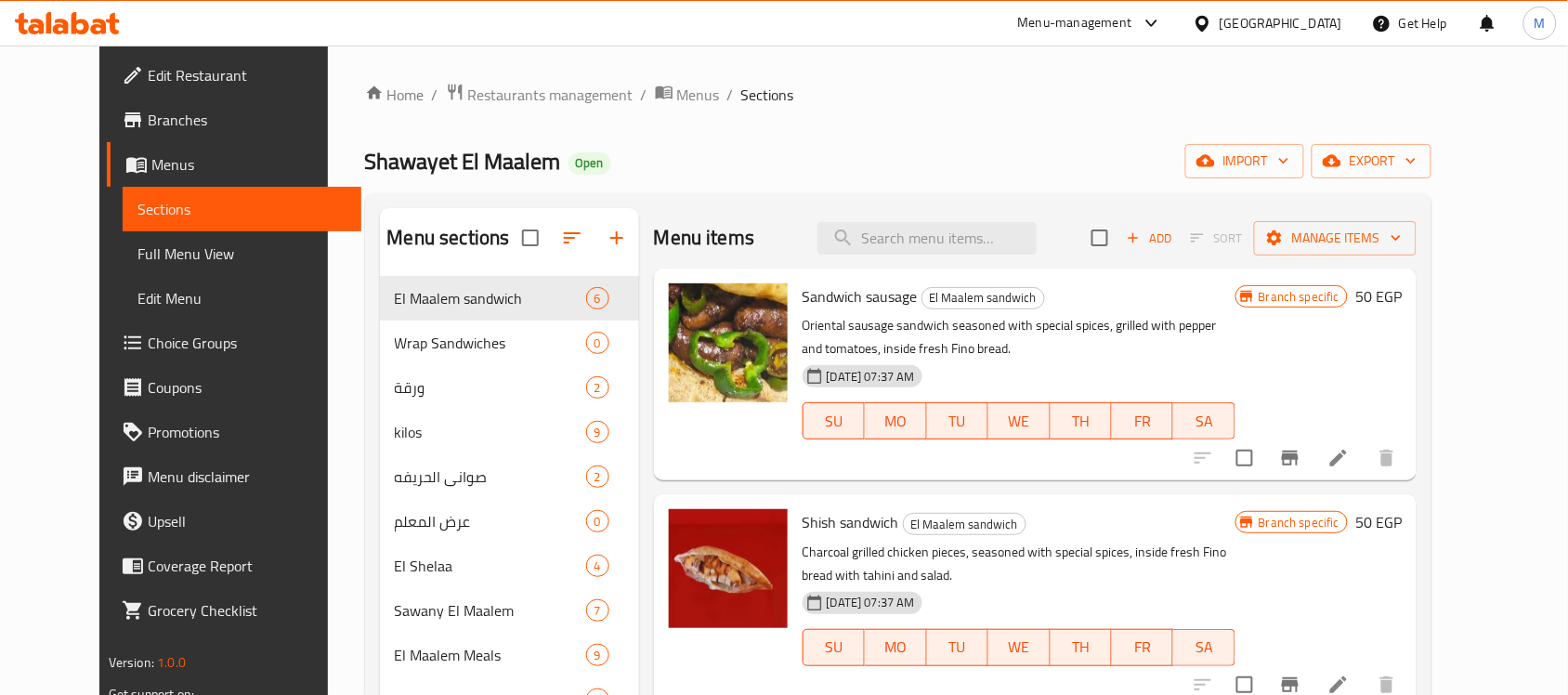
click at [925, 266] on div "Menu items Add Sort Manage items" at bounding box center [1035, 238] width 763 height 61
click at [925, 247] on input "search" at bounding box center [927, 239] width 219 height 33
paste input "El Maalem Offer"
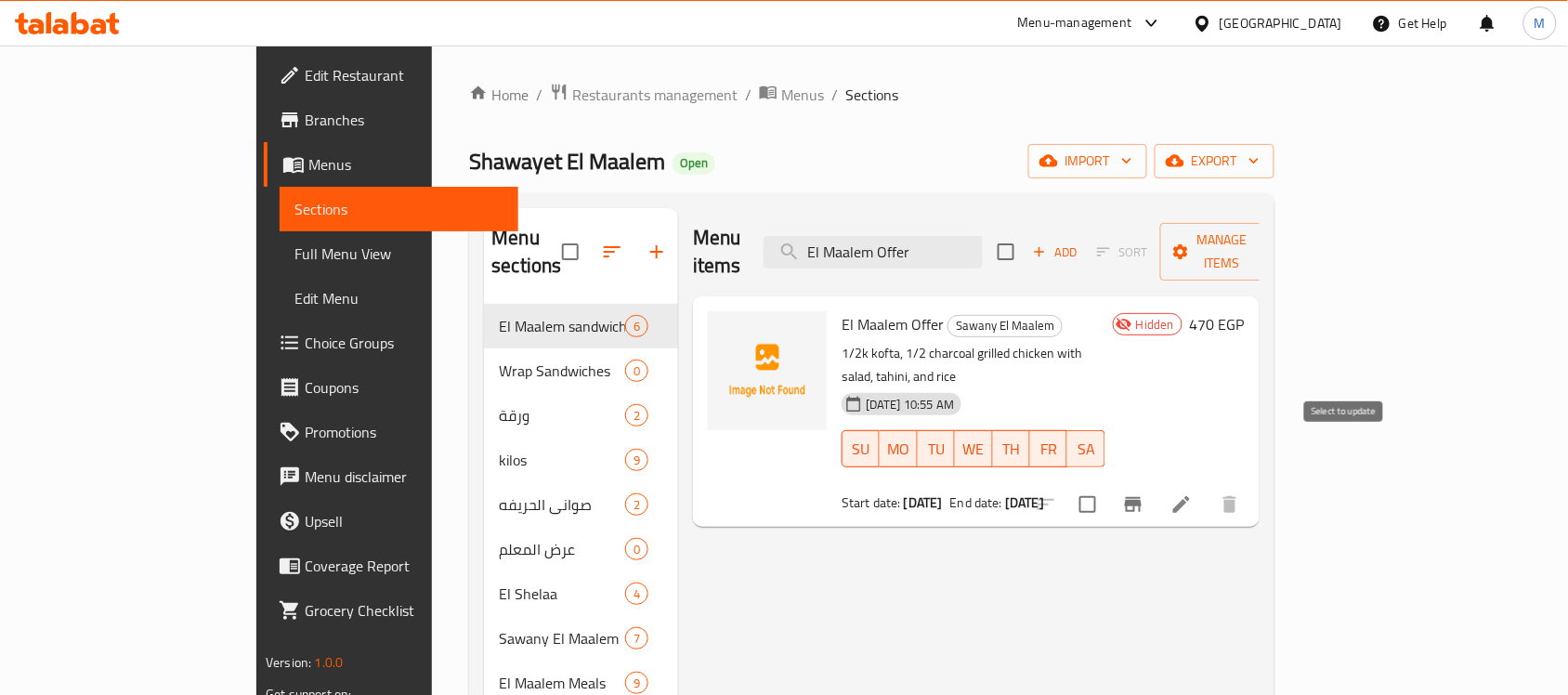
type input "El Maalem Offer"
click at [1107, 485] on input "checkbox" at bounding box center [1088, 504] width 39 height 39
checkbox input "true"
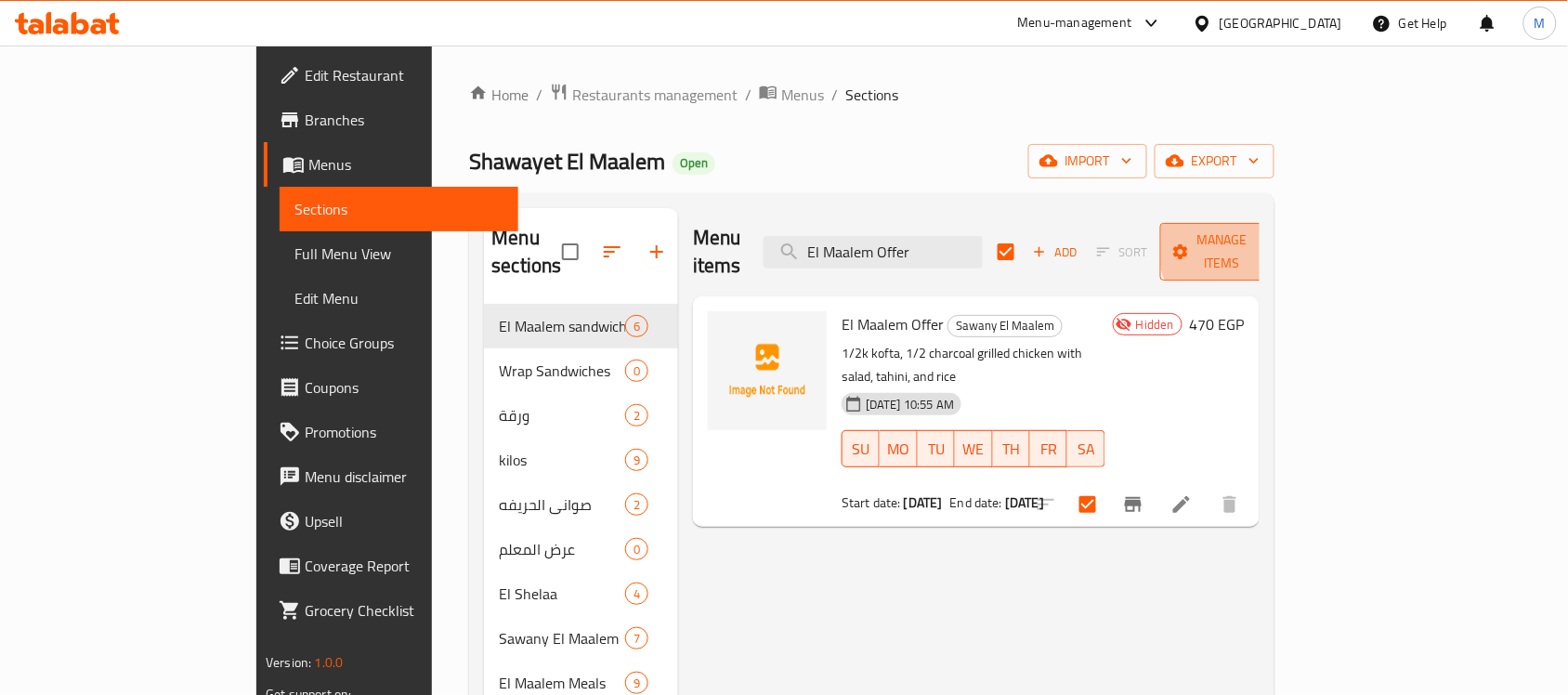
click at [1270, 243] on span "Manage items" at bounding box center [1223, 252] width 95 height 46
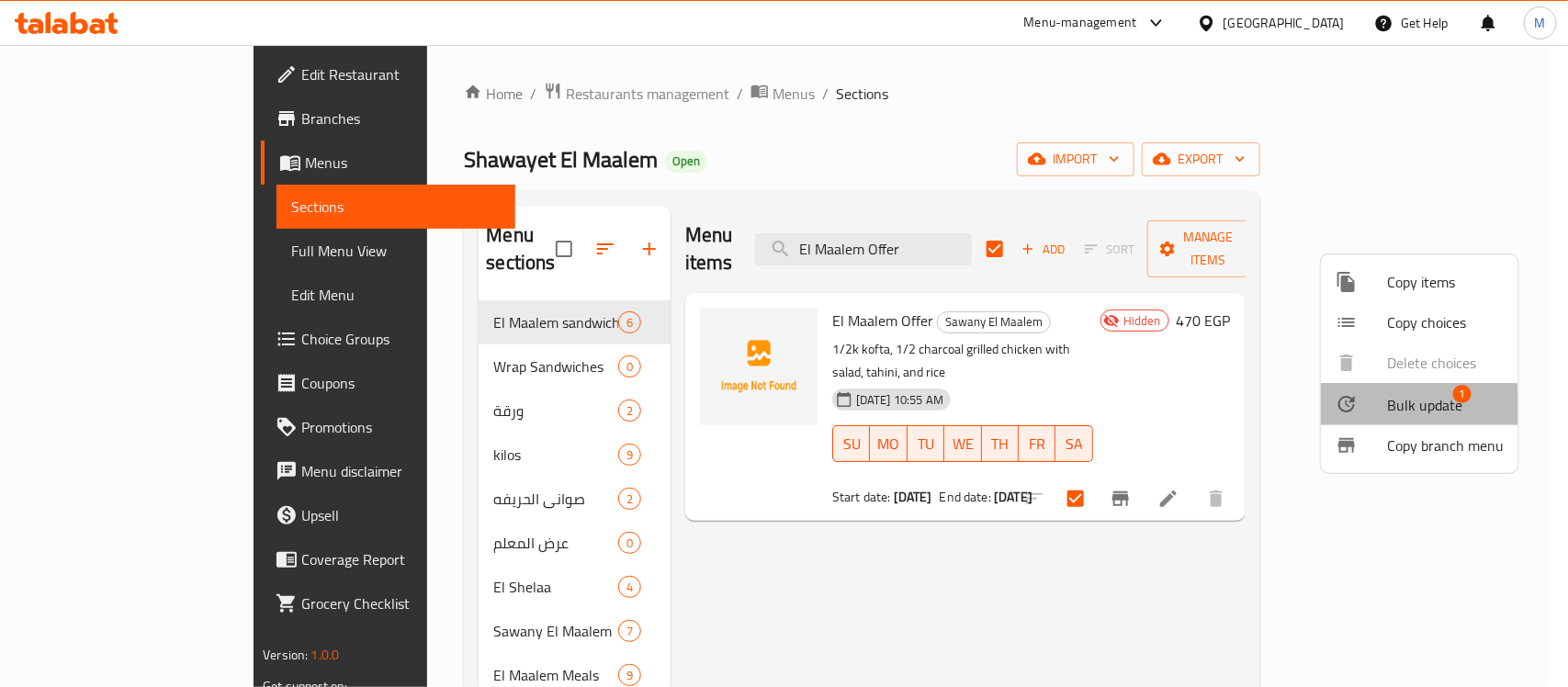
click at [1405, 409] on span "Bulk update" at bounding box center [1423, 404] width 75 height 22
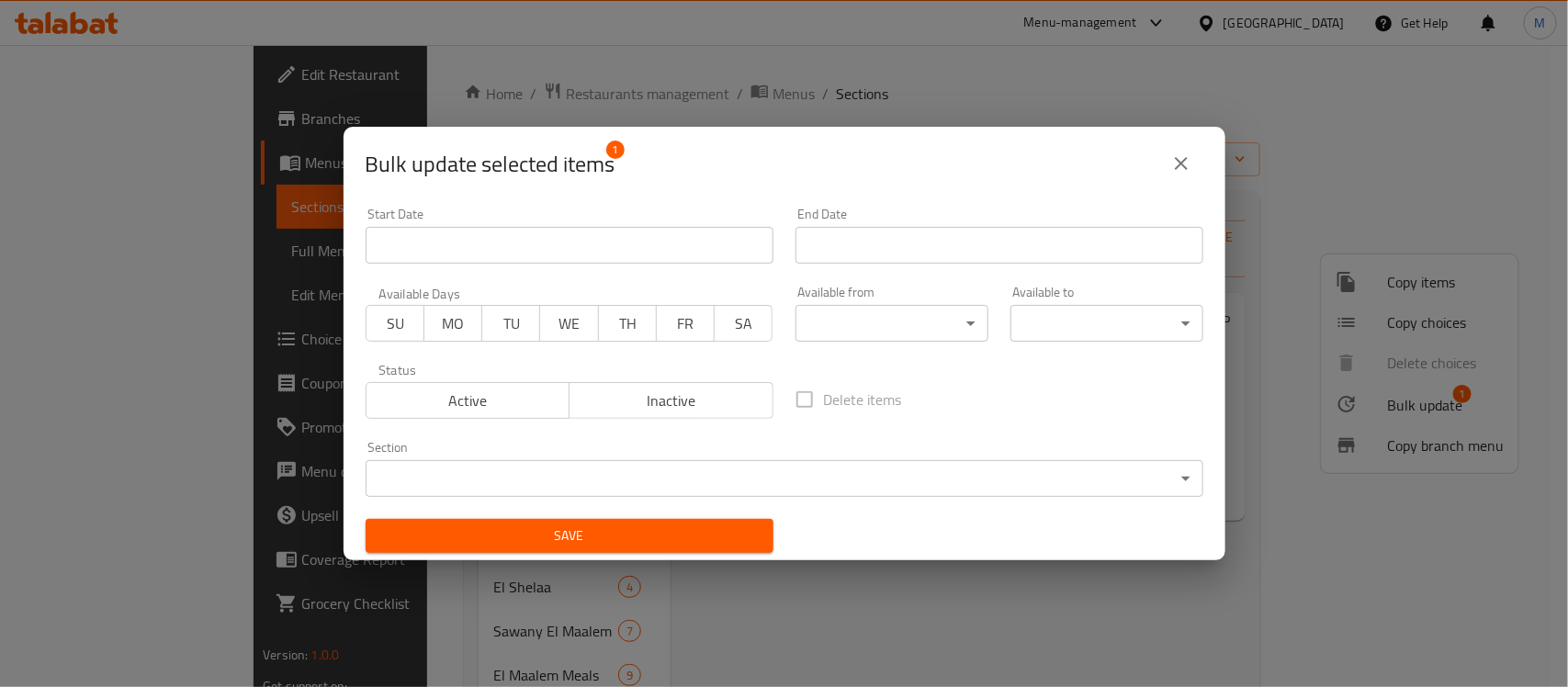
click at [668, 483] on body "​ Menu-management [GEOGRAPHIC_DATA] Get Help M Edit Restaurant Branches Menus S…" at bounding box center [784, 365] width 1568 height 642
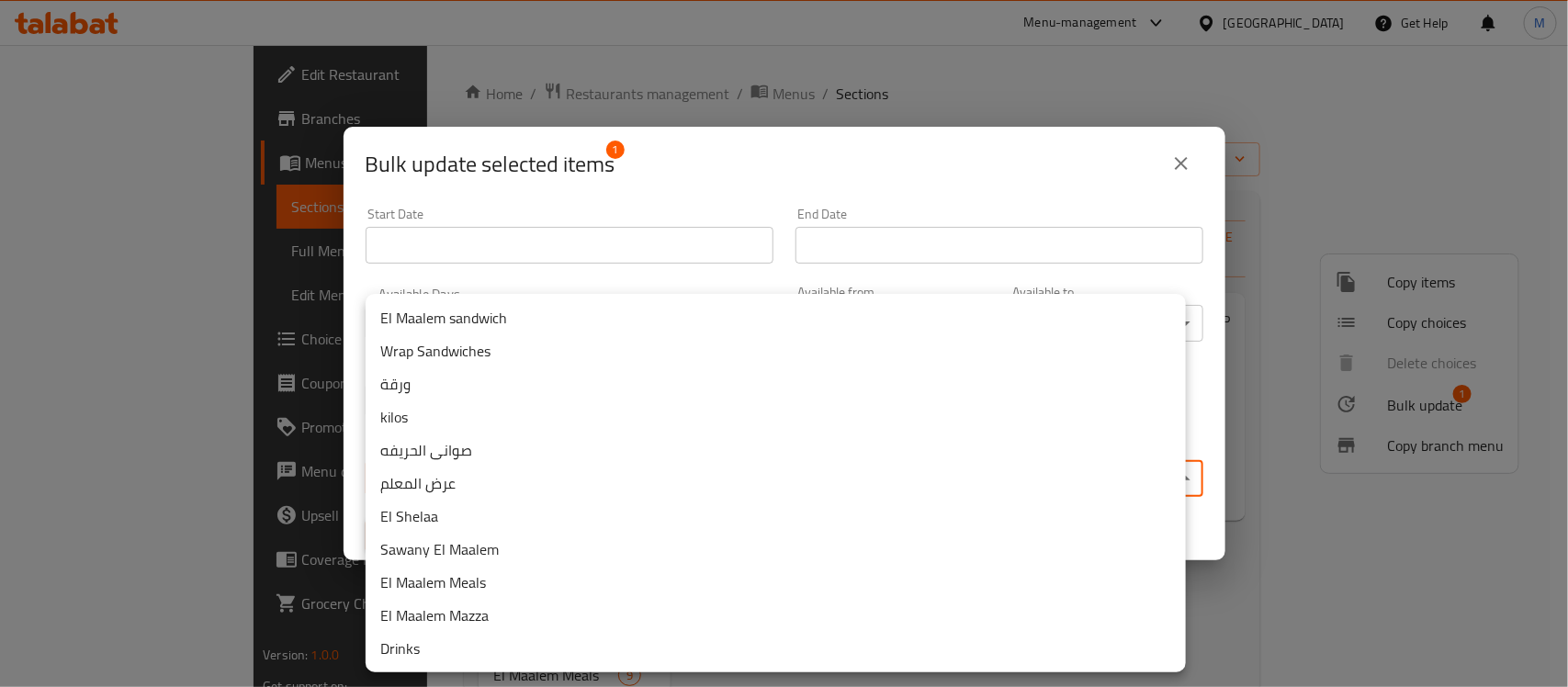
click at [531, 580] on li "El Maalem Meals" at bounding box center [775, 582] width 820 height 33
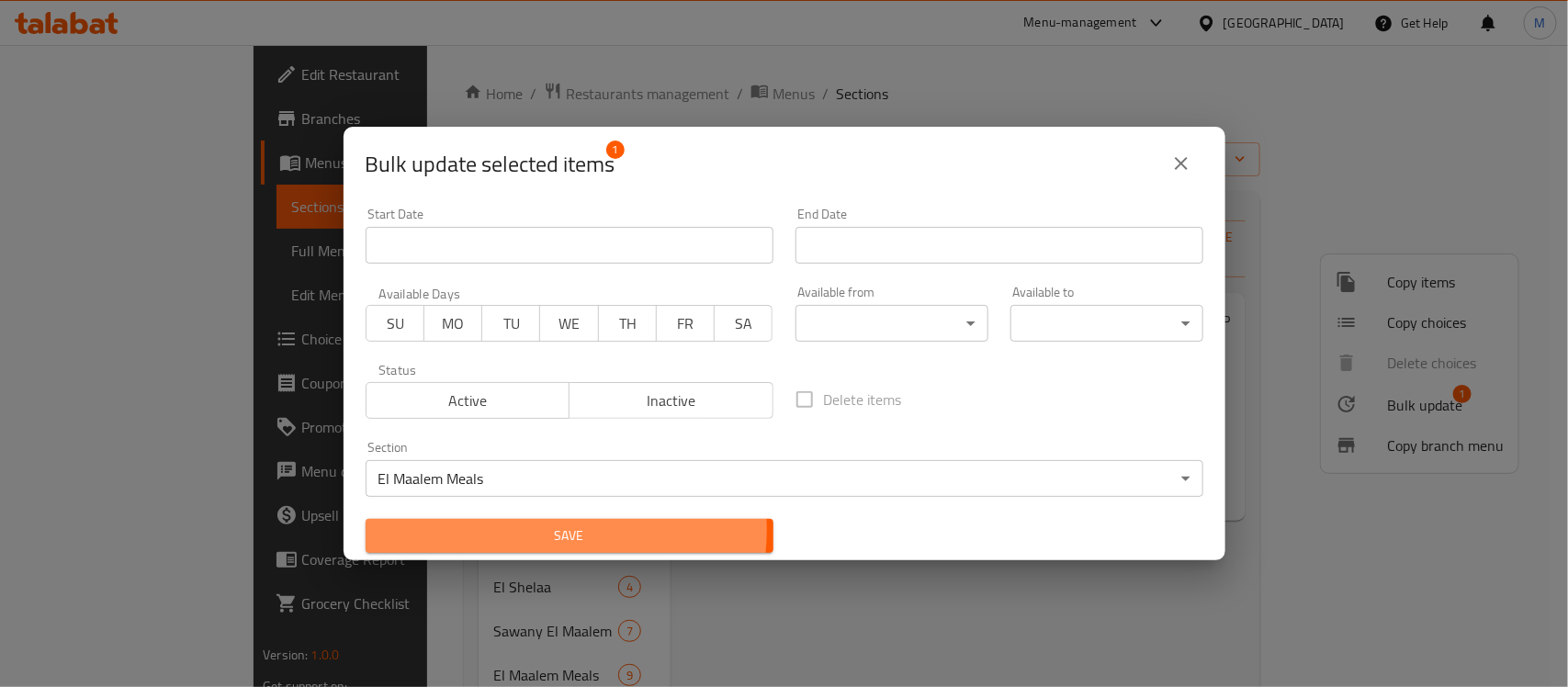
click at [543, 530] on span "Save" at bounding box center [570, 536] width 378 height 23
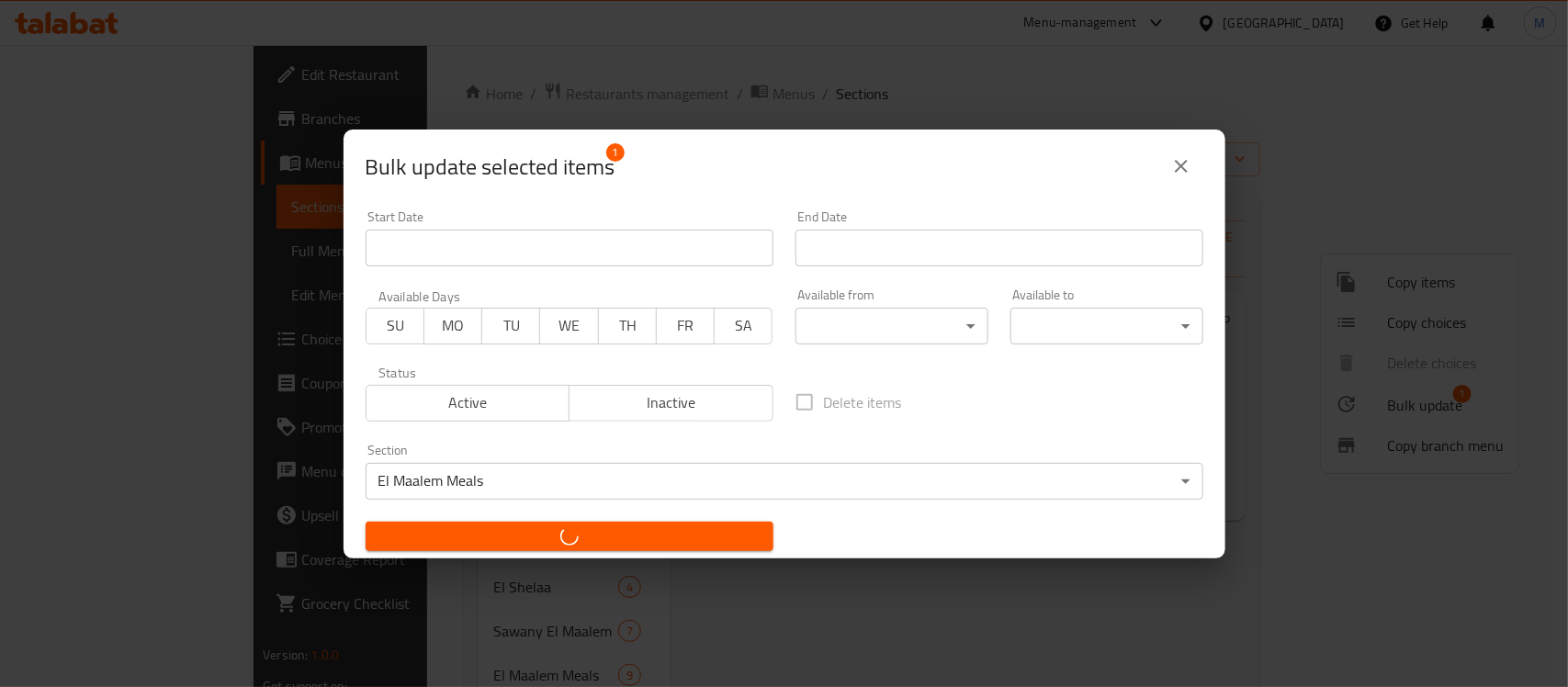
checkbox input "false"
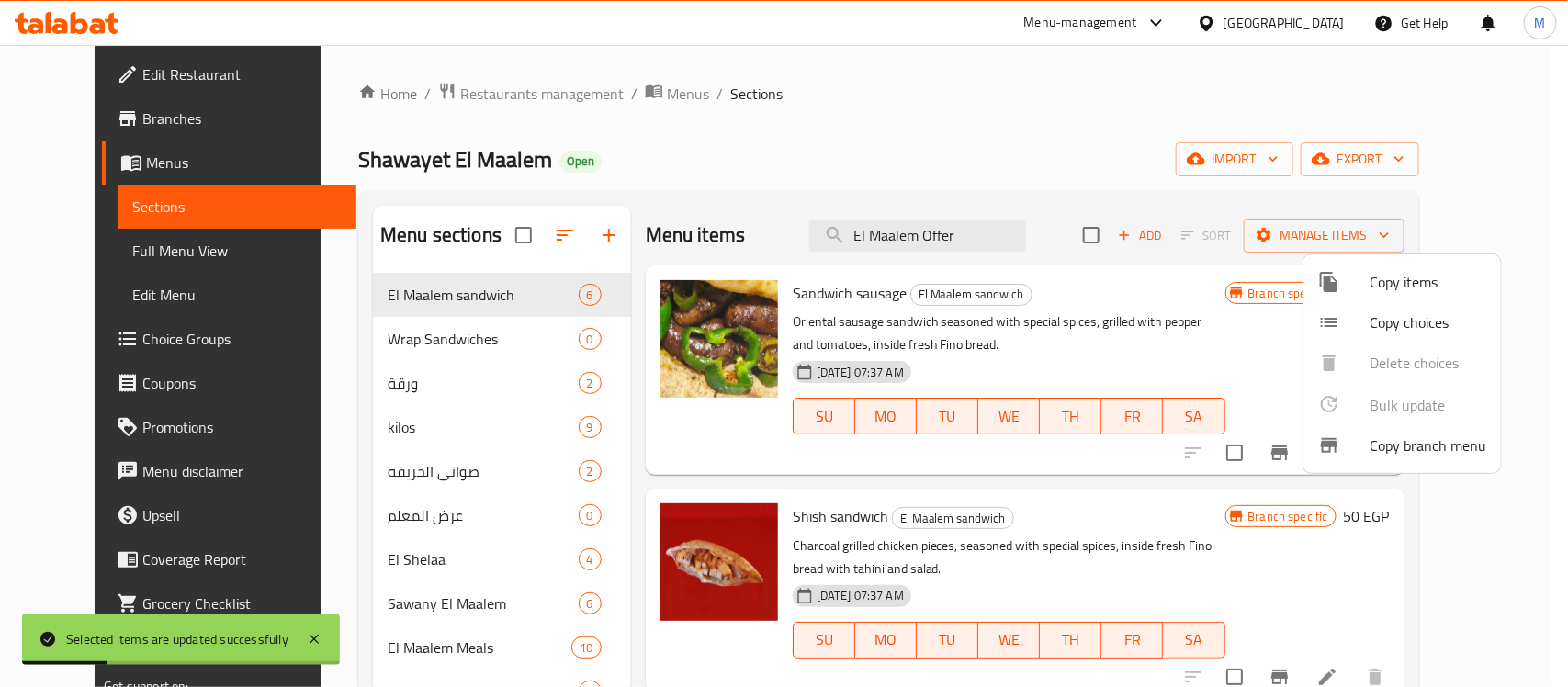
click at [946, 229] on div at bounding box center [784, 344] width 1568 height 687
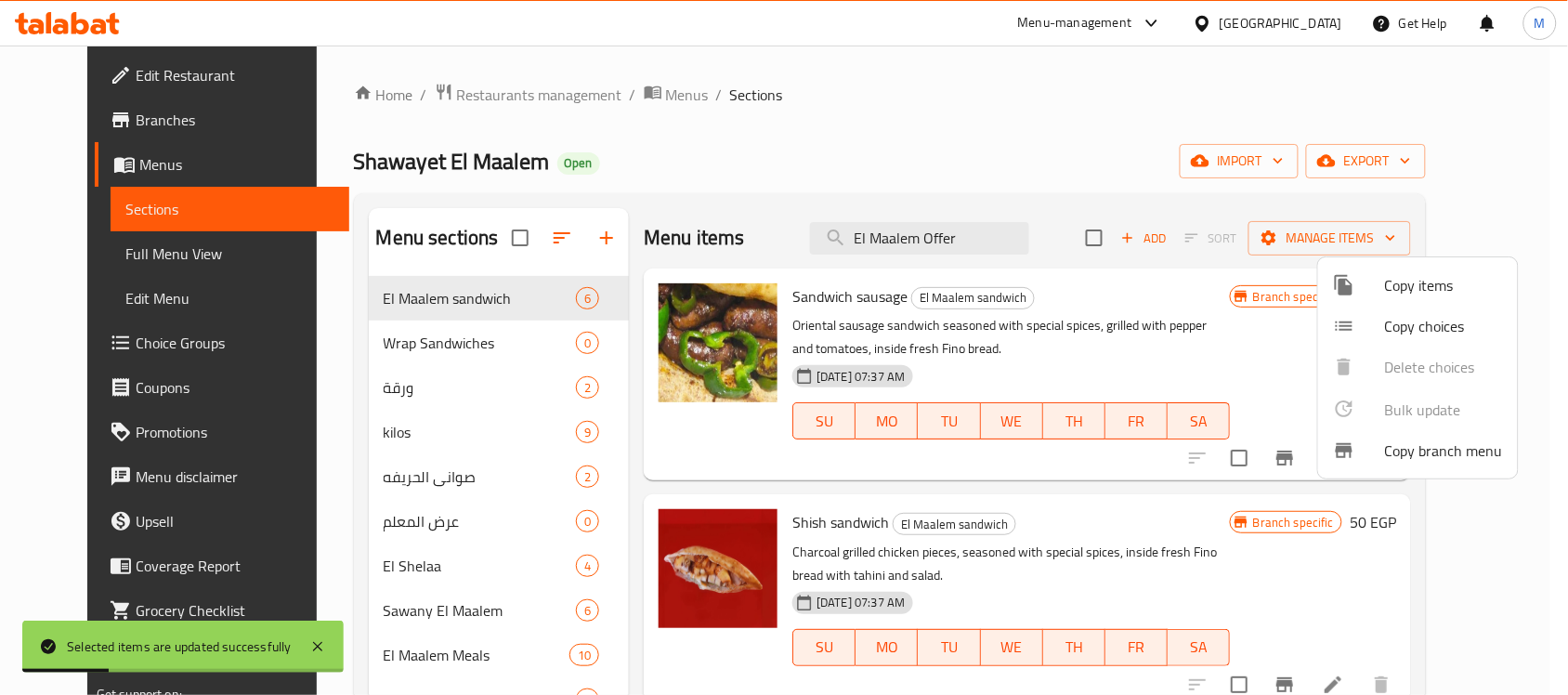
click at [957, 232] on input "El Maalem Offer" at bounding box center [920, 239] width 219 height 33
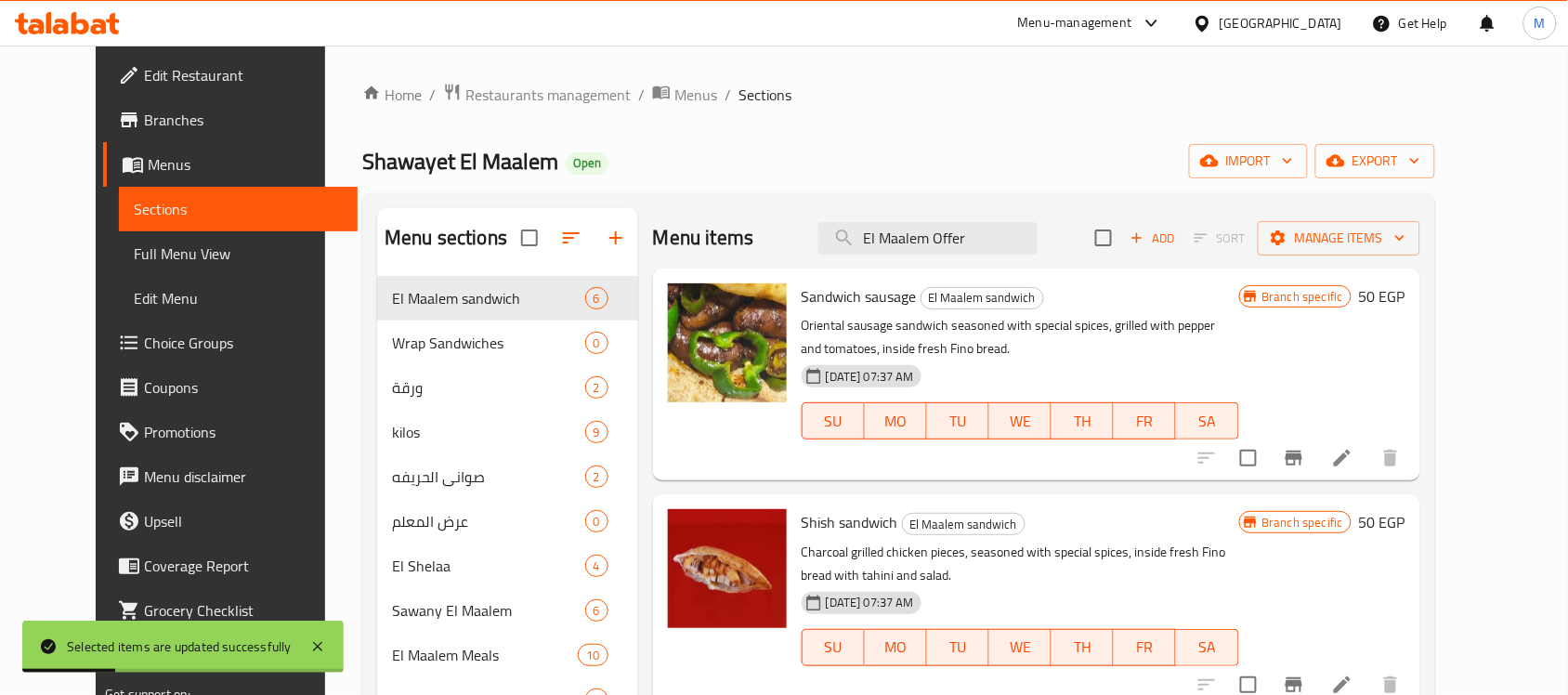
click at [957, 232] on input "El Maalem Offer" at bounding box center [928, 239] width 219 height 33
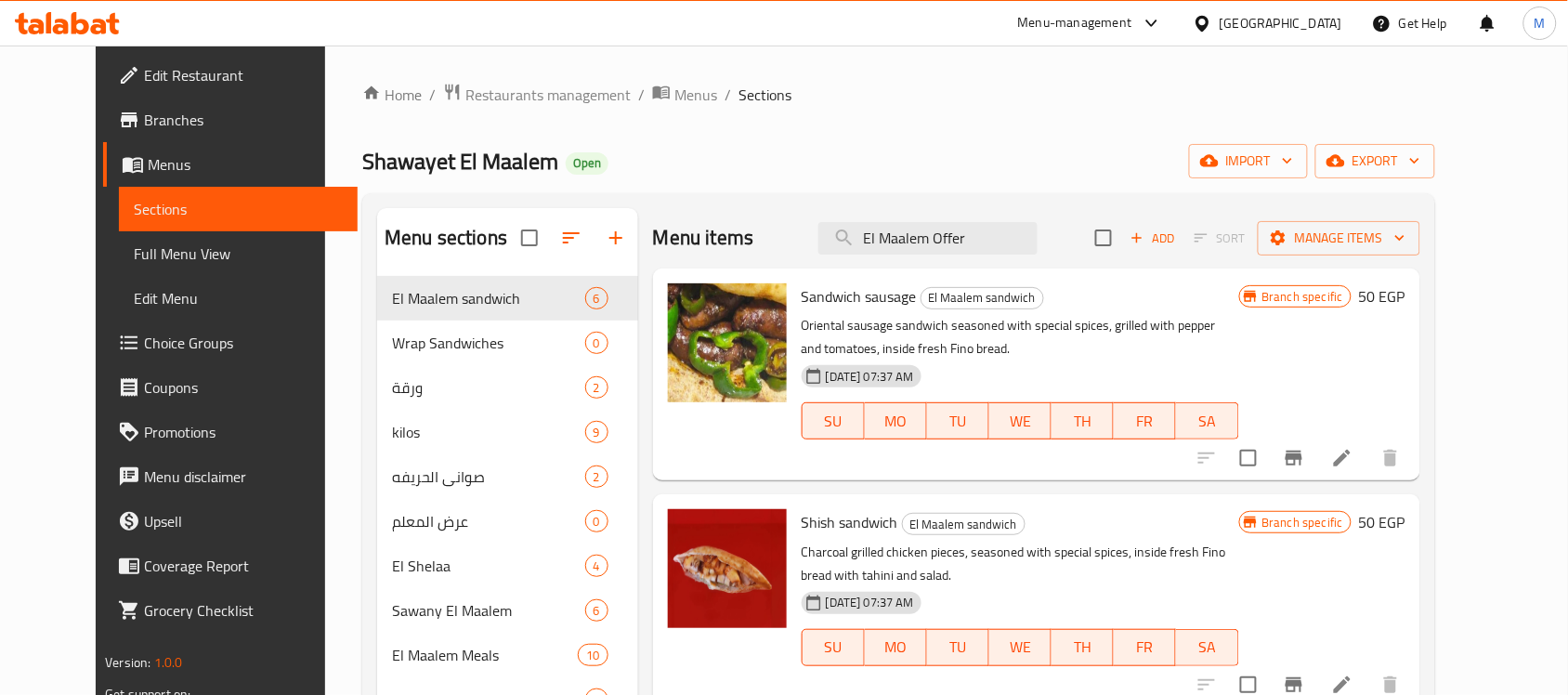
click at [1347, 10] on div "[GEOGRAPHIC_DATA]" at bounding box center [1268, 23] width 179 height 44
click at [1334, 14] on div "[GEOGRAPHIC_DATA]" at bounding box center [1280, 23] width 122 height 20
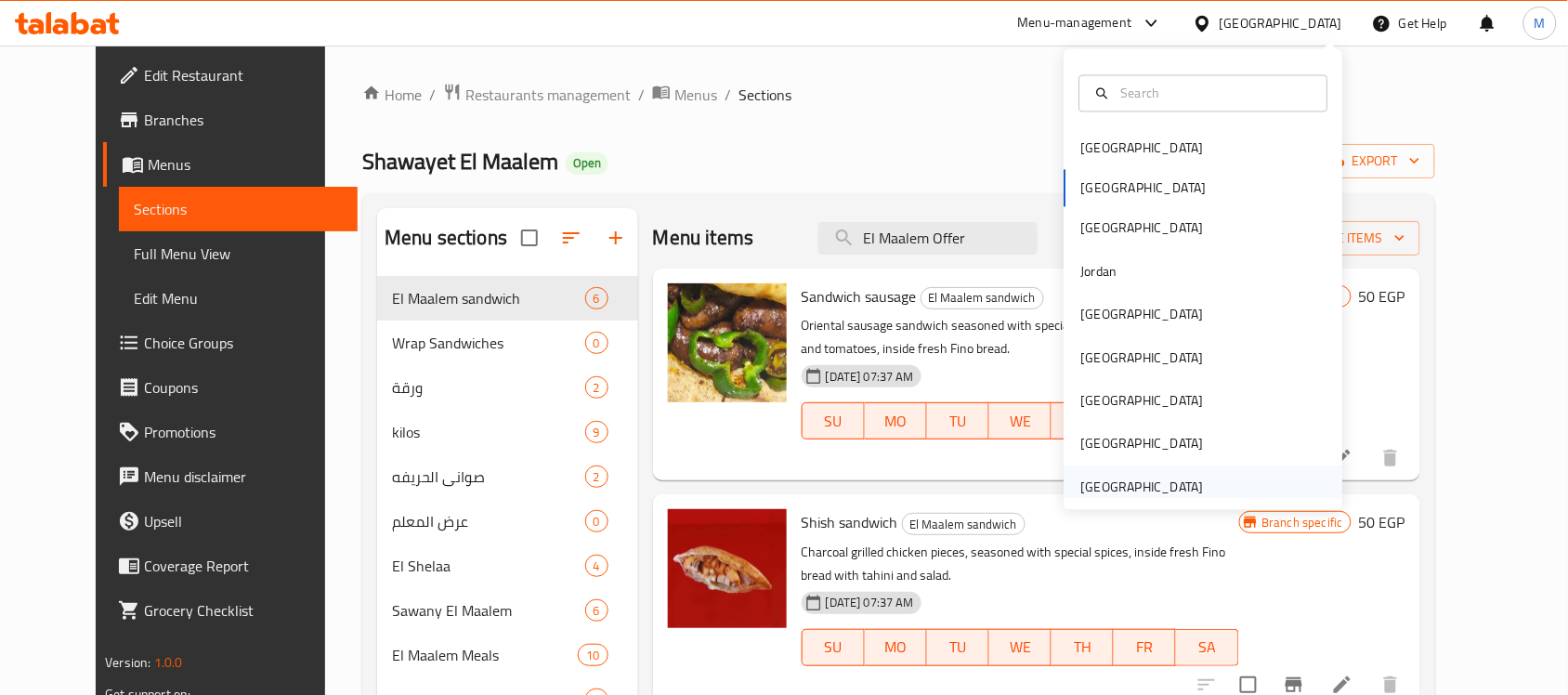
click at [1159, 490] on div "[GEOGRAPHIC_DATA]" at bounding box center [1142, 486] width 122 height 20
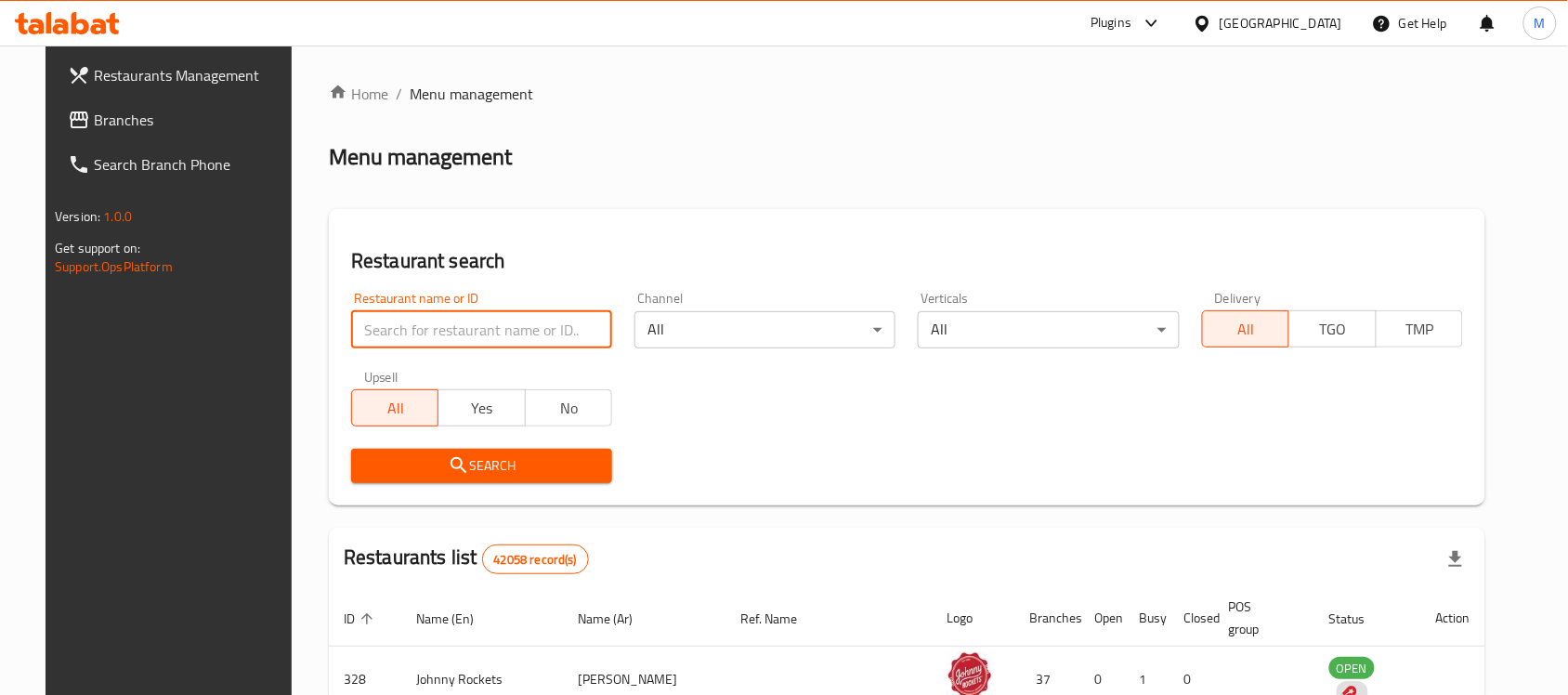
paste input "45271020"
type input "45271020"
click button "Search" at bounding box center [481, 466] width 261 height 35
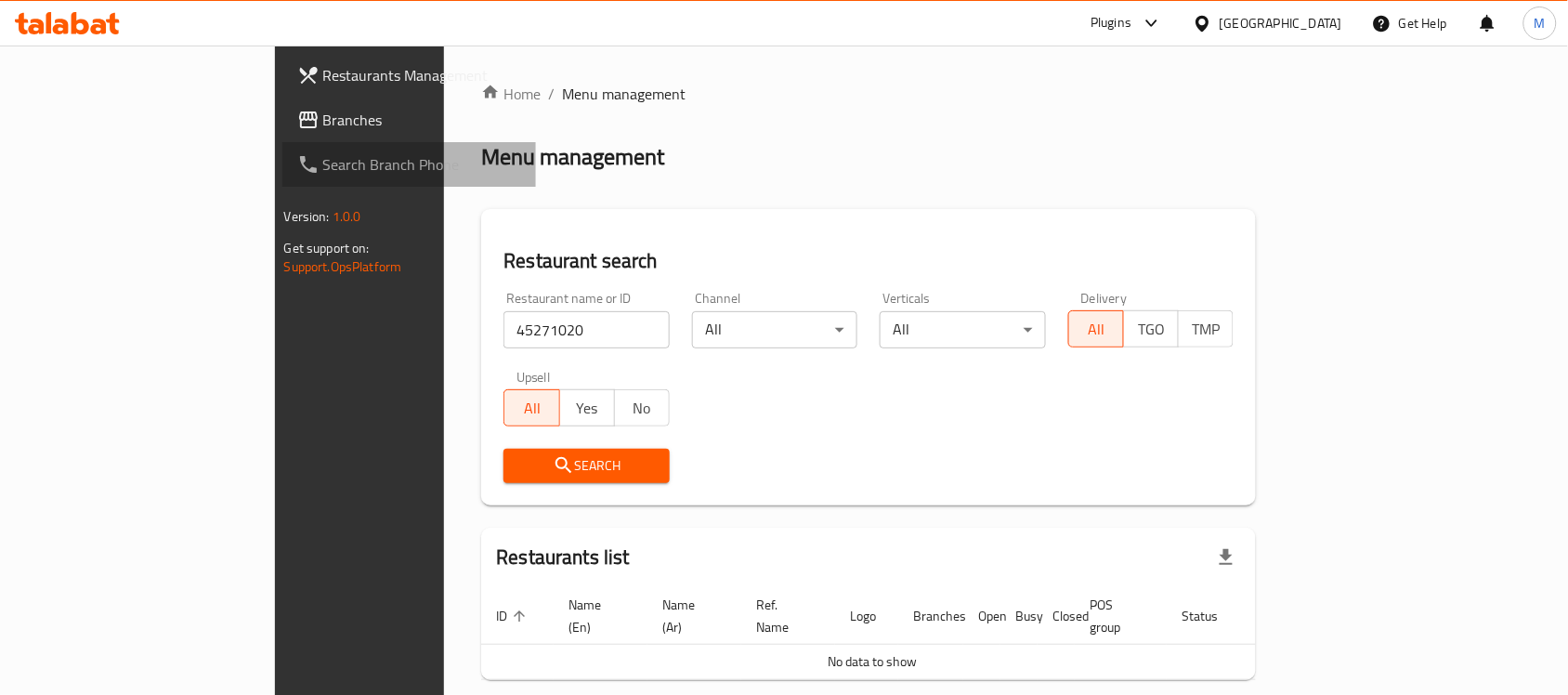
click at [323, 166] on span "Search Branch Phone" at bounding box center [422, 164] width 199 height 22
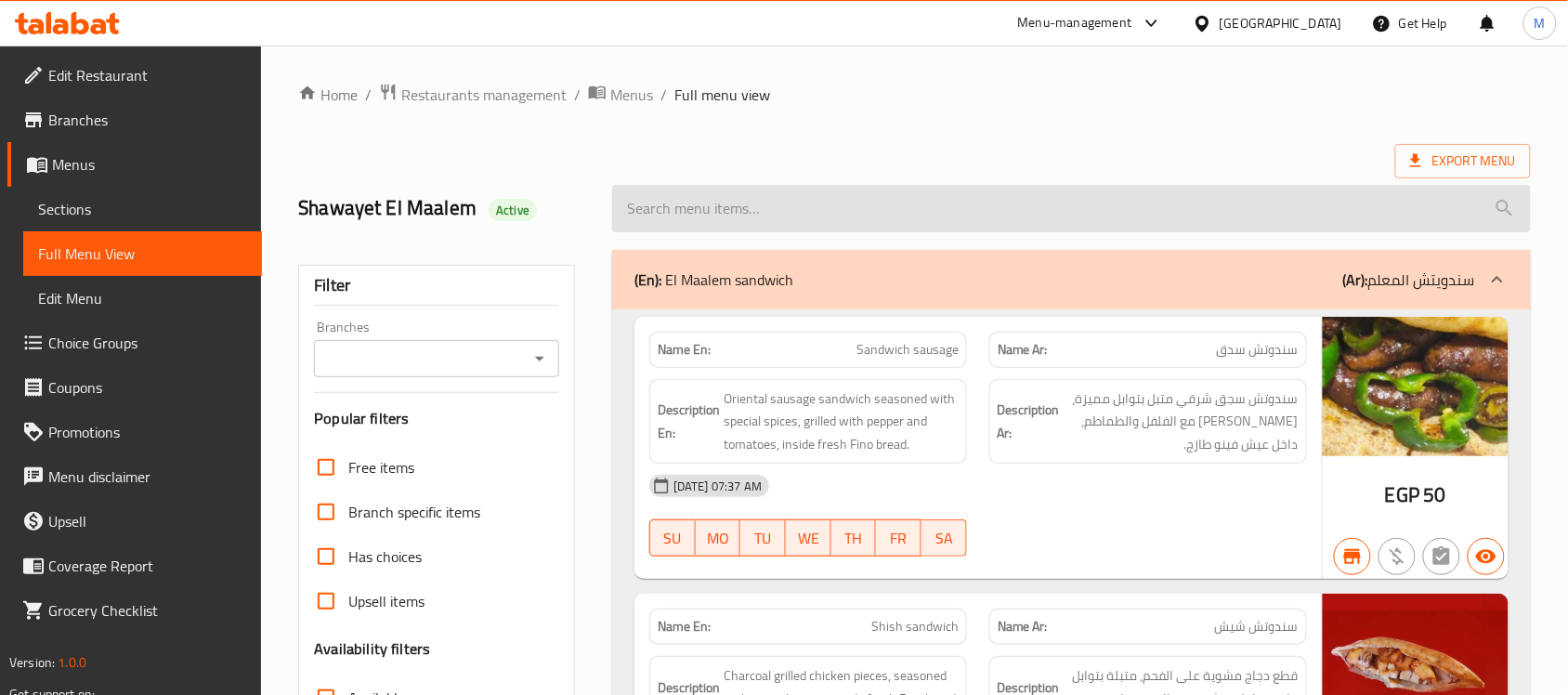
click at [910, 210] on input "search" at bounding box center [1071, 208] width 919 height 47
paste input "El Maalem Offer"
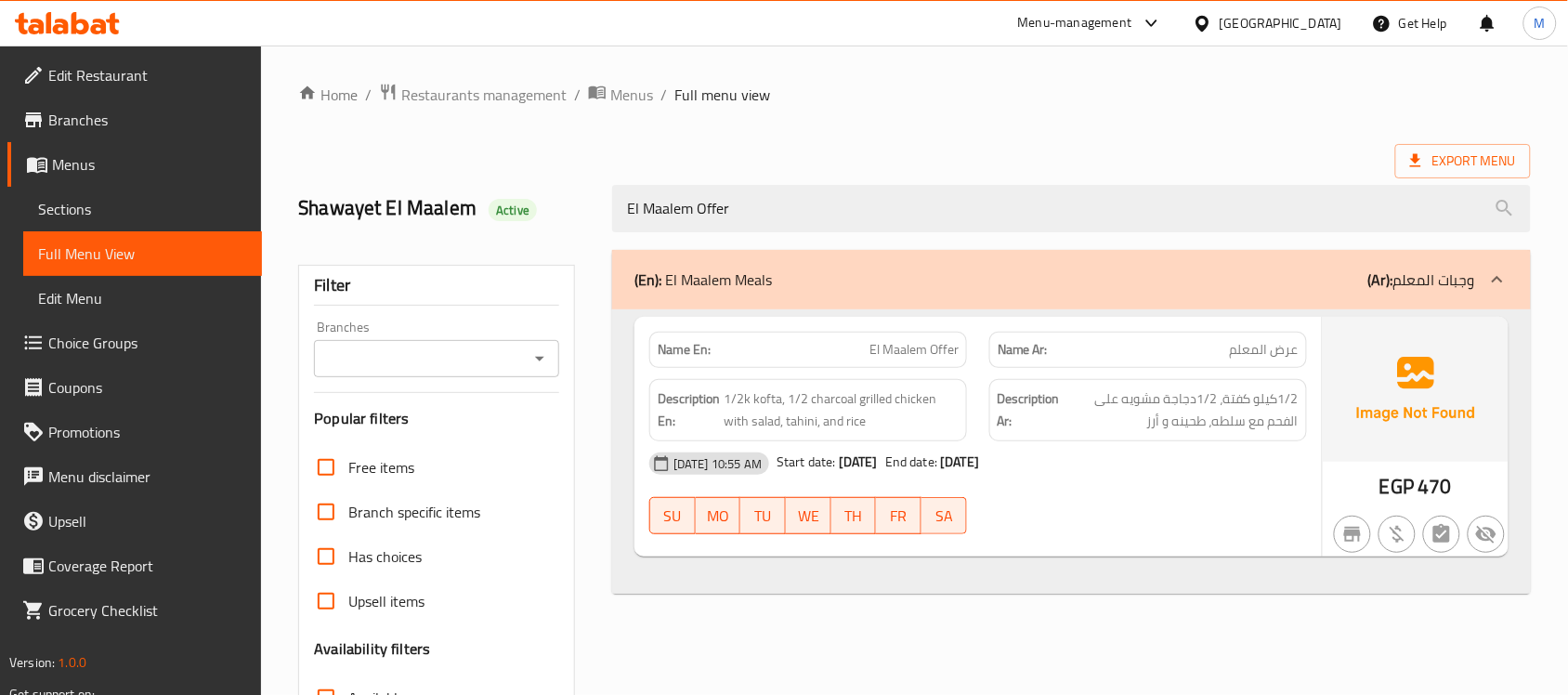
type input "El Maalem Offer"
